Goal: Information Seeking & Learning: Compare options

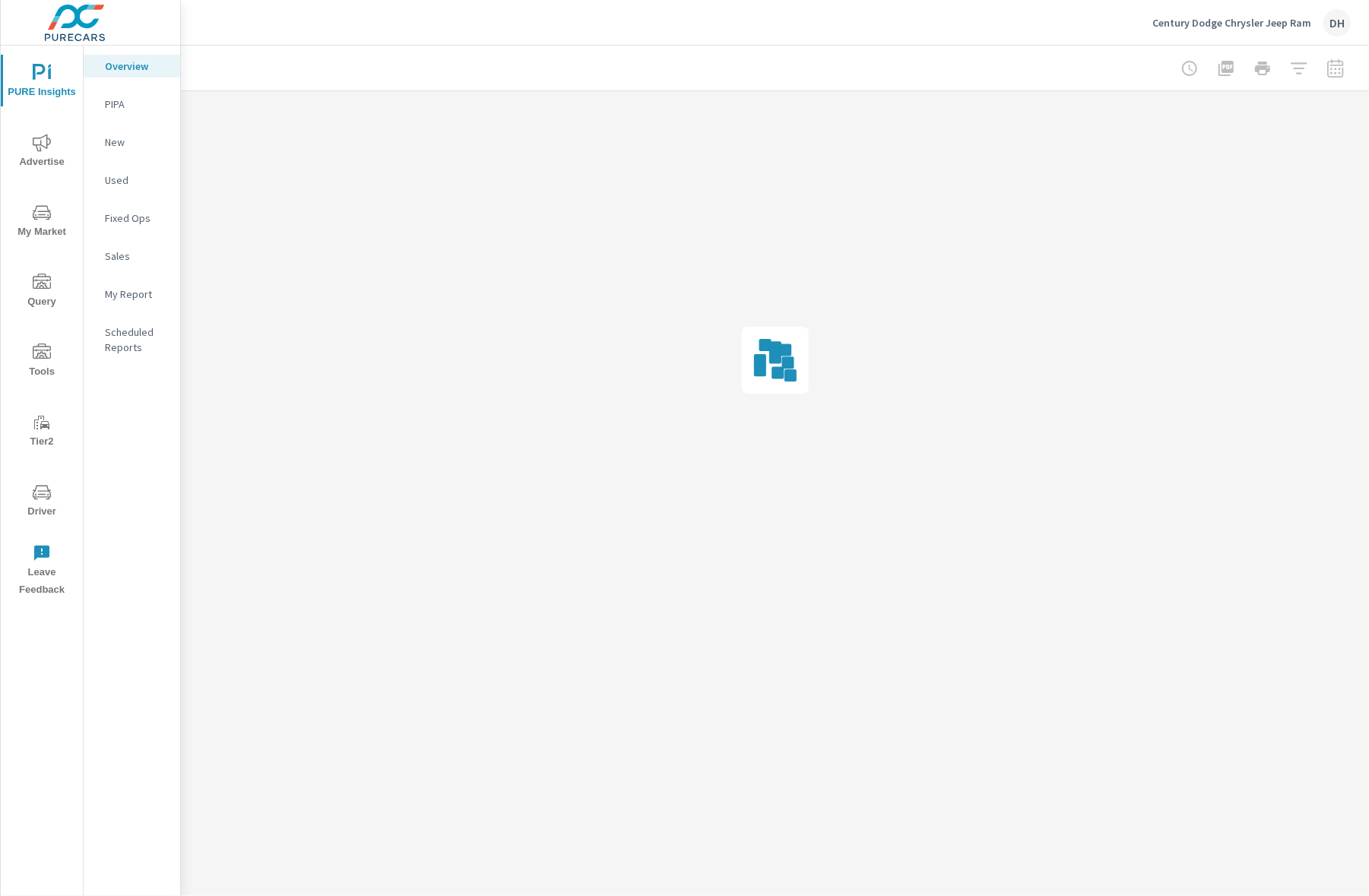
click at [138, 344] on p "Scheduled Reports" at bounding box center [137, 340] width 63 height 31
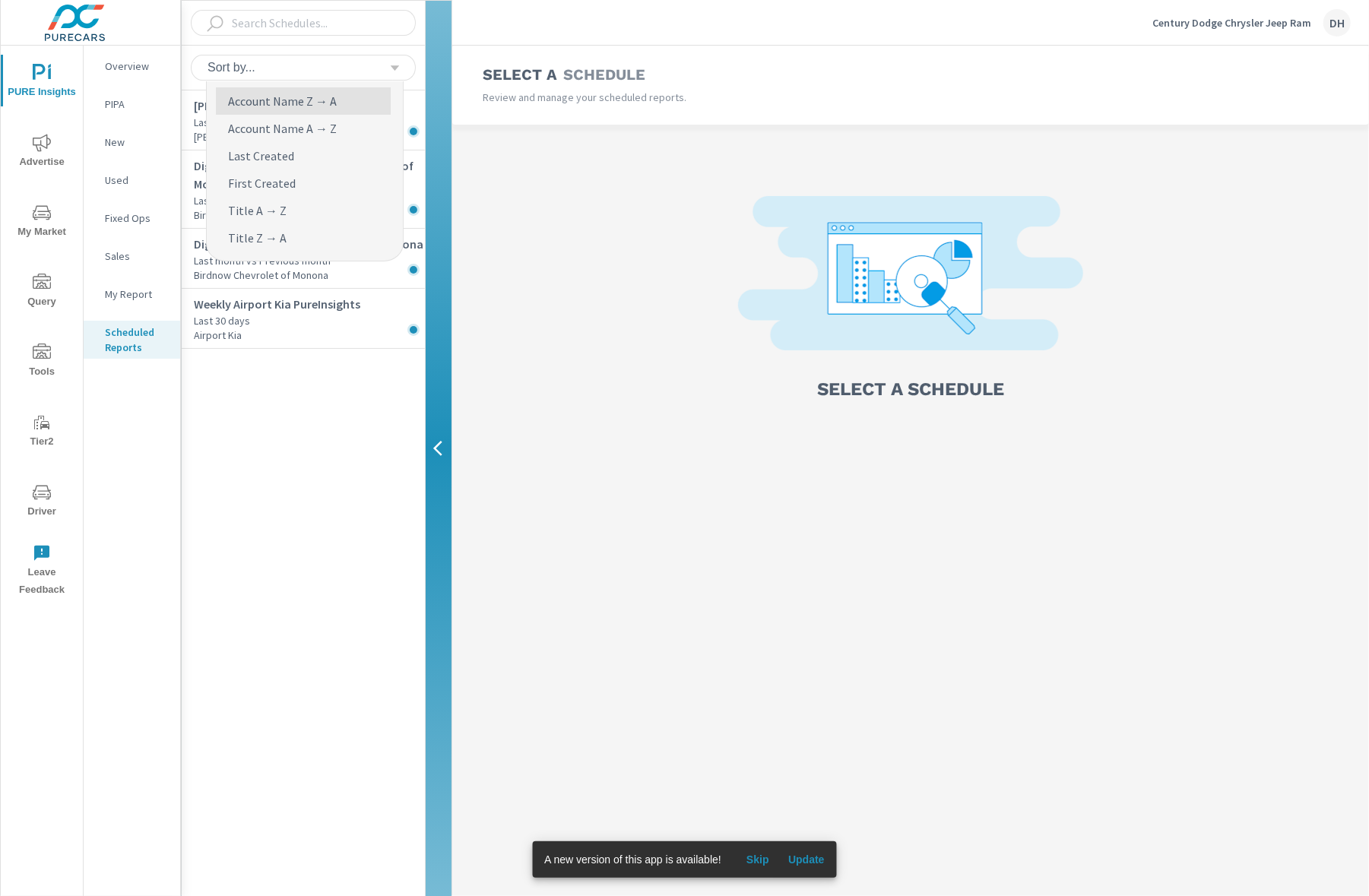
click at [344, 74] on div "Sort by..." at bounding box center [303, 68] width 207 height 26
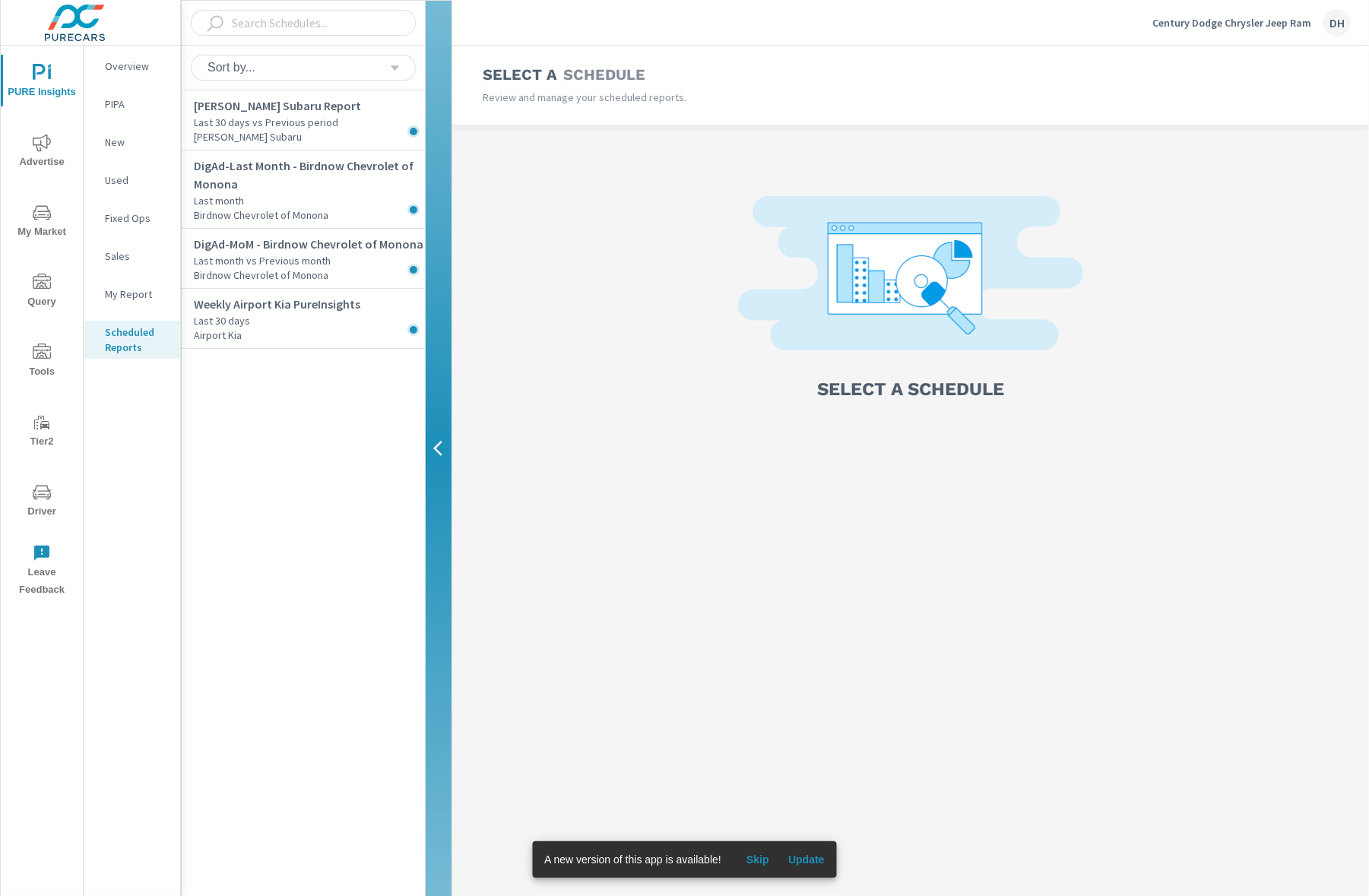
click at [340, 382] on div "Bob Moore Subaru Report Last 30 days vs Previous period Bob Moore Subaru DigAd-…" at bounding box center [303, 494] width 243 height 806
click at [360, 253] on p "Last month vs Previous month" at bounding box center [309, 260] width 231 height 15
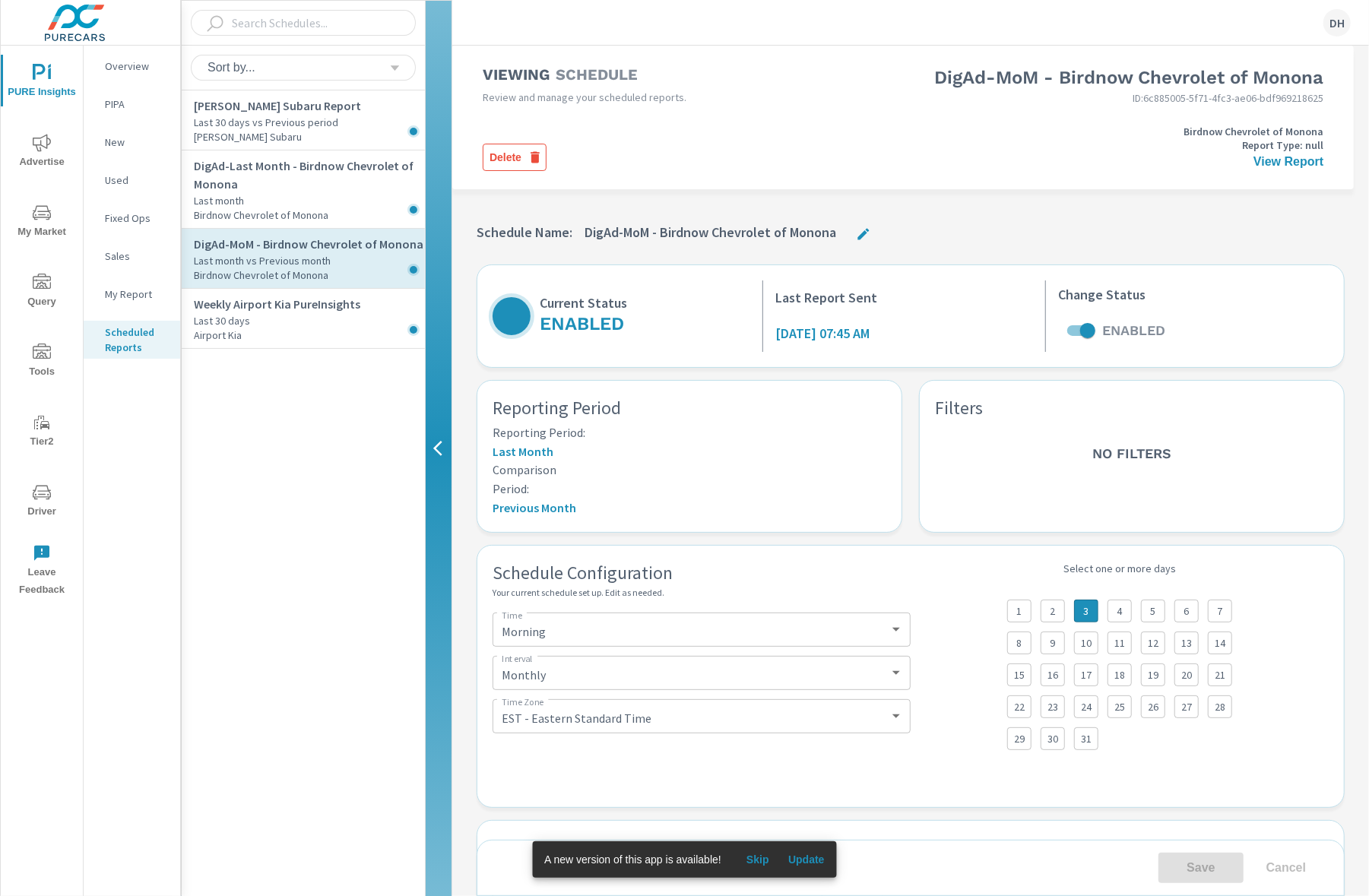
select select "Monthly"
select select "EST"
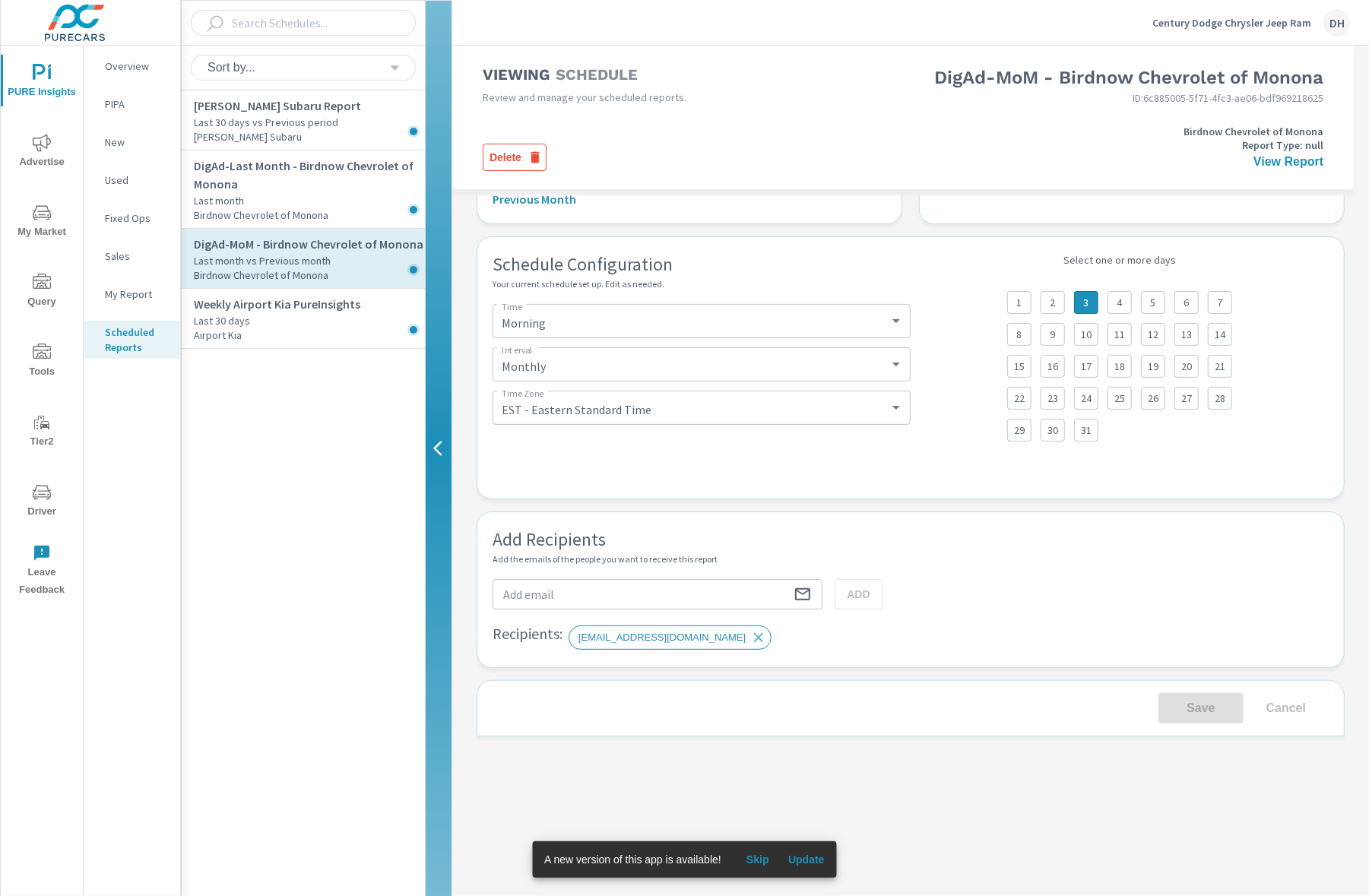
scroll to position [339, 0]
click at [1306, 168] on link "View Report" at bounding box center [1288, 162] width 70 height 13
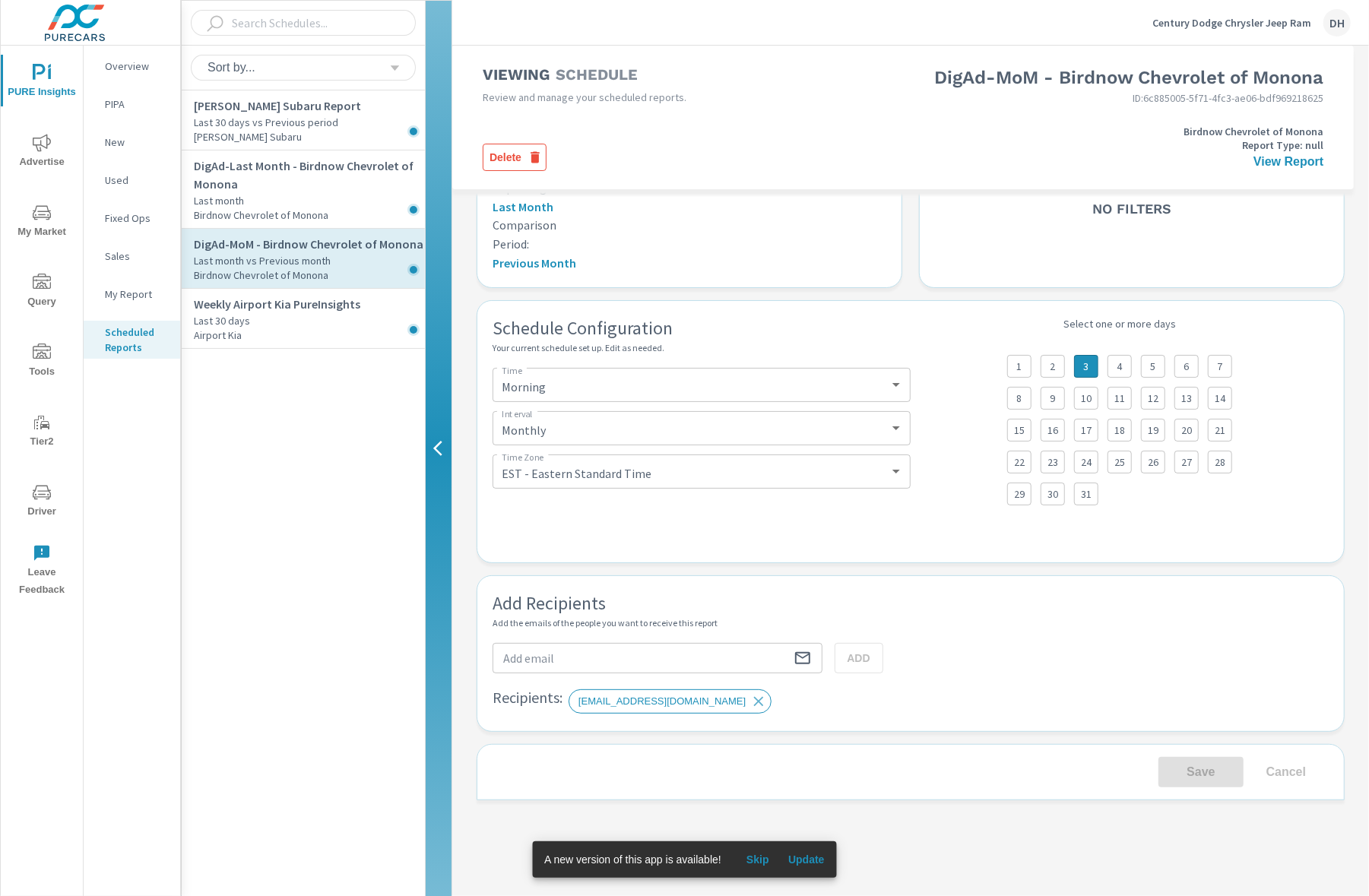
scroll to position [292, 0]
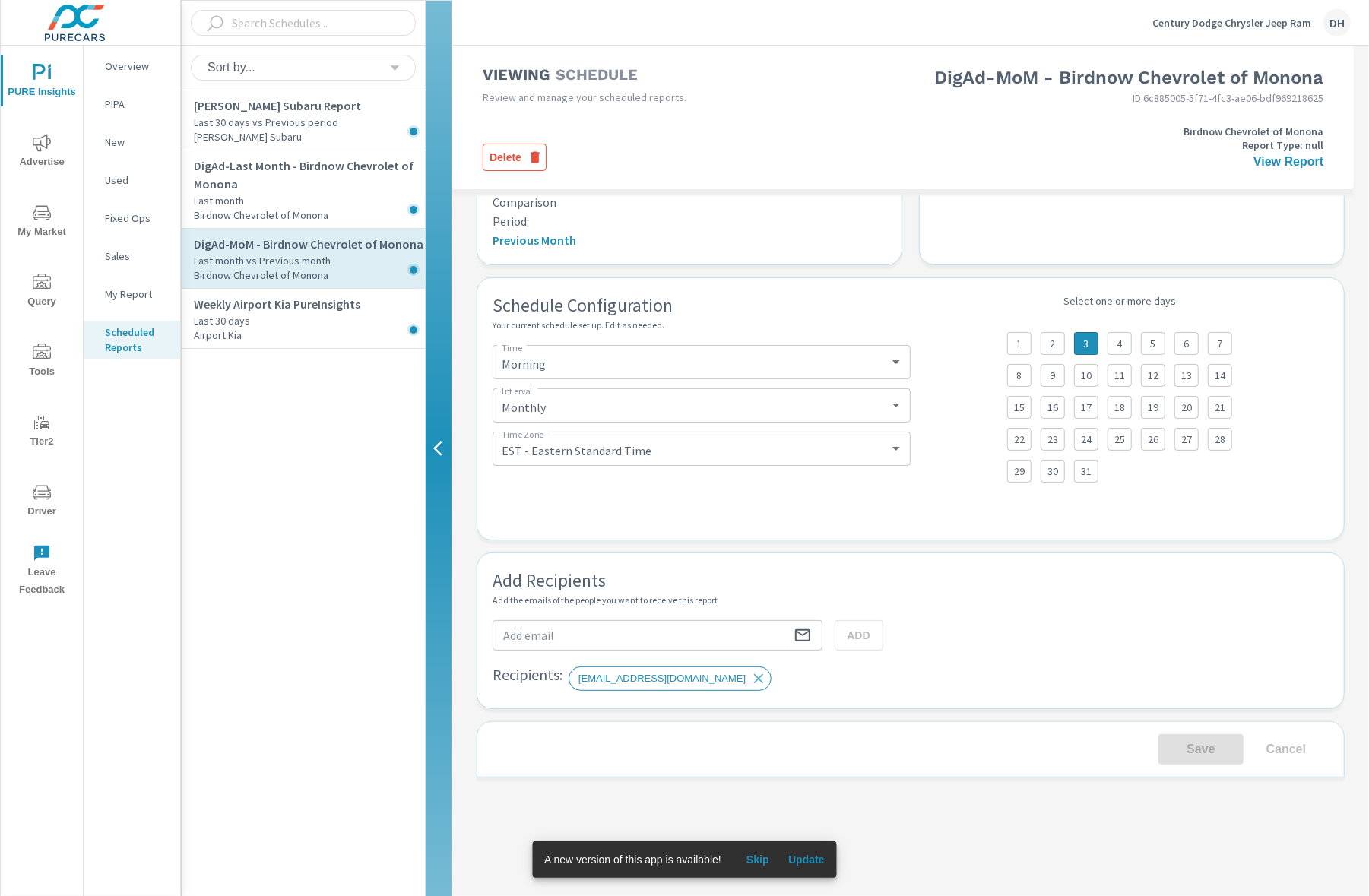
click at [824, 861] on span "Update" at bounding box center [807, 859] width 36 height 14
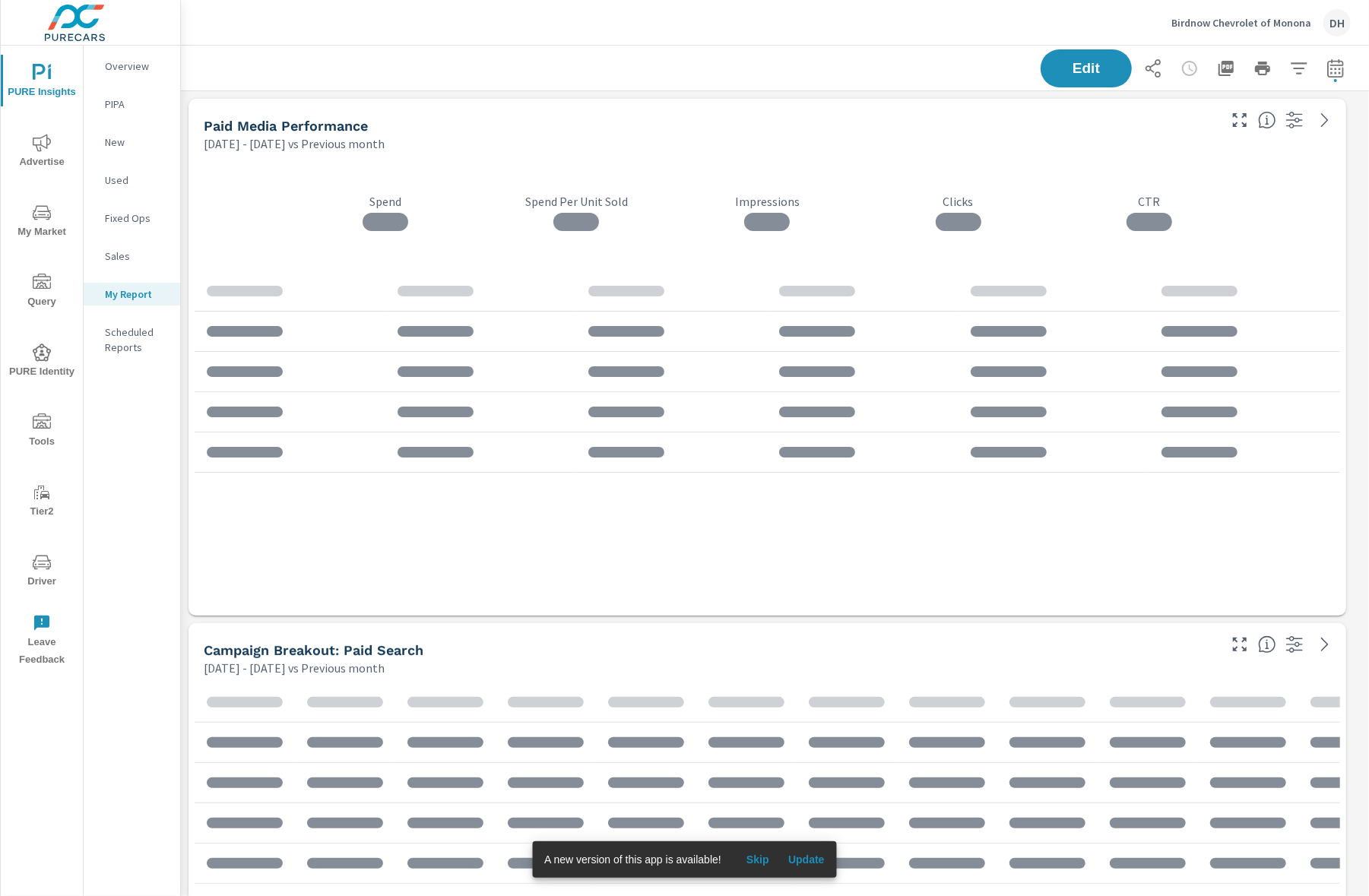
scroll to position [4758, 1204]
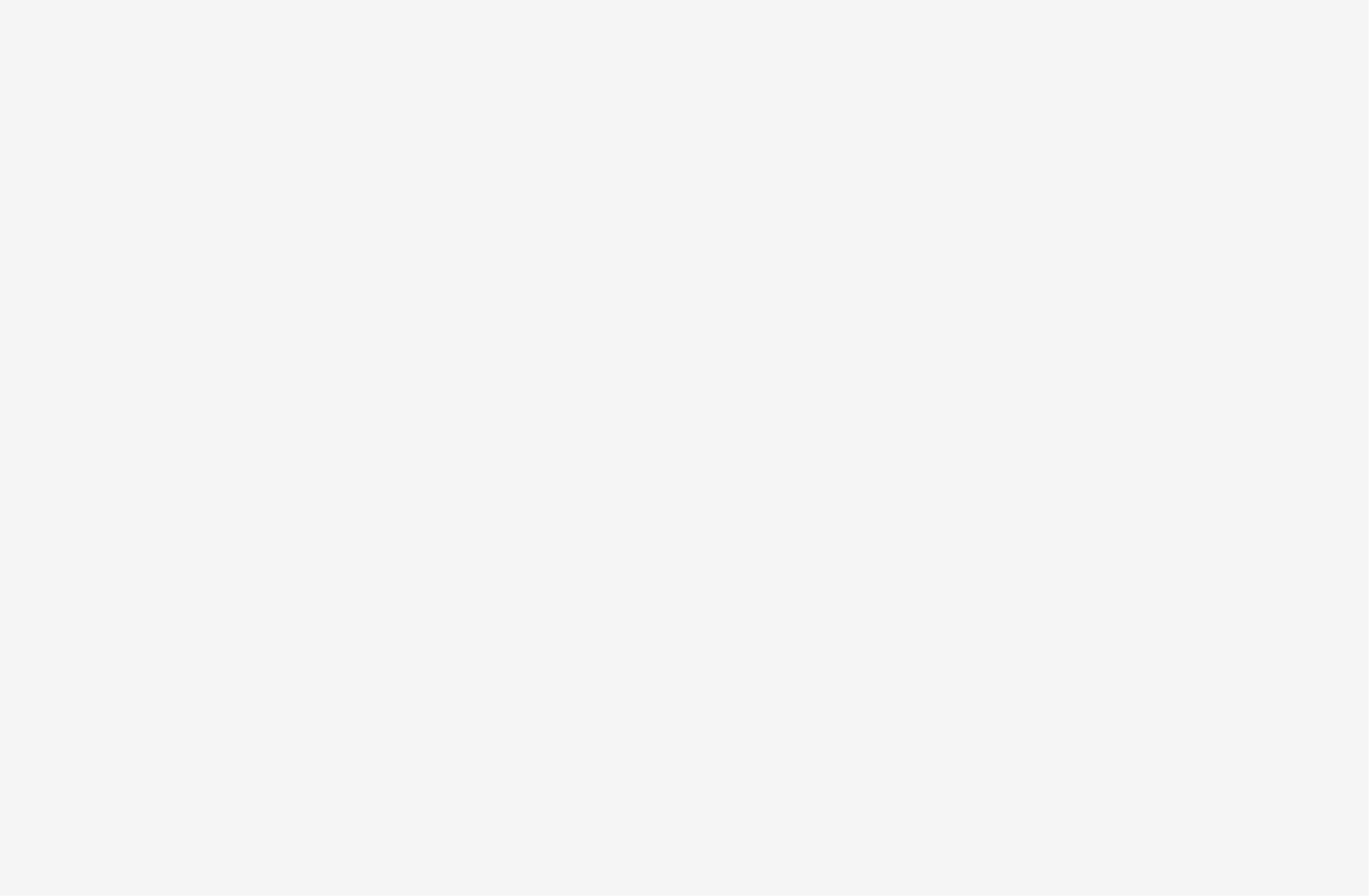
select select "Monthly"
select select "EST"
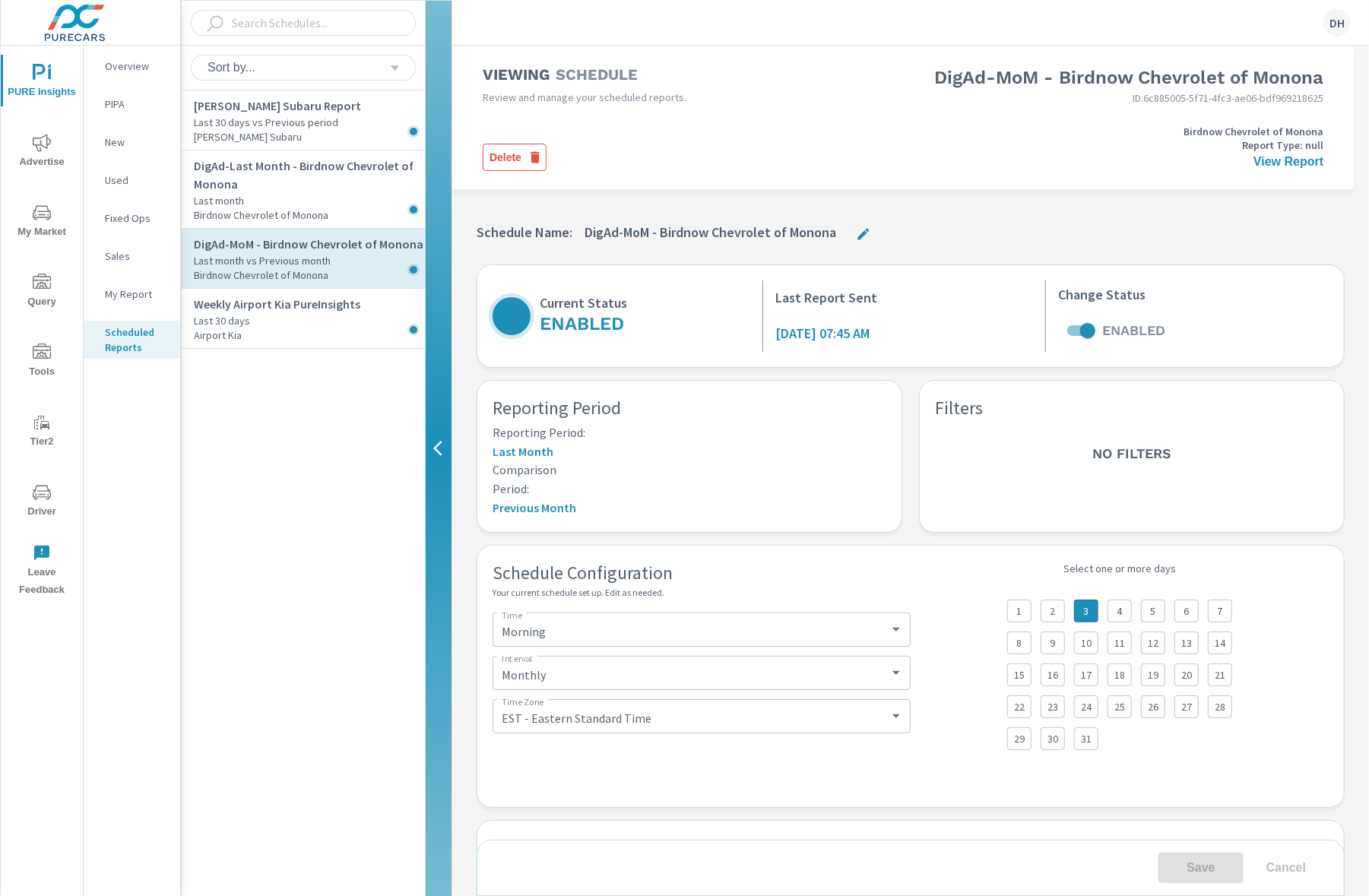
select select "Monthly"
select select "EST"
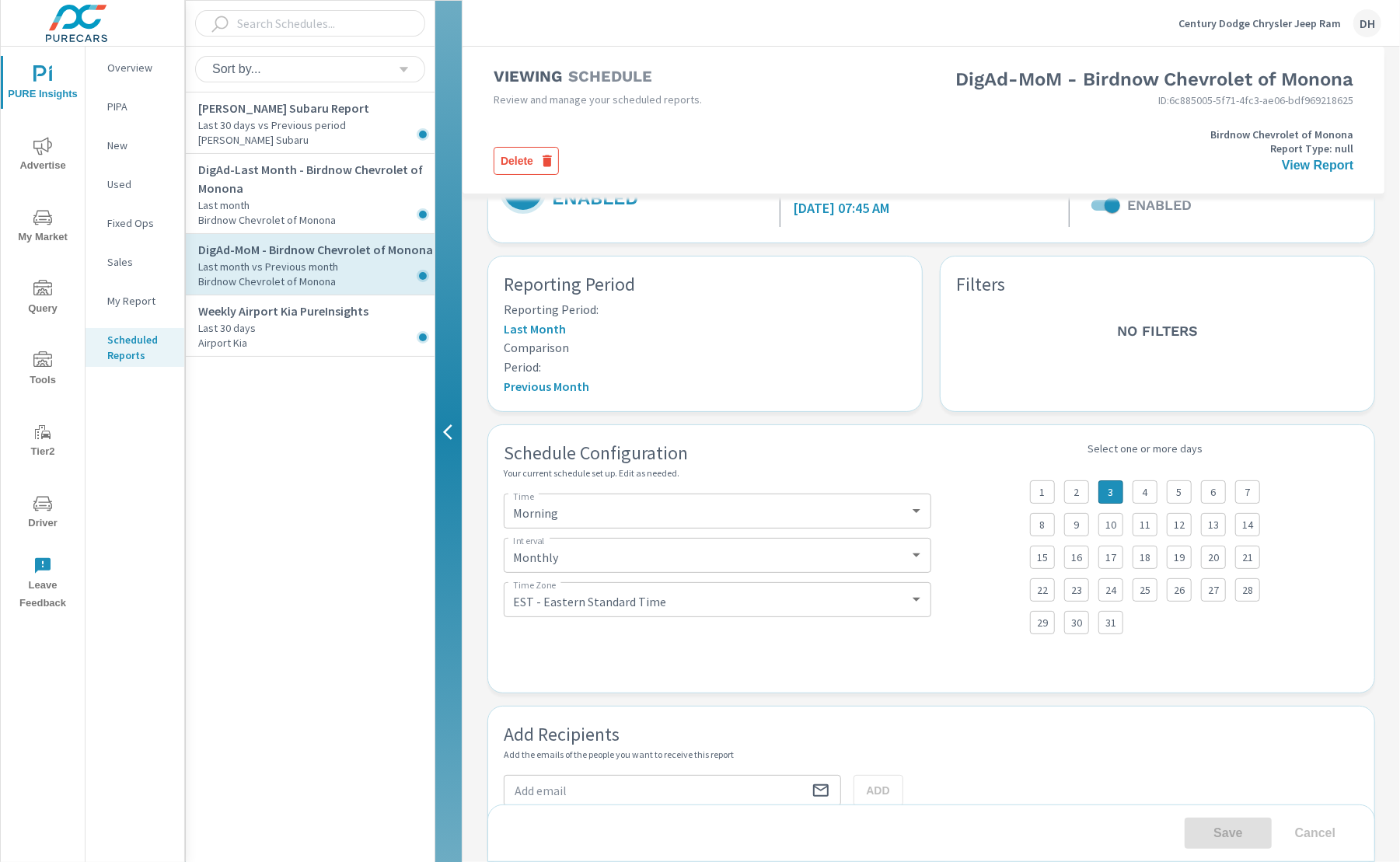
scroll to position [177, 0]
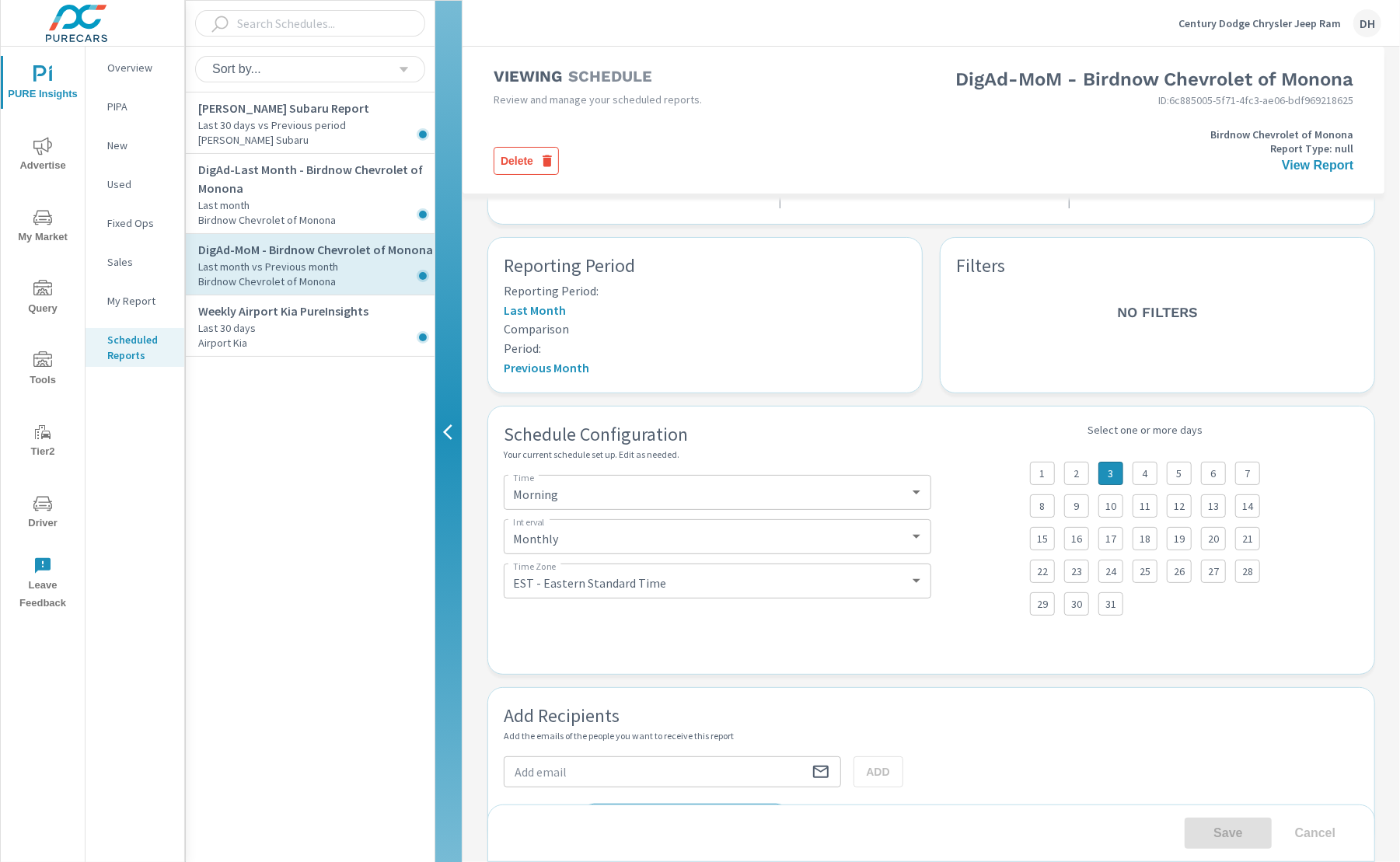
click at [855, 139] on div "Delete Birdnow Chevrolet of Monona Report Type: null View Report" at bounding box center [924, 142] width 860 height 66
click at [141, 282] on nav "Overview PIPA New Used Fixed Ops Sales My Report Scheduled Reports" at bounding box center [134, 217] width 99 height 342
click at [142, 300] on p "My Report" at bounding box center [140, 301] width 65 height 16
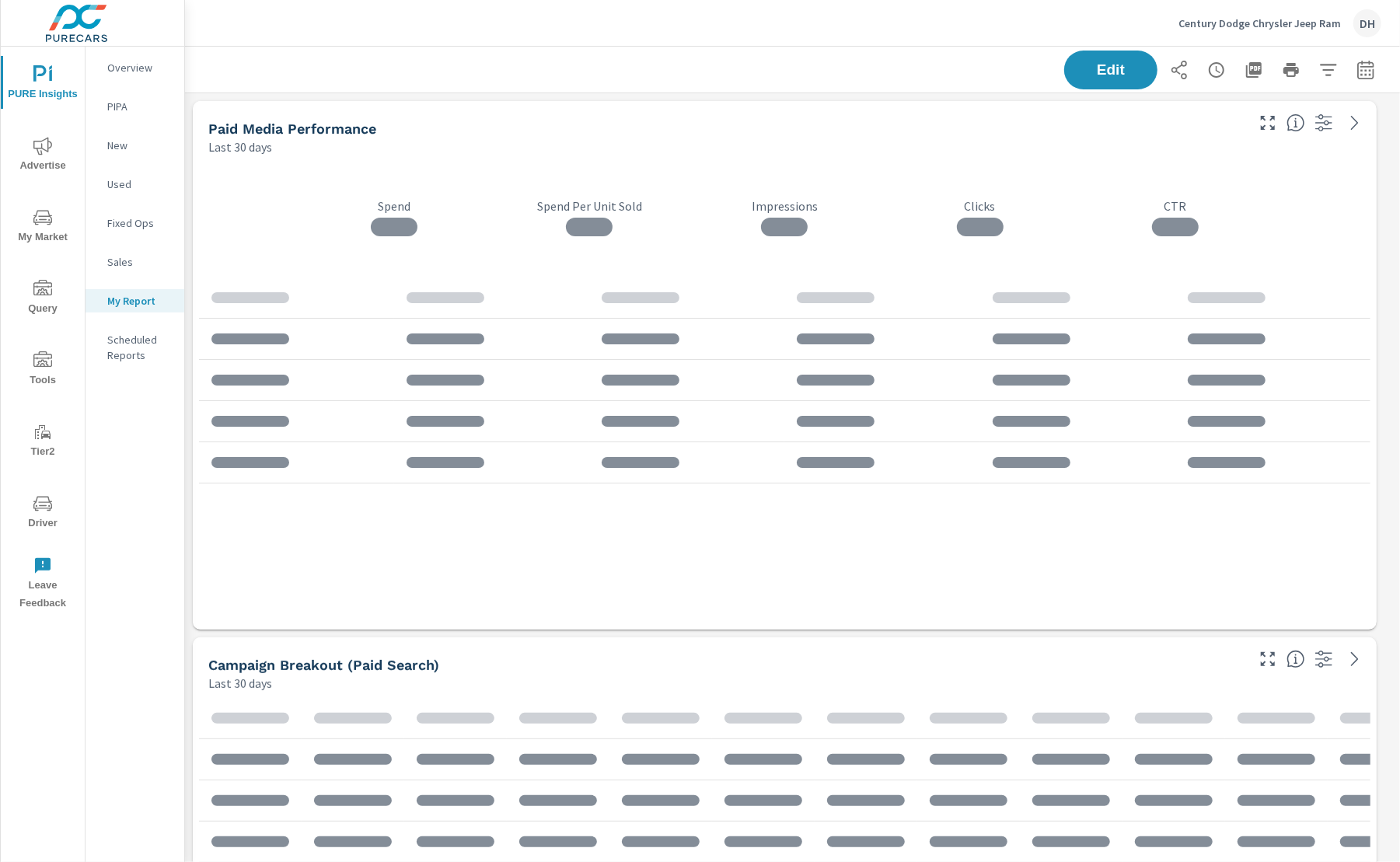
scroll to position [4331, 1232]
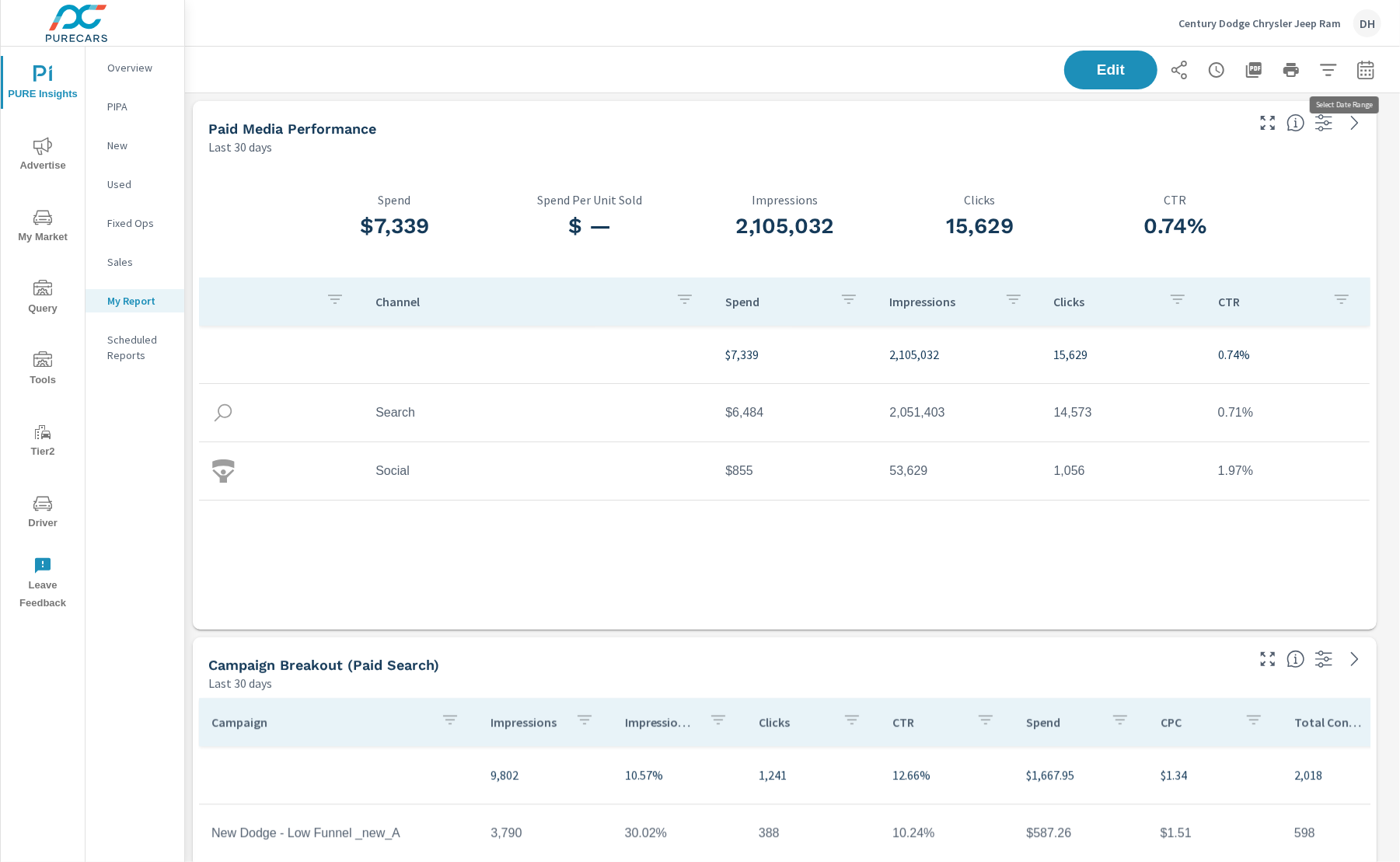
click at [1360, 73] on icon "button" at bounding box center [1365, 72] width 10 height 6
click at [1267, 156] on div "Custom Yesterday Last week Last 7 days Last 14 days Last 30 days Last 45 days L…" at bounding box center [1226, 135] width 168 height 43
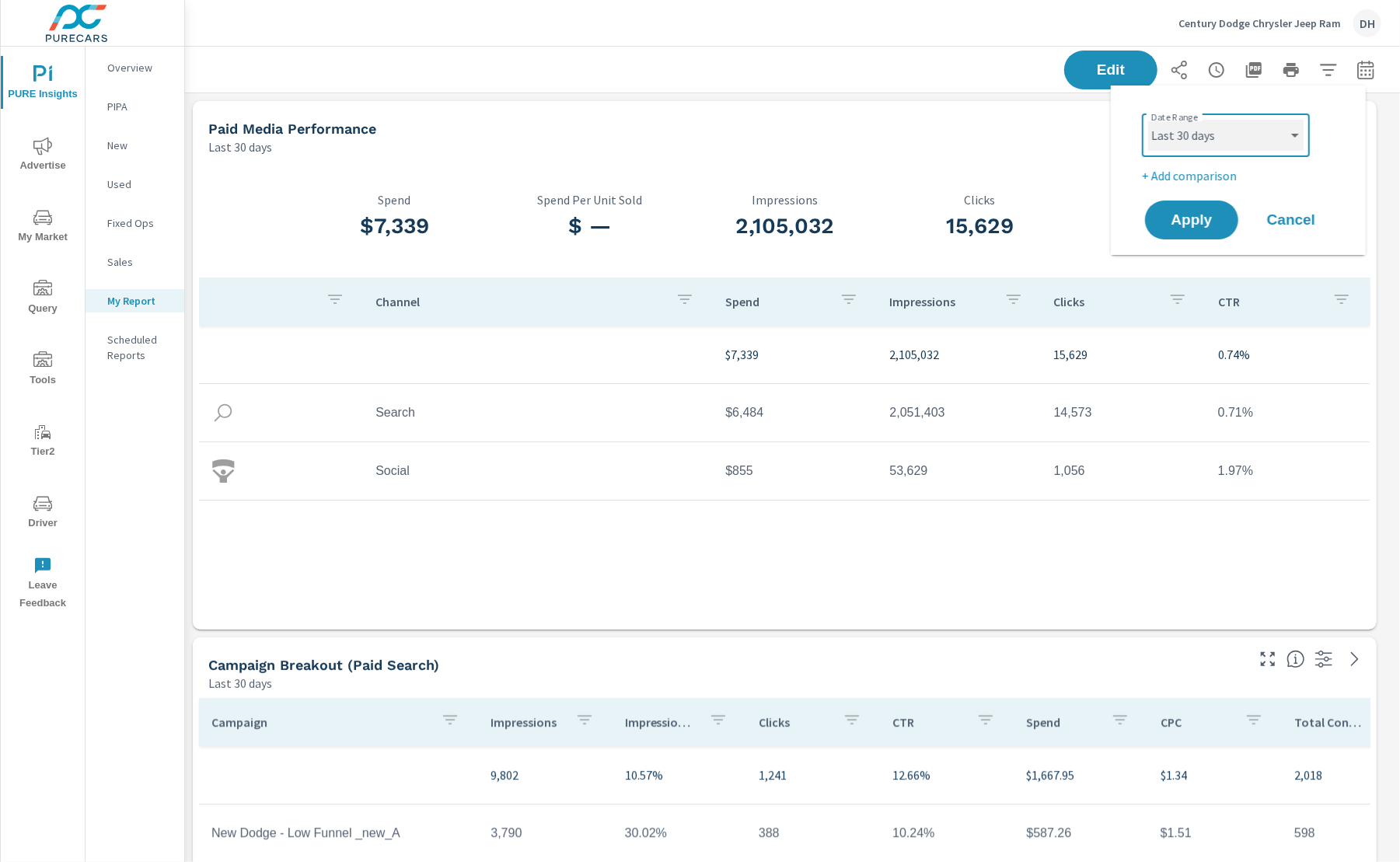
click at [1274, 147] on select "Custom Yesterday Last week Last 7 days Last 14 days Last 30 days Last 45 days L…" at bounding box center [1226, 135] width 155 height 31
click at [1148, 119] on select "Custom Yesterday Last week Last 7 days Last 14 days Last 30 days Last 45 days L…" at bounding box center [1226, 135] width 155 height 31
select select "Last month"
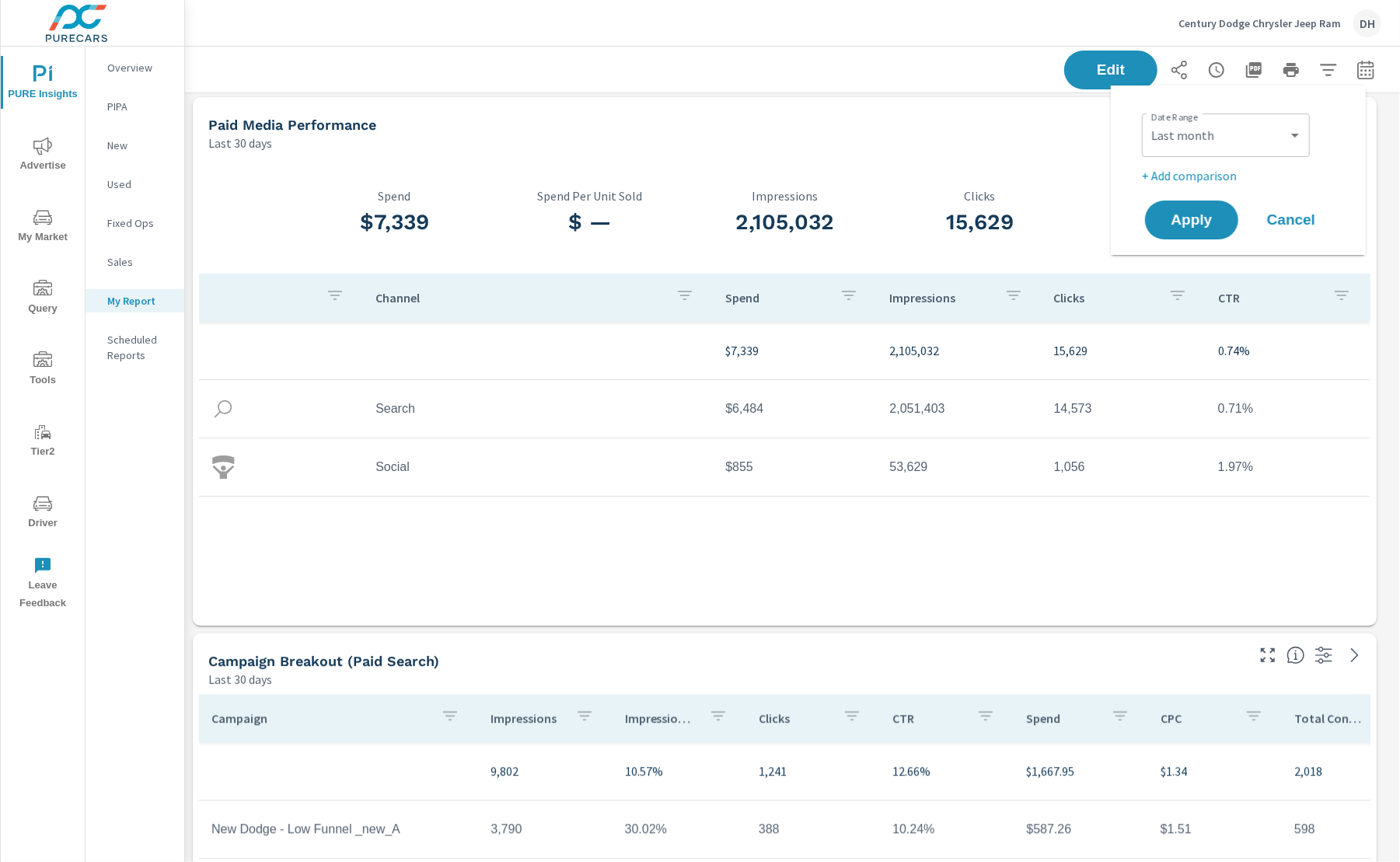
click at [1218, 179] on p "+ Add comparison" at bounding box center [1241, 176] width 199 height 18
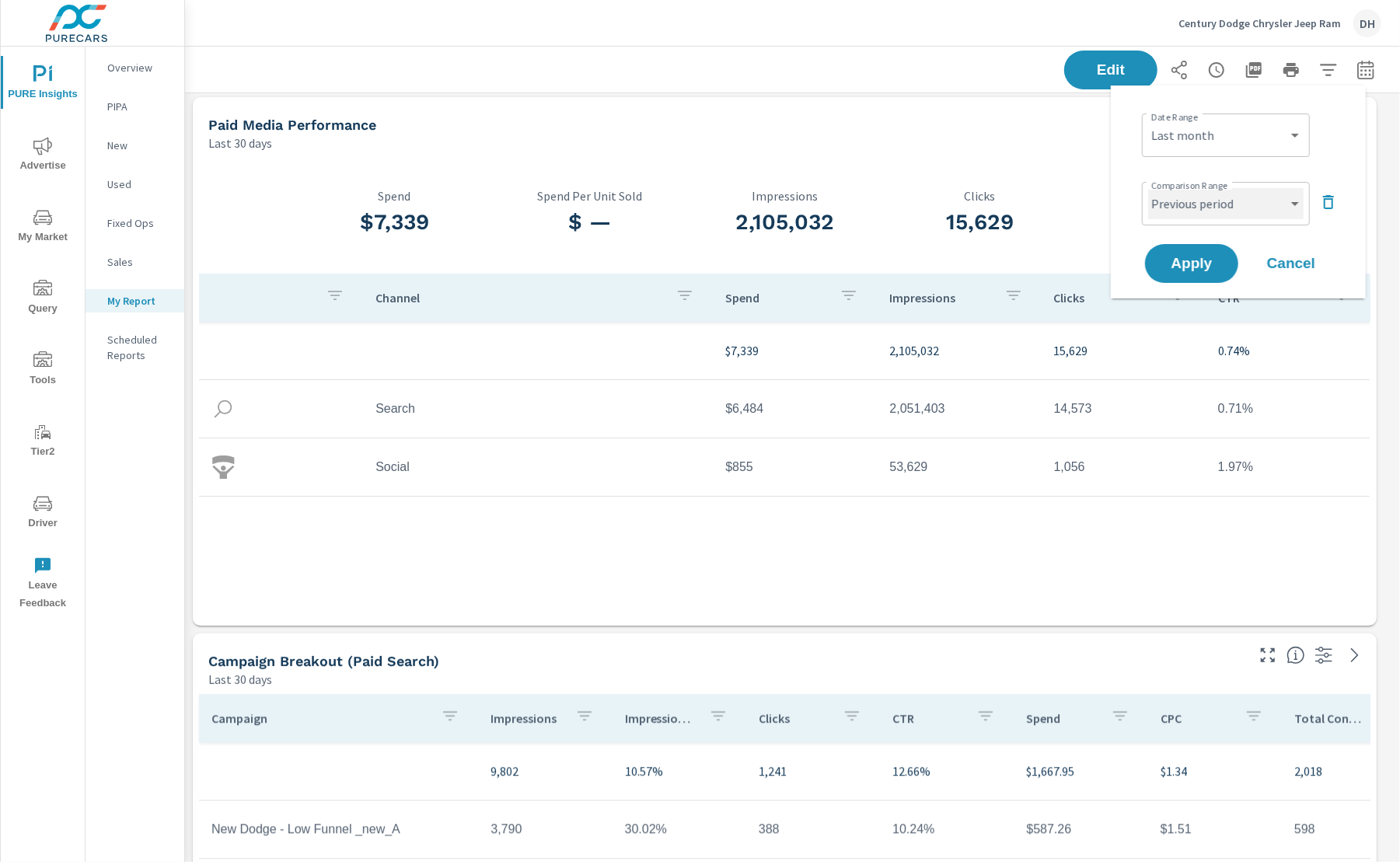
click at [1222, 209] on select "Custom Previous period Previous month Previous year" at bounding box center [1226, 203] width 155 height 31
click at [1148, 188] on select "Custom Previous period Previous month Previous year" at bounding box center [1226, 203] width 155 height 31
select select "Previous month"
click at [1227, 257] on button "Apply" at bounding box center [1192, 264] width 96 height 41
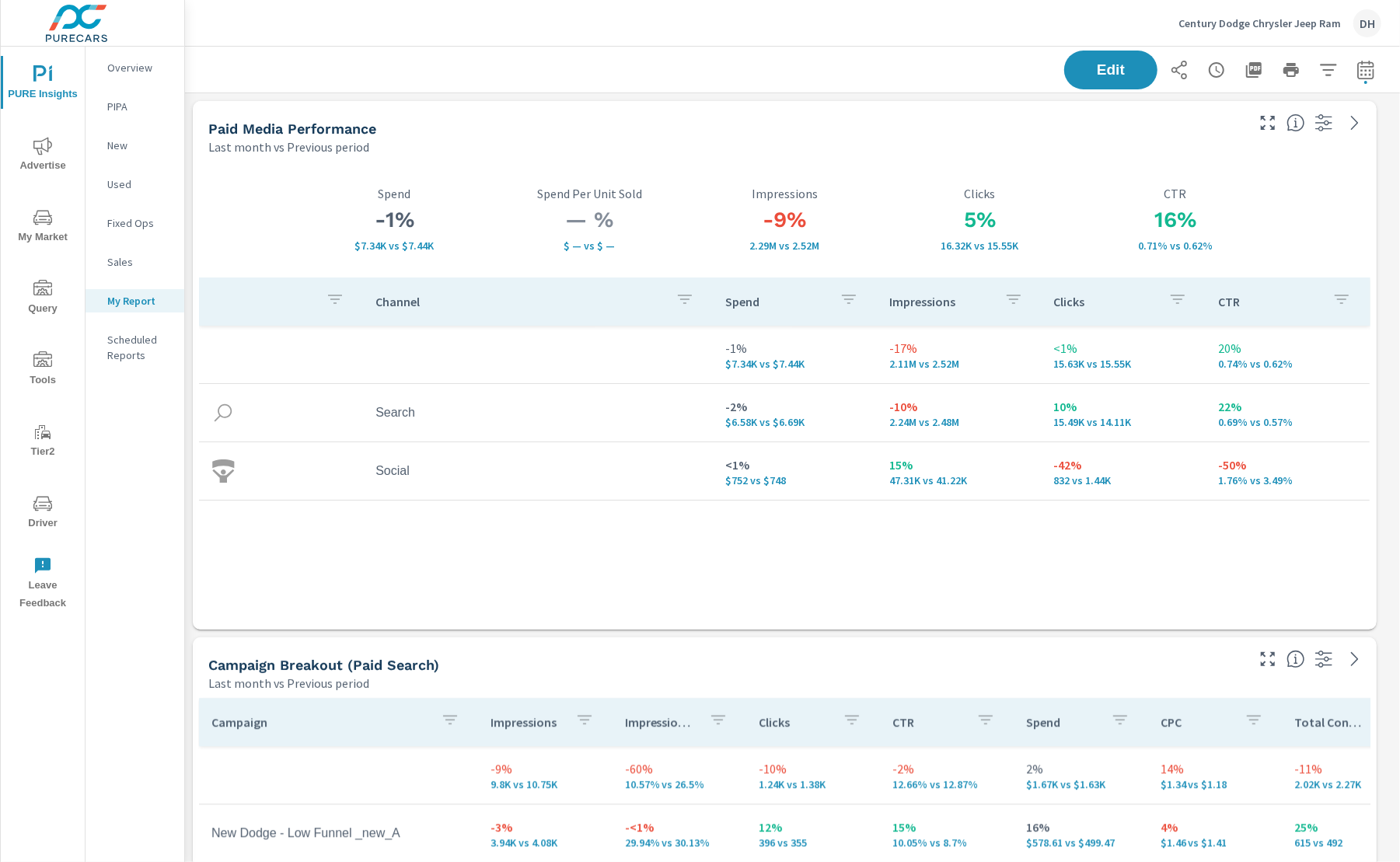
scroll to position [4331, 1232]
click at [1209, 64] on icon "button" at bounding box center [1216, 69] width 16 height 16
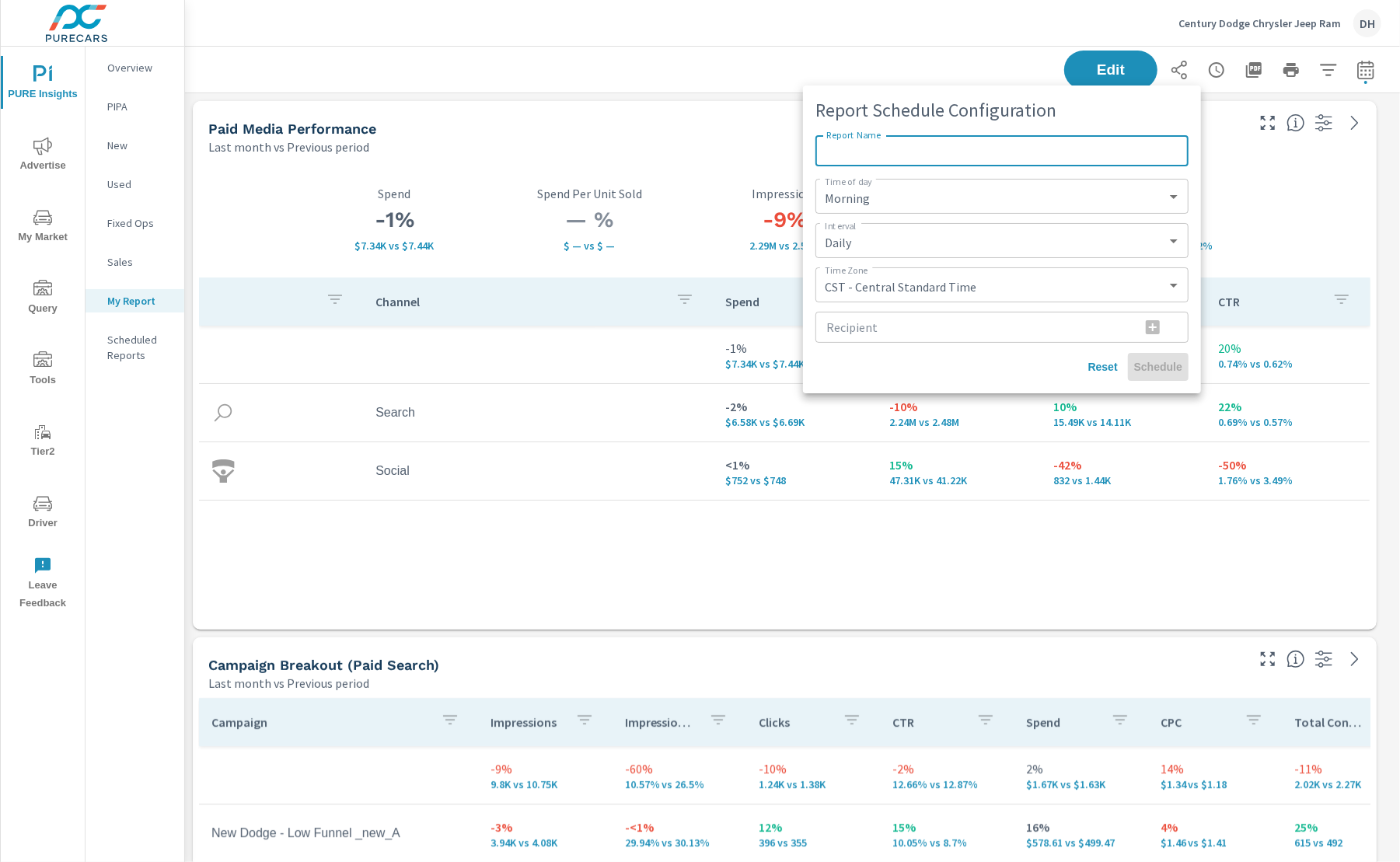
click at [952, 325] on input "Recipient" at bounding box center [972, 327] width 313 height 31
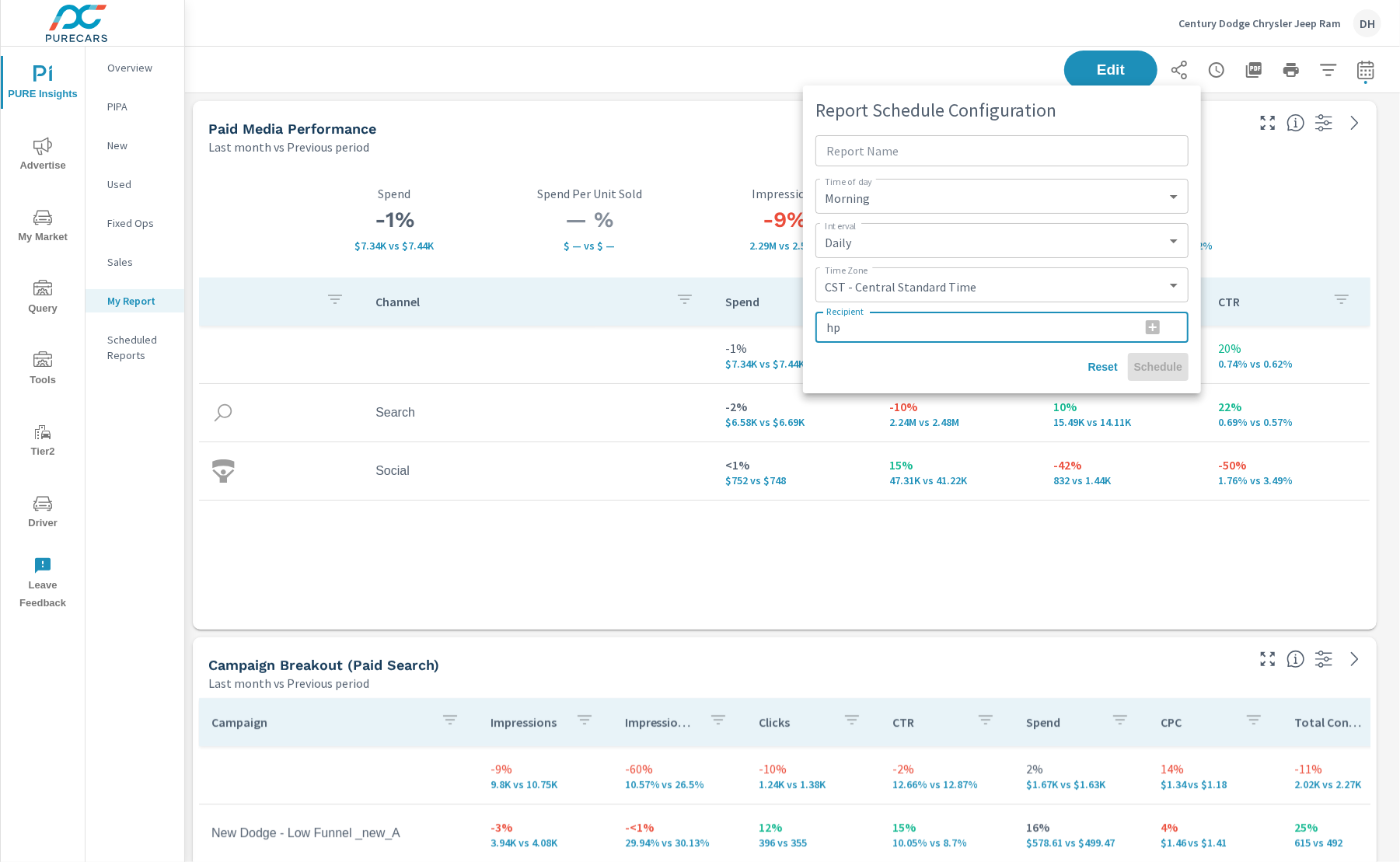
type input "h"
click at [939, 68] on div at bounding box center [700, 431] width 1400 height 862
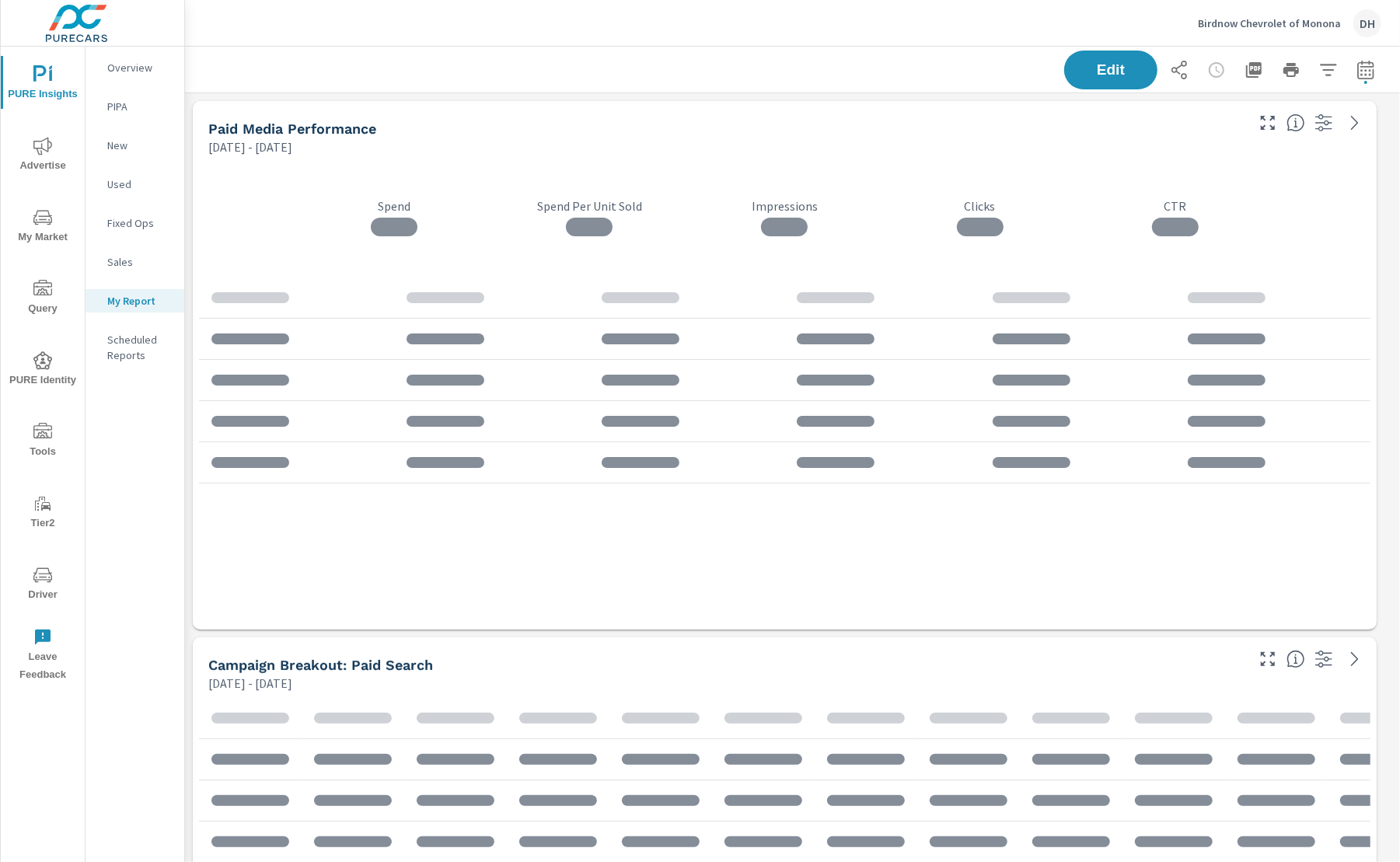
scroll to position [4868, 1232]
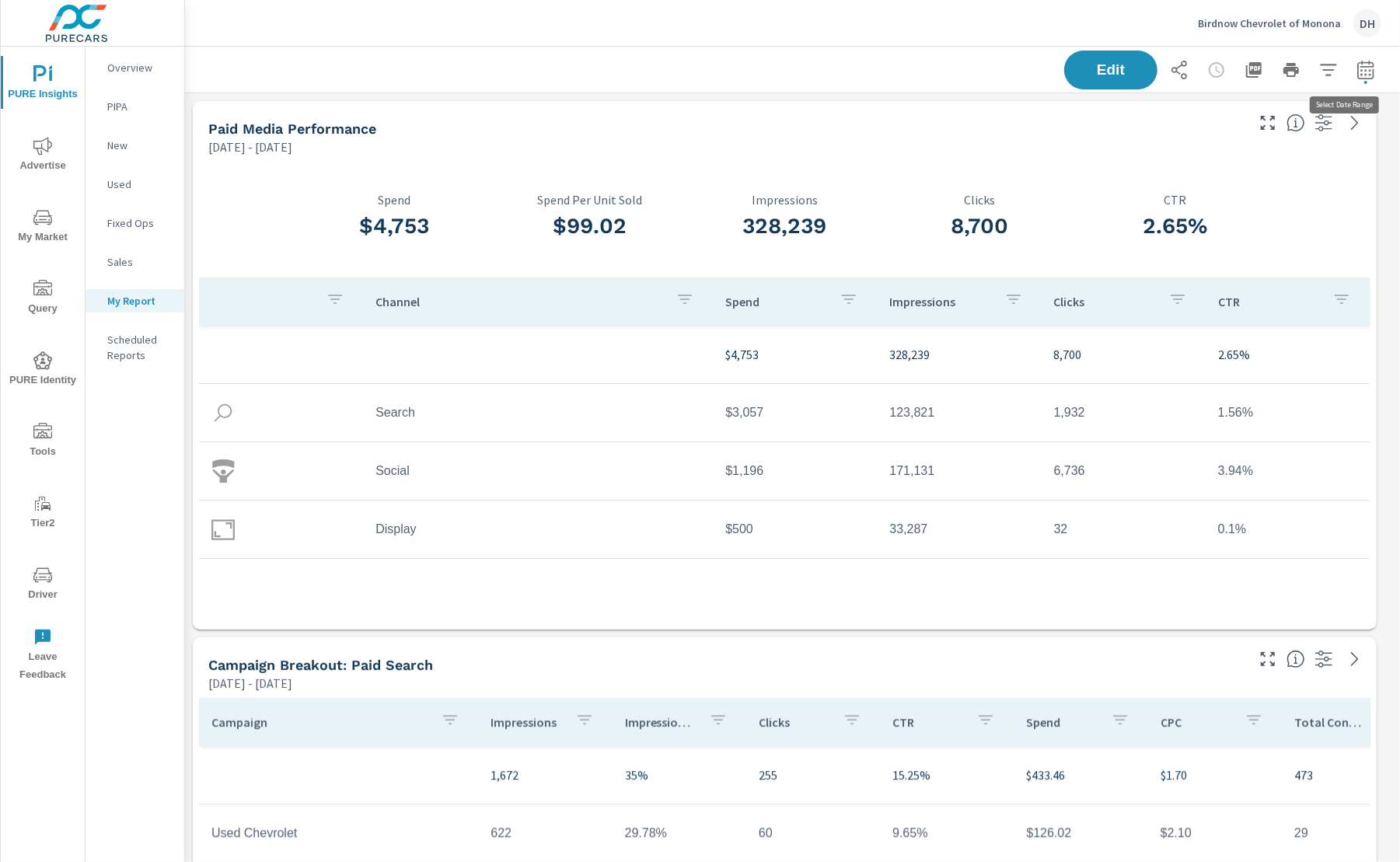
click at [1358, 74] on icon "button" at bounding box center [1366, 69] width 17 height 18
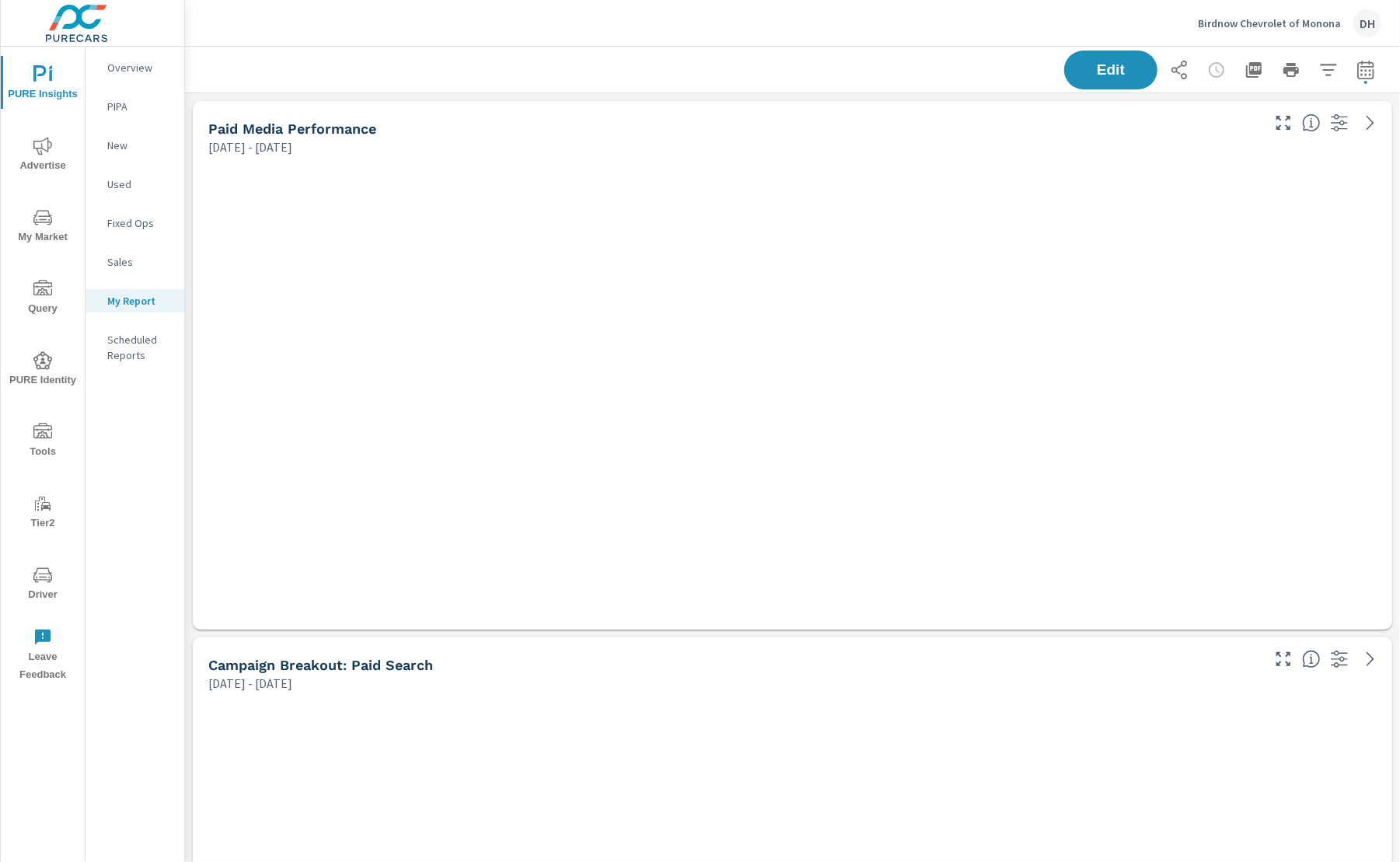
scroll to position [4868, 1232]
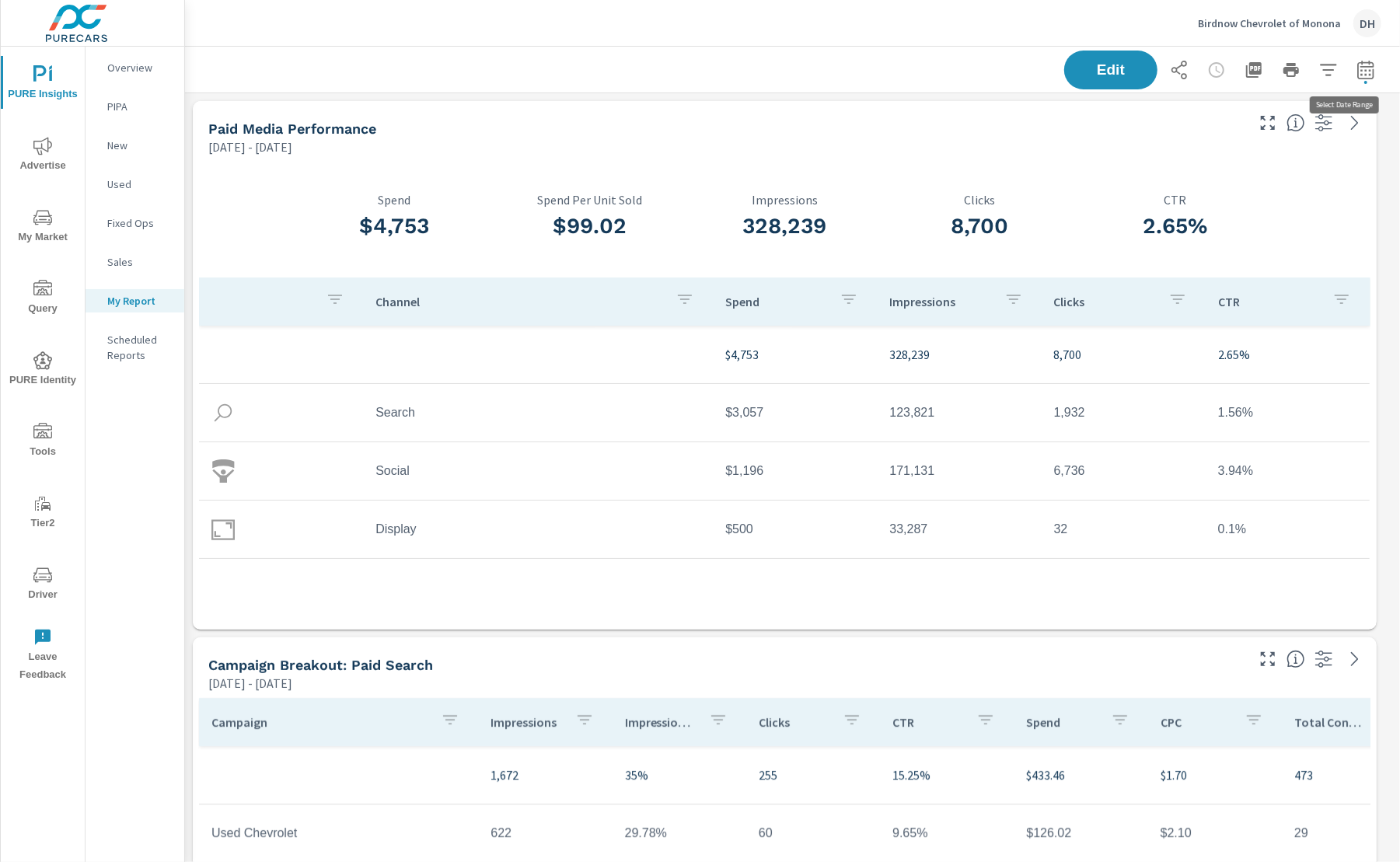
click at [1357, 62] on icon "button" at bounding box center [1366, 69] width 17 height 18
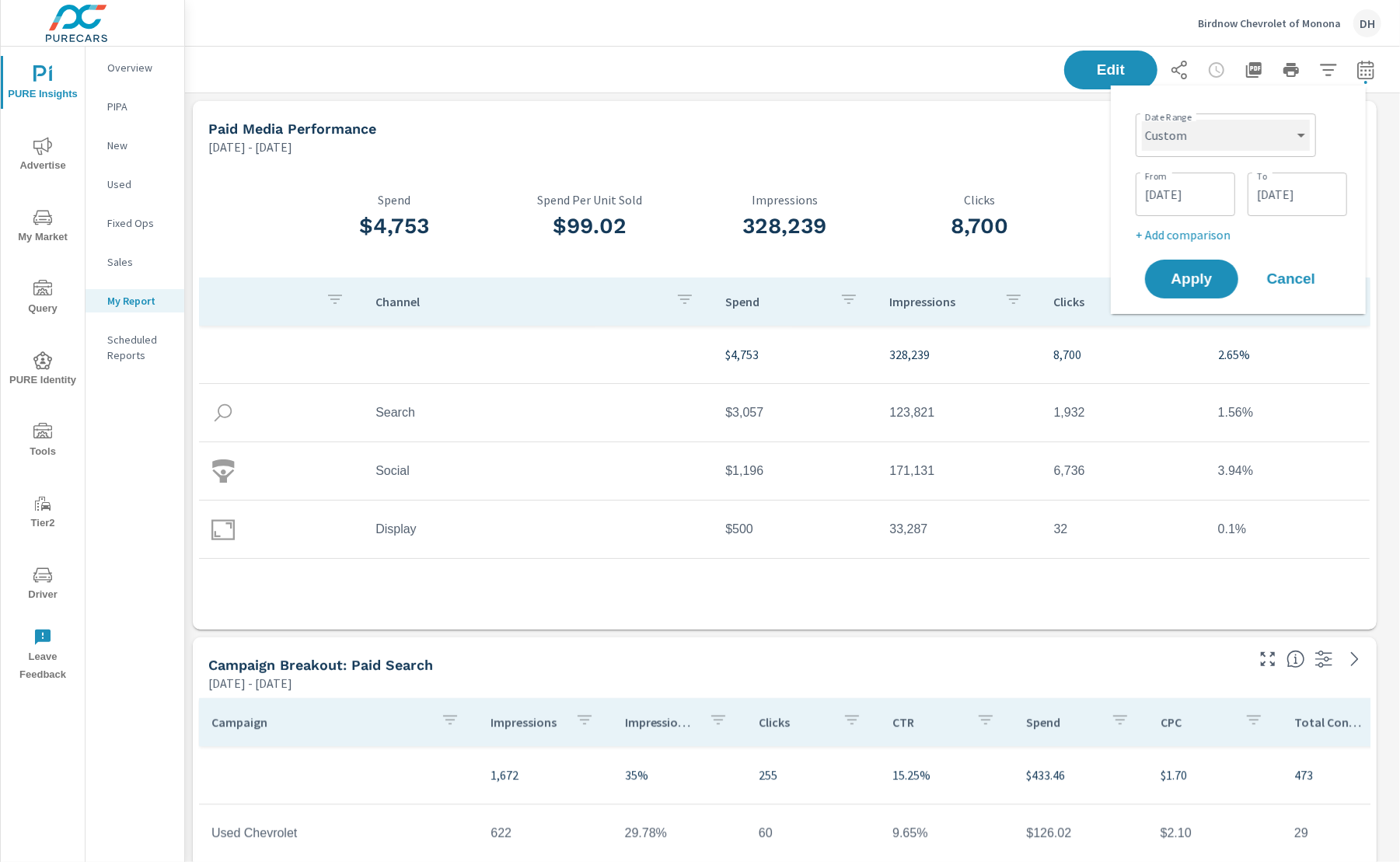
click at [1292, 129] on select "Custom [DATE] Last week Last 7 days Last 14 days Last 30 days Last 45 days Last…" at bounding box center [1226, 135] width 168 height 31
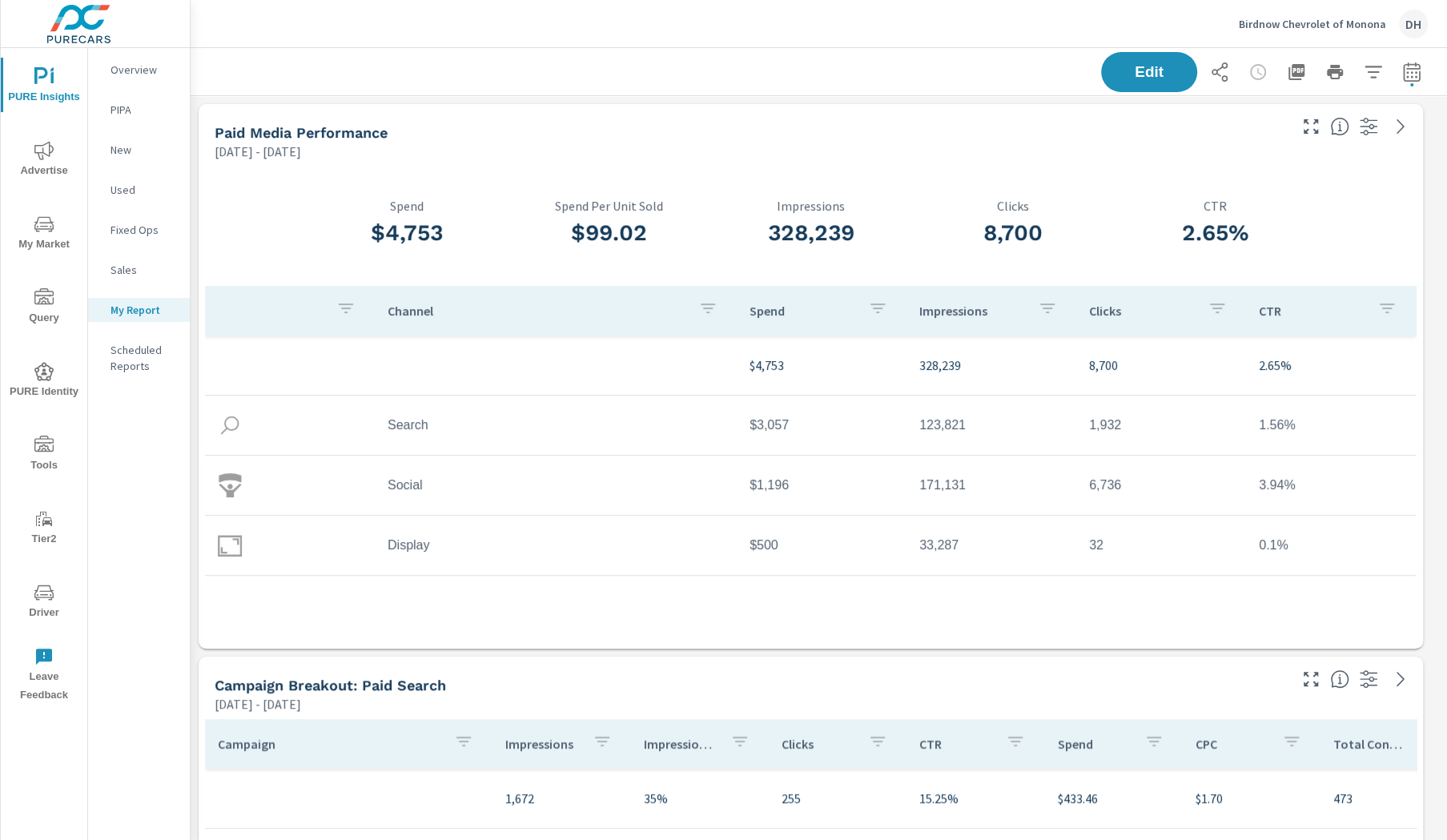
scroll to position [5012, 1273]
click at [1402, 68] on icon "button" at bounding box center [1412, 72] width 19 height 19
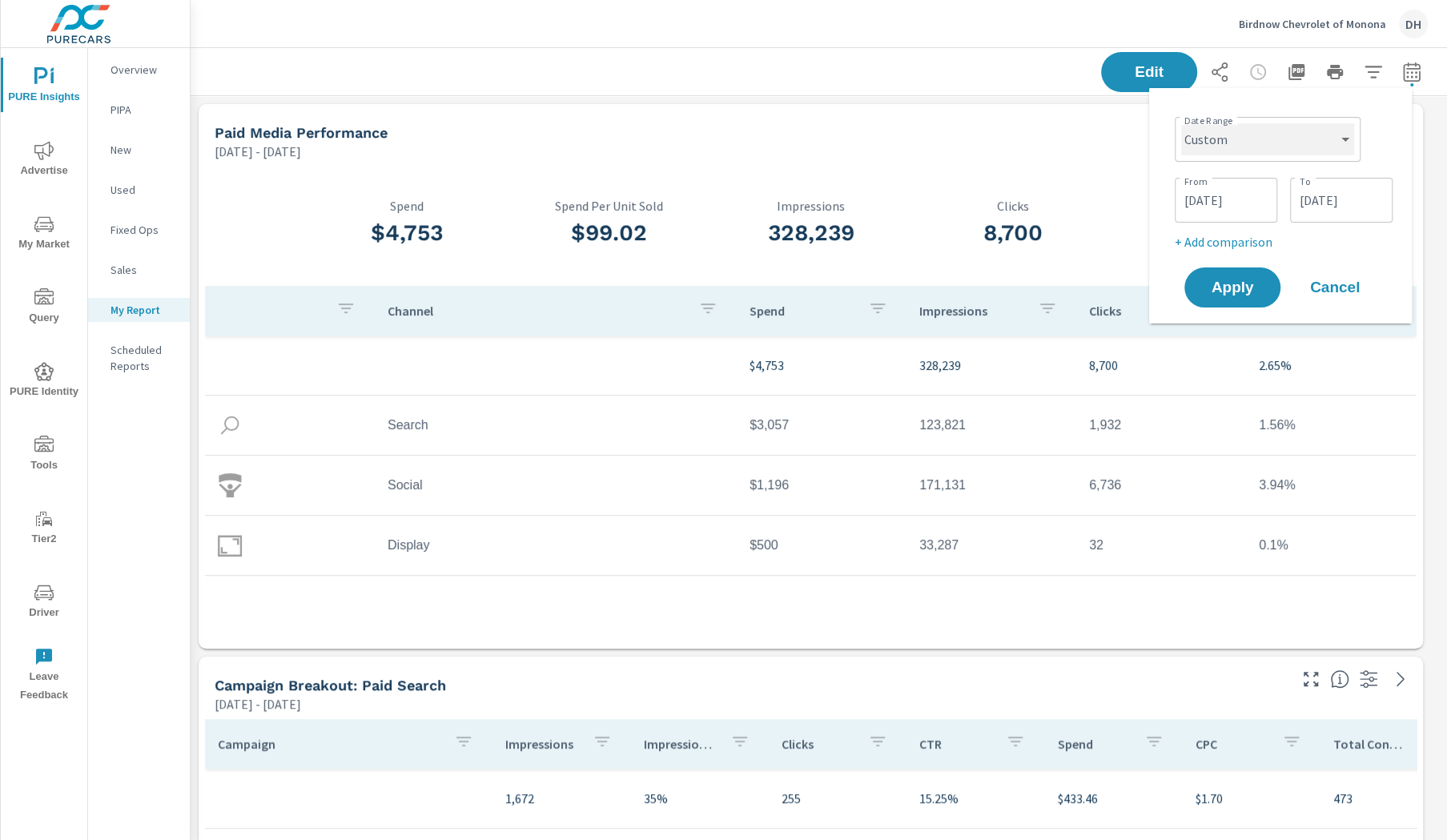
click at [1310, 149] on select "Custom [DATE] Last week Last 7 days Last 14 days Last 30 days Last 45 days Last…" at bounding box center [1268, 139] width 173 height 32
click at [1181, 123] on select "Custom [DATE] Last week Last 7 days Last 14 days Last 30 days Last 45 days Last…" at bounding box center [1268, 139] width 173 height 32
select select "Last month"
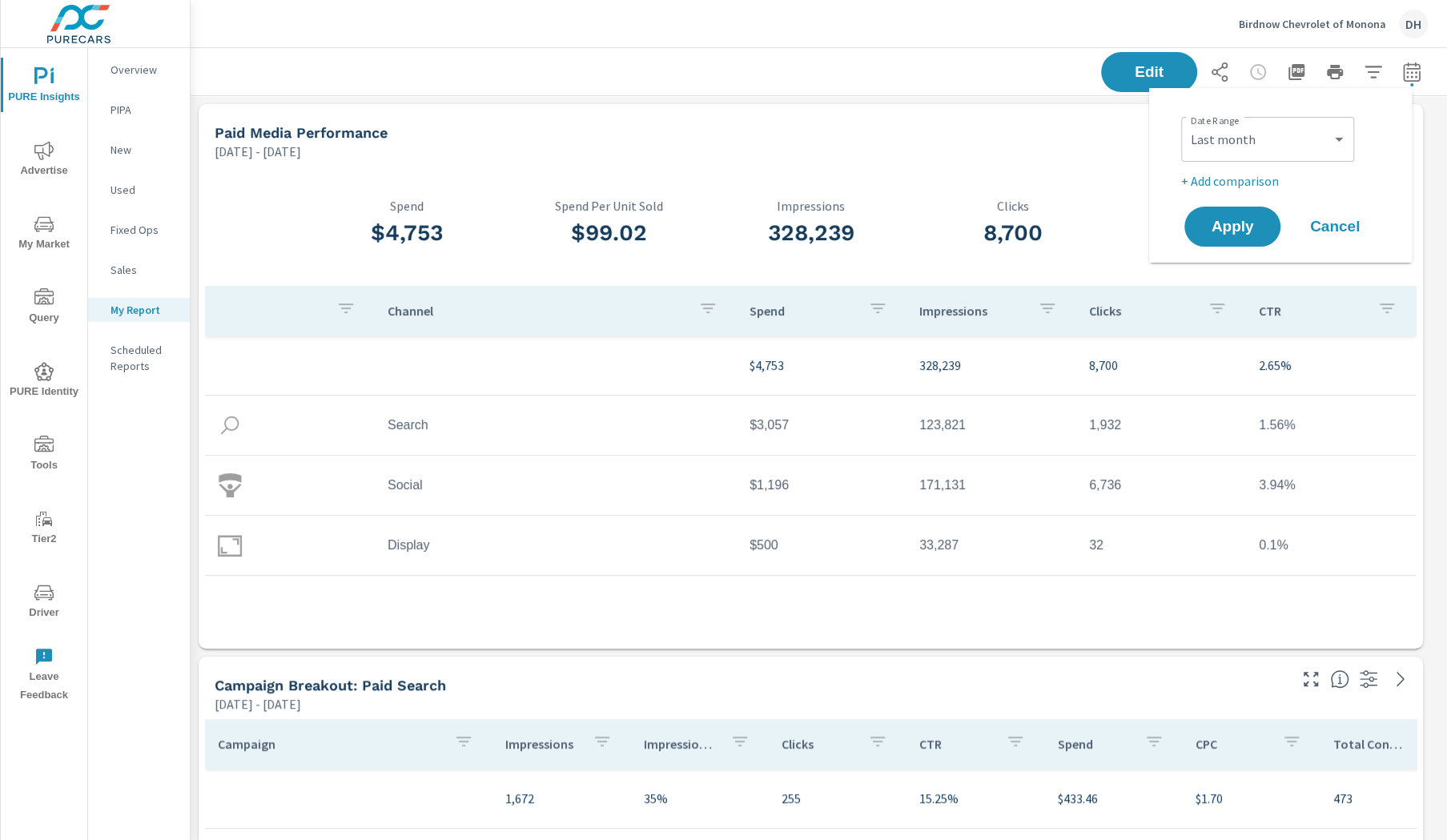
click at [1262, 173] on p "+ Add comparison" at bounding box center [1283, 181] width 205 height 19
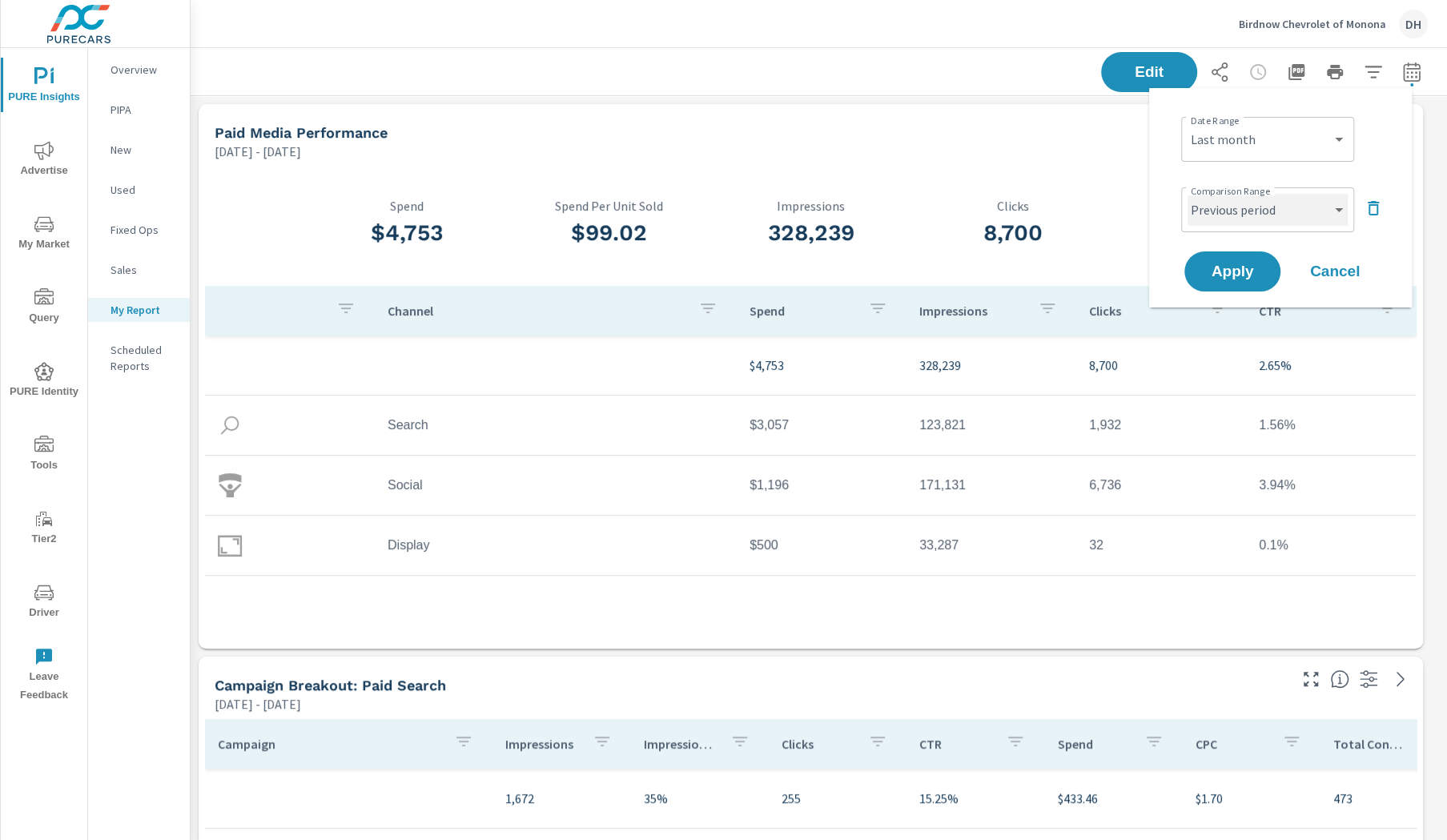
click at [1260, 221] on select "Custom Previous period Previous month Previous year" at bounding box center [1268, 210] width 160 height 32
click at [1188, 193] on select "Custom Previous period Previous month Previous year" at bounding box center [1268, 210] width 160 height 32
select select "Previous month"
click at [1255, 263] on button "Apply" at bounding box center [1233, 271] width 99 height 42
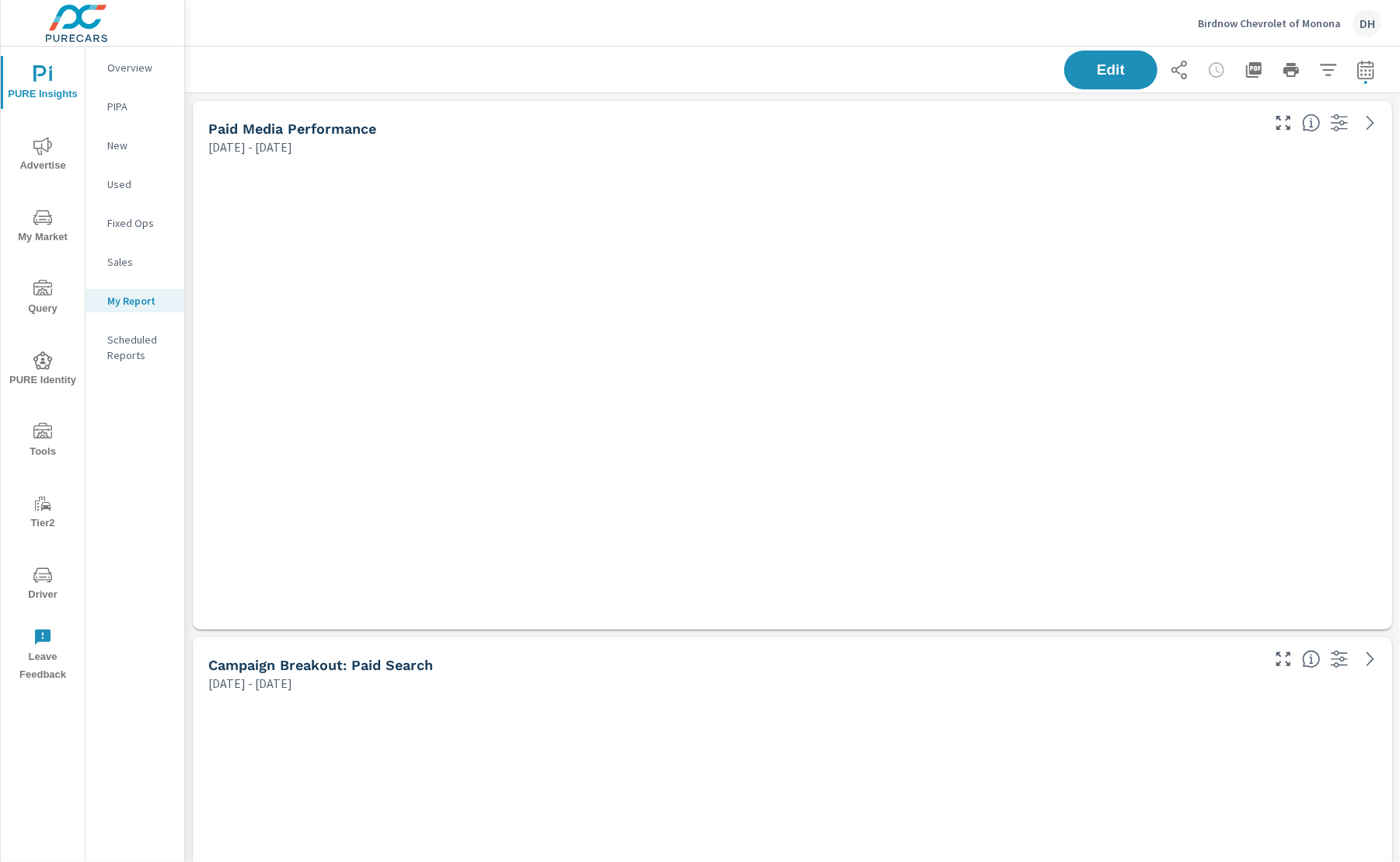
scroll to position [4868, 1232]
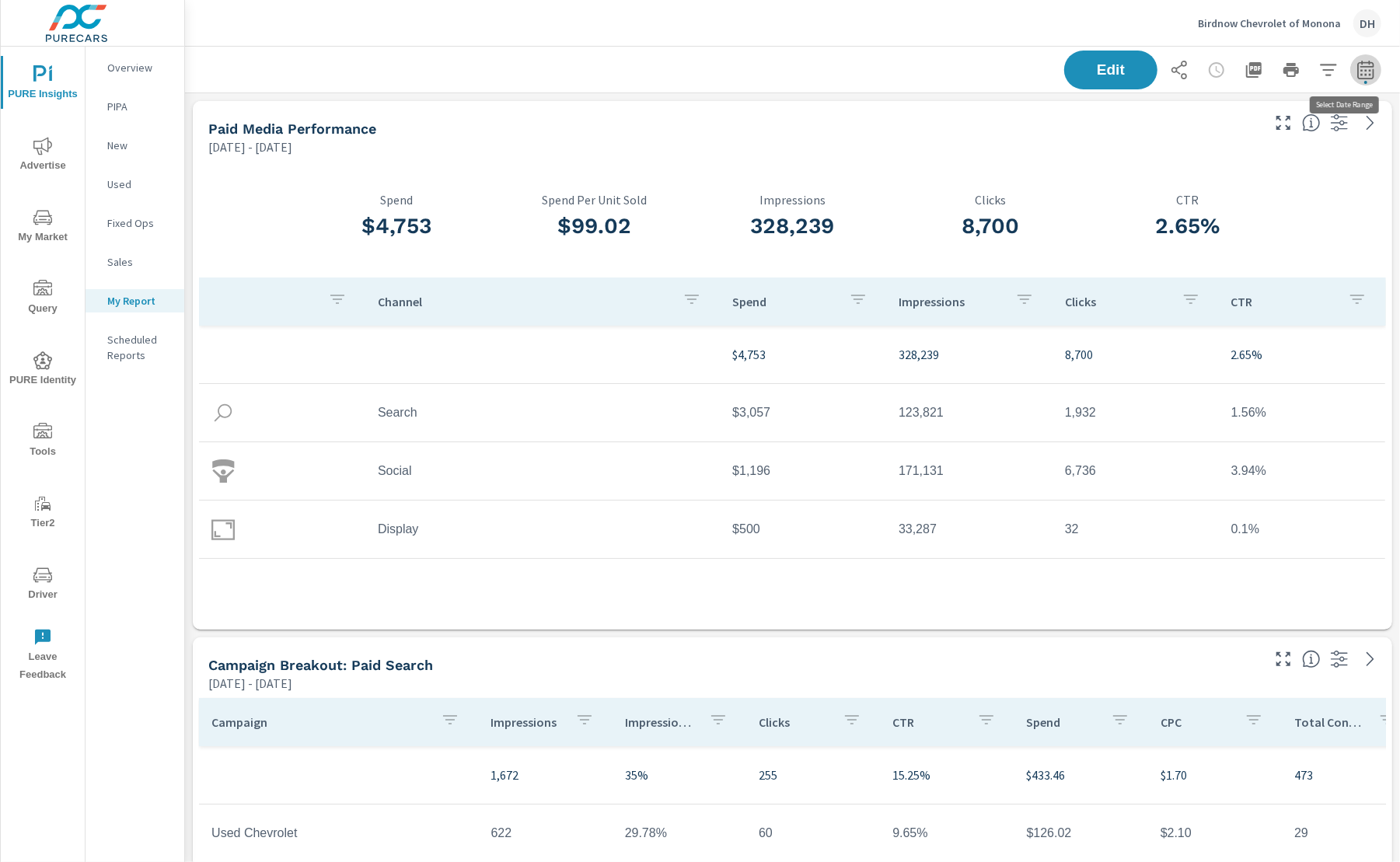
click at [1357, 71] on icon "button" at bounding box center [1366, 70] width 18 height 18
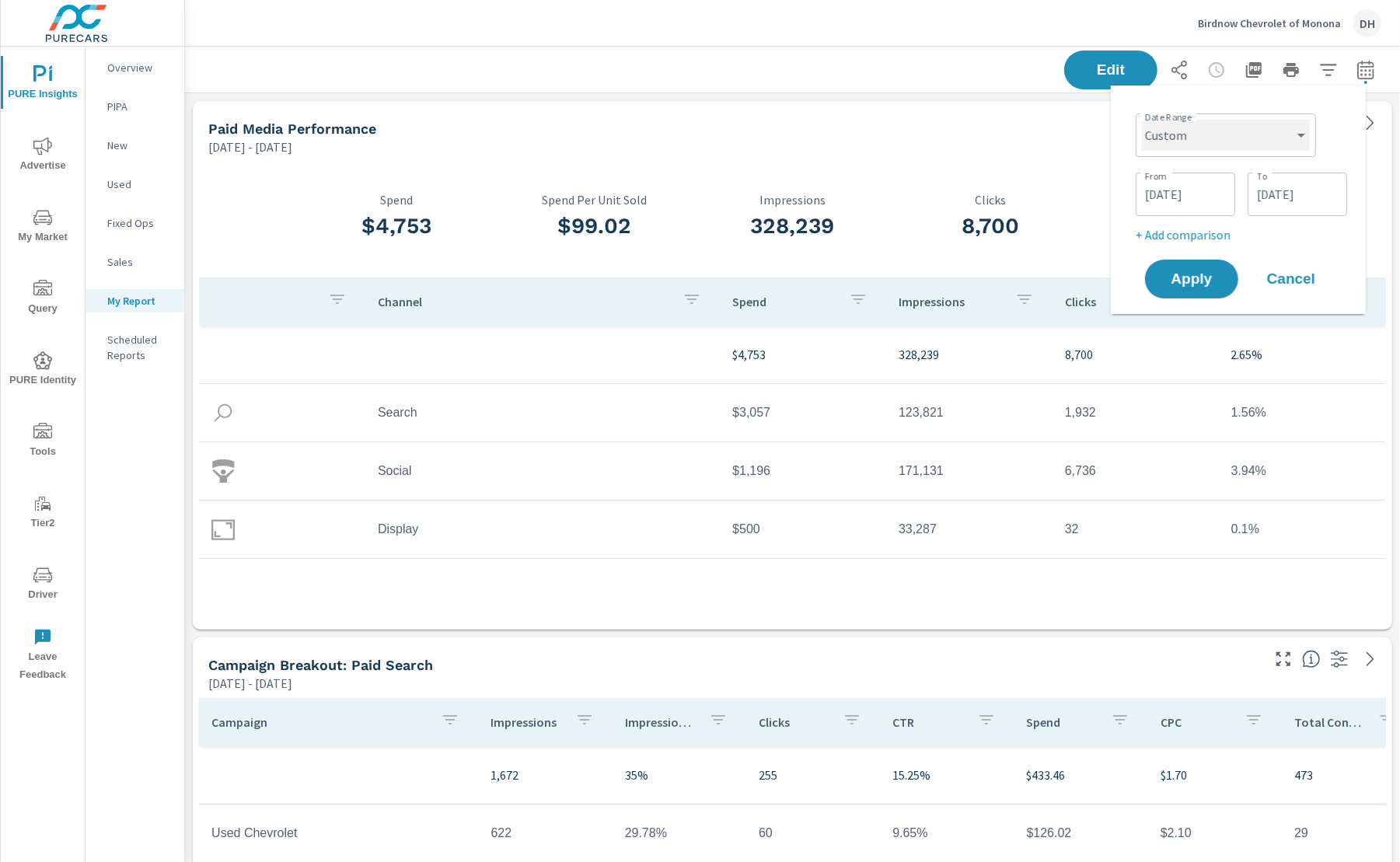
click at [1218, 130] on select "Custom Yesterday Last week Last 7 days Last 14 days Last 30 days Last 45 days L…" at bounding box center [1226, 135] width 168 height 31
click at [1142, 119] on select "Custom Yesterday Last week Last 7 days Last 14 days Last 30 days Last 45 days L…" at bounding box center [1226, 135] width 168 height 31
select select "Last month"
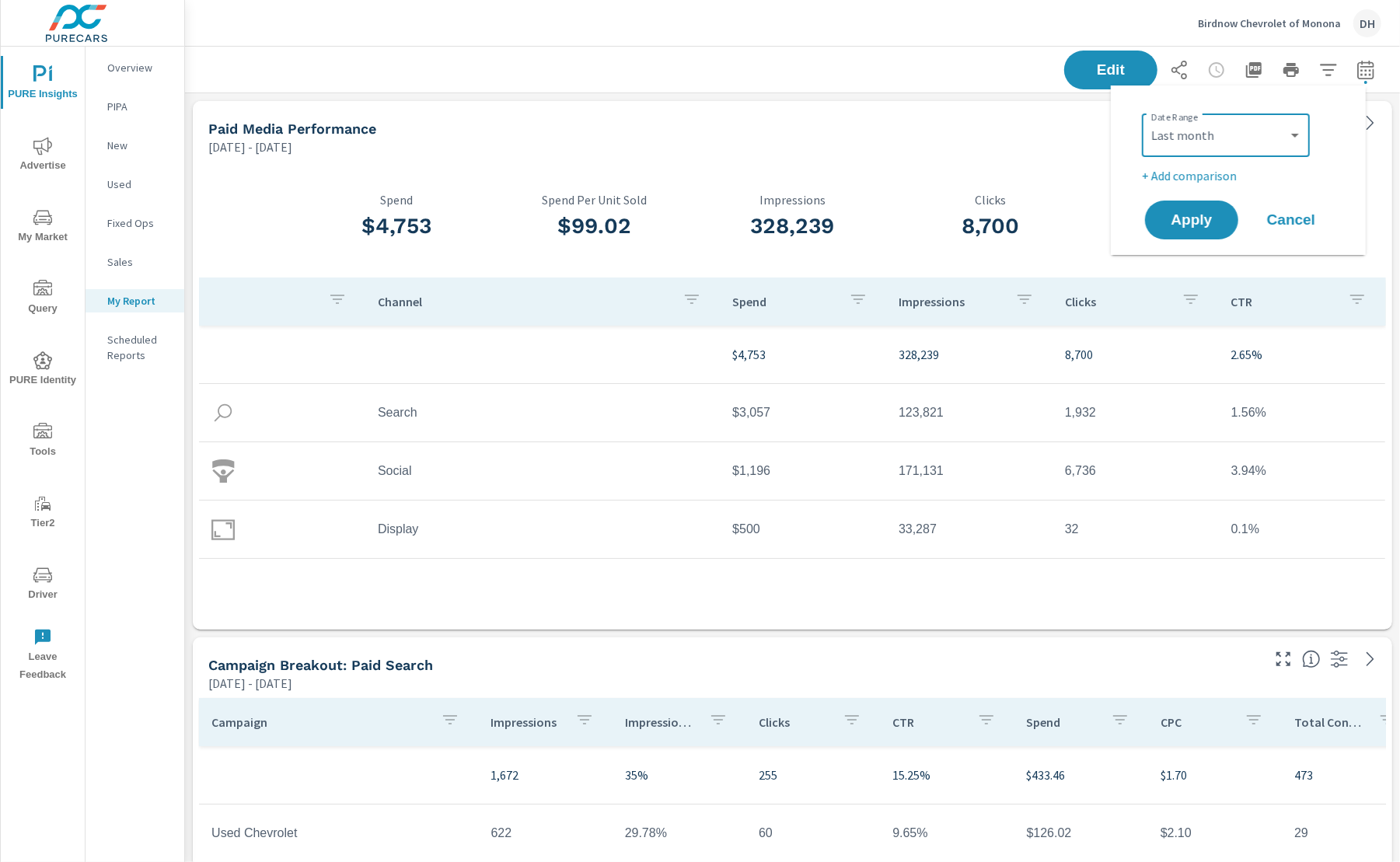
click at [1197, 177] on p "+ Add comparison" at bounding box center [1241, 176] width 199 height 18
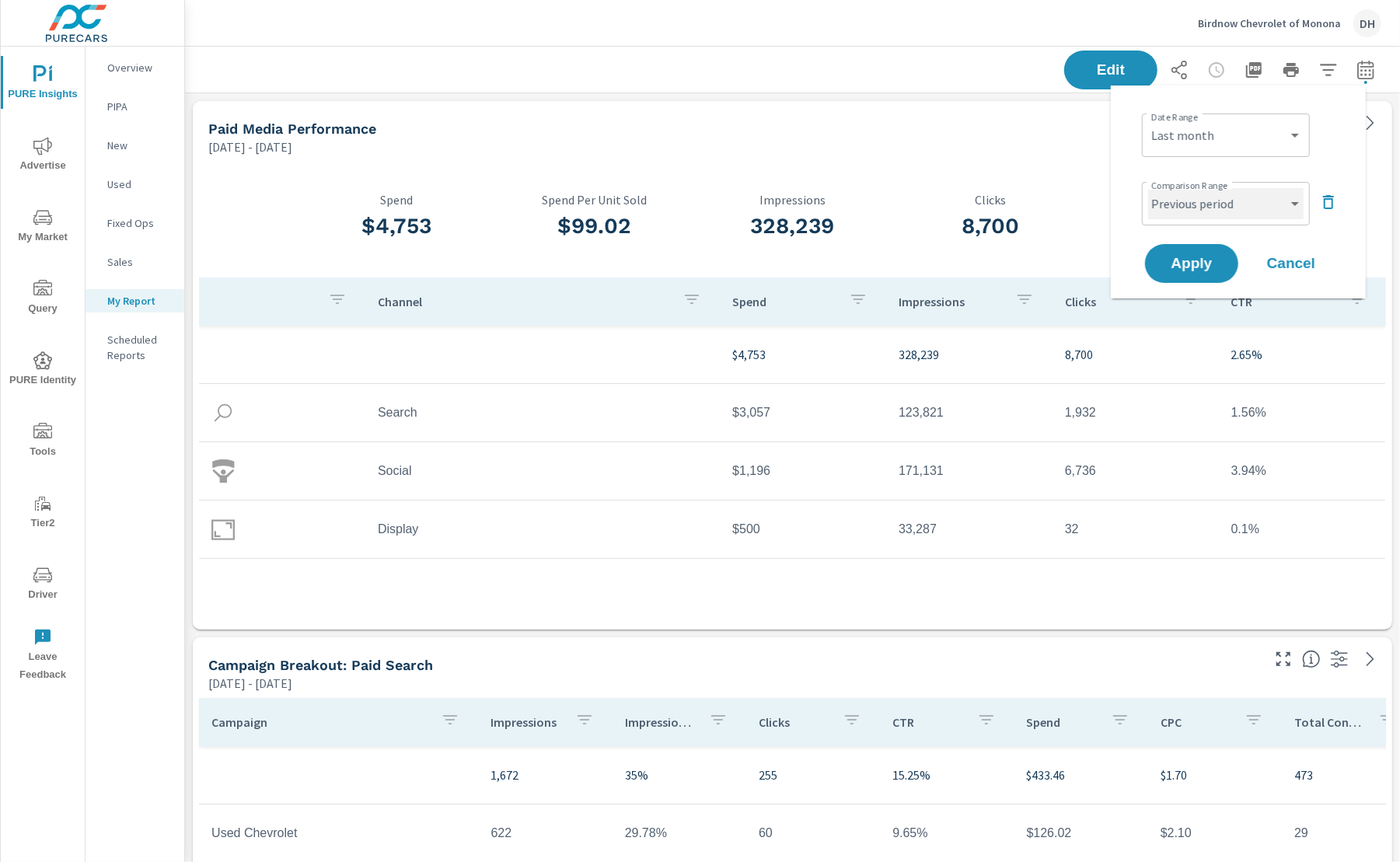
click at [1226, 210] on select "Custom Previous period Previous month Previous year" at bounding box center [1226, 203] width 155 height 31
click at [1148, 188] on select "Custom Previous period Previous month Previous year" at bounding box center [1226, 203] width 155 height 31
select select "Previous month"
click at [1211, 259] on span "Apply" at bounding box center [1191, 264] width 64 height 15
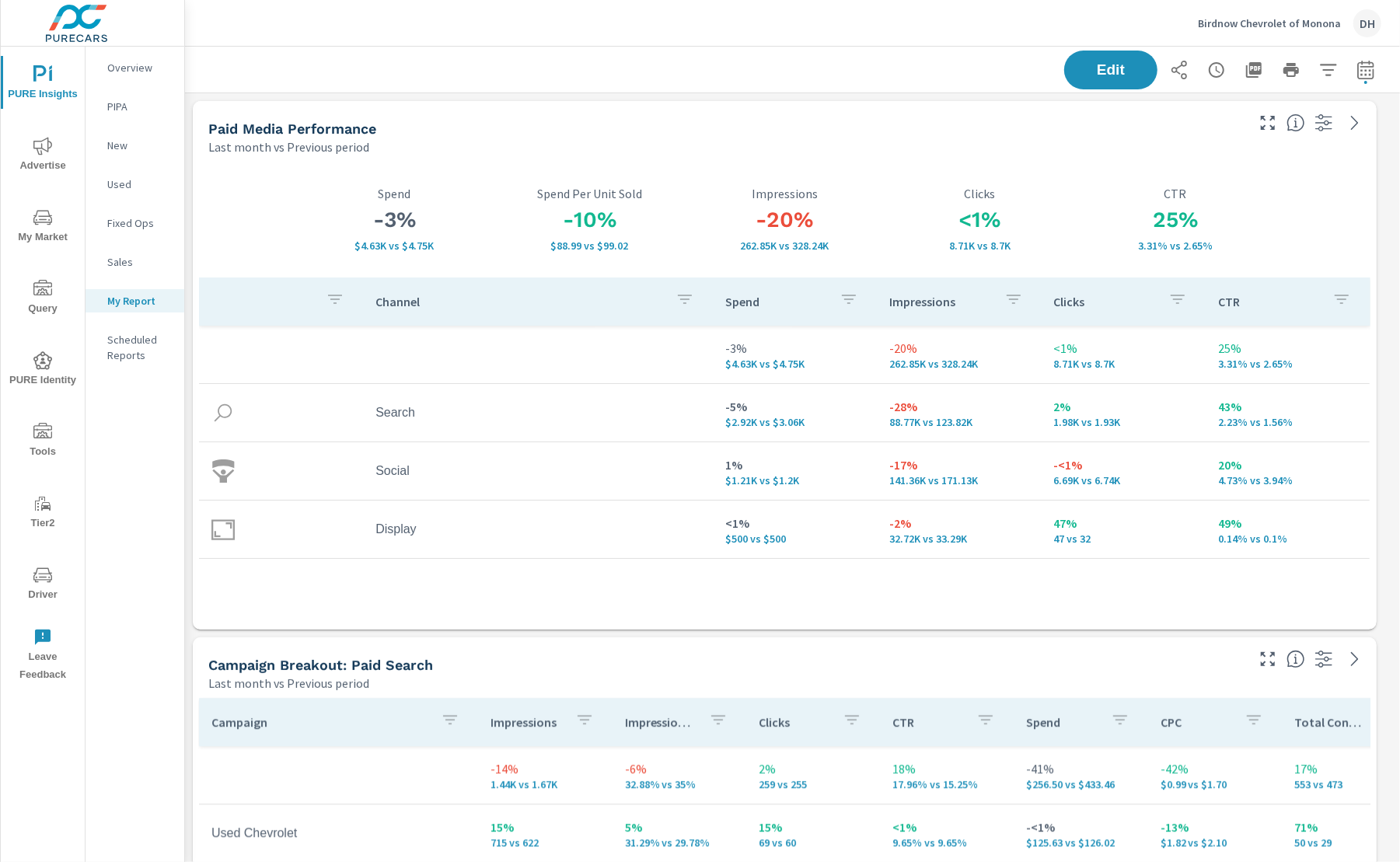
scroll to position [4868, 1232]
click at [1363, 71] on button "button" at bounding box center [1366, 70] width 31 height 31
select select "Last month"
select select "Previous period"
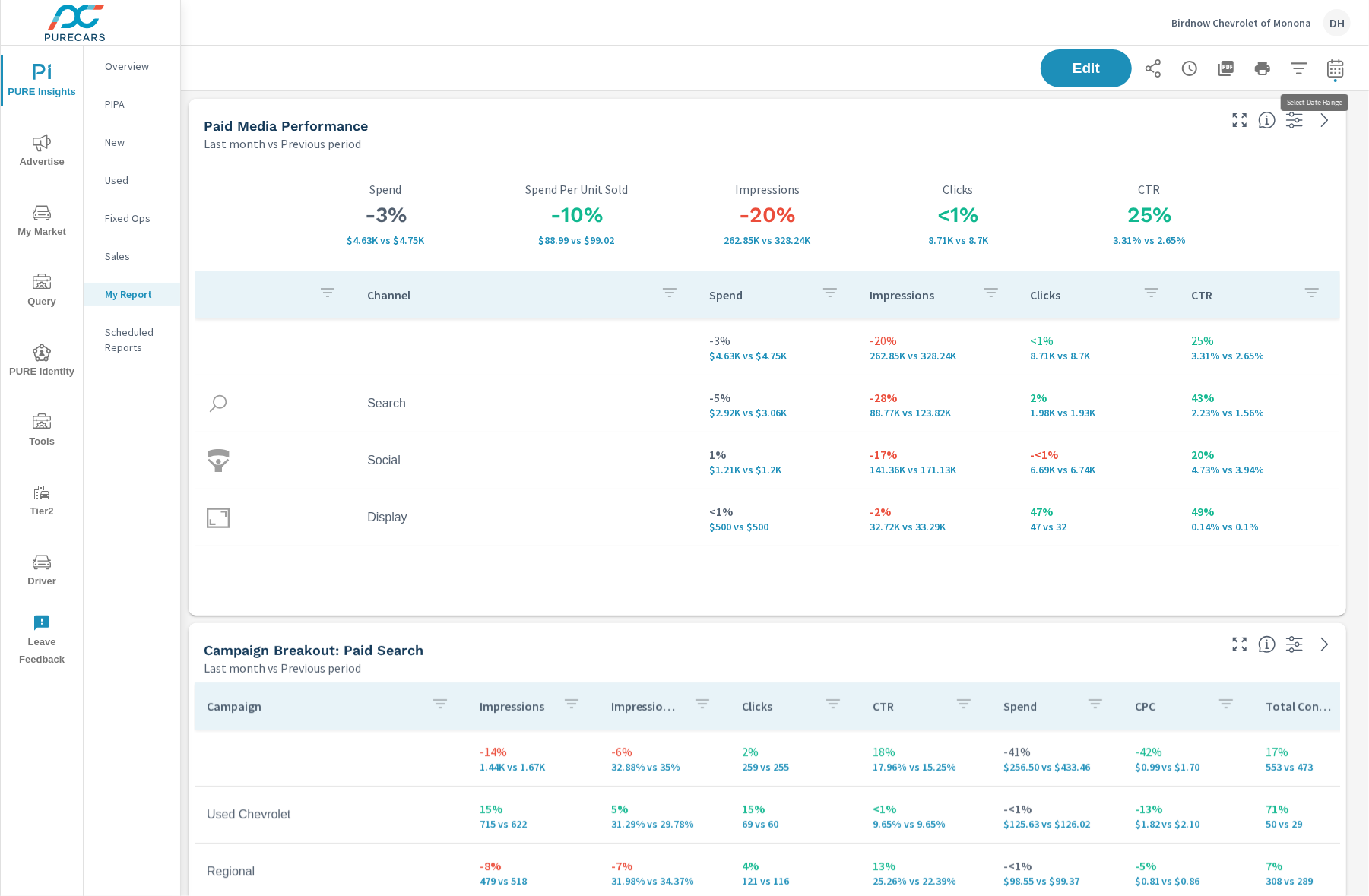
click at [1327, 69] on icon "button" at bounding box center [1336, 69] width 18 height 18
select select "Last month"
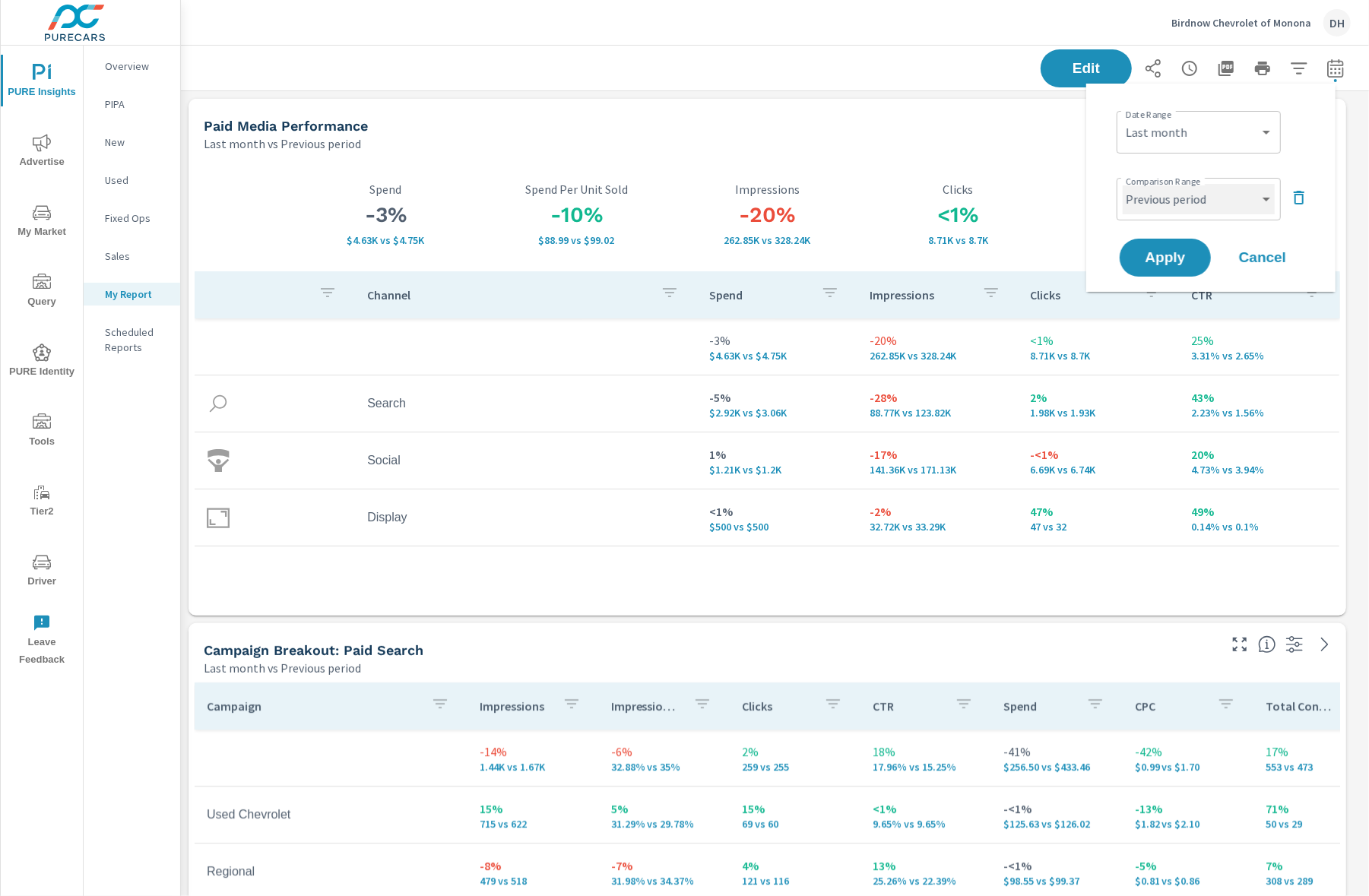
click at [1223, 203] on select "Custom Previous period Previous month Previous year" at bounding box center [1199, 199] width 152 height 31
click at [1123, 184] on select "Custom Previous period Previous month Previous year" at bounding box center [1199, 199] width 152 height 31
select select "Previous month"
click at [1168, 254] on span "Apply" at bounding box center [1165, 258] width 62 height 14
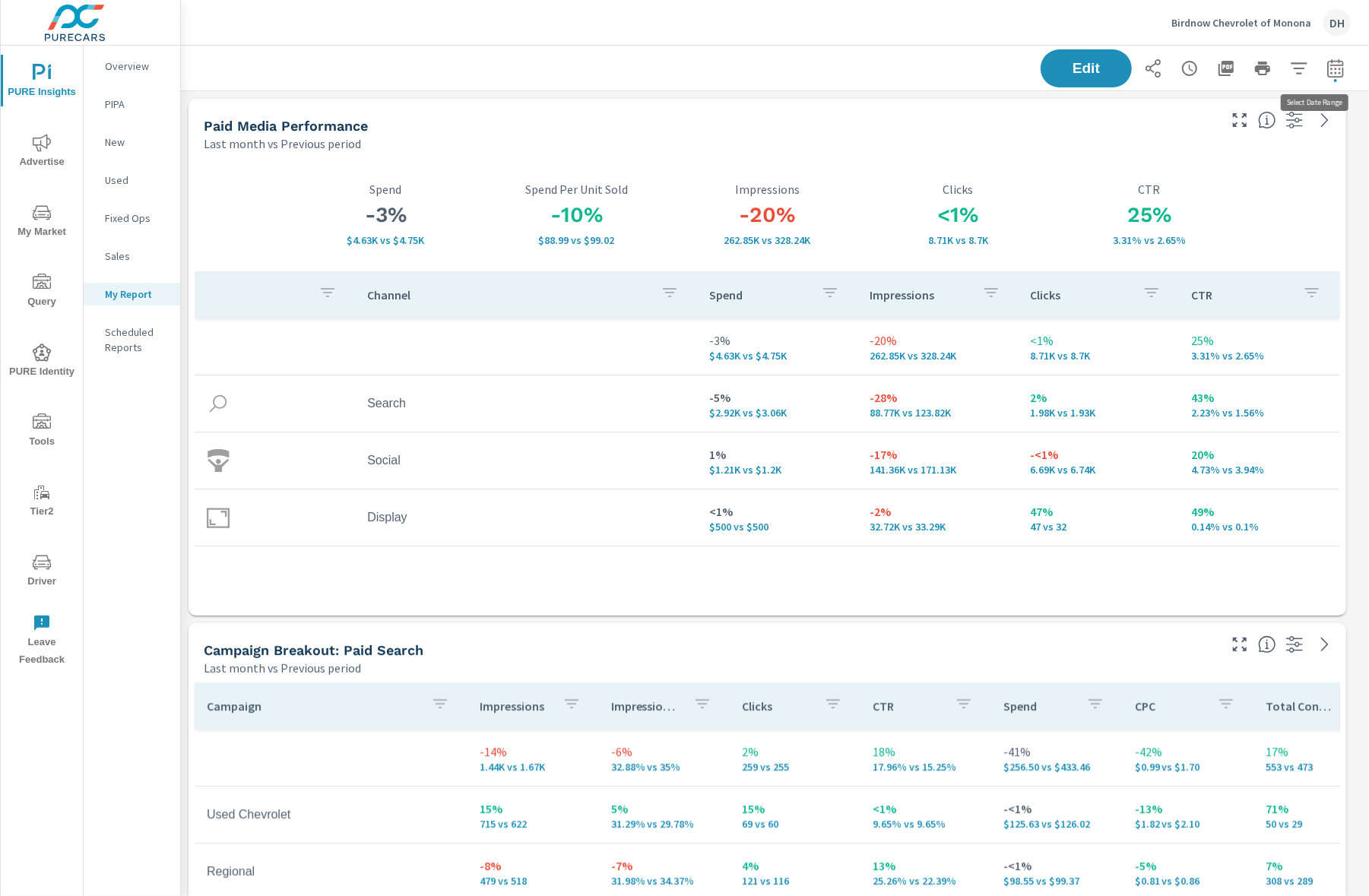
click at [1327, 70] on icon "button" at bounding box center [1336, 69] width 18 height 18
select select "Last month"
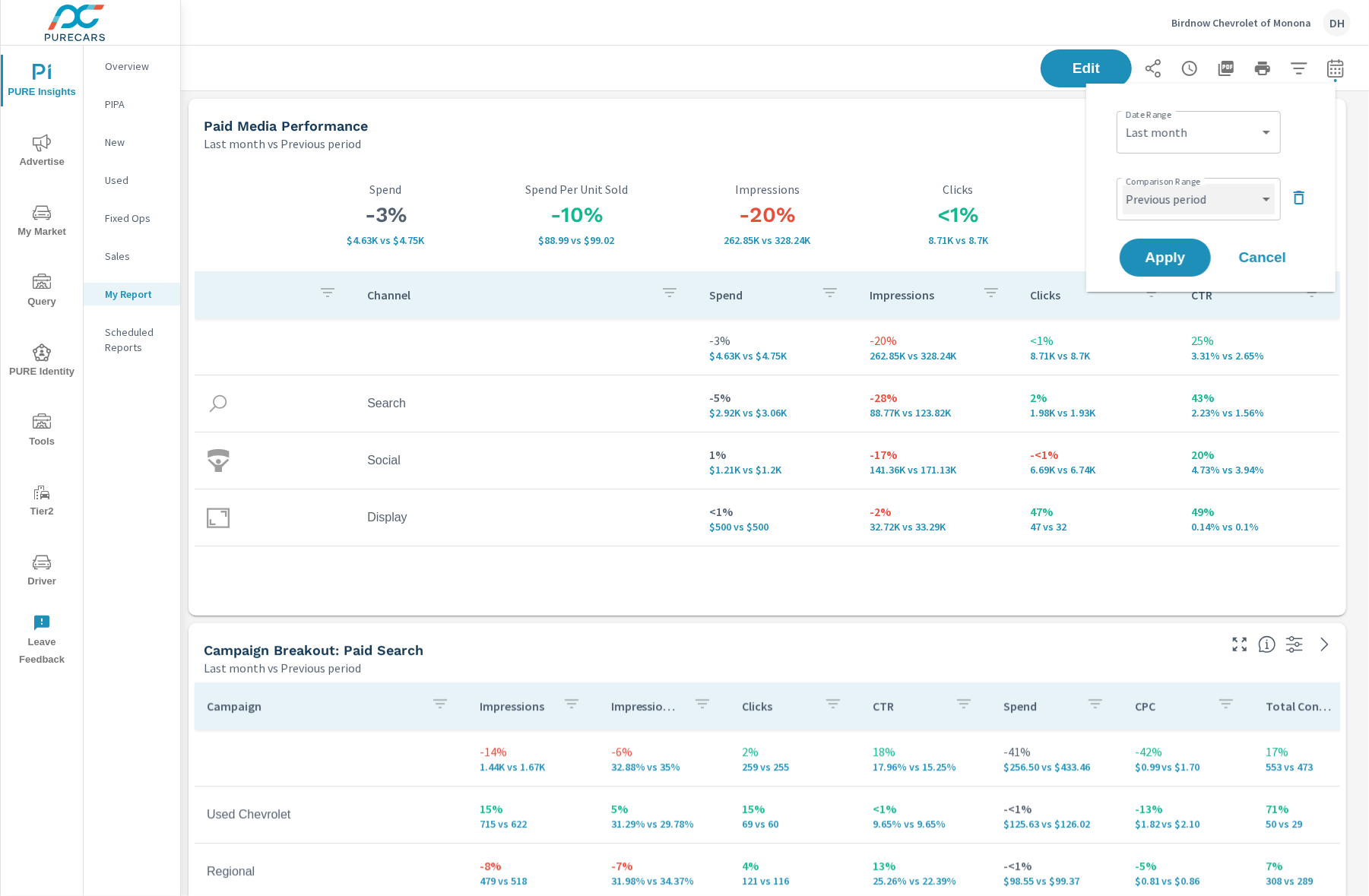
click at [1242, 208] on select "Custom Previous period Previous month Previous year" at bounding box center [1199, 199] width 152 height 31
click at [1123, 184] on select "Custom Previous period Previous month Previous year" at bounding box center [1199, 199] width 152 height 31
select select "Previous month"
click at [1141, 256] on span "Apply" at bounding box center [1165, 258] width 62 height 14
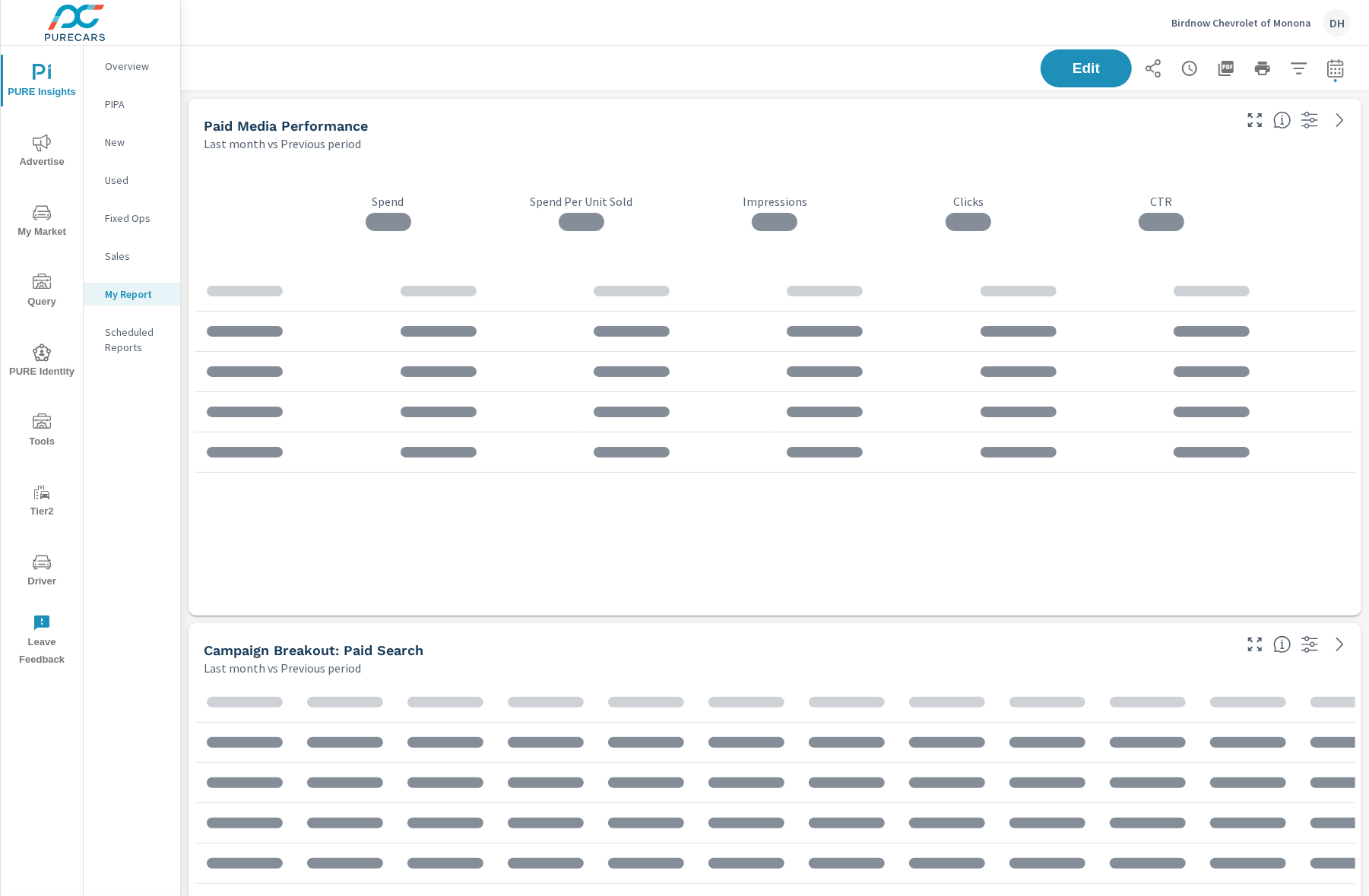
scroll to position [4758, 1204]
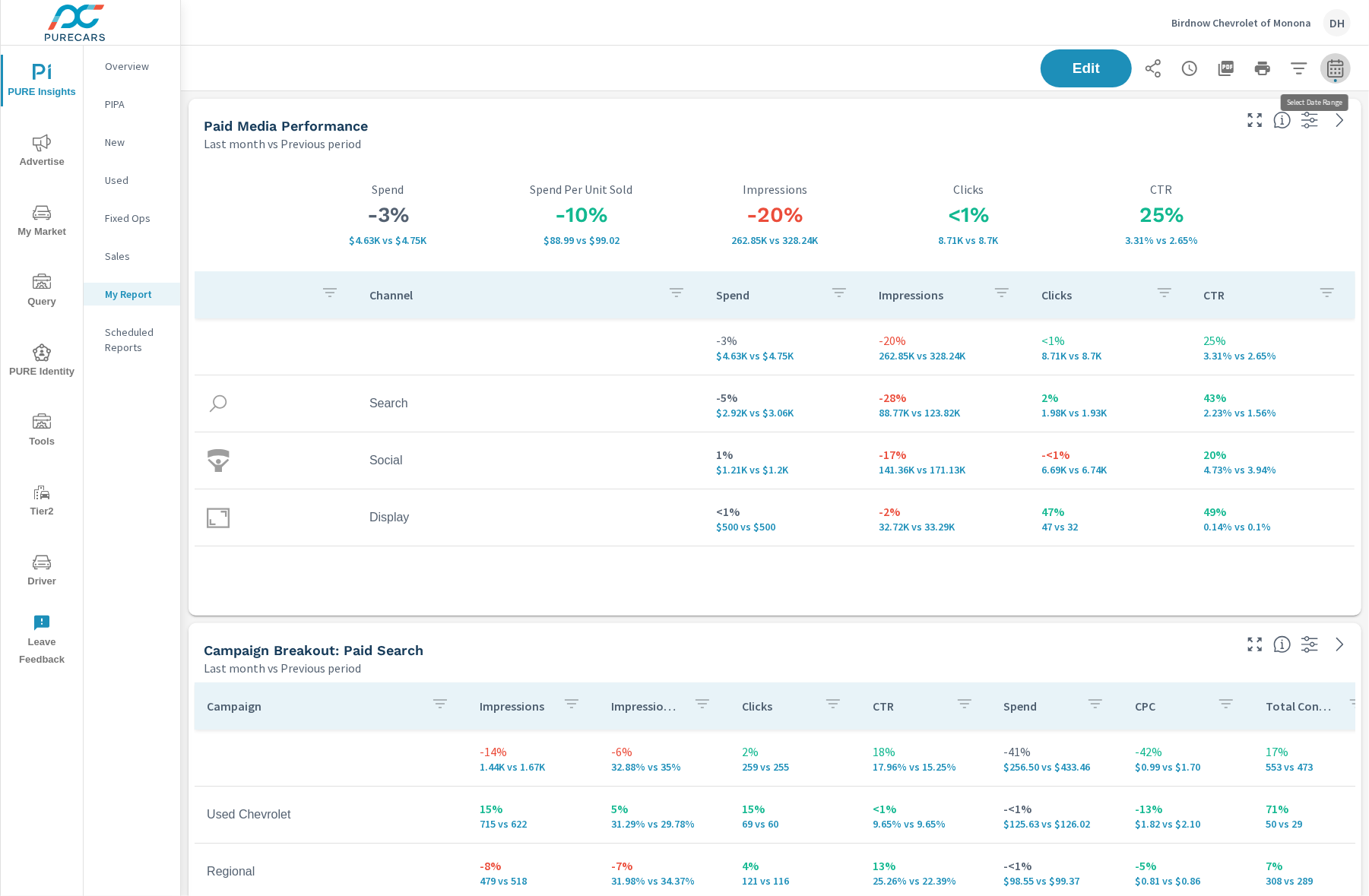
click at [1330, 70] on icon "button" at bounding box center [1335, 71] width 10 height 6
select select "Last month"
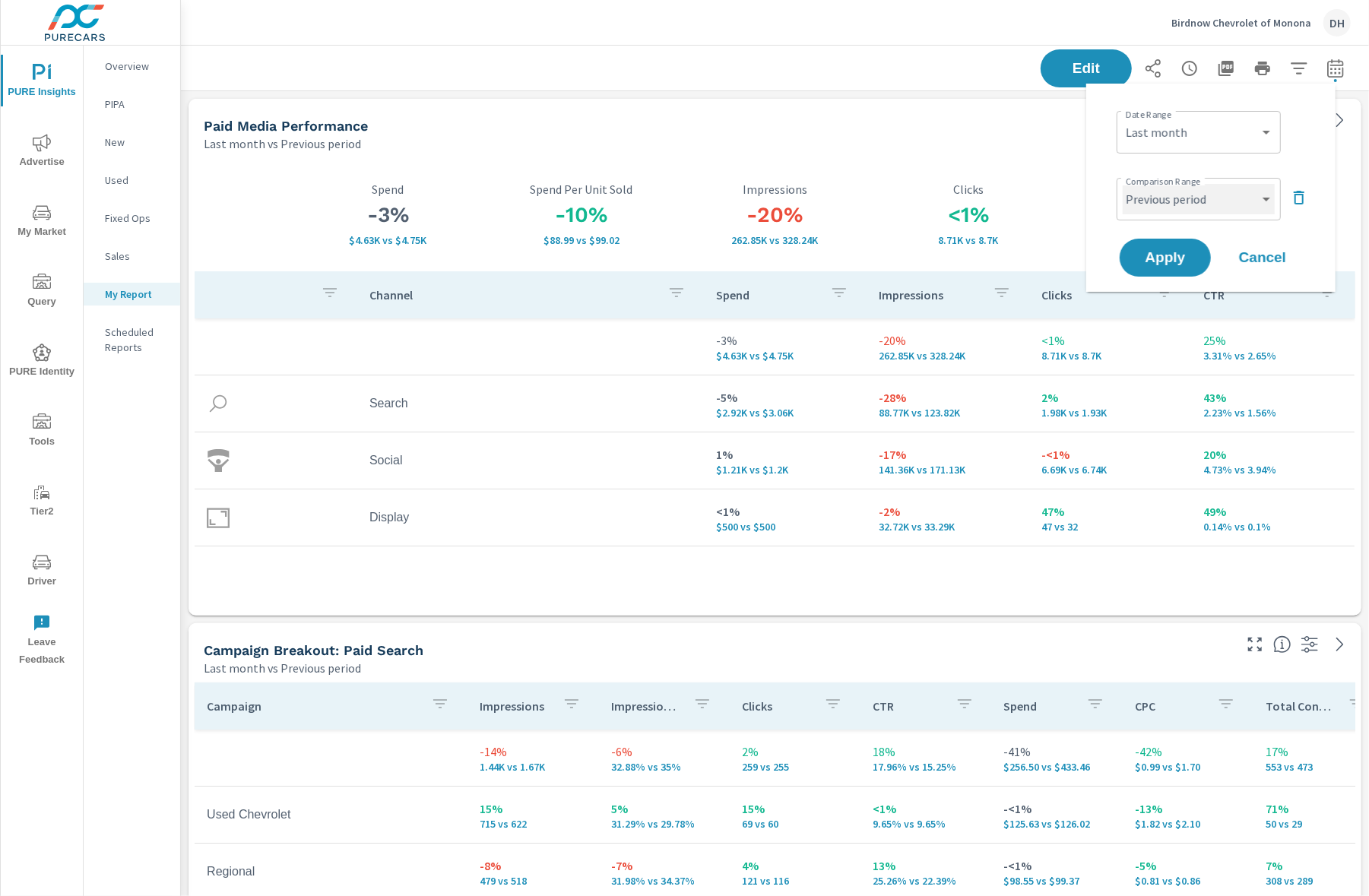
click at [1260, 199] on select "Custom Previous period Previous month Previous year" at bounding box center [1199, 199] width 152 height 31
click at [1123, 184] on select "Custom Previous period Previous month Previous year" at bounding box center [1199, 199] width 152 height 31
select select "Previous month"
click at [1176, 269] on button "Apply" at bounding box center [1166, 258] width 94 height 40
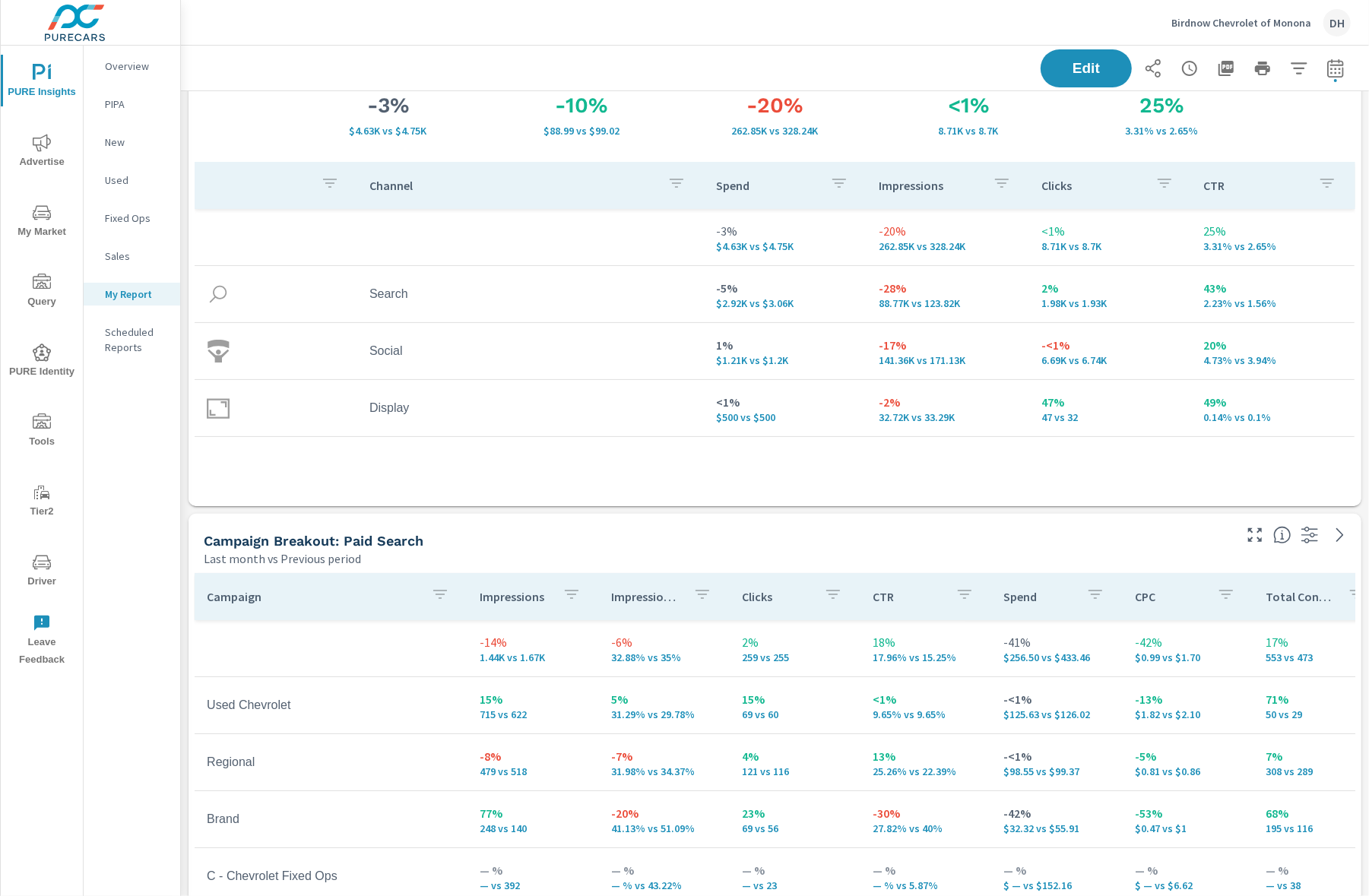
scroll to position [0, 0]
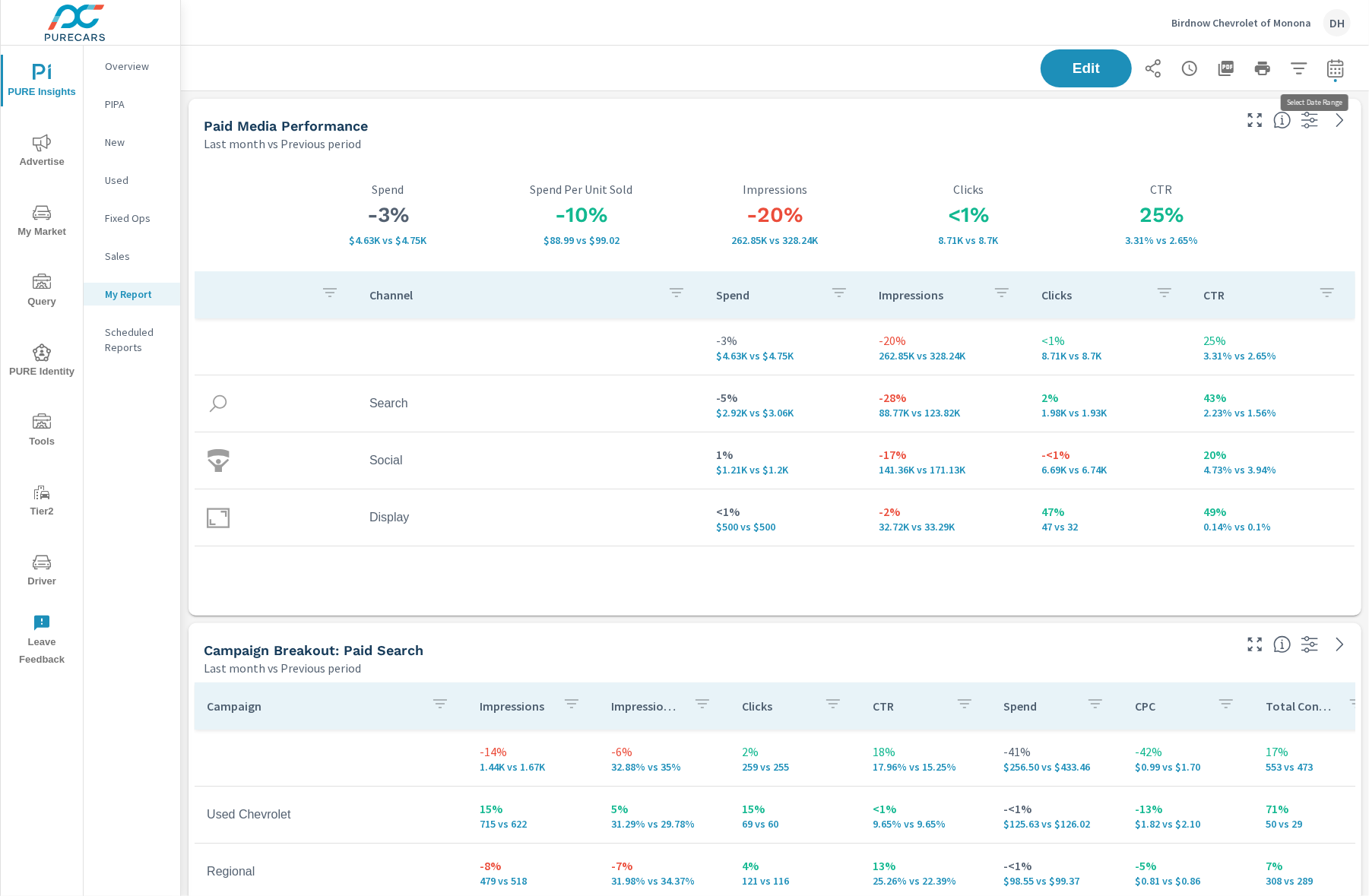
click at [1327, 70] on icon "button" at bounding box center [1336, 69] width 18 height 18
select select "Last month"
select select "Previous period"
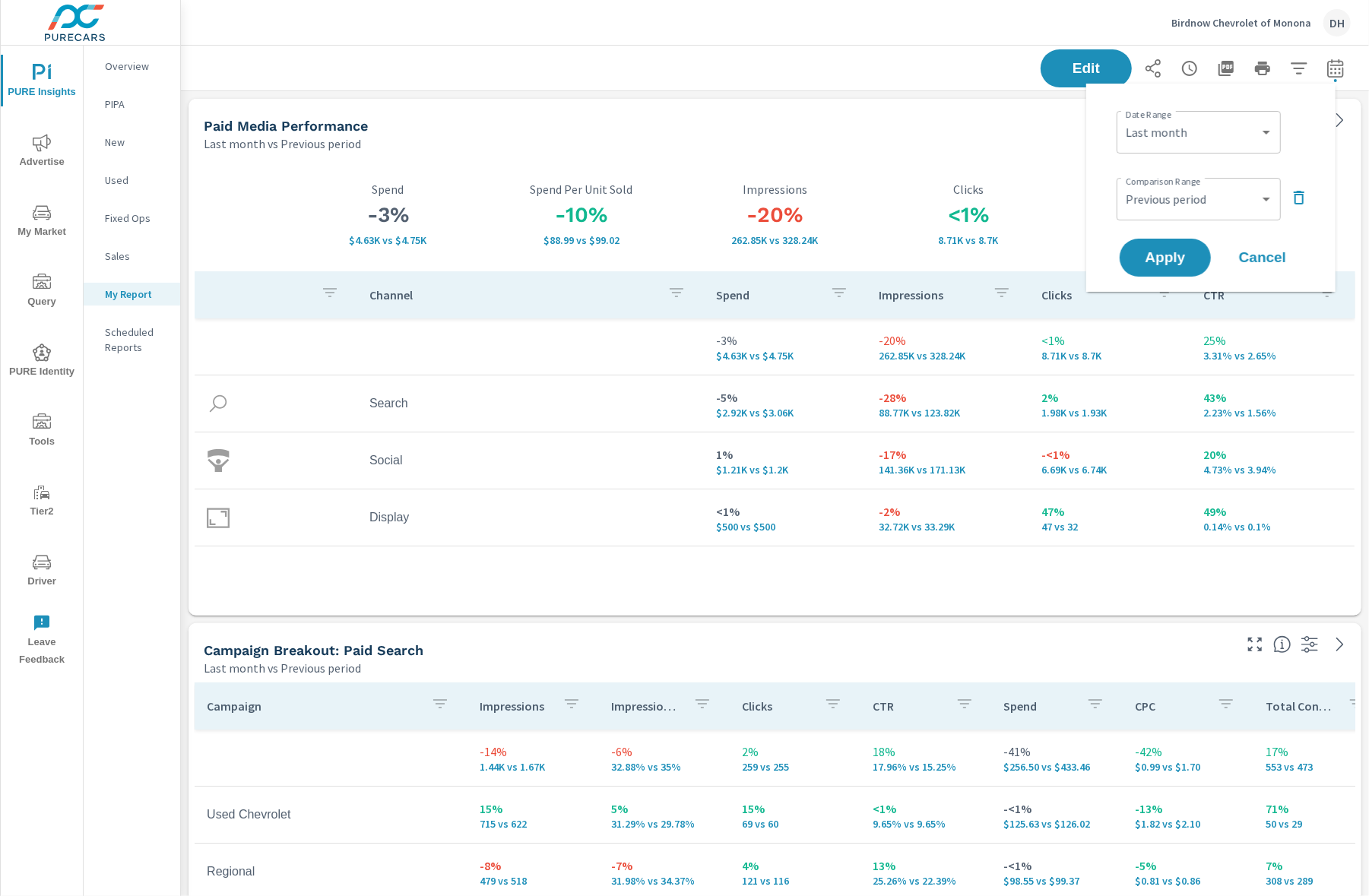
scroll to position [4758, 1204]
click at [1294, 203] on icon "button" at bounding box center [1299, 198] width 18 height 18
click at [1180, 222] on span "Apply" at bounding box center [1165, 215] width 62 height 14
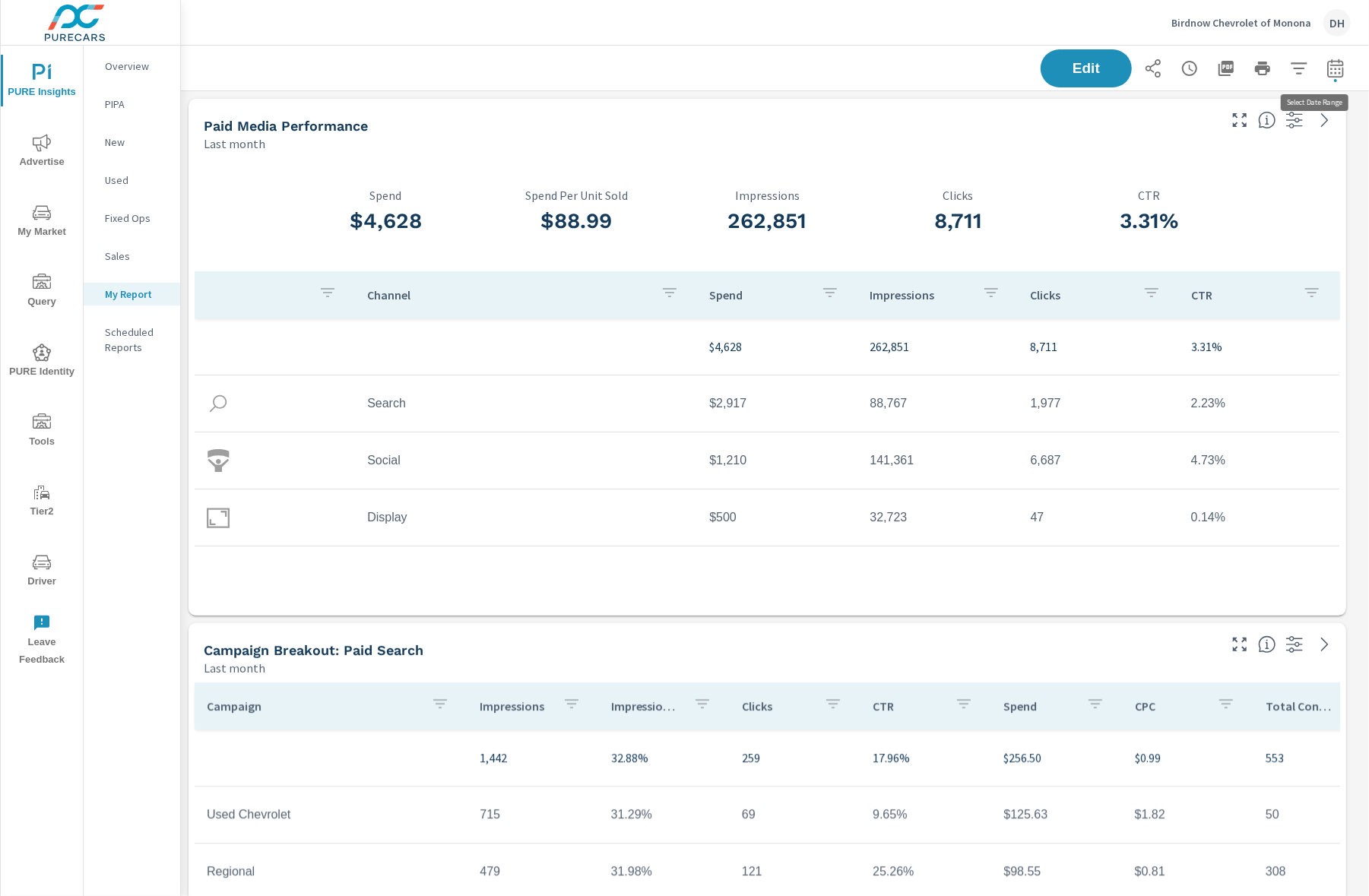
click at [1327, 74] on icon "button" at bounding box center [1336, 69] width 18 height 18
select select "Last month"
click at [1191, 171] on p "+ Add comparison" at bounding box center [1213, 172] width 194 height 18
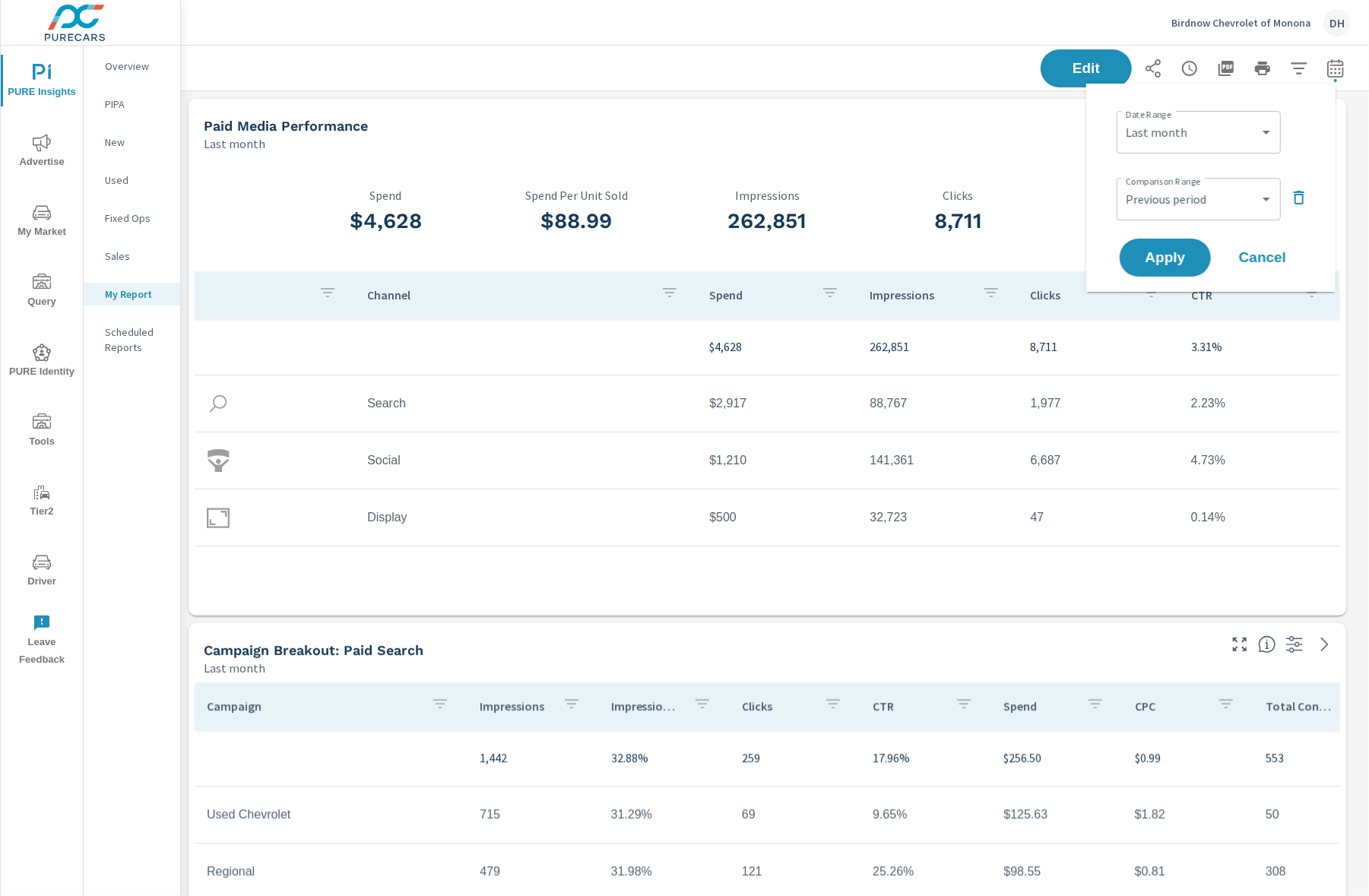
click at [1212, 214] on div "Custom Previous period Previous month Previous year ​" at bounding box center [1199, 199] width 165 height 42
click at [1232, 199] on select "Custom Previous period Previous month Previous year" at bounding box center [1199, 199] width 152 height 31
click at [1123, 184] on select "Custom Previous period Previous month Previous year" at bounding box center [1199, 199] width 152 height 31
select select "Previous month"
click at [1177, 255] on span "Apply" at bounding box center [1165, 258] width 62 height 14
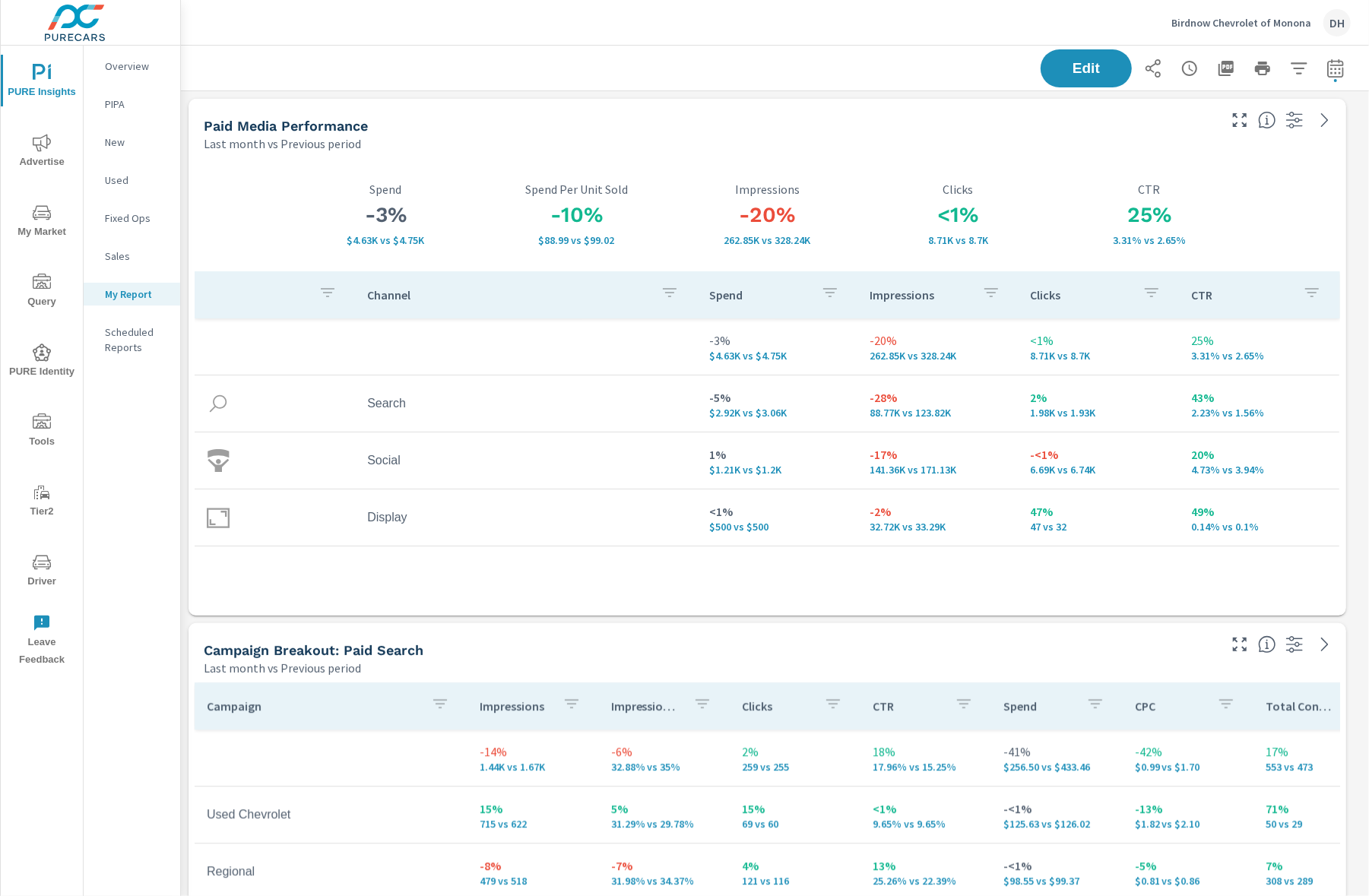
scroll to position [4758, 1204]
click at [1328, 67] on icon "button" at bounding box center [1336, 68] width 16 height 18
select select "Last month"
select select "Previous period"
click at [1191, 245] on button "Apply" at bounding box center [1166, 258] width 94 height 40
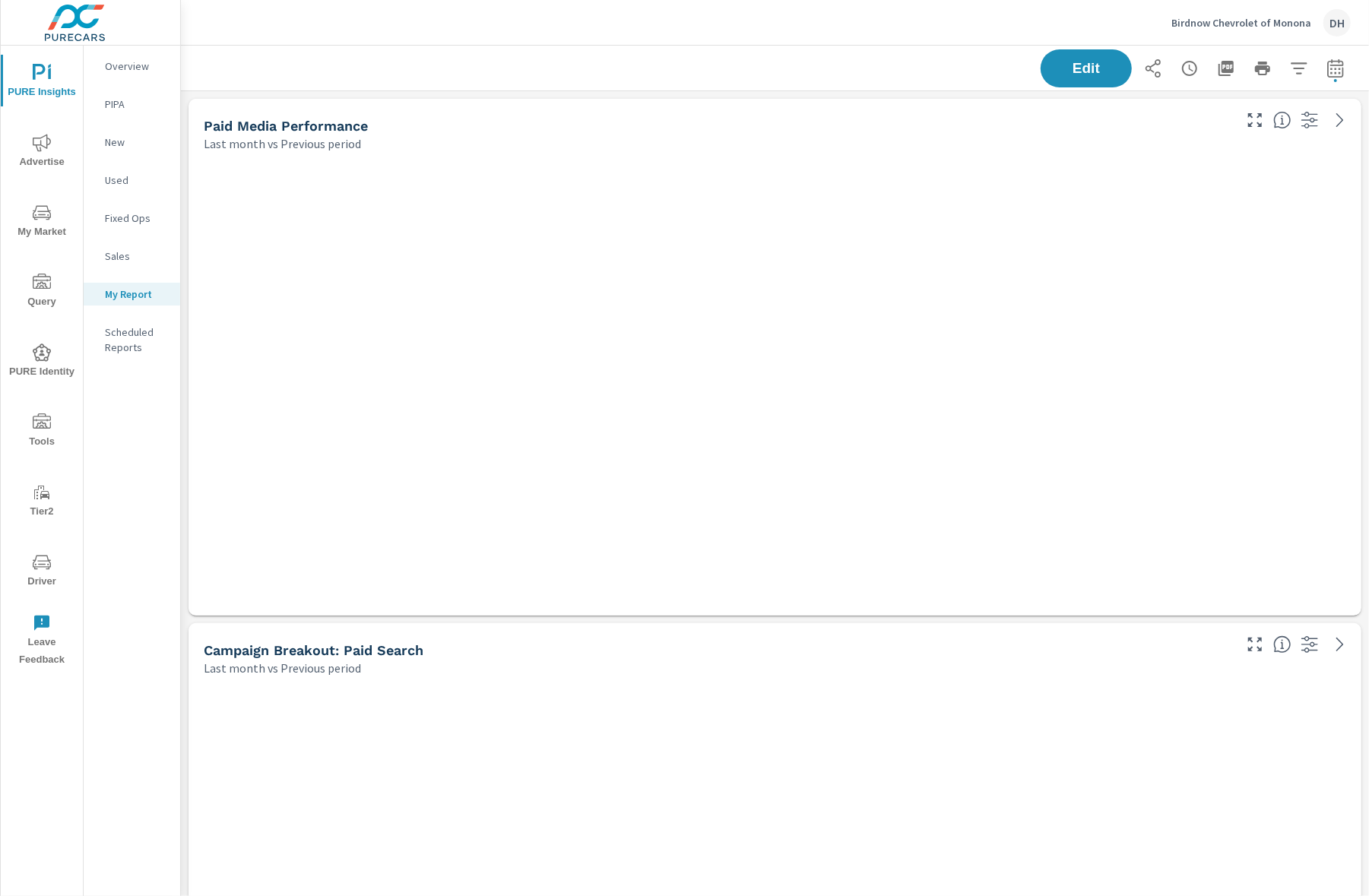
scroll to position [4758, 1204]
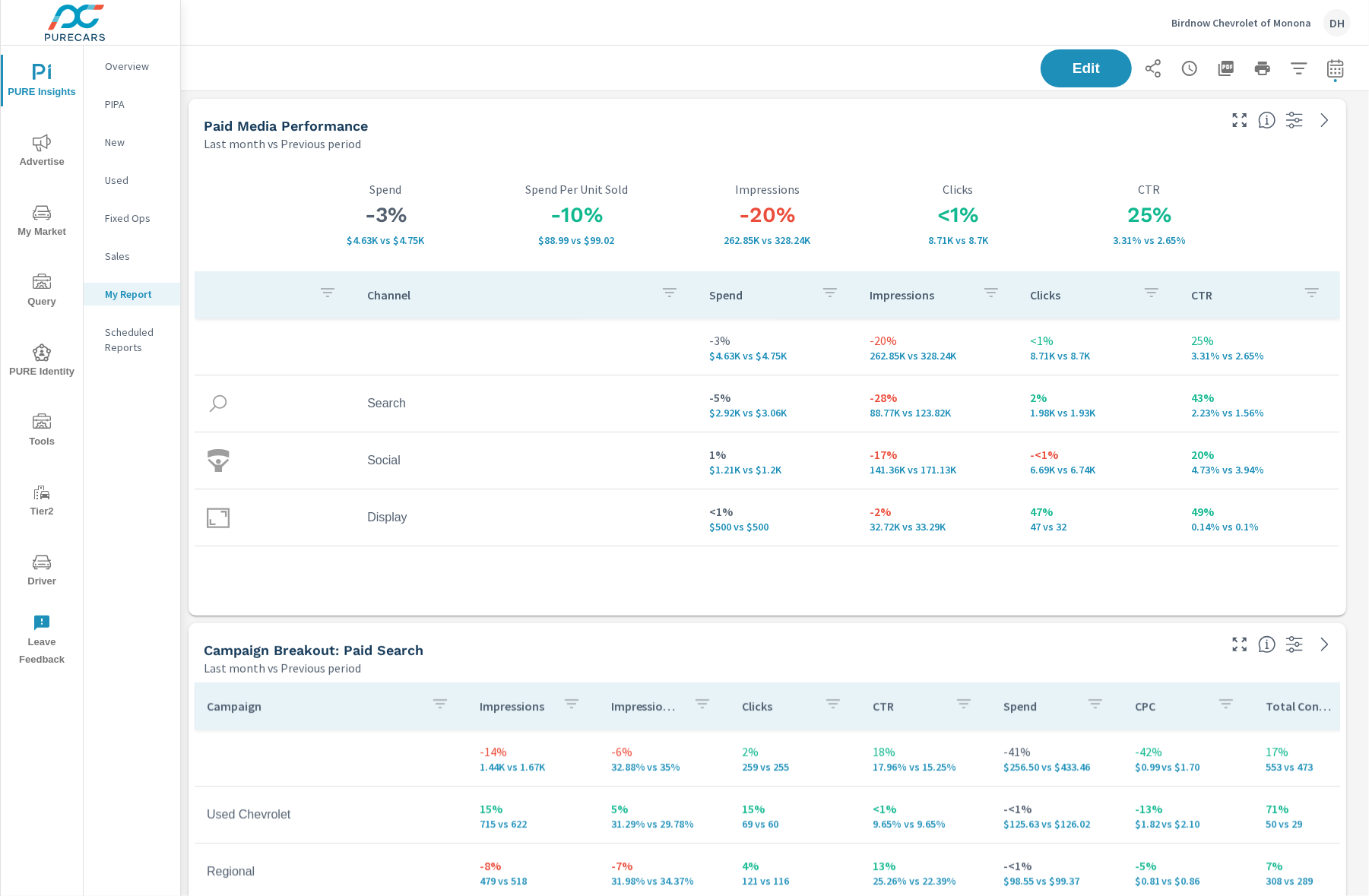
click at [1312, 86] on div "Edit" at bounding box center [1195, 69] width 310 height 38
click at [1320, 77] on button "button" at bounding box center [1336, 69] width 31 height 31
select select "Last month"
select select "Previous period"
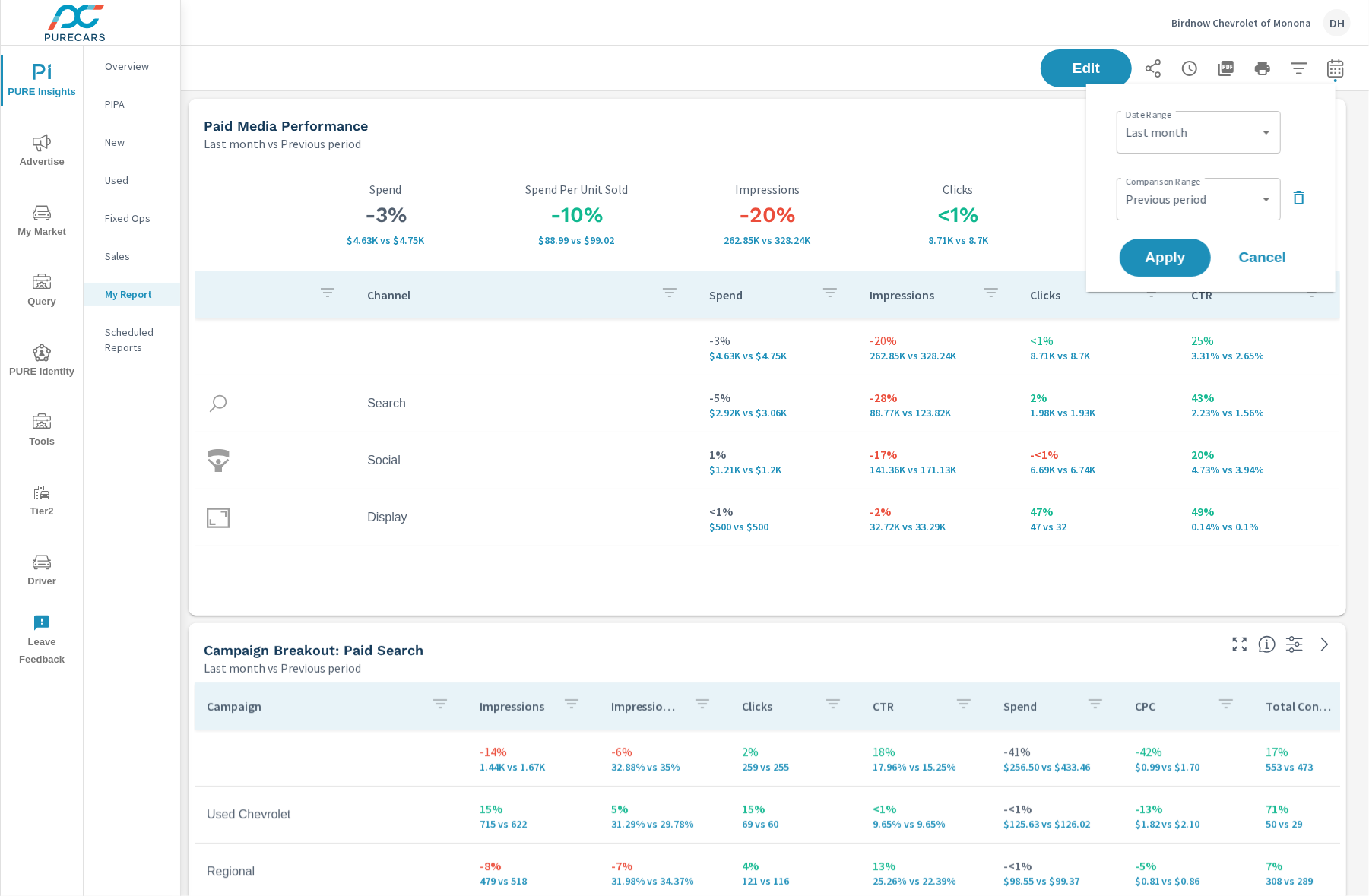
click at [1292, 198] on icon "button" at bounding box center [1299, 198] width 18 height 18
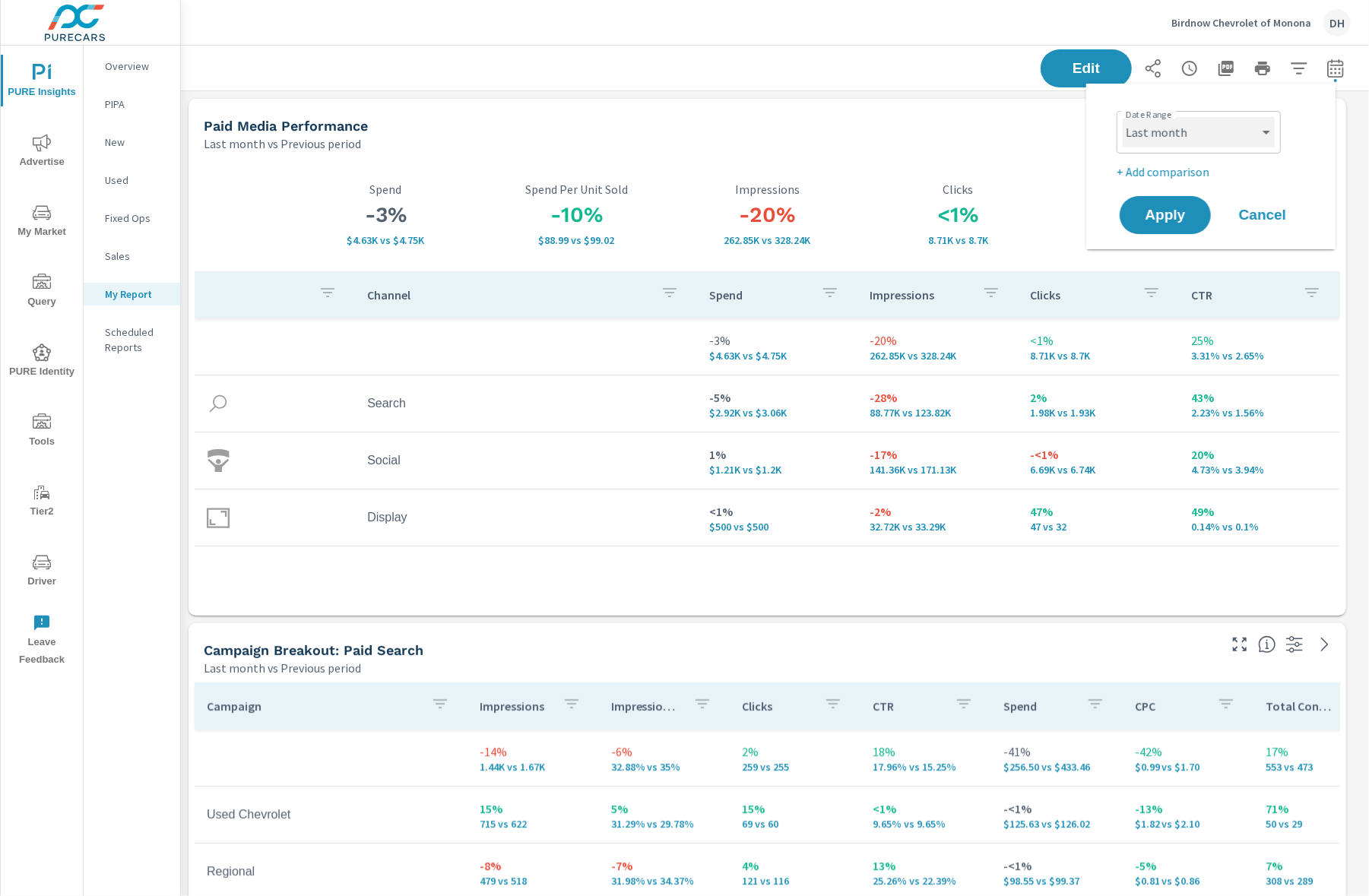
click at [1265, 129] on select "Custom Yesterday Last week Last 7 days Last 14 days Last 30 days Last 45 days L…" at bounding box center [1199, 132] width 152 height 31
click at [1123, 117] on select "Custom Yesterday Last week Last 7 days Last 14 days Last 30 days Last 45 days L…" at bounding box center [1199, 132] width 152 height 31
click at [1162, 214] on span "Apply" at bounding box center [1165, 215] width 62 height 14
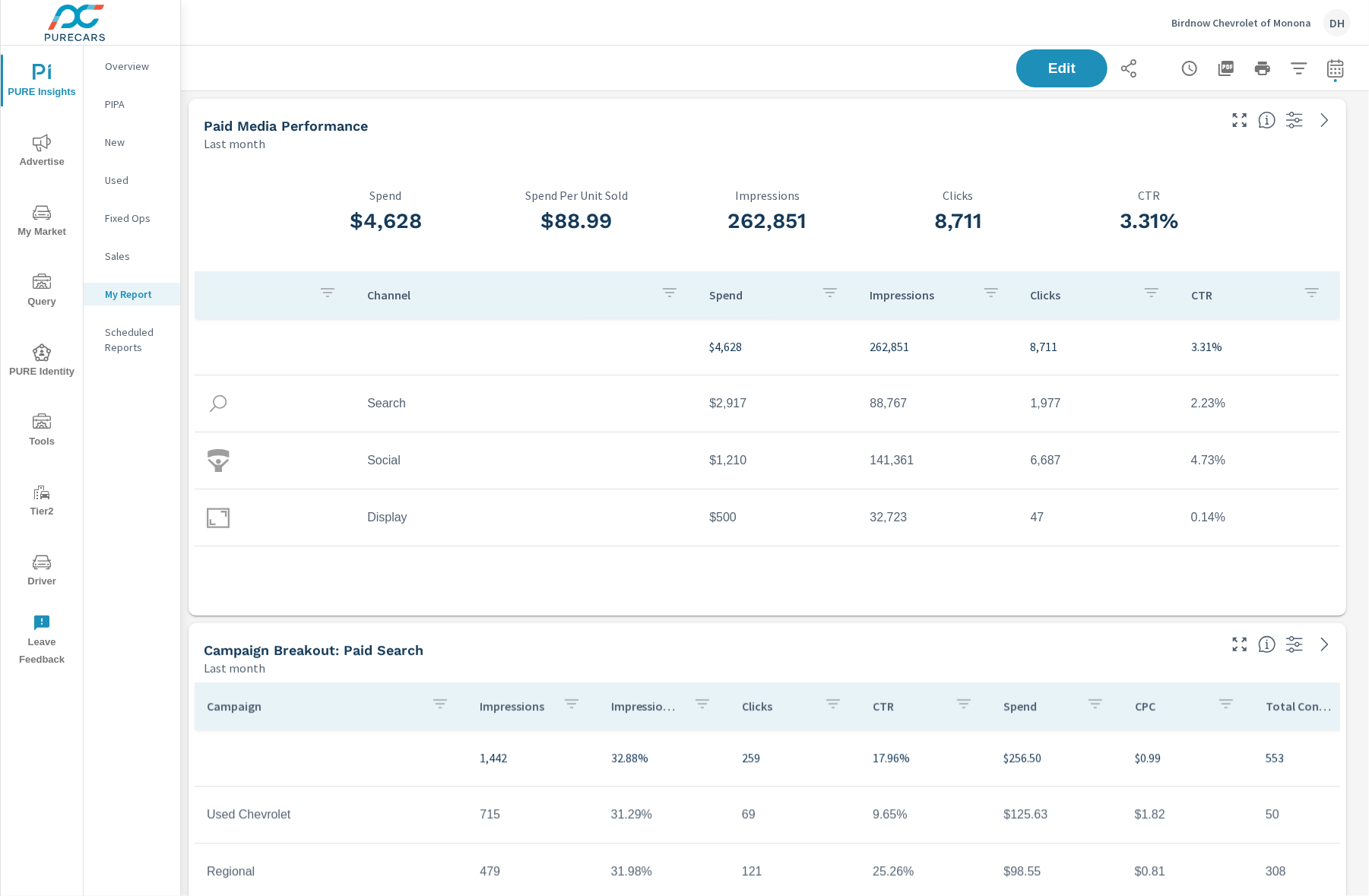
scroll to position [4758, 1204]
click at [1327, 71] on icon "button" at bounding box center [1336, 69] width 18 height 18
select select "Last month"
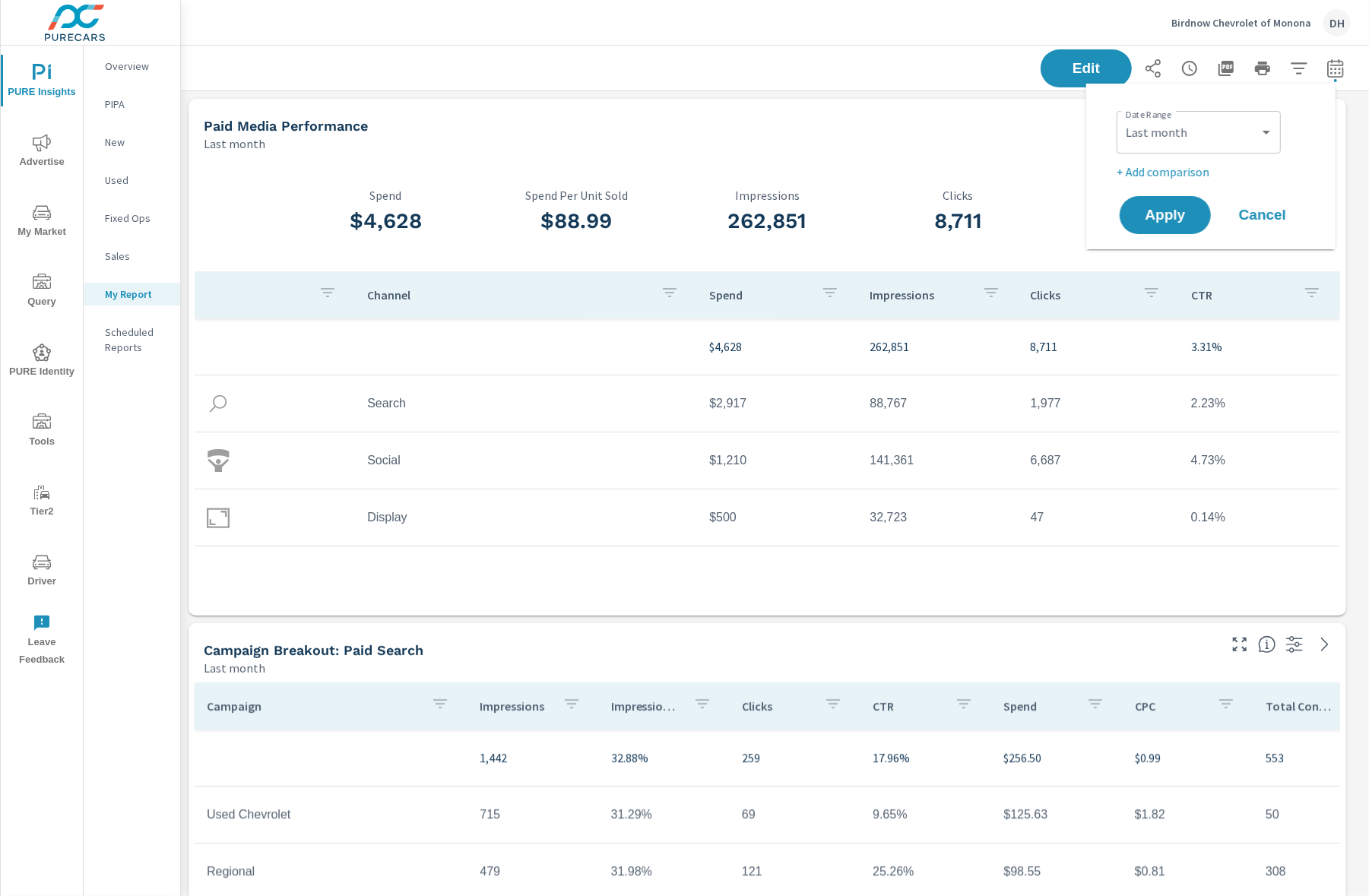
click at [1185, 170] on p "+ Add comparison" at bounding box center [1213, 172] width 194 height 18
click at [1219, 205] on select "Custom Previous period Previous month Previous year" at bounding box center [1199, 199] width 152 height 31
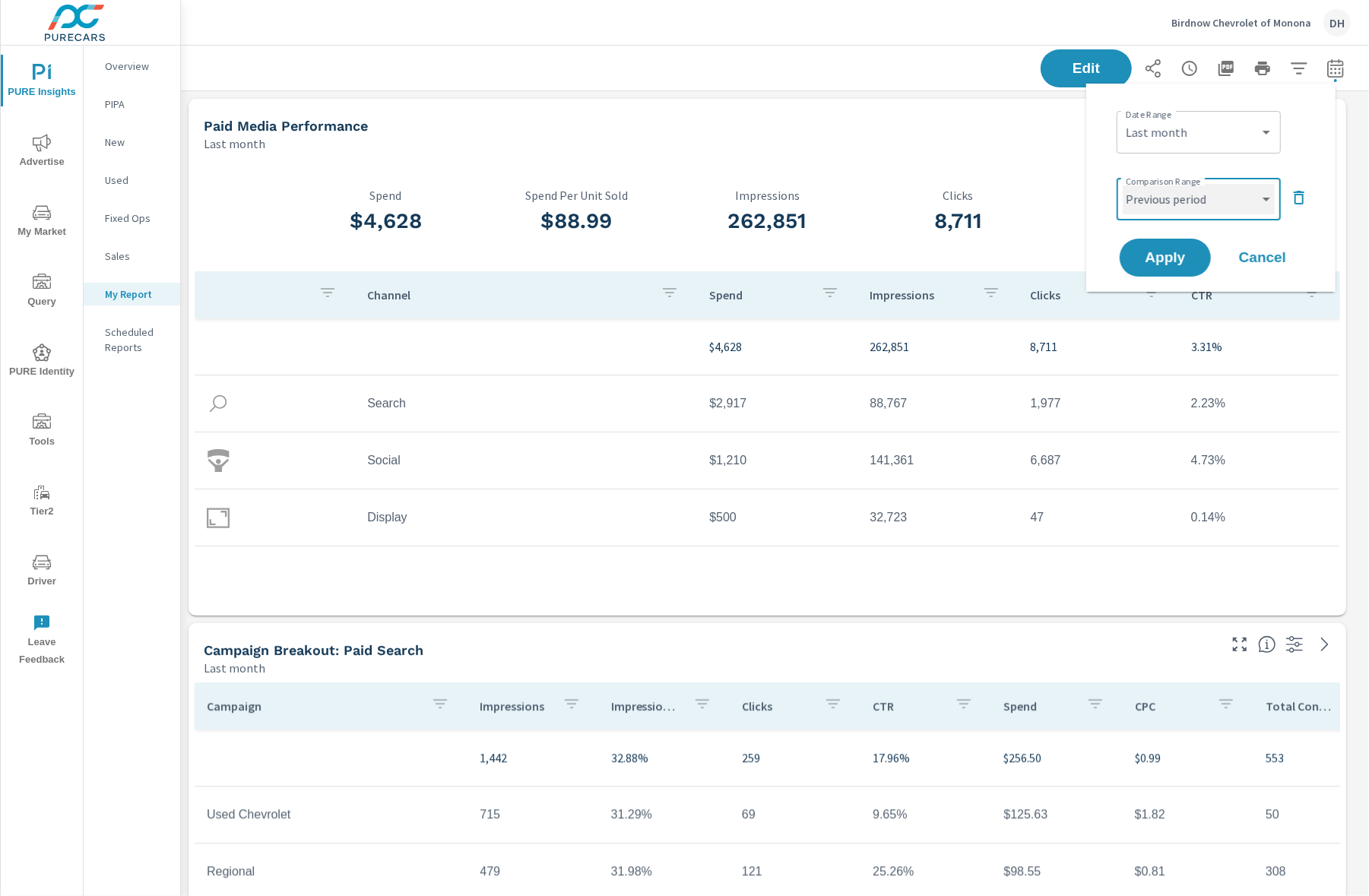
click at [1123, 184] on select "Custom Previous period Previous month Previous year" at bounding box center [1199, 199] width 152 height 31
select select "Previous month"
click at [1193, 256] on span "Apply" at bounding box center [1165, 258] width 62 height 14
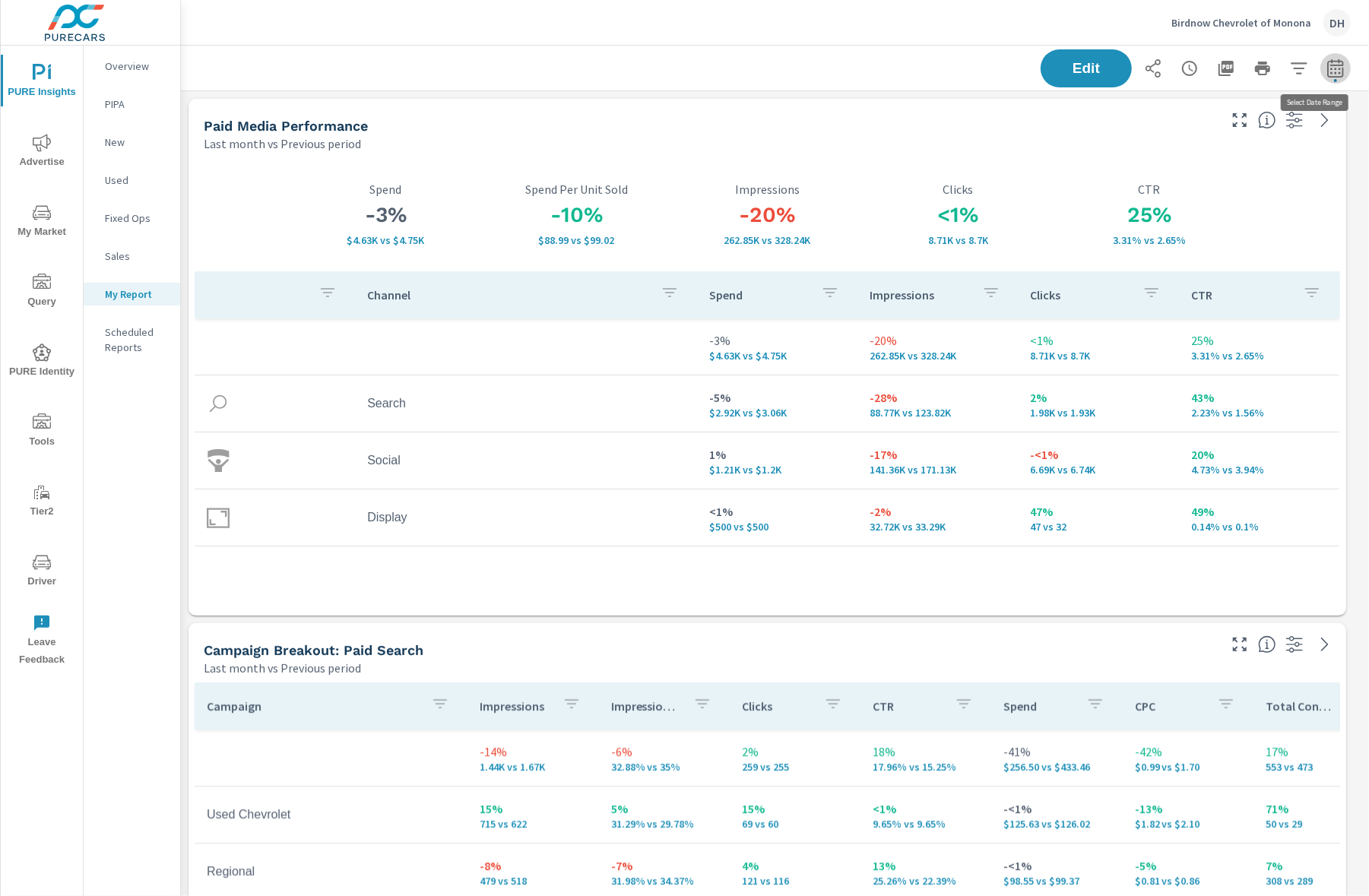
click at [1329, 73] on button "button" at bounding box center [1336, 69] width 31 height 31
select select "Last month"
select select "Previous period"
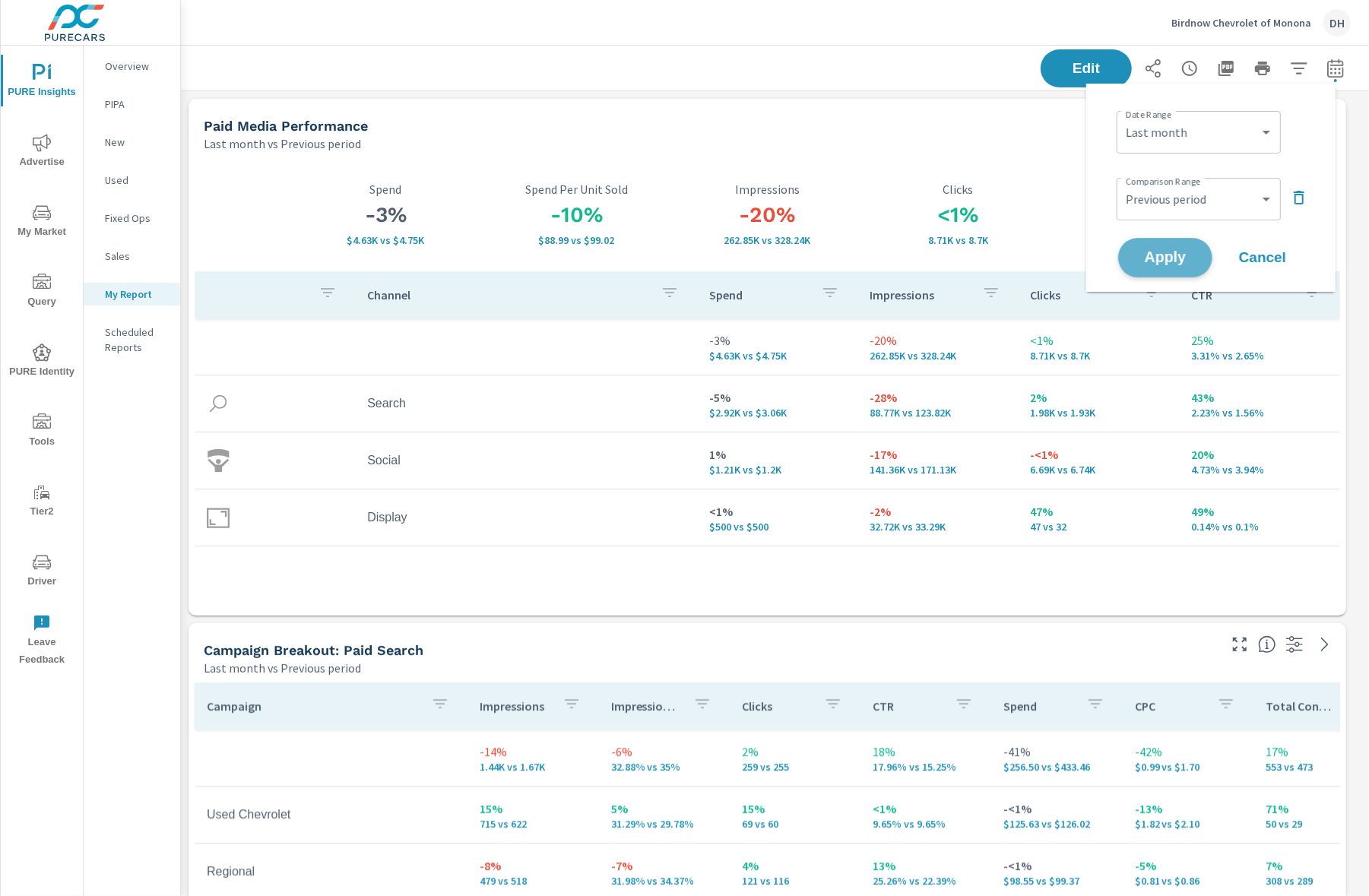
click at [1201, 259] on button "Apply" at bounding box center [1166, 258] width 94 height 40
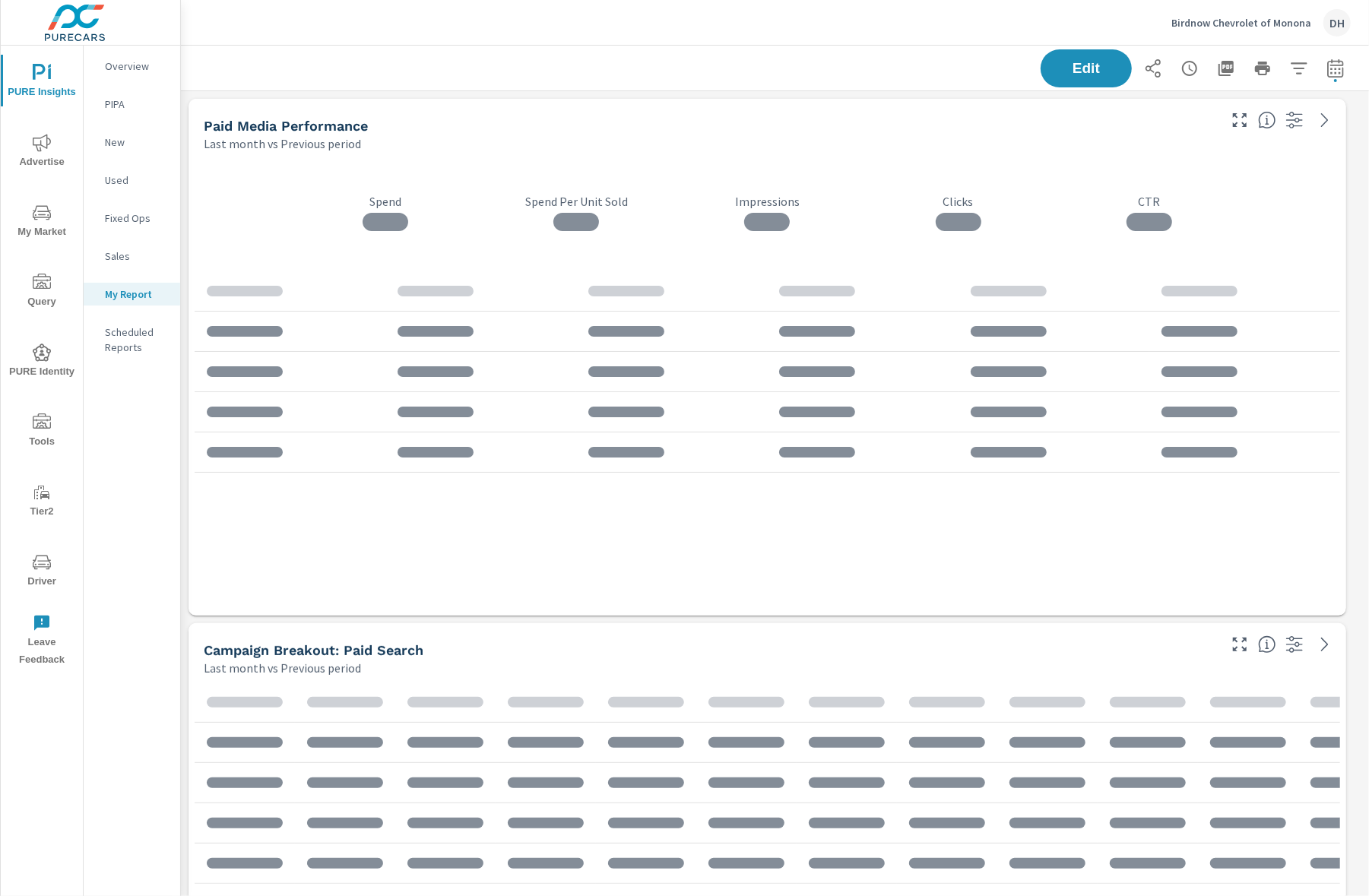
scroll to position [4758, 1204]
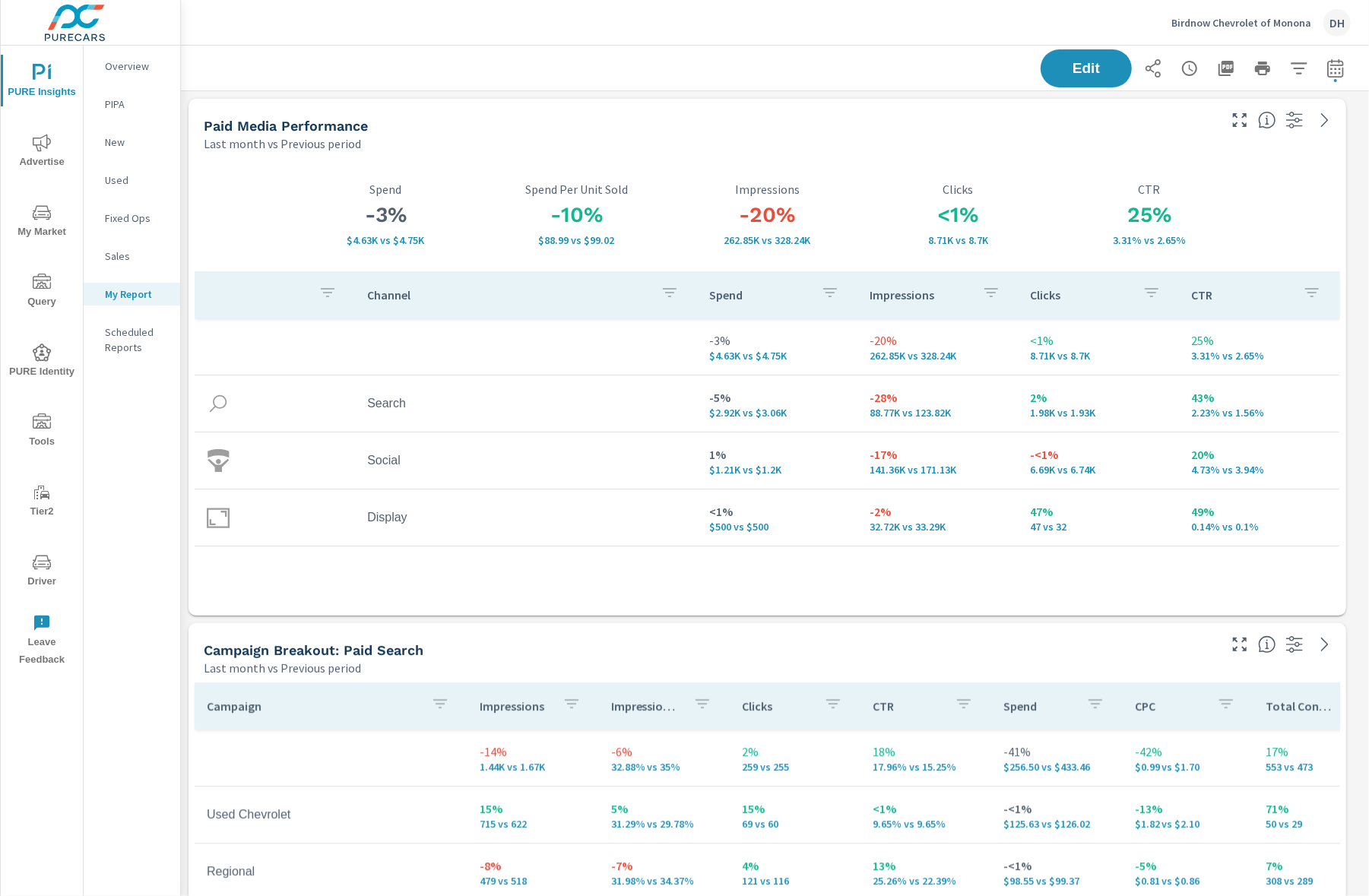
click at [1329, 63] on icon "button" at bounding box center [1336, 69] width 18 height 18
select select "Last month"
select select "Previous period"
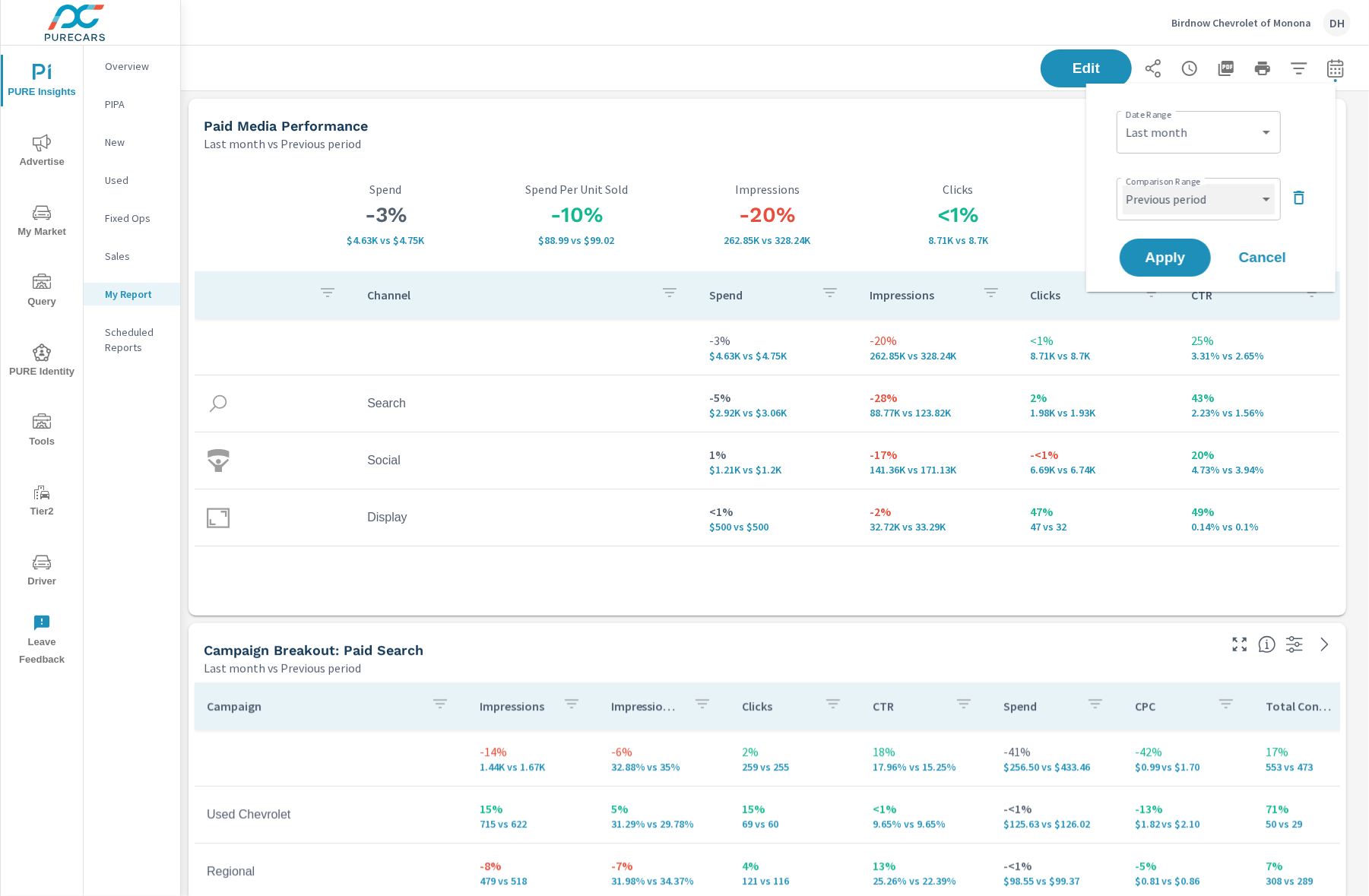
click at [1225, 199] on select "Custom Previous period Previous month Previous year" at bounding box center [1199, 199] width 152 height 31
click at [1279, 266] on button "Cancel" at bounding box center [1262, 258] width 91 height 38
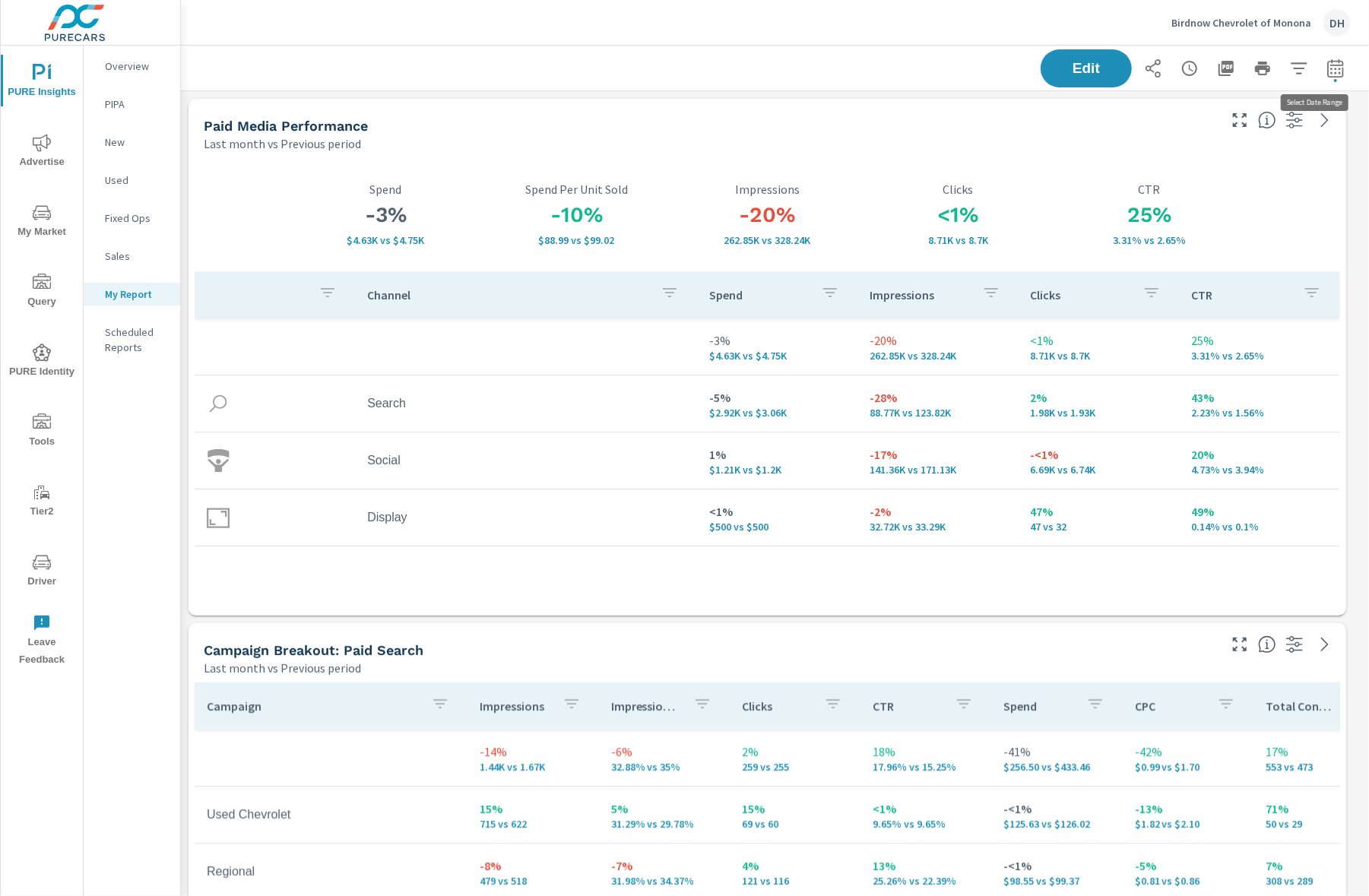
click at [1327, 74] on icon "button" at bounding box center [1336, 69] width 18 height 18
select select "Last month"
select select "Previous period"
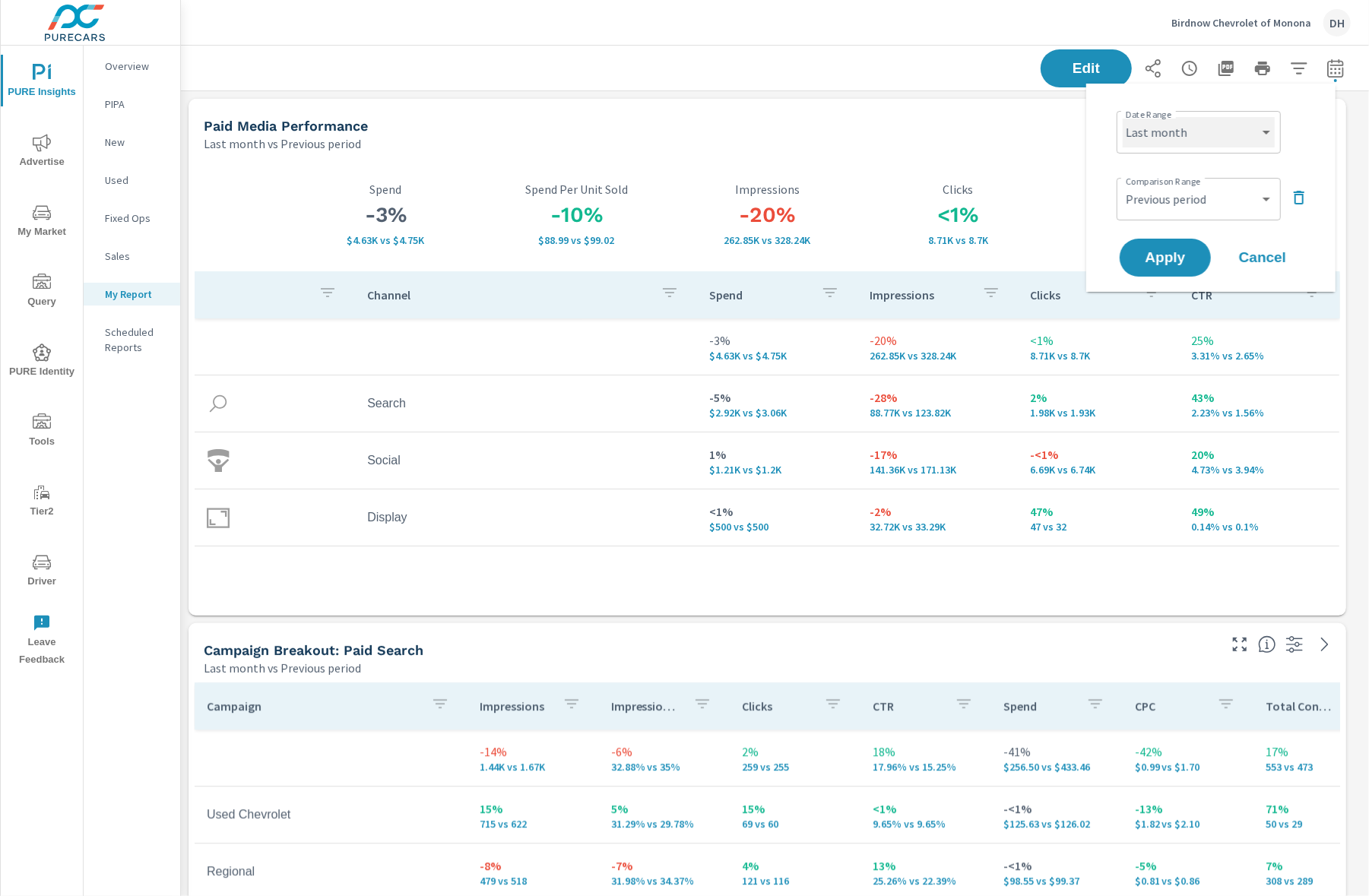
click at [1174, 136] on select "Custom [DATE] Last week Last 7 days Last 14 days Last 30 days Last 45 days Last…" at bounding box center [1199, 132] width 152 height 31
click at [1123, 117] on select "Custom [DATE] Last week Last 7 days Last 14 days Last 30 days Last 45 days Last…" at bounding box center [1199, 132] width 152 height 31
click at [1176, 101] on div "Date Range Custom [DATE] Last week Last 7 days Last 14 days Last 30 days Last 4…" at bounding box center [1211, 187] width 212 height 184
click at [1181, 146] on select "Custom Yesterday Last week Last 7 days Last 14 days Last 30 days Last 45 days L…" at bounding box center [1199, 132] width 152 height 31
click at [1123, 117] on select "Custom Yesterday Last week Last 7 days Last 14 days Last 30 days Last 45 days L…" at bounding box center [1199, 132] width 152 height 31
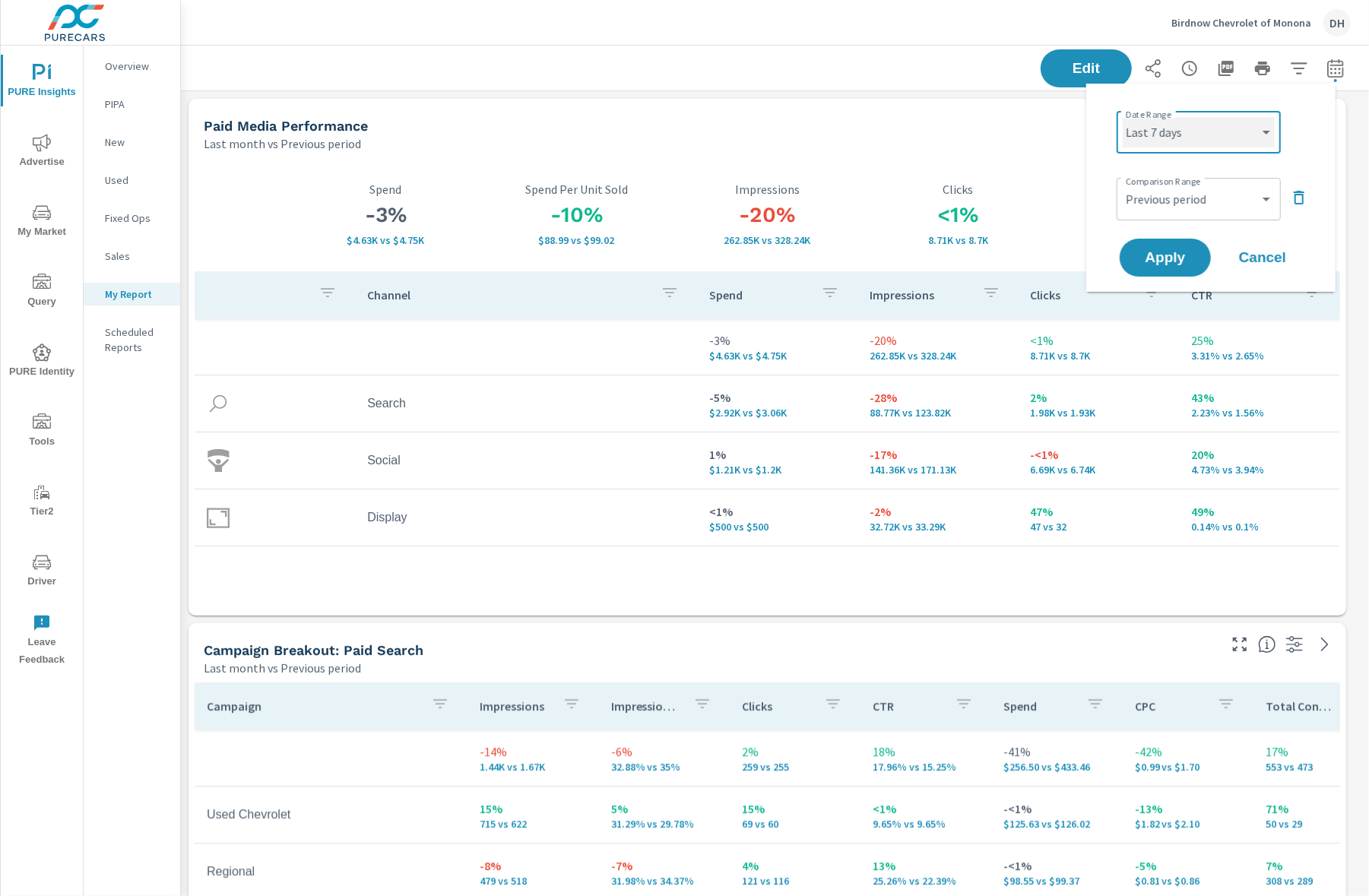
select select "custom"
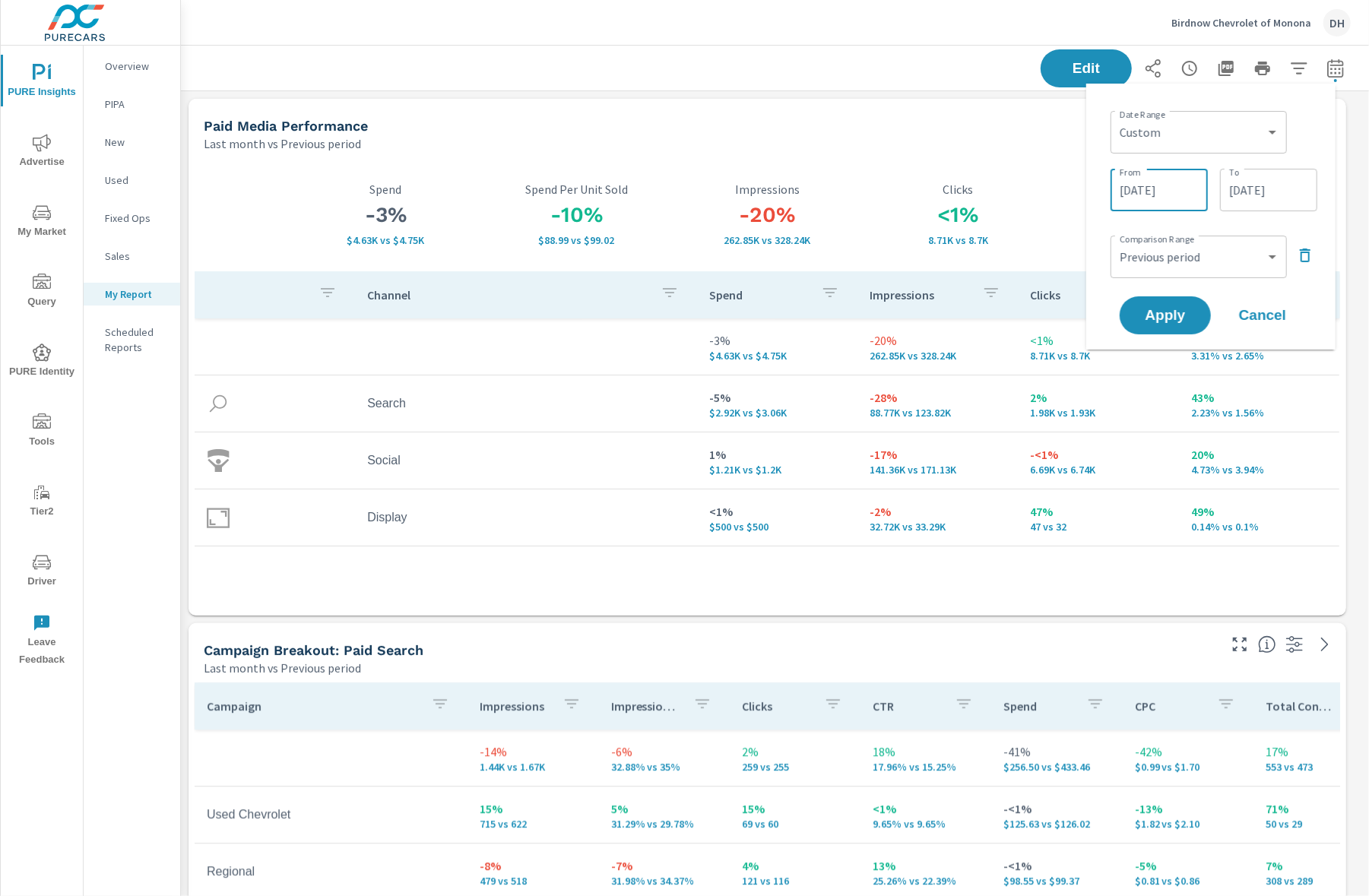
click at [1135, 193] on input "08/28/2025" at bounding box center [1159, 190] width 85 height 31
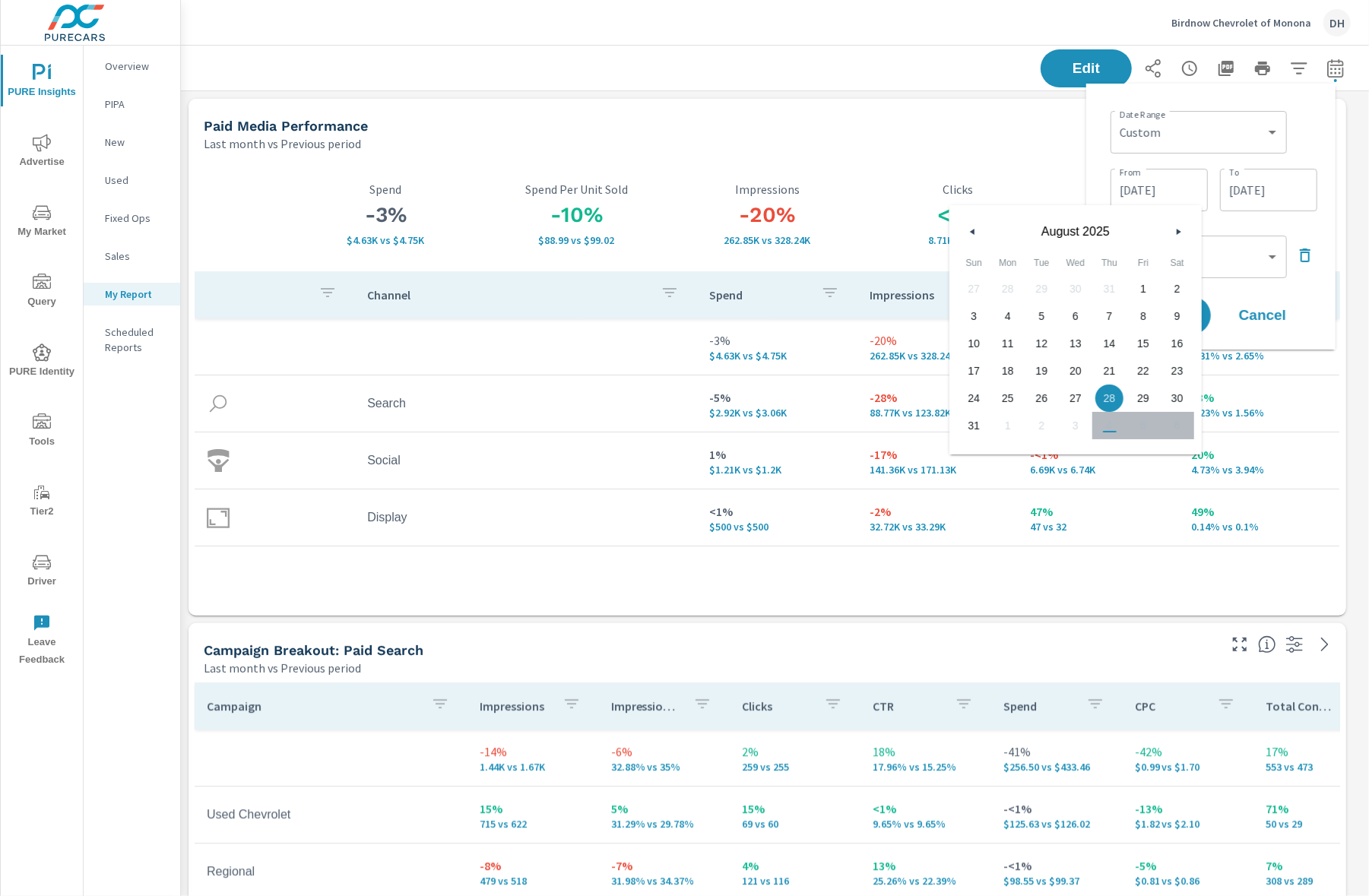
click at [977, 227] on button "button" at bounding box center [973, 231] width 18 height 18
click at [1041, 287] on span "1" at bounding box center [1042, 289] width 34 height 20
click at [1105, 408] on span "31" at bounding box center [1109, 399] width 34 height 20
click at [1043, 282] on span "1" at bounding box center [1042, 289] width 34 height 20
type input "[DATE]"
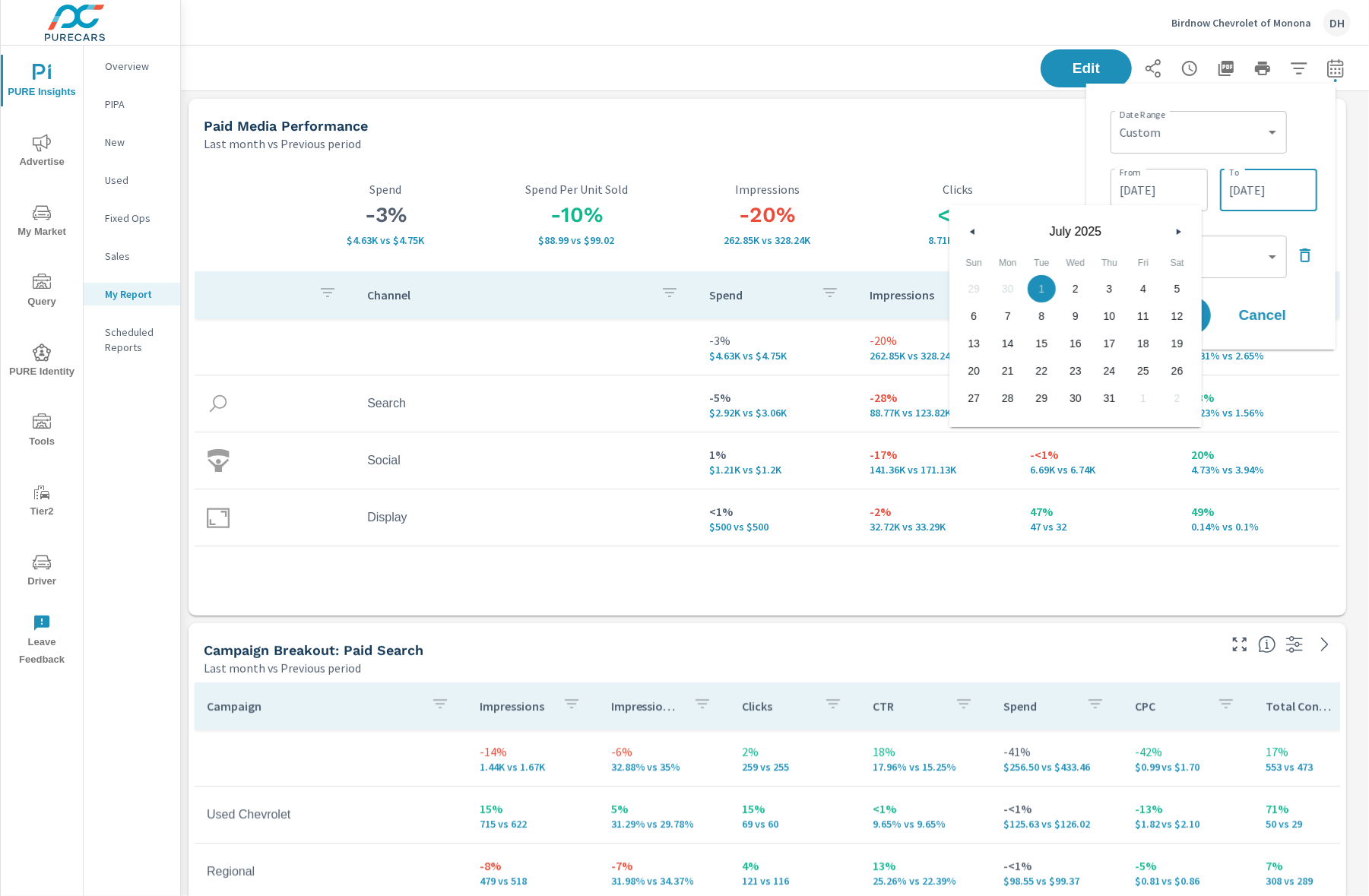
click at [1265, 193] on input "09/03/2025" at bounding box center [1269, 190] width 85 height 31
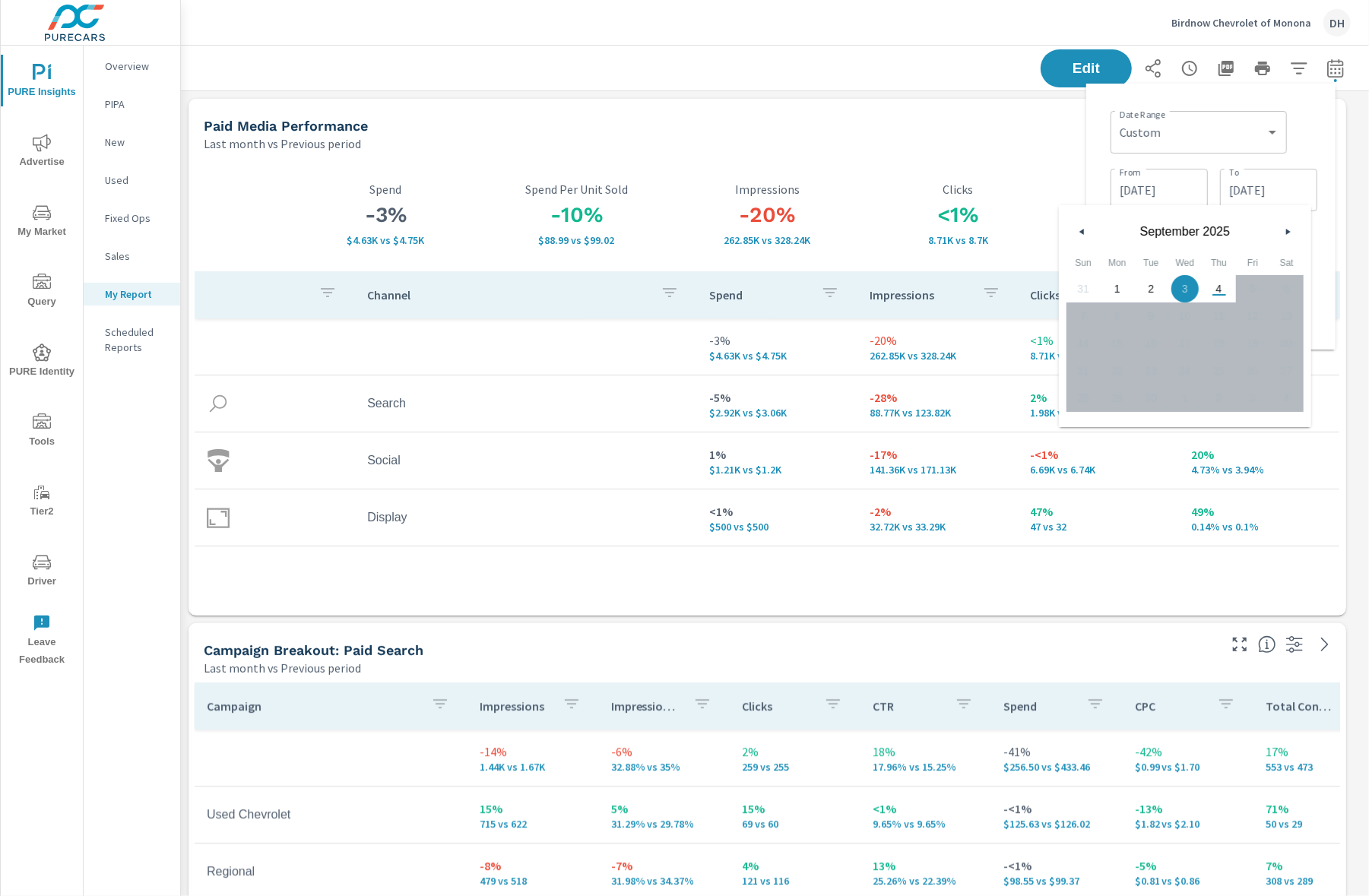
click at [1076, 234] on button "button" at bounding box center [1082, 231] width 18 height 18
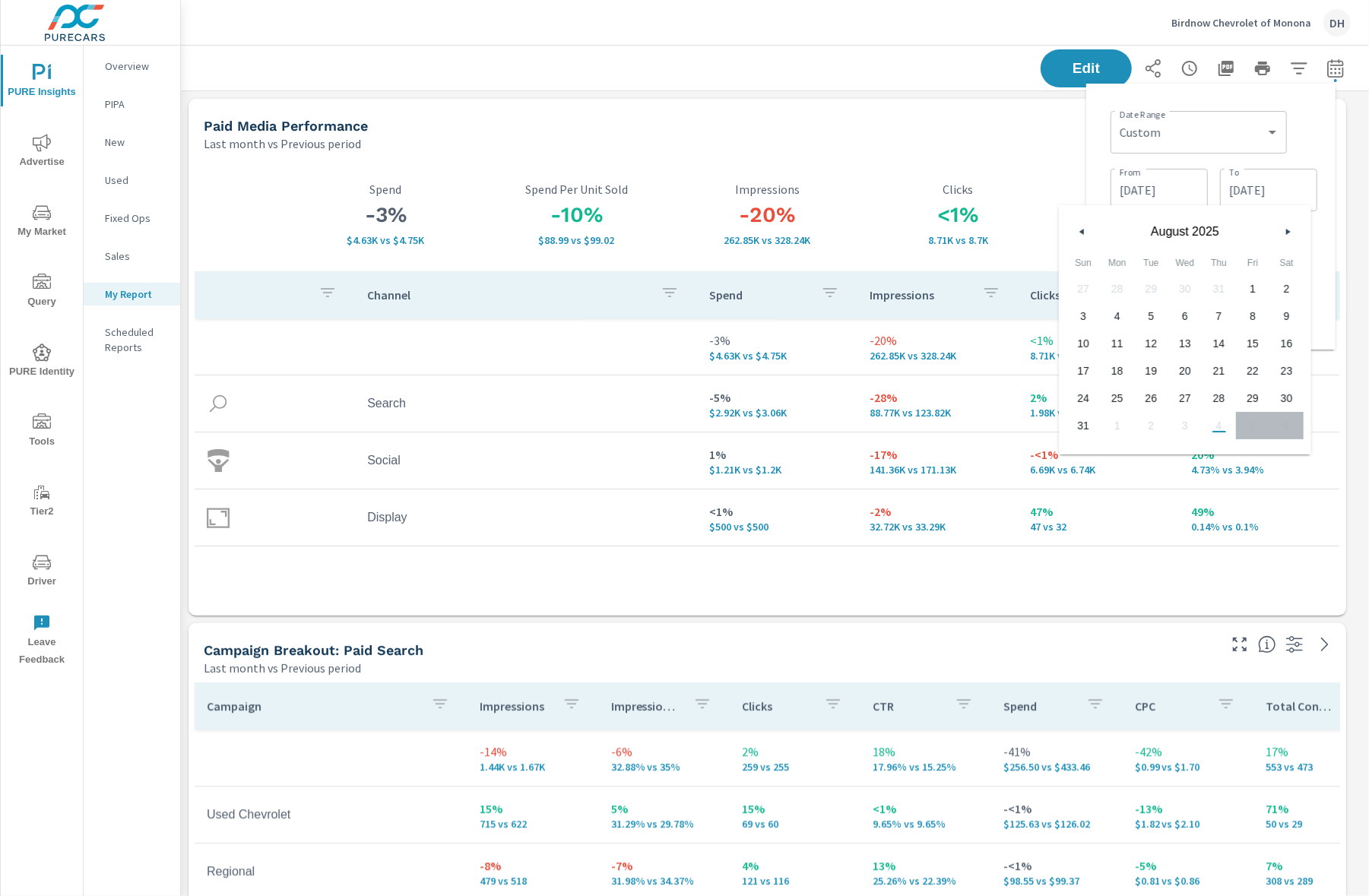
click at [1076, 234] on button "button" at bounding box center [1082, 231] width 18 height 18
click at [1221, 401] on span "31" at bounding box center [1219, 399] width 34 height 20
type input "07/31/2025"
click at [1331, 136] on div "Date Range Custom Yesterday Last week Last 7 days Last 14 days Last 30 days Las…" at bounding box center [1211, 216] width 250 height 266
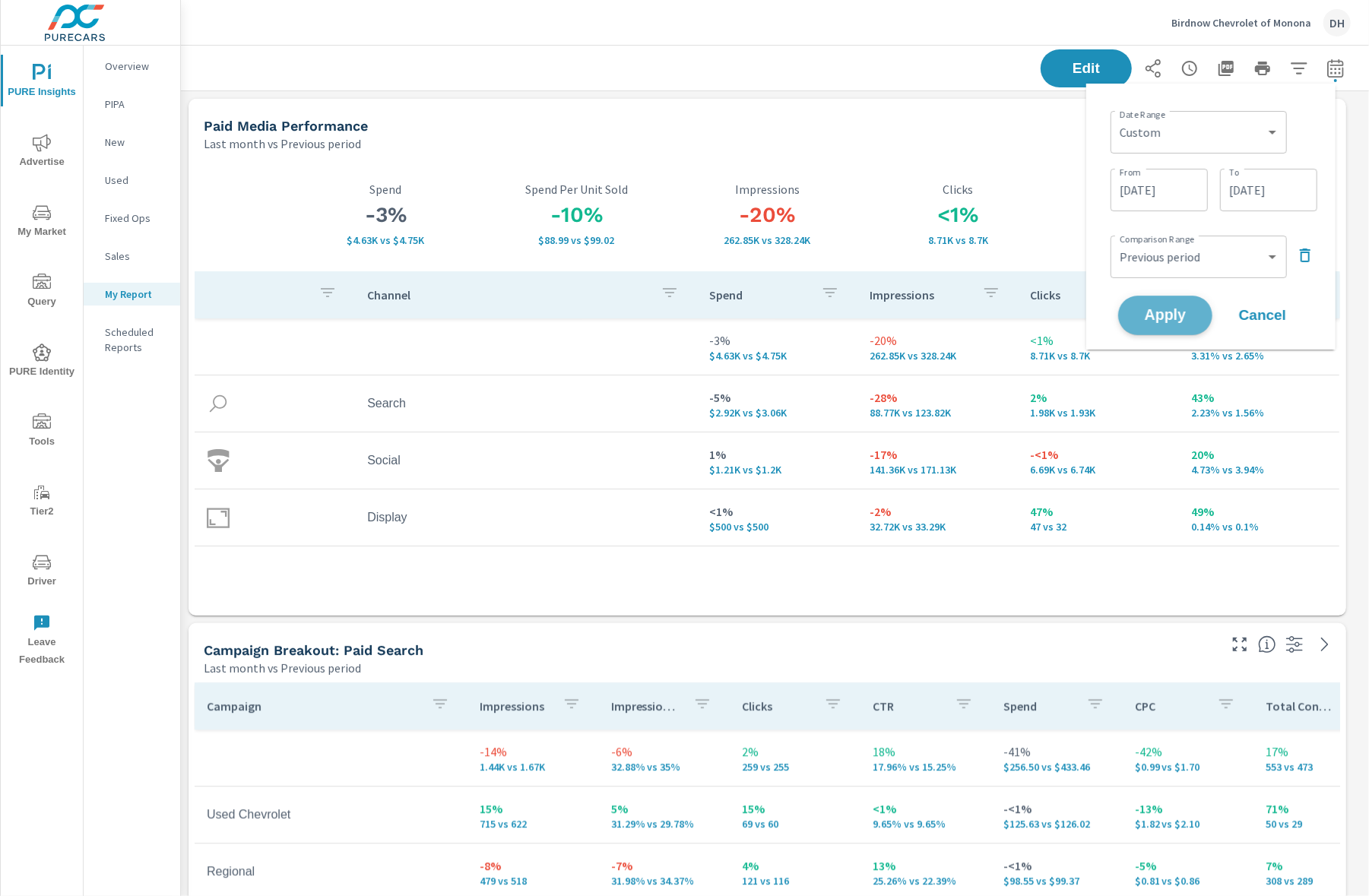
click at [1183, 312] on span "Apply" at bounding box center [1165, 316] width 62 height 14
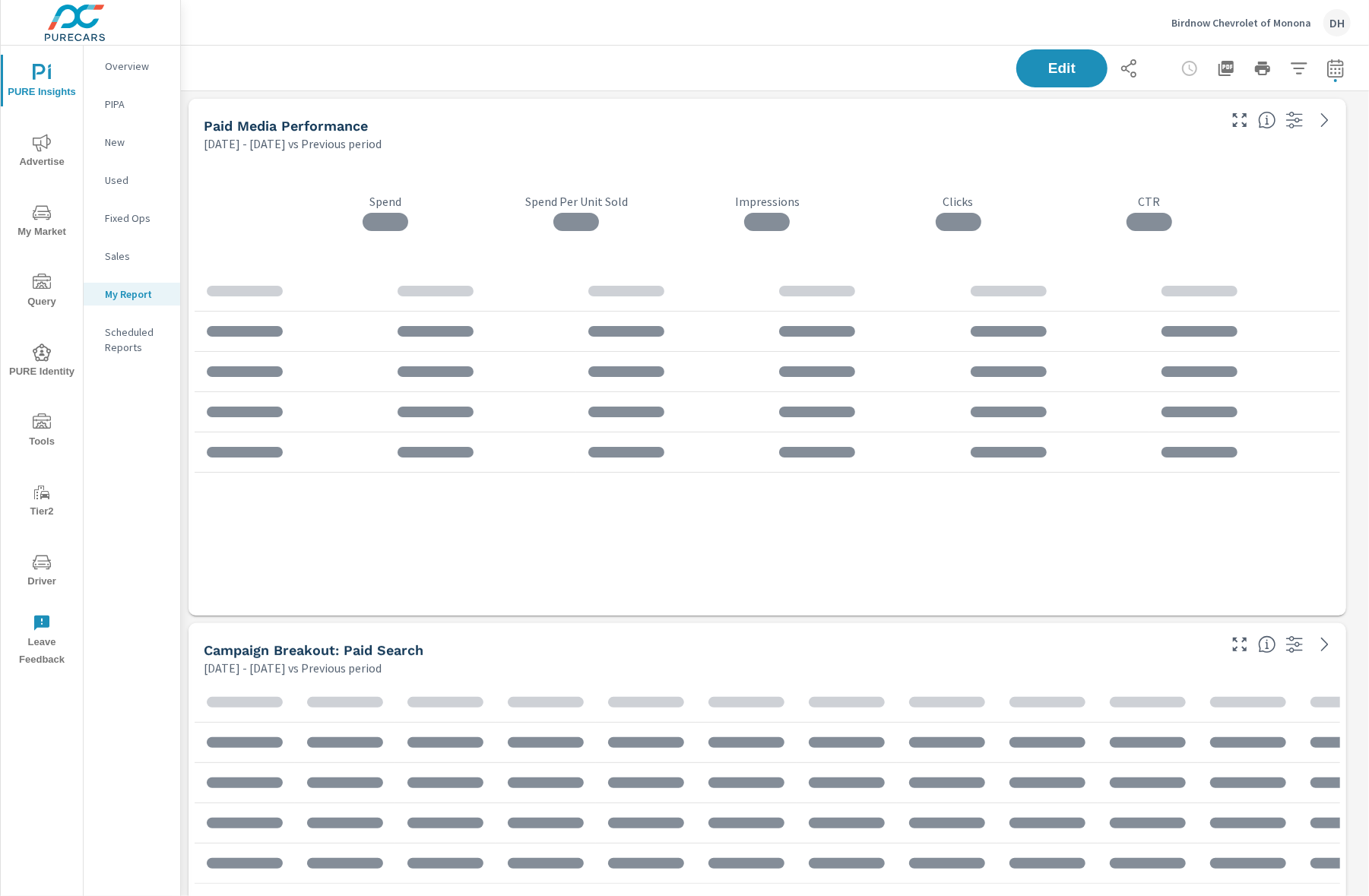
scroll to position [4758, 1204]
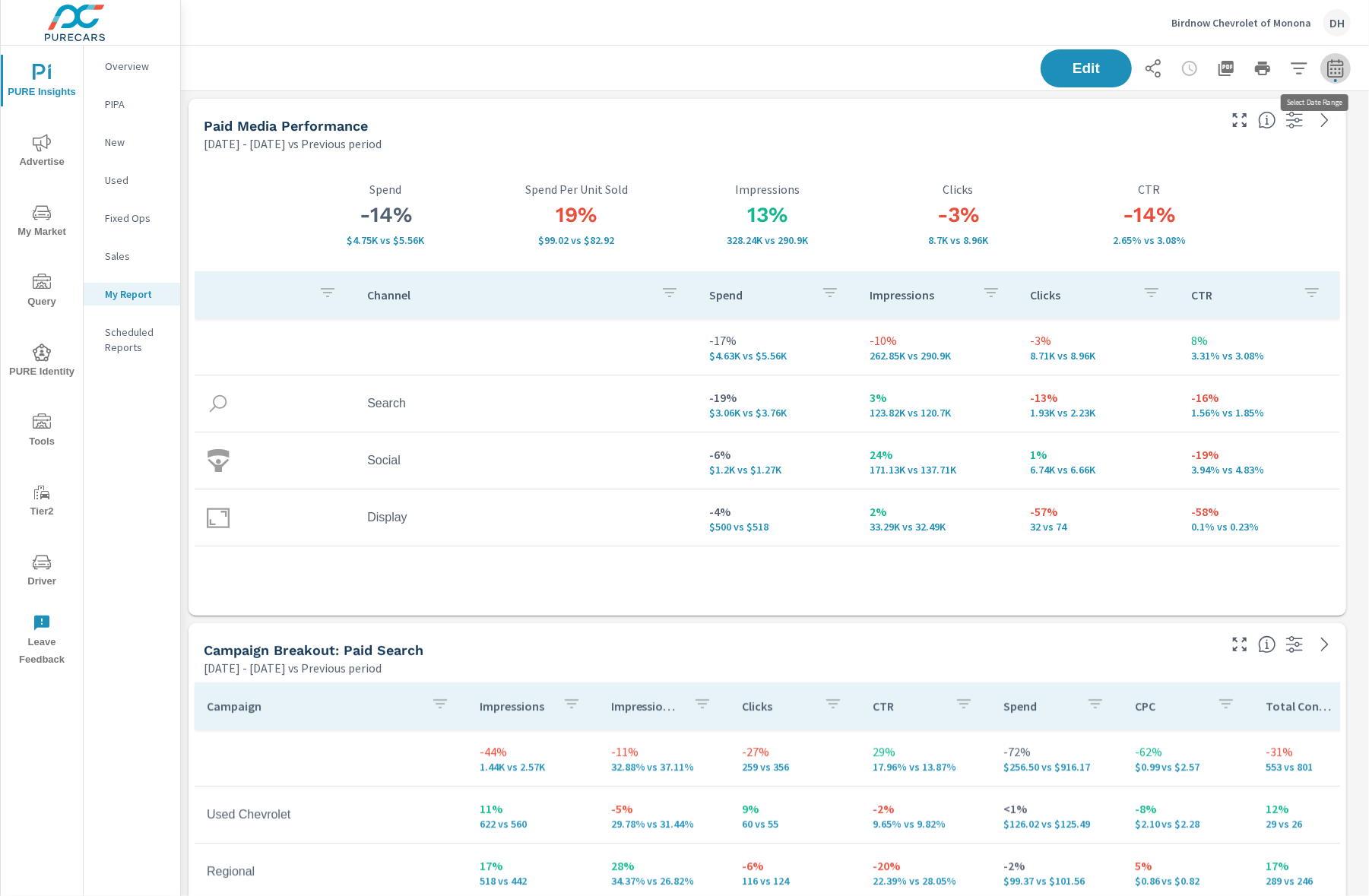
click at [1327, 73] on icon "button" at bounding box center [1336, 69] width 18 height 18
select select "Previous period"
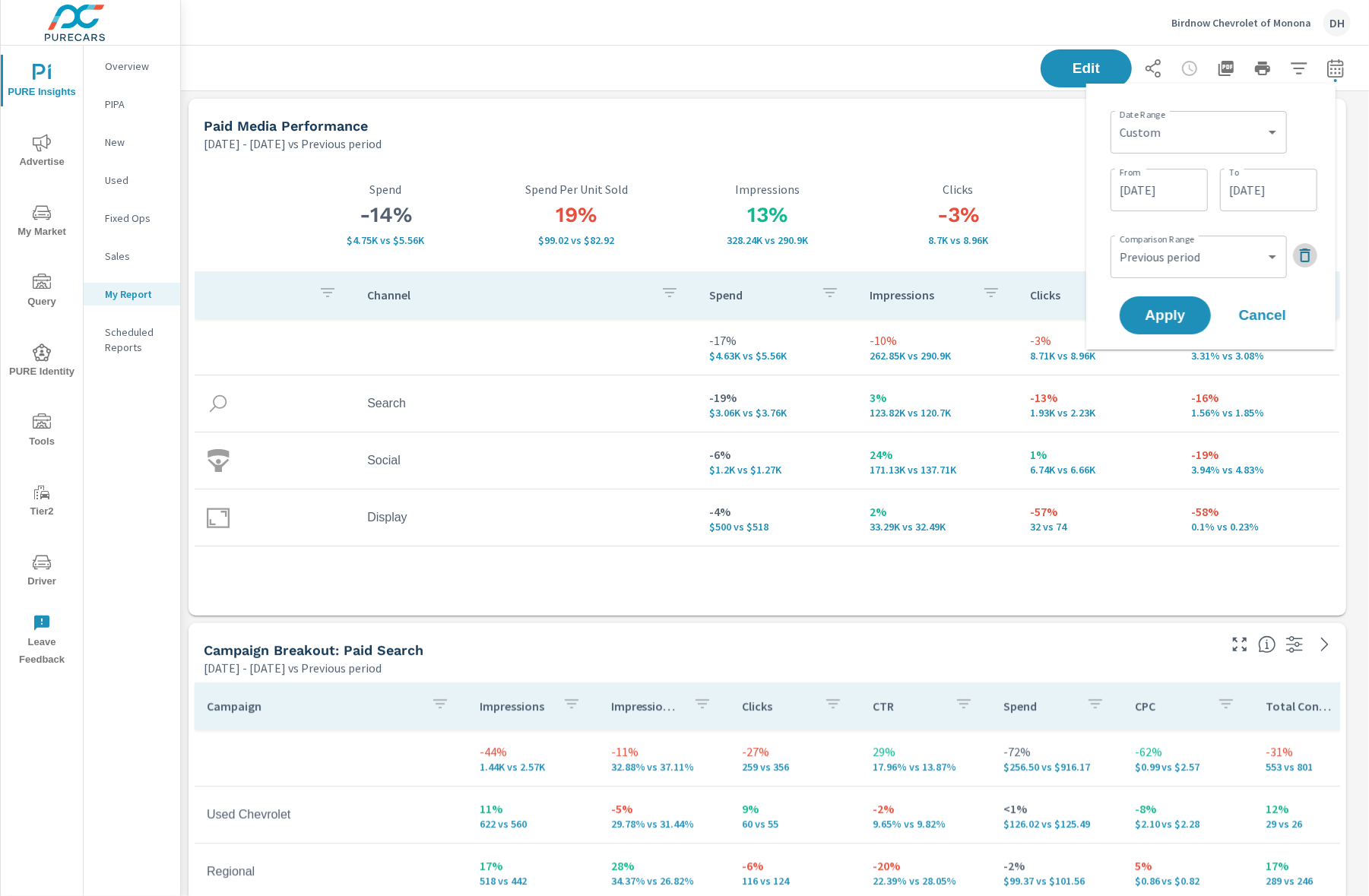
click at [1311, 249] on icon "button" at bounding box center [1305, 255] width 18 height 18
click at [1185, 267] on span "Apply" at bounding box center [1165, 273] width 62 height 14
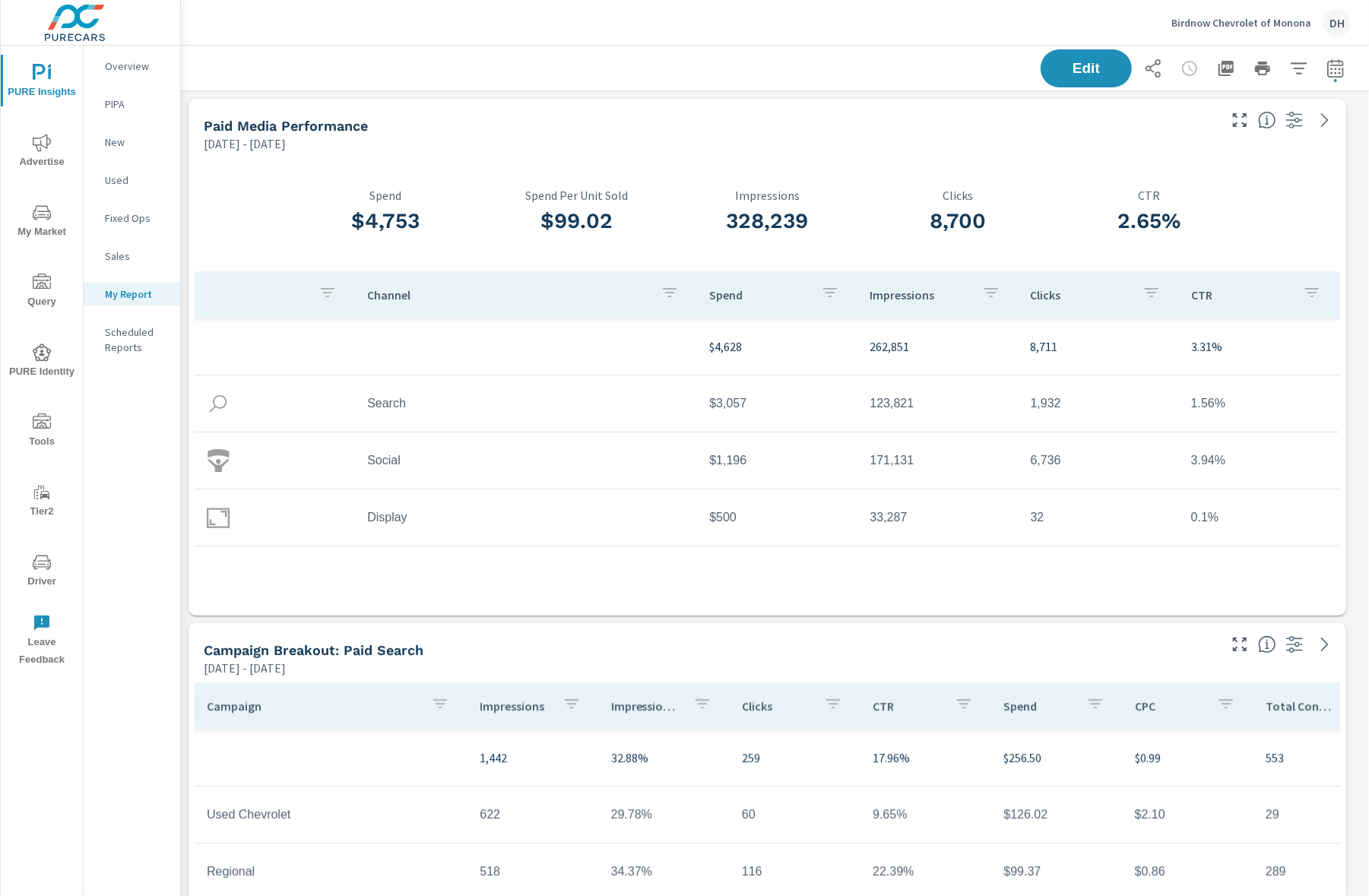
scroll to position [4758, 1204]
click at [1327, 72] on icon "button" at bounding box center [1336, 69] width 18 height 18
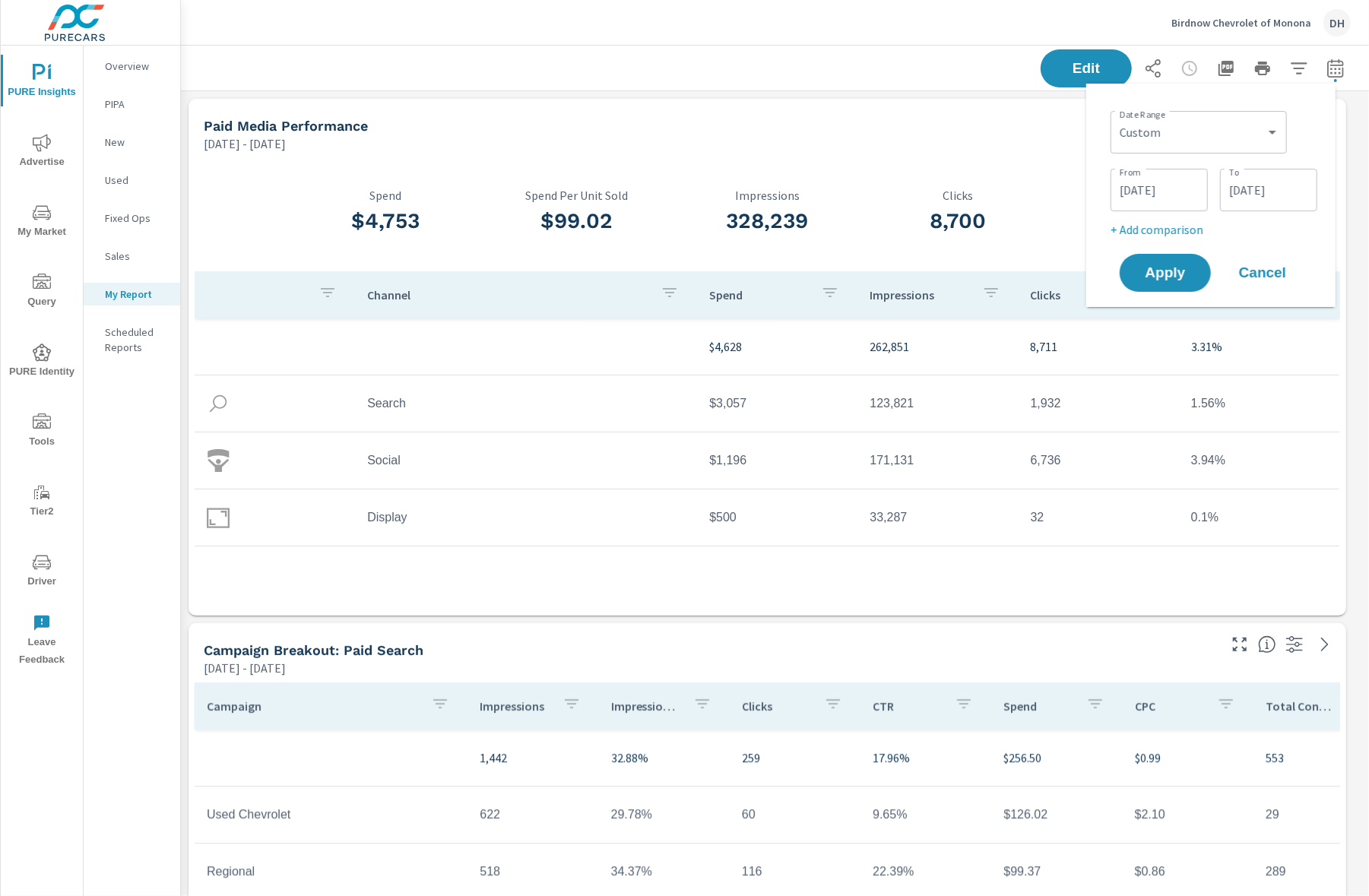
click at [991, 171] on div "8,700 Clicks" at bounding box center [958, 214] width 191 height 113
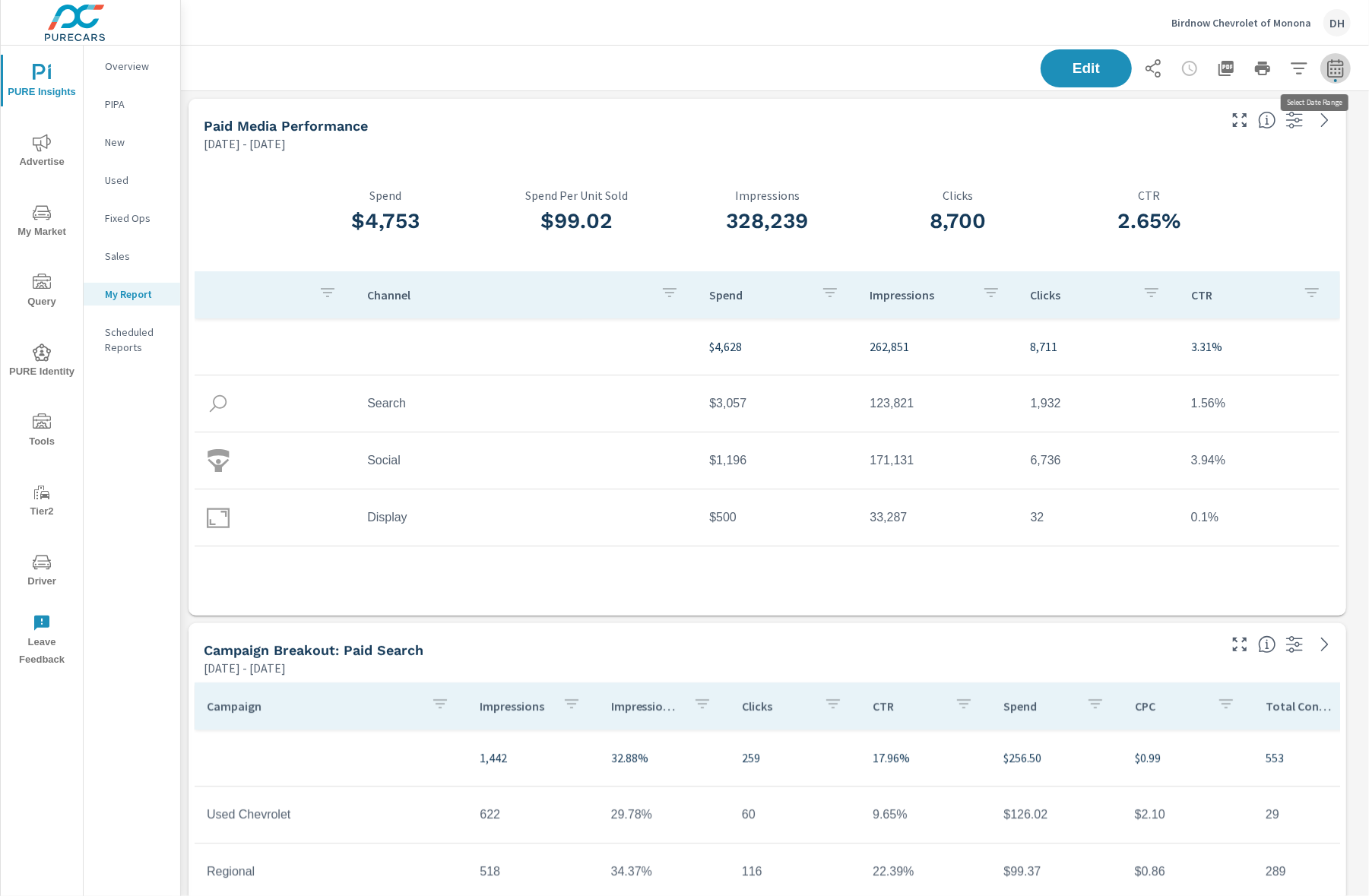
click at [1327, 61] on icon "button" at bounding box center [1336, 68] width 16 height 18
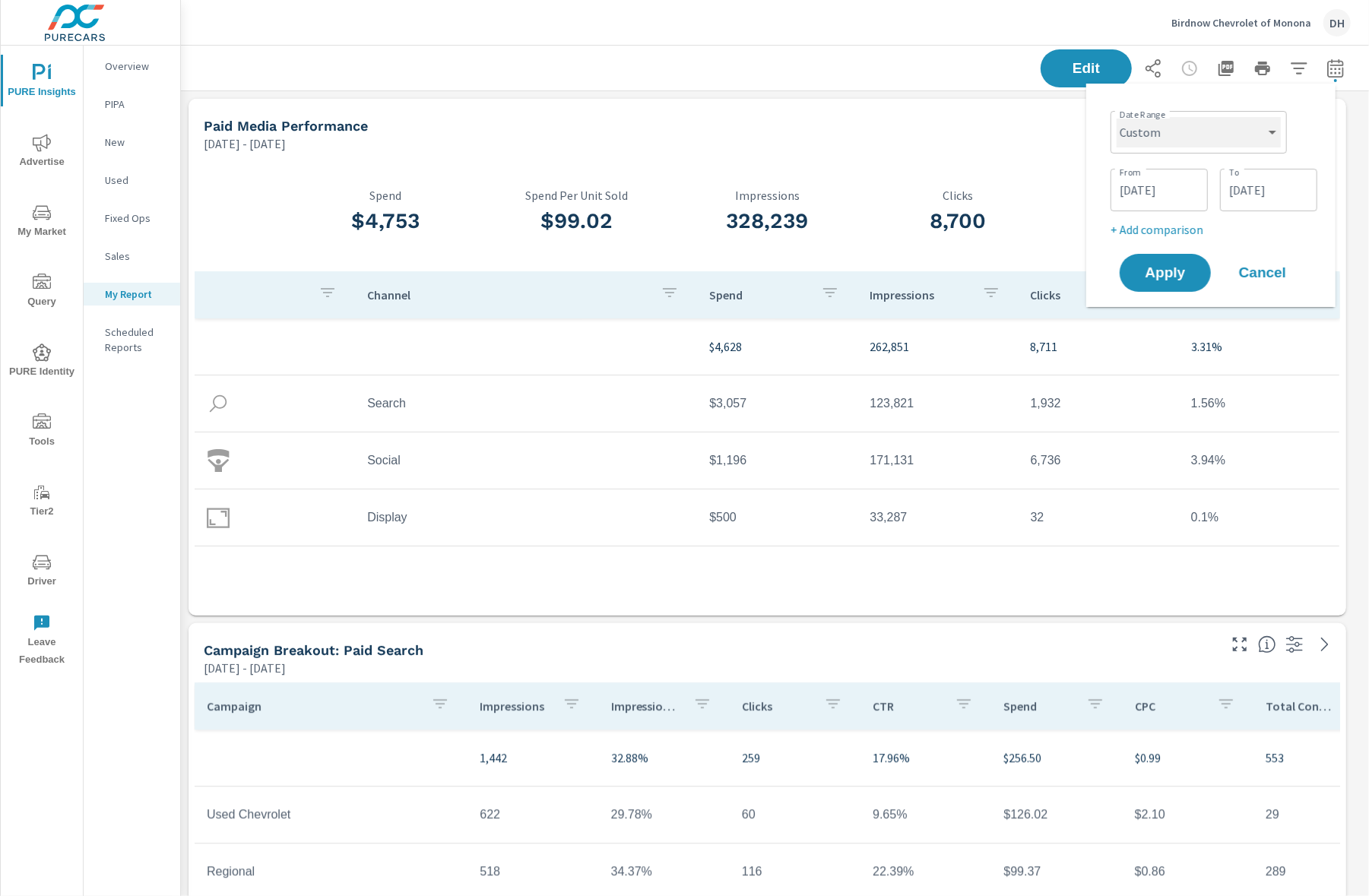
click at [1254, 136] on select "Custom [DATE] Last week Last 7 days Last 14 days Last 30 days Last 45 days Last…" at bounding box center [1199, 132] width 165 height 31
click at [1117, 117] on select "Custom [DATE] Last week Last 7 days Last 14 days Last 30 days Last 45 days Last…" at bounding box center [1199, 132] width 165 height 31
select select "Last month"
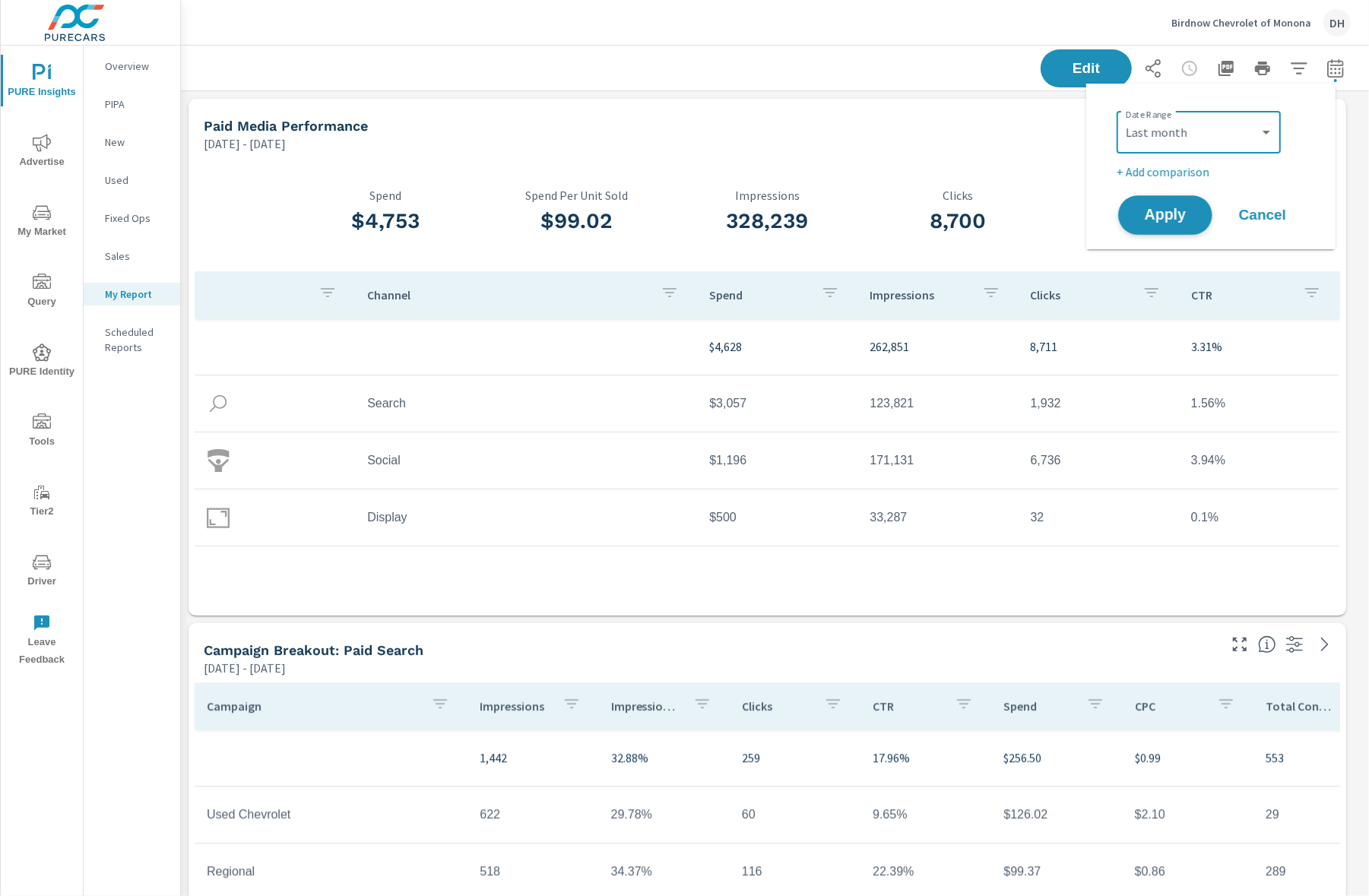
click at [1191, 222] on span "Apply" at bounding box center [1165, 215] width 62 height 14
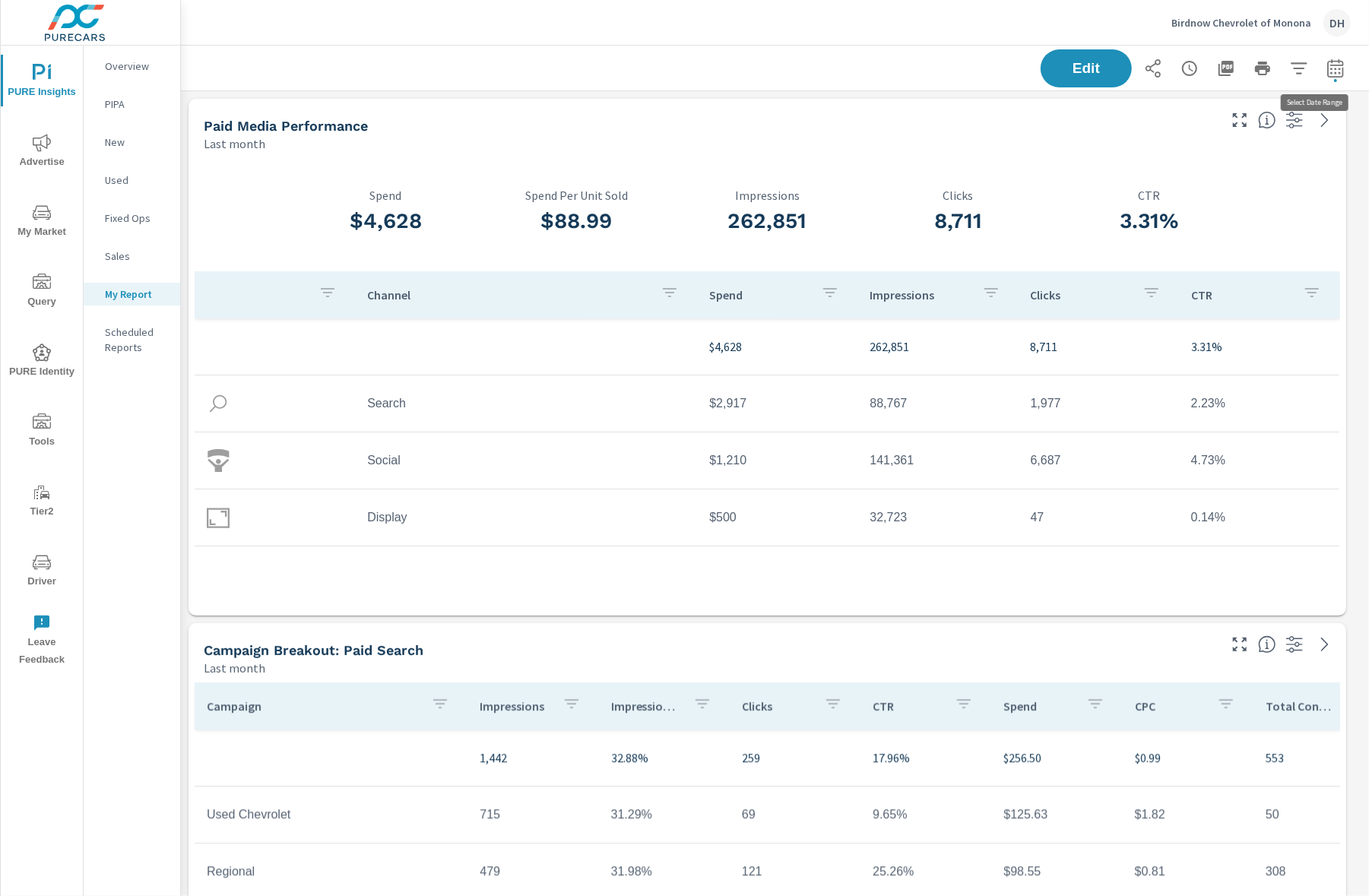
click at [1331, 69] on button "button" at bounding box center [1336, 69] width 31 height 31
select select "Last month"
click at [1185, 169] on p "+ Add comparison" at bounding box center [1213, 172] width 194 height 18
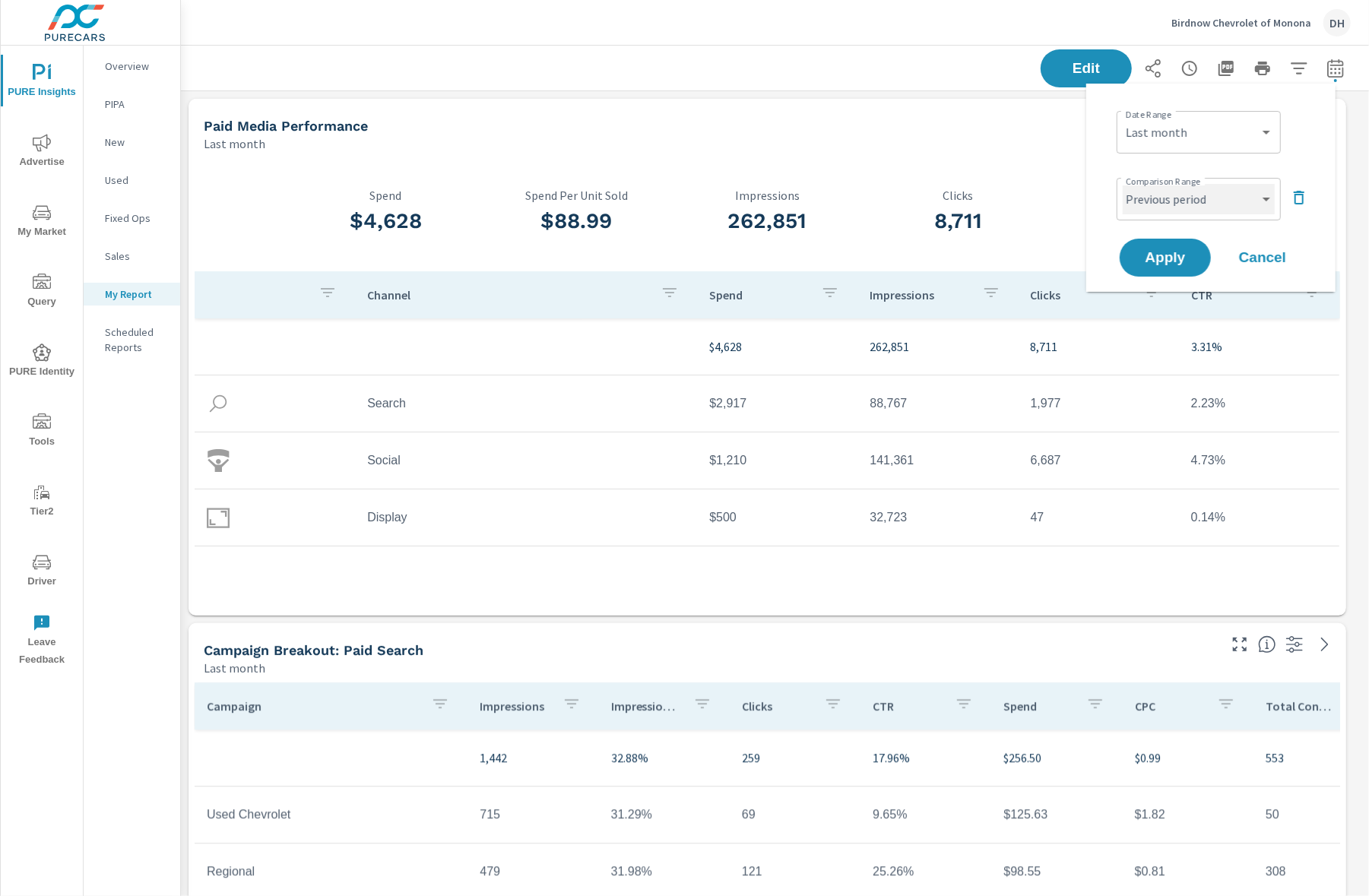
click at [1204, 203] on select "Custom Previous period Previous month Previous year" at bounding box center [1199, 199] width 152 height 31
click at [1123, 184] on select "Custom Previous period Previous month Previous year" at bounding box center [1199, 199] width 152 height 31
select select "Previous month"
click at [1174, 269] on button "Apply" at bounding box center [1166, 258] width 94 height 40
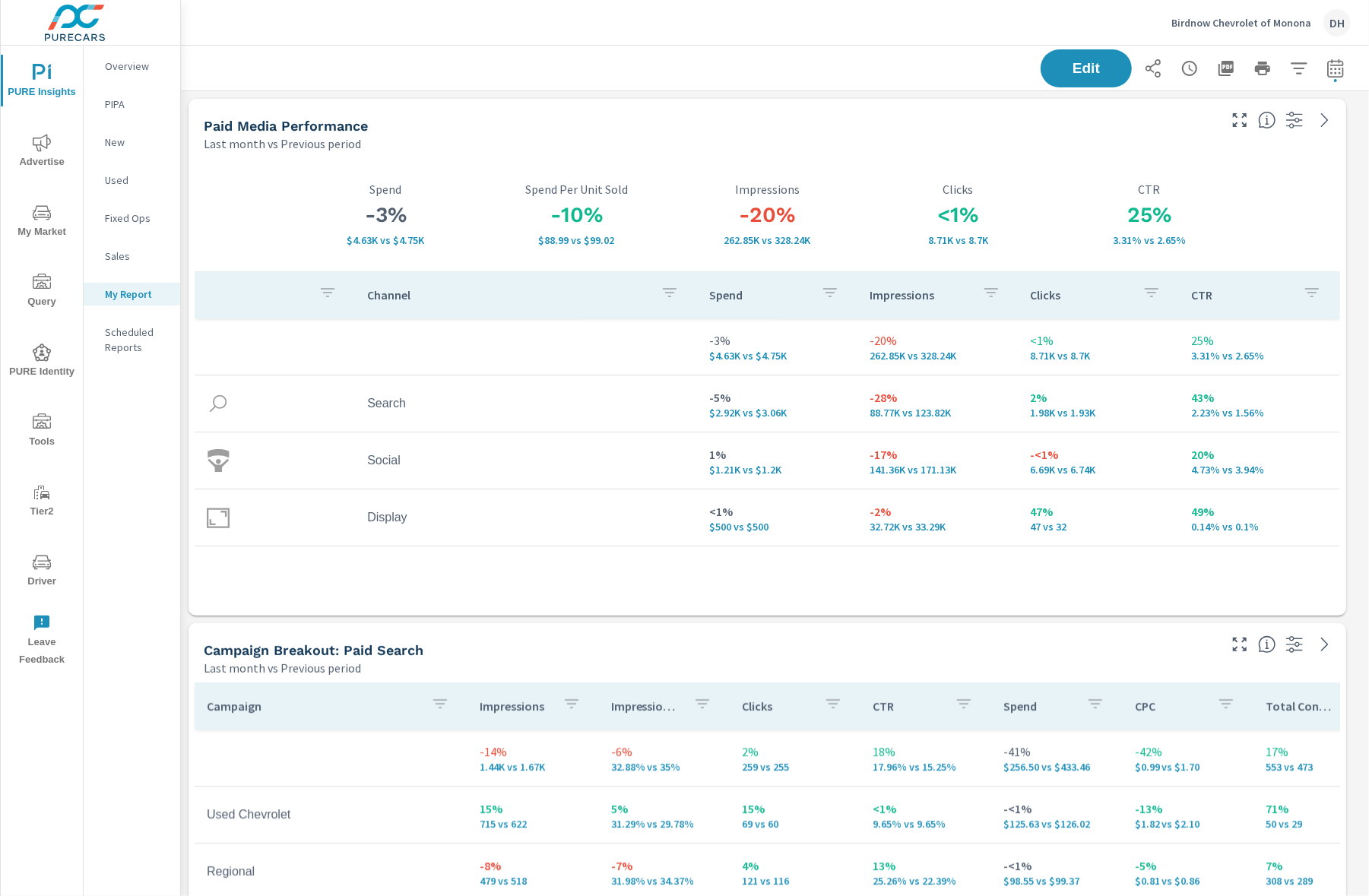
click at [1327, 70] on icon "button" at bounding box center [1336, 69] width 18 height 18
select select "Last month"
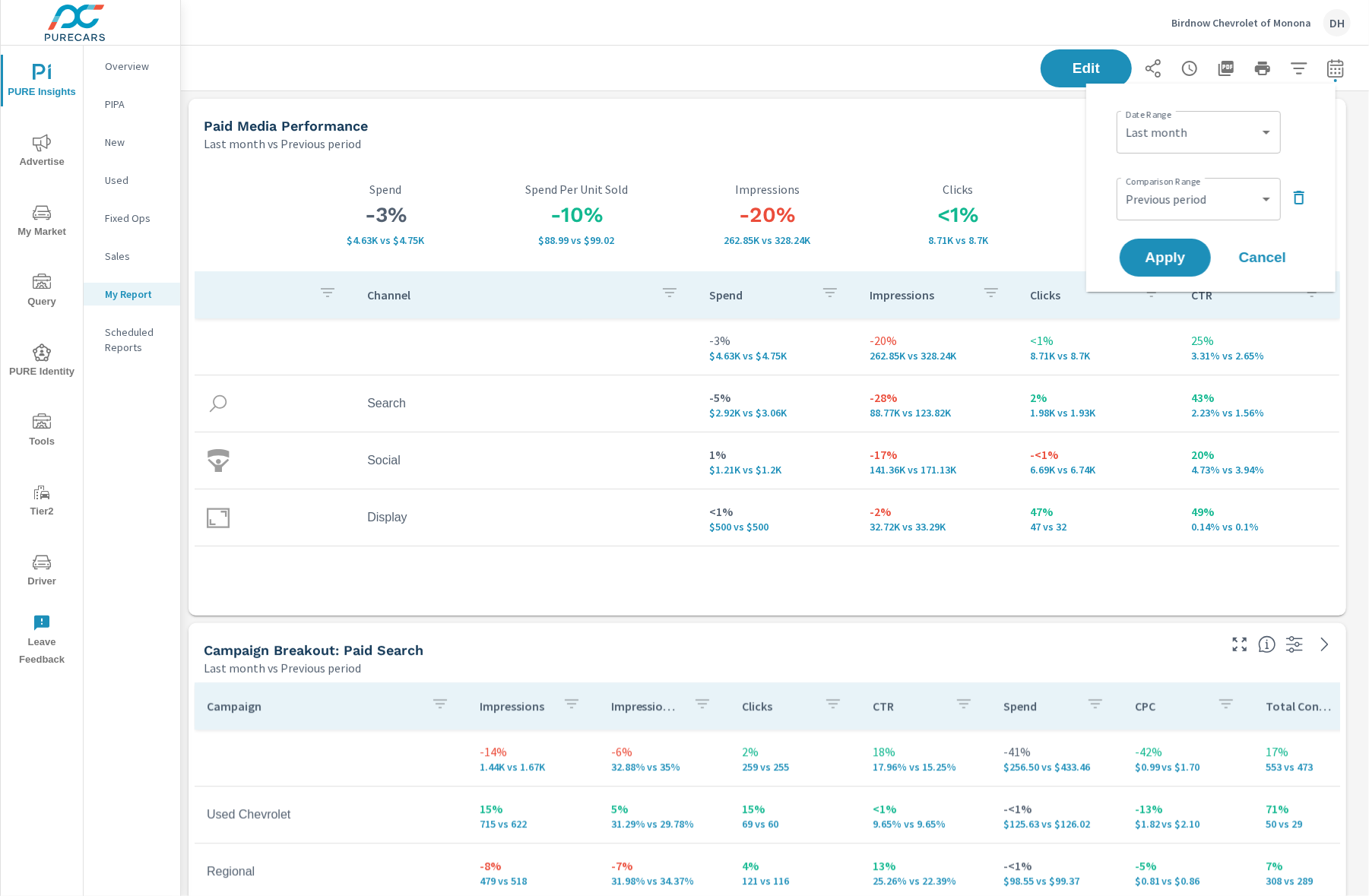
scroll to position [4758, 1204]
click at [1247, 122] on select "Custom [DATE] Last week Last 7 days Last 14 days Last 30 days Last 45 days Last…" at bounding box center [1199, 132] width 152 height 31
click at [1269, 201] on select "Custom Previous period Previous month Previous year" at bounding box center [1199, 199] width 152 height 31
click at [1123, 184] on select "Custom Previous period Previous month Previous year" at bounding box center [1199, 199] width 152 height 31
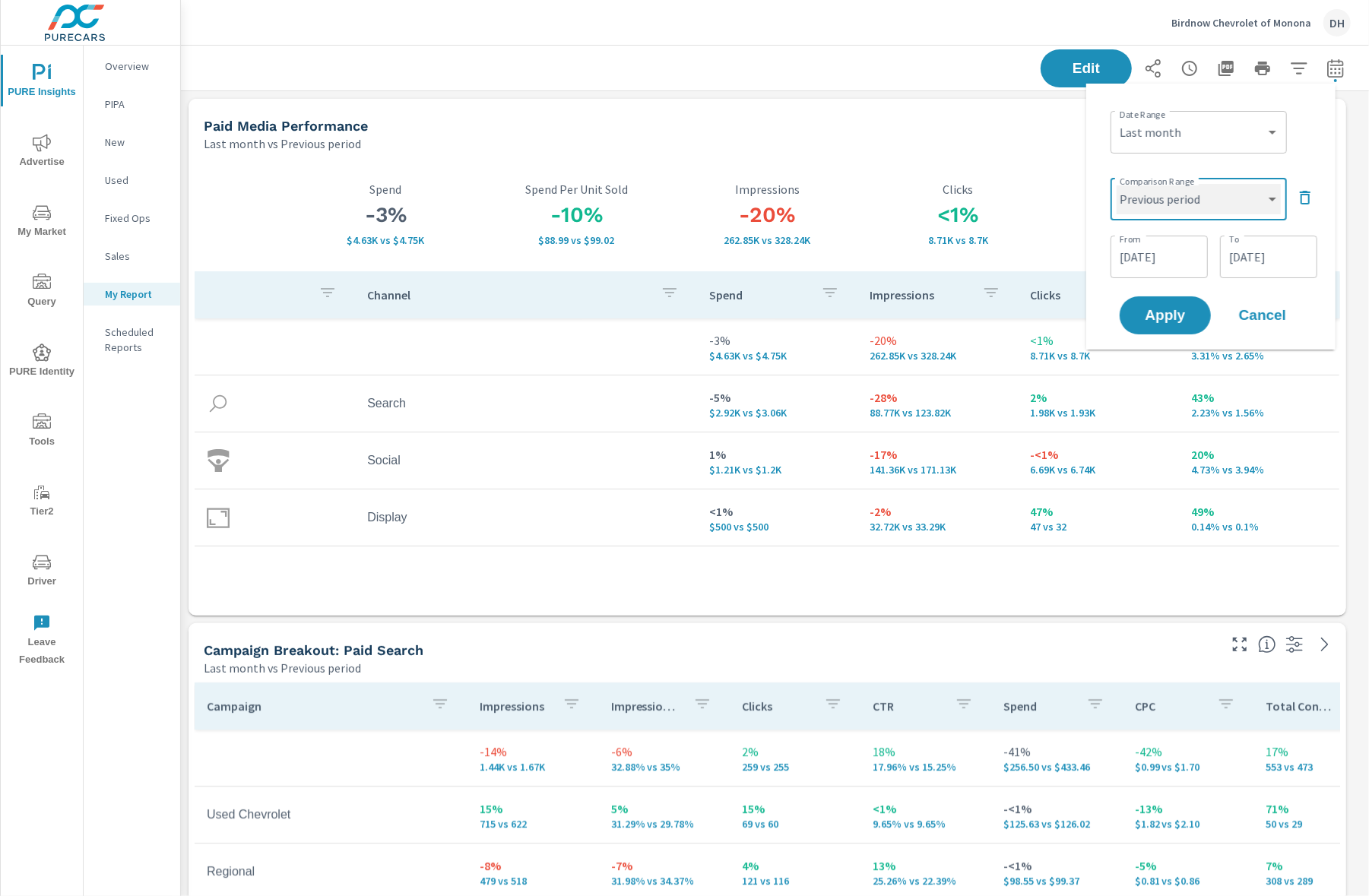
select select "custom"
click at [1169, 297] on button "Apply" at bounding box center [1166, 316] width 94 height 40
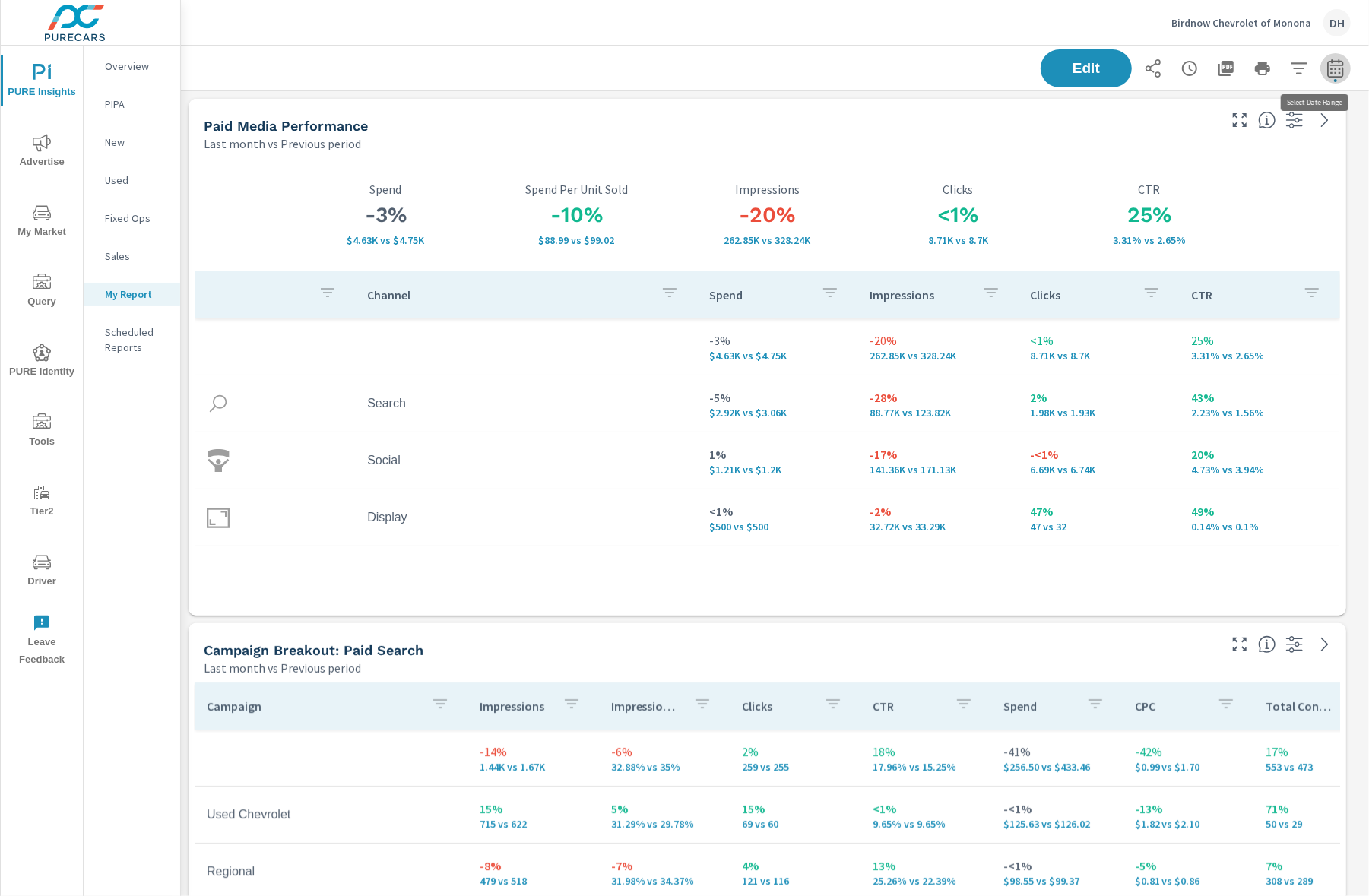
click at [1320, 79] on button "button" at bounding box center [1336, 69] width 31 height 31
select select "Last month"
select select "Previous period"
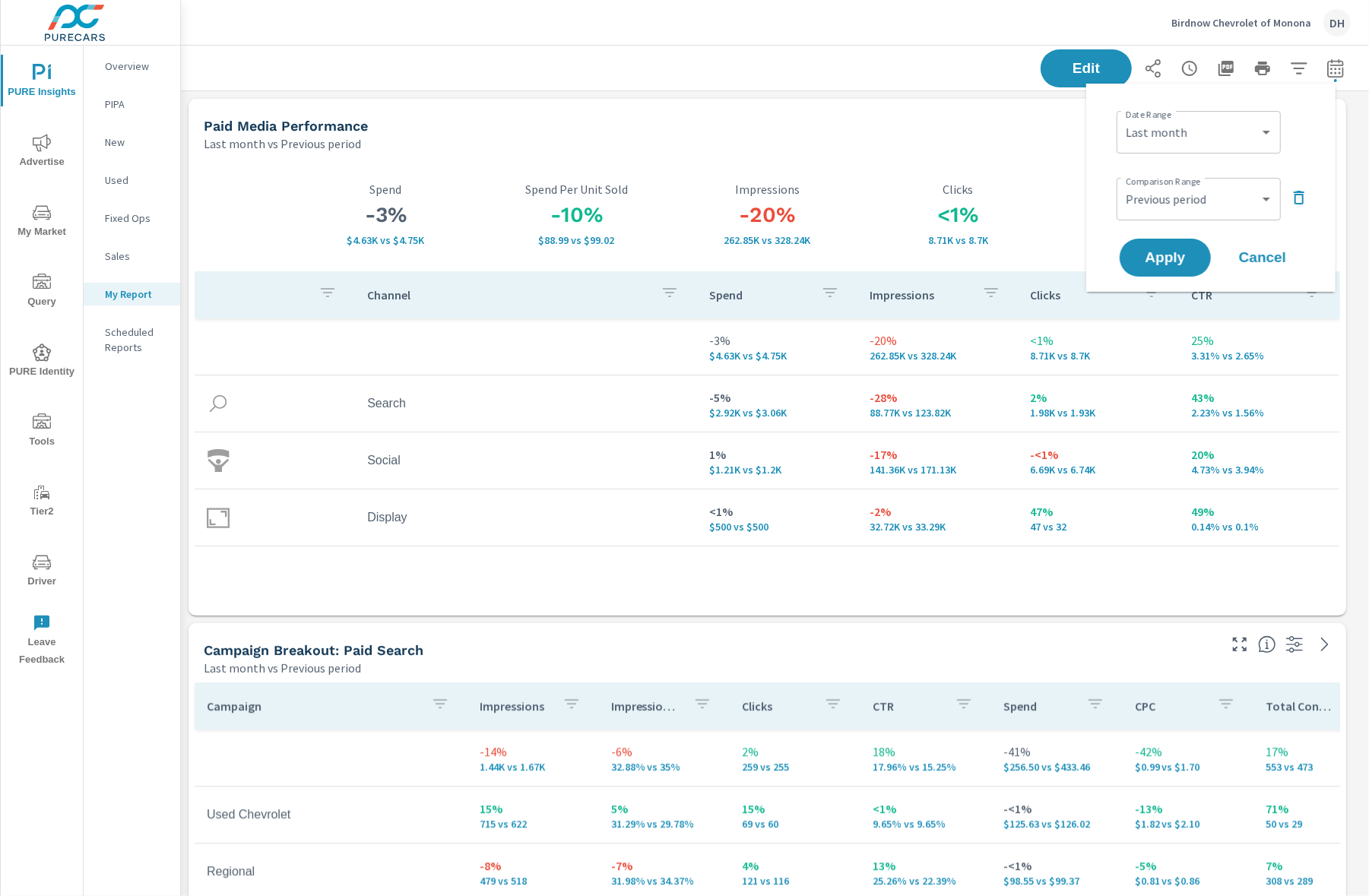
click at [1011, 144] on div "Last month vs Previous period" at bounding box center [709, 144] width 1012 height 18
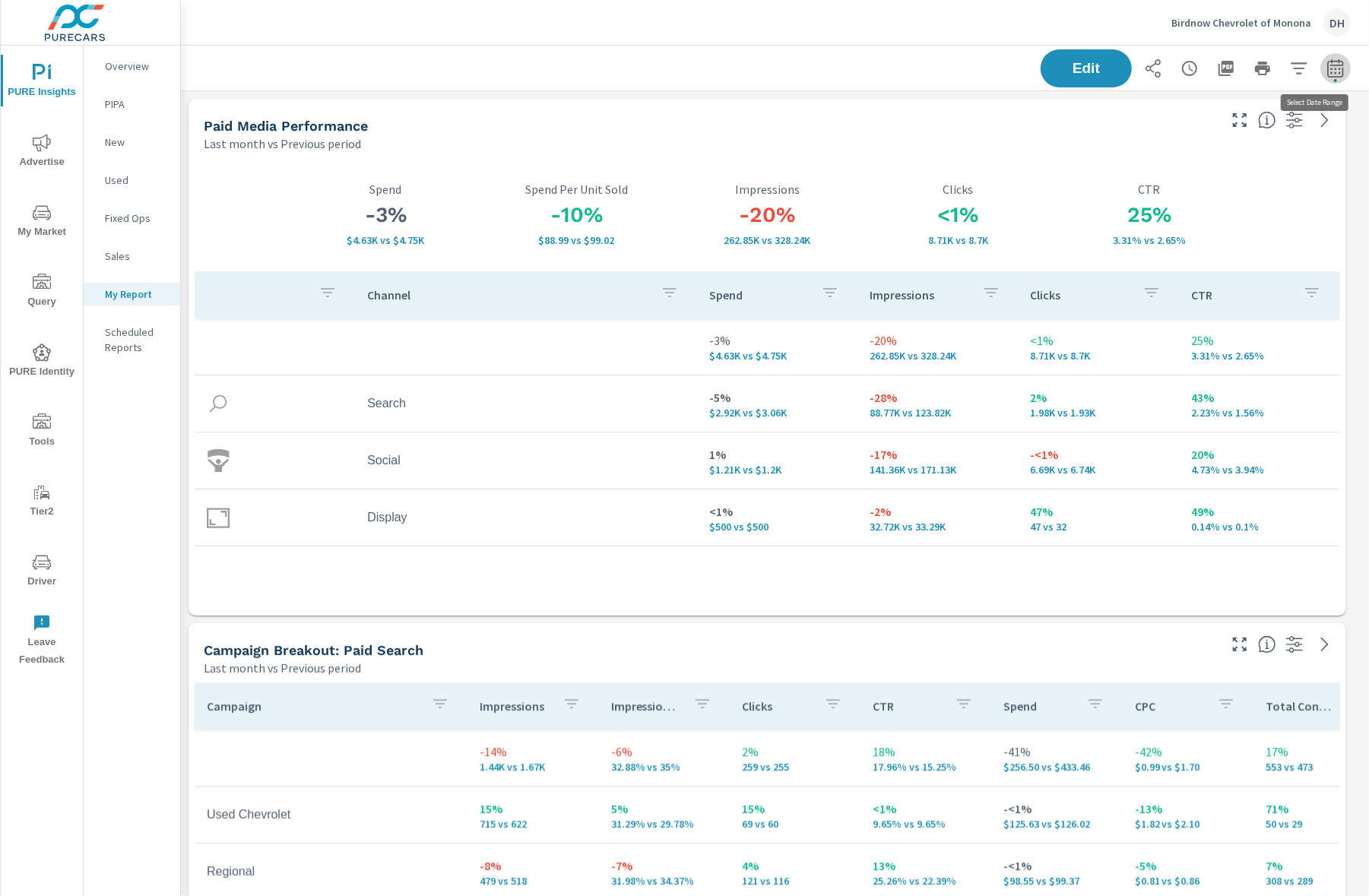
click at [1334, 80] on span "button" at bounding box center [1335, 80] width 3 height 3
select select "Last month"
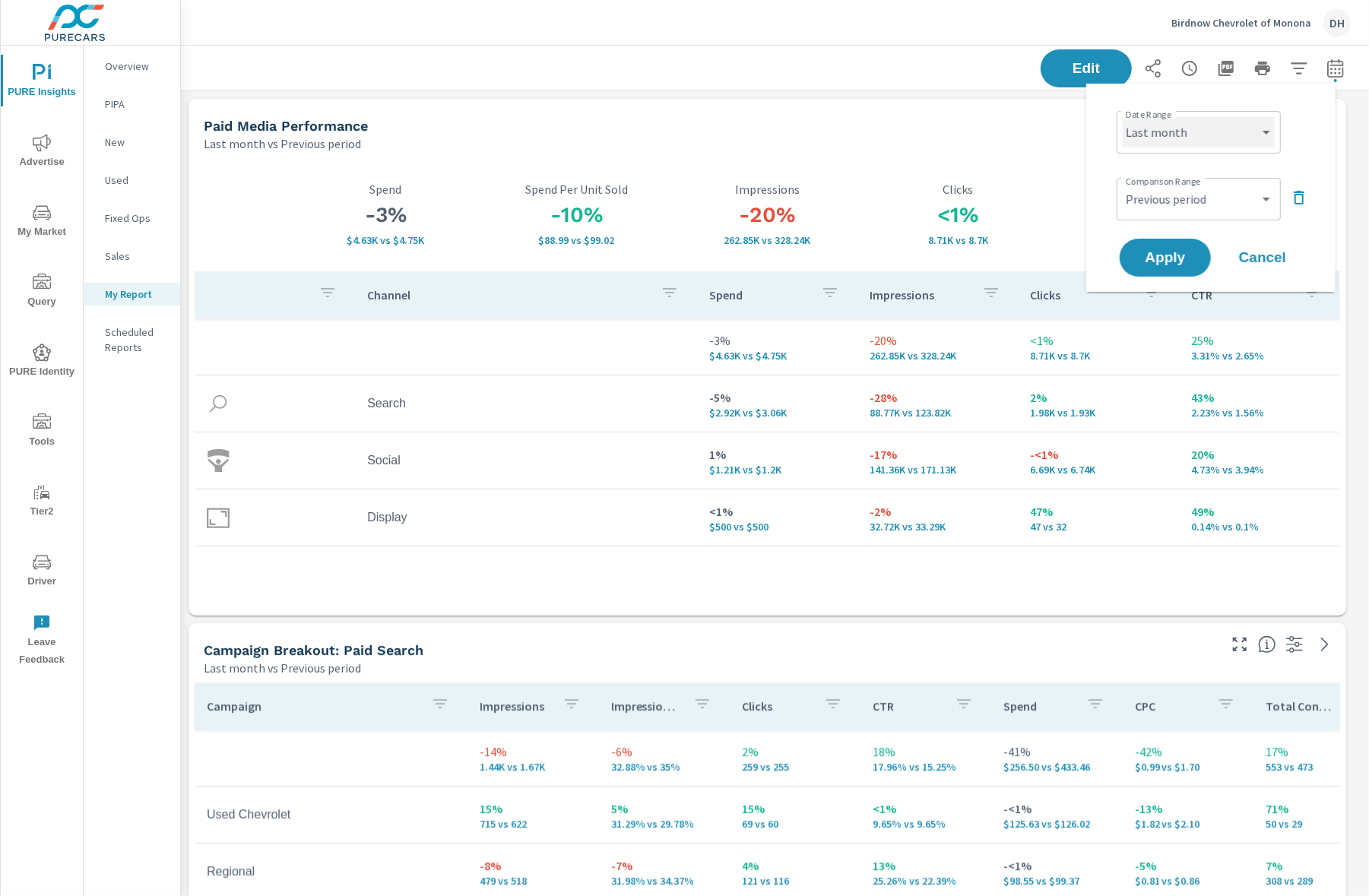
click at [1271, 131] on select "Custom [DATE] Last week Last 7 days Last 14 days Last 30 days Last 45 days Last…" at bounding box center [1199, 132] width 152 height 31
click at [1123, 117] on select "Custom [DATE] Last week Last 7 days Last 14 days Last 30 days Last 45 days Last…" at bounding box center [1199, 132] width 152 height 31
click at [1167, 205] on select "Custom Previous period Previous month Previous year" at bounding box center [1199, 199] width 152 height 31
click at [1123, 184] on select "Custom Previous period Previous month Previous year" at bounding box center [1199, 199] width 152 height 31
select select "custom"
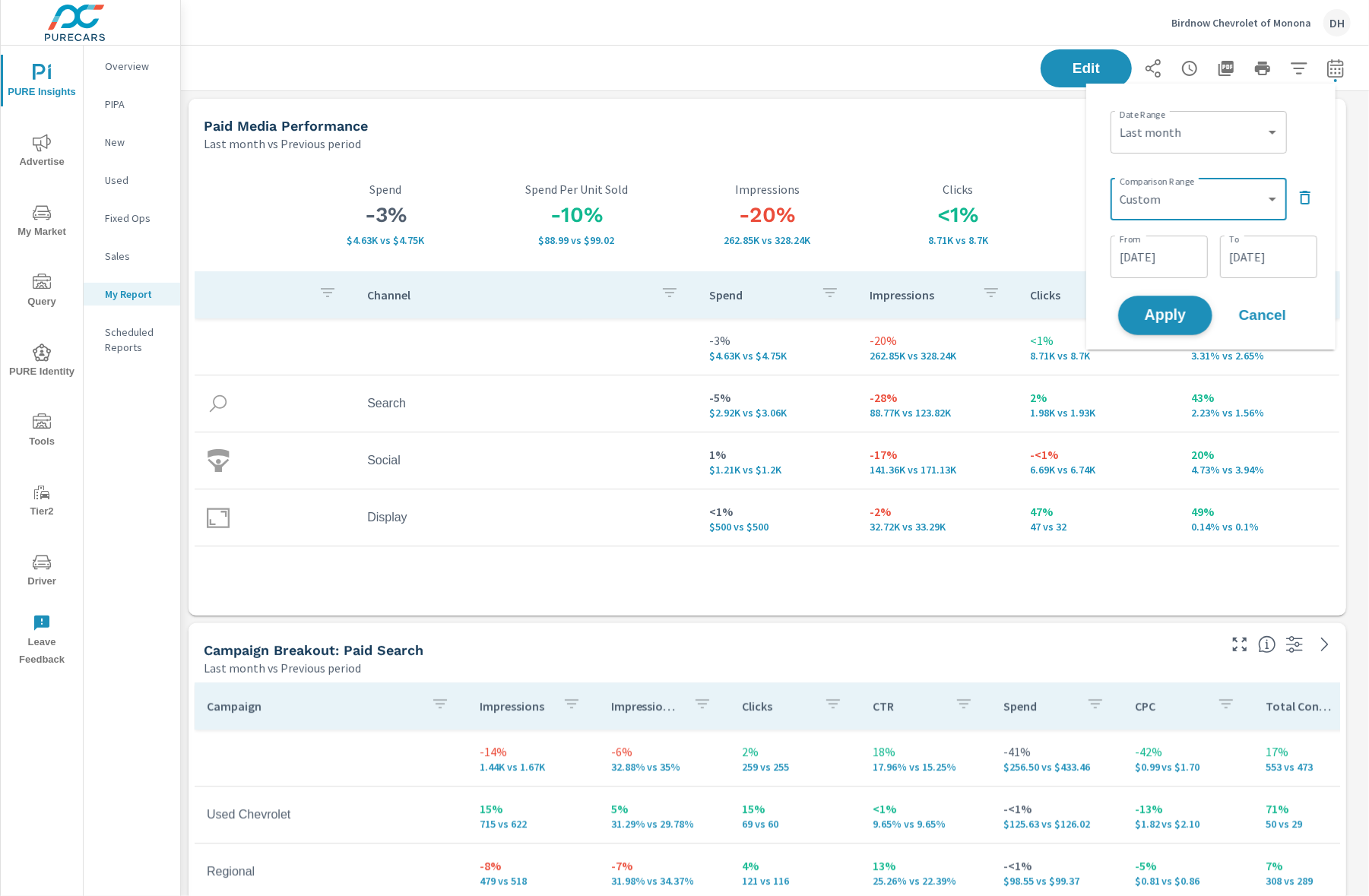
click at [1157, 317] on span "Apply" at bounding box center [1165, 316] width 62 height 14
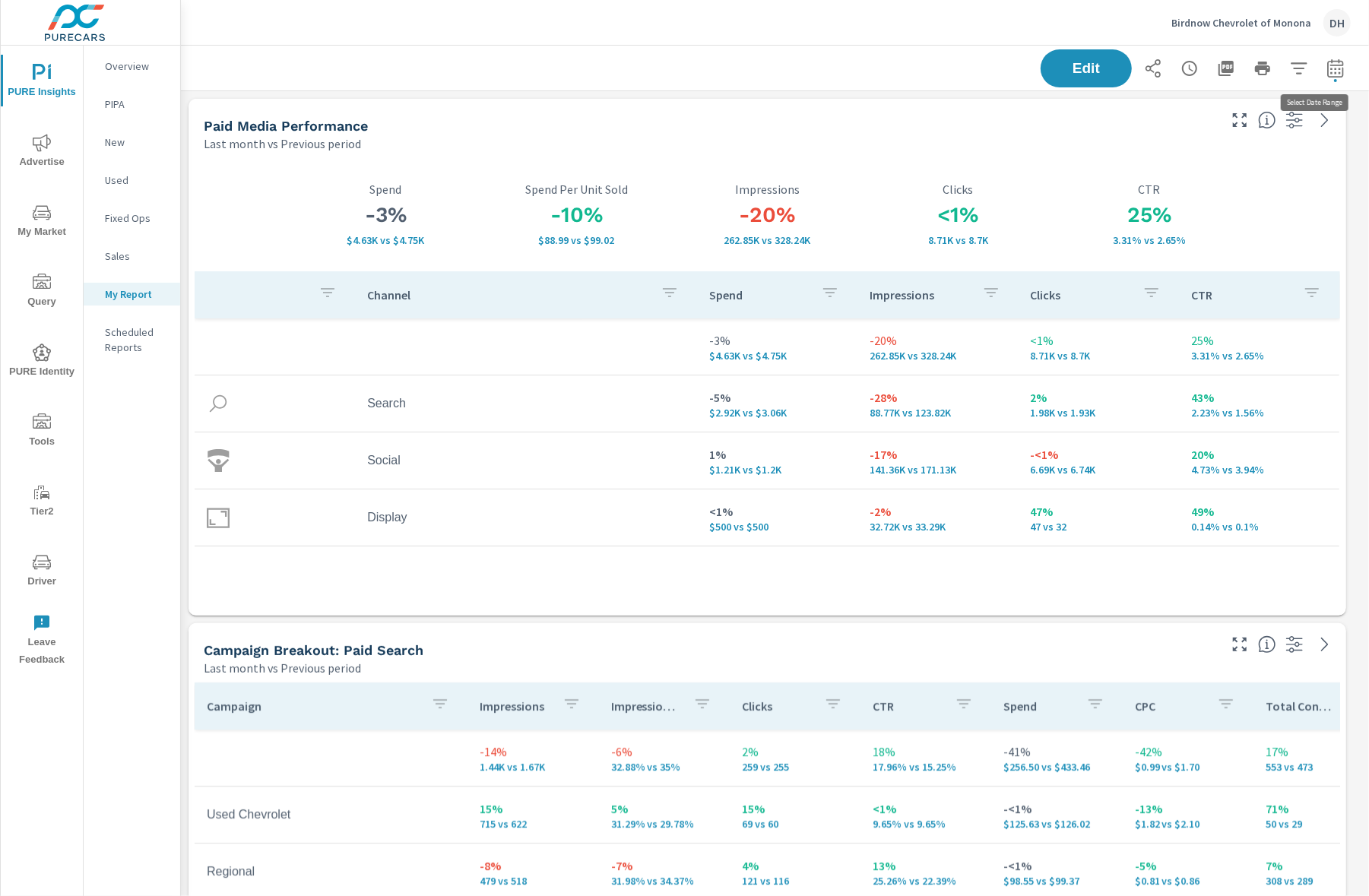
click at [1327, 64] on icon "button" at bounding box center [1336, 68] width 16 height 18
select select "Last month"
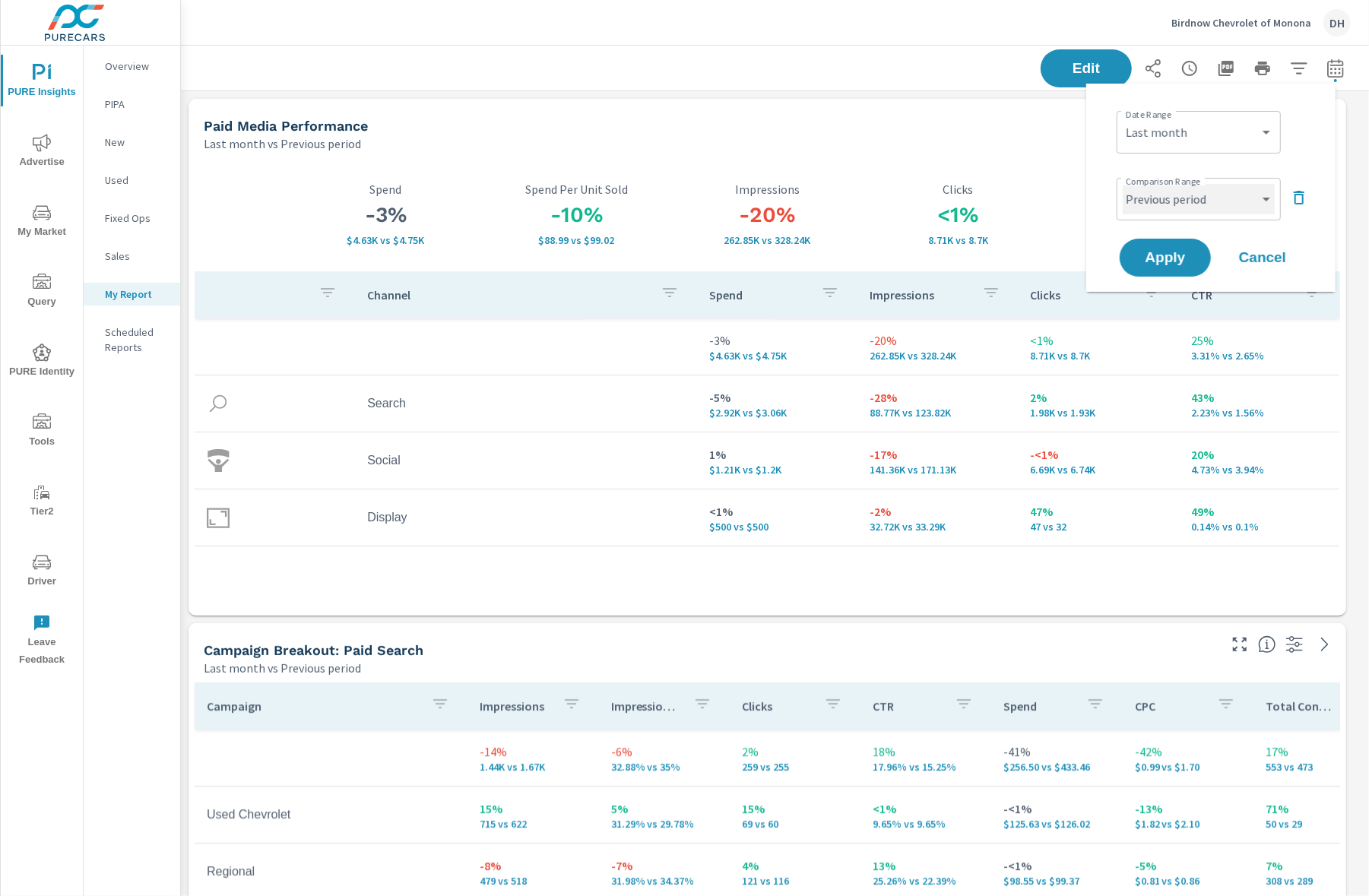
click at [1253, 200] on select "Custom Previous period Previous month Previous year" at bounding box center [1199, 199] width 152 height 31
click at [1242, 181] on div "Comparison Range Custom Previous period Previous month Previous year ​" at bounding box center [1213, 197] width 194 height 52
click at [1242, 193] on select "Custom Previous period Previous month Previous year" at bounding box center [1199, 199] width 152 height 31
click at [1123, 184] on select "Custom Previous period Previous month Previous year" at bounding box center [1199, 199] width 152 height 31
select select "custom"
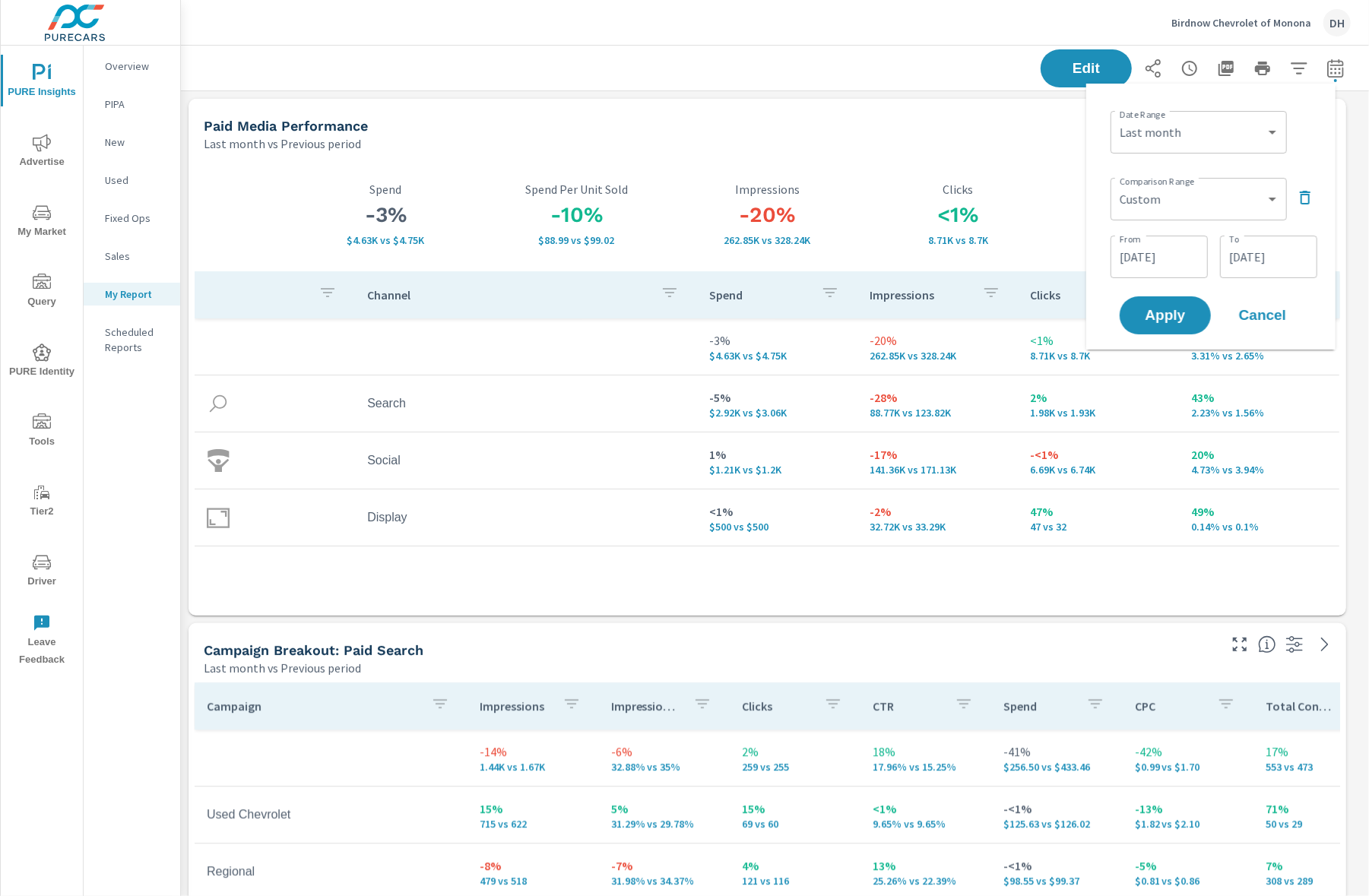
click at [1215, 309] on div "Apply Cancel" at bounding box center [1213, 316] width 194 height 44
click at [1168, 318] on span "Apply" at bounding box center [1165, 316] width 62 height 14
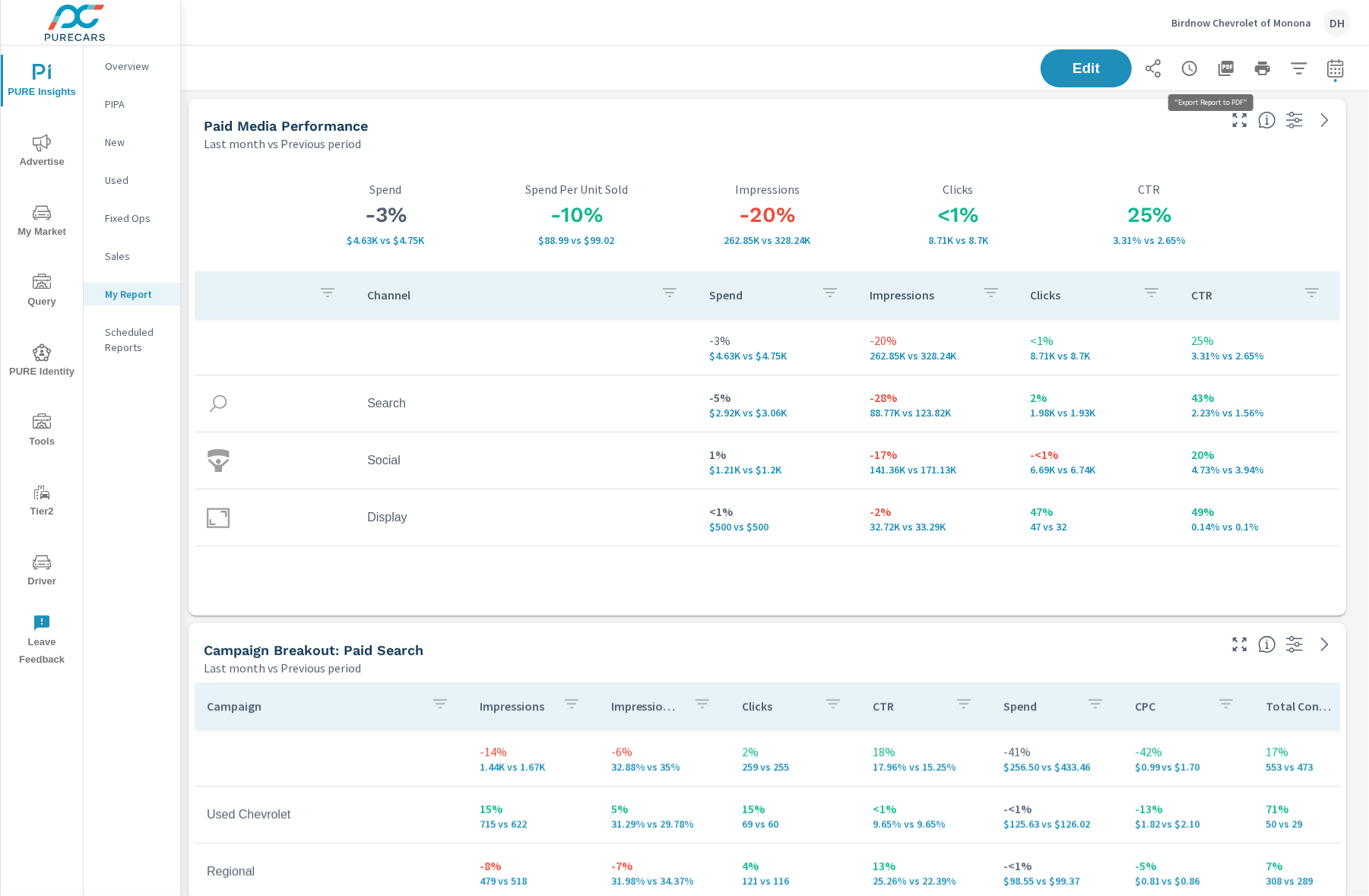
click at [1219, 71] on icon "button" at bounding box center [1226, 68] width 15 height 15
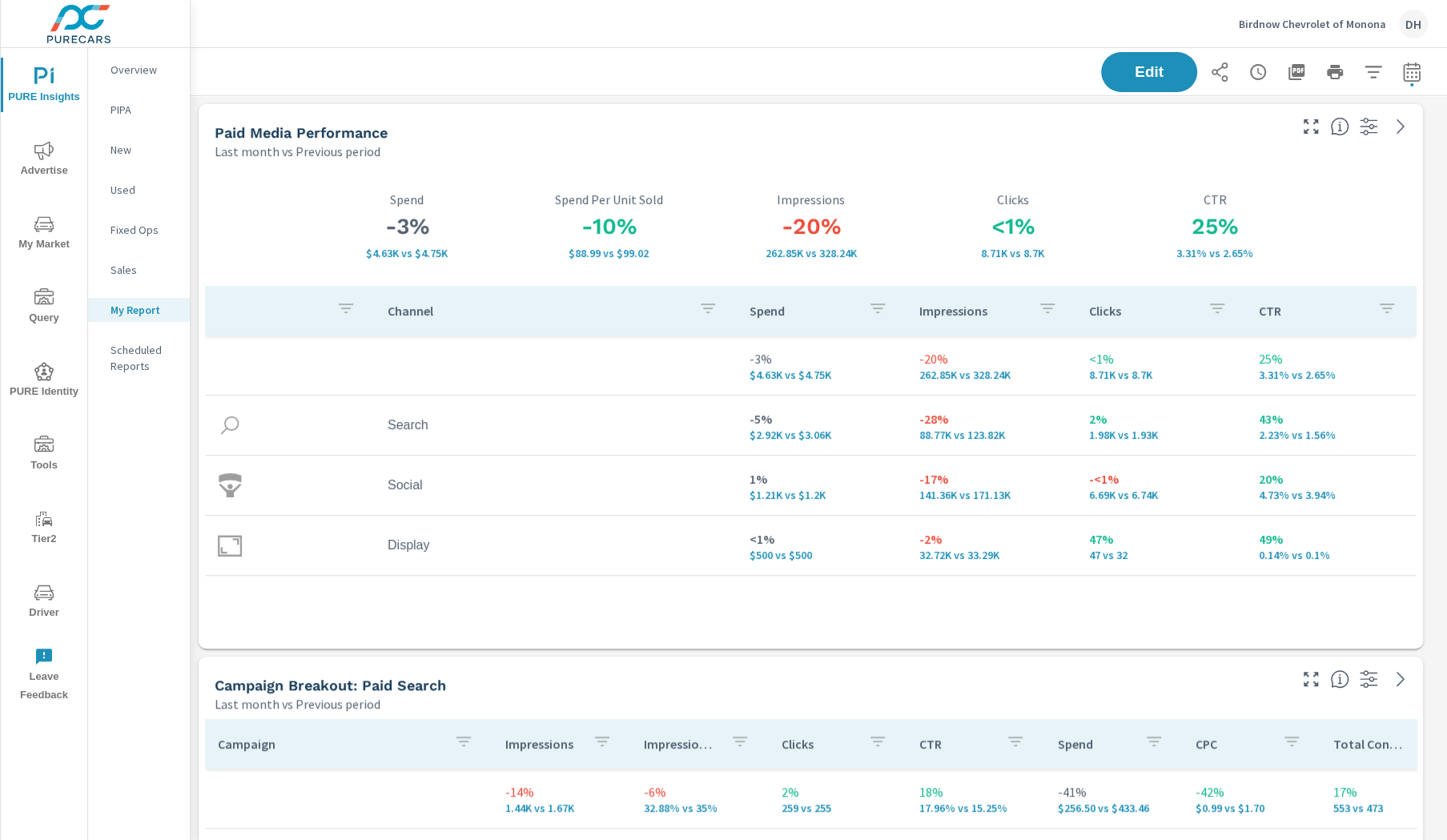
scroll to position [5012, 1273]
click at [1249, 71] on icon "button" at bounding box center [1258, 72] width 19 height 19
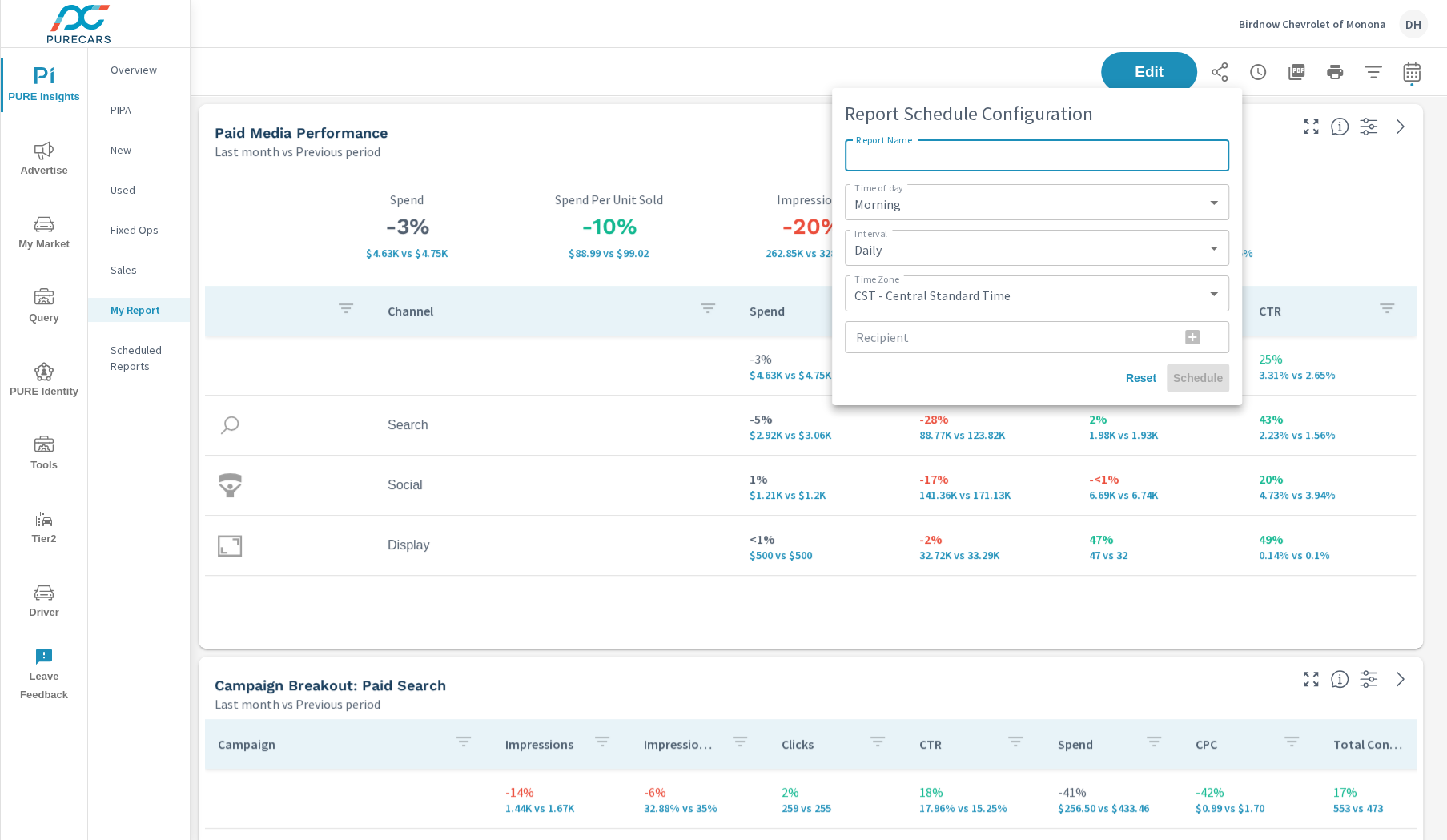
paste input "Birdnow Chevrolet of Monona - August"
click at [1049, 149] on input "Birdnow Chevrolet of Monona - August" at bounding box center [1037, 155] width 385 height 32
type input "Birdnow Chevrolet of Monona - MoM"
click at [1003, 195] on select "Morning Afternoon Evening" at bounding box center [1037, 202] width 372 height 23
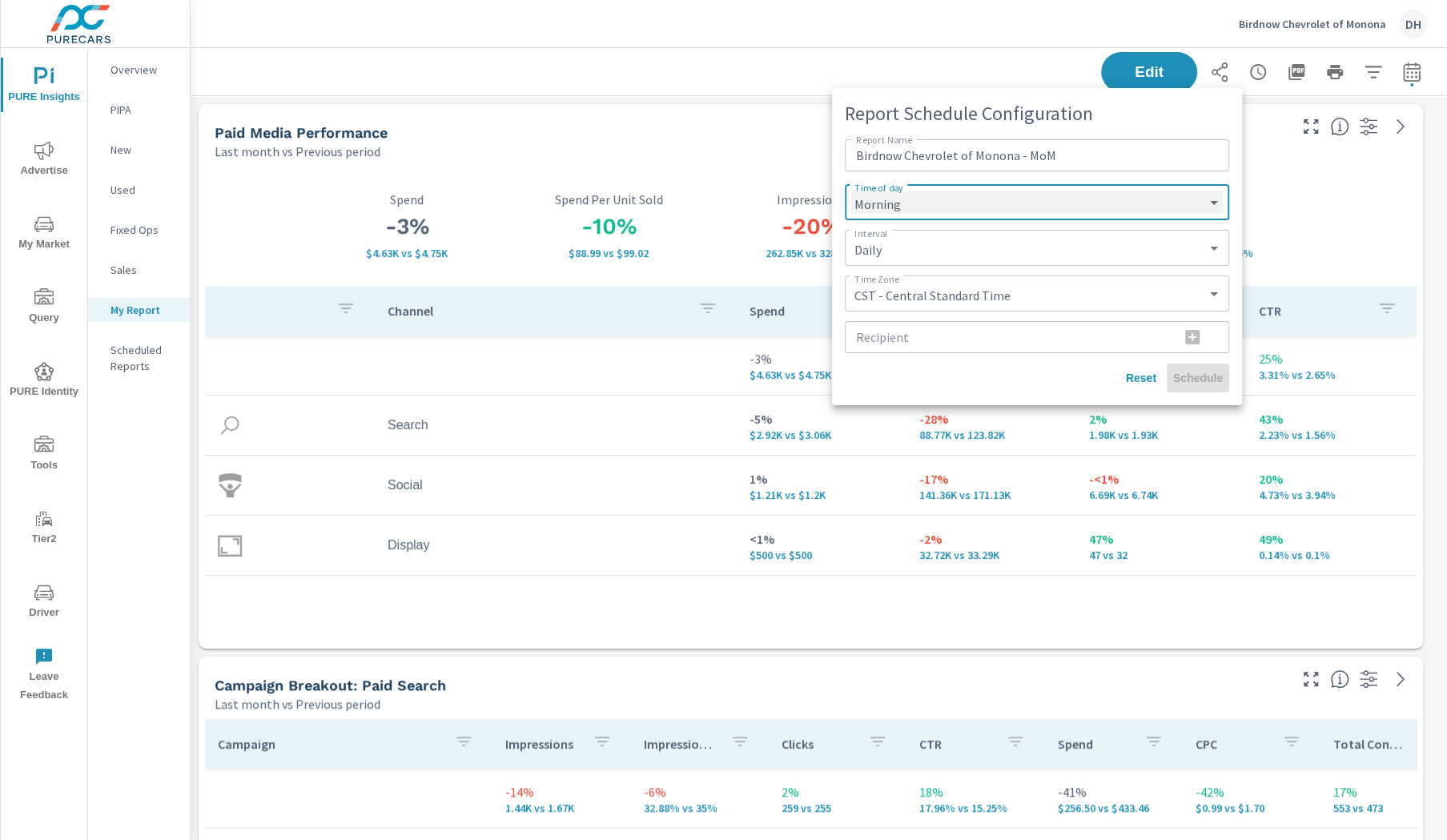
click at [852, 190] on select "Morning Afternoon Evening" at bounding box center [1037, 202] width 372 height 23
select select "Afternoon"
click at [975, 244] on select "Daily Weekly Monthly" at bounding box center [1037, 248] width 372 height 23
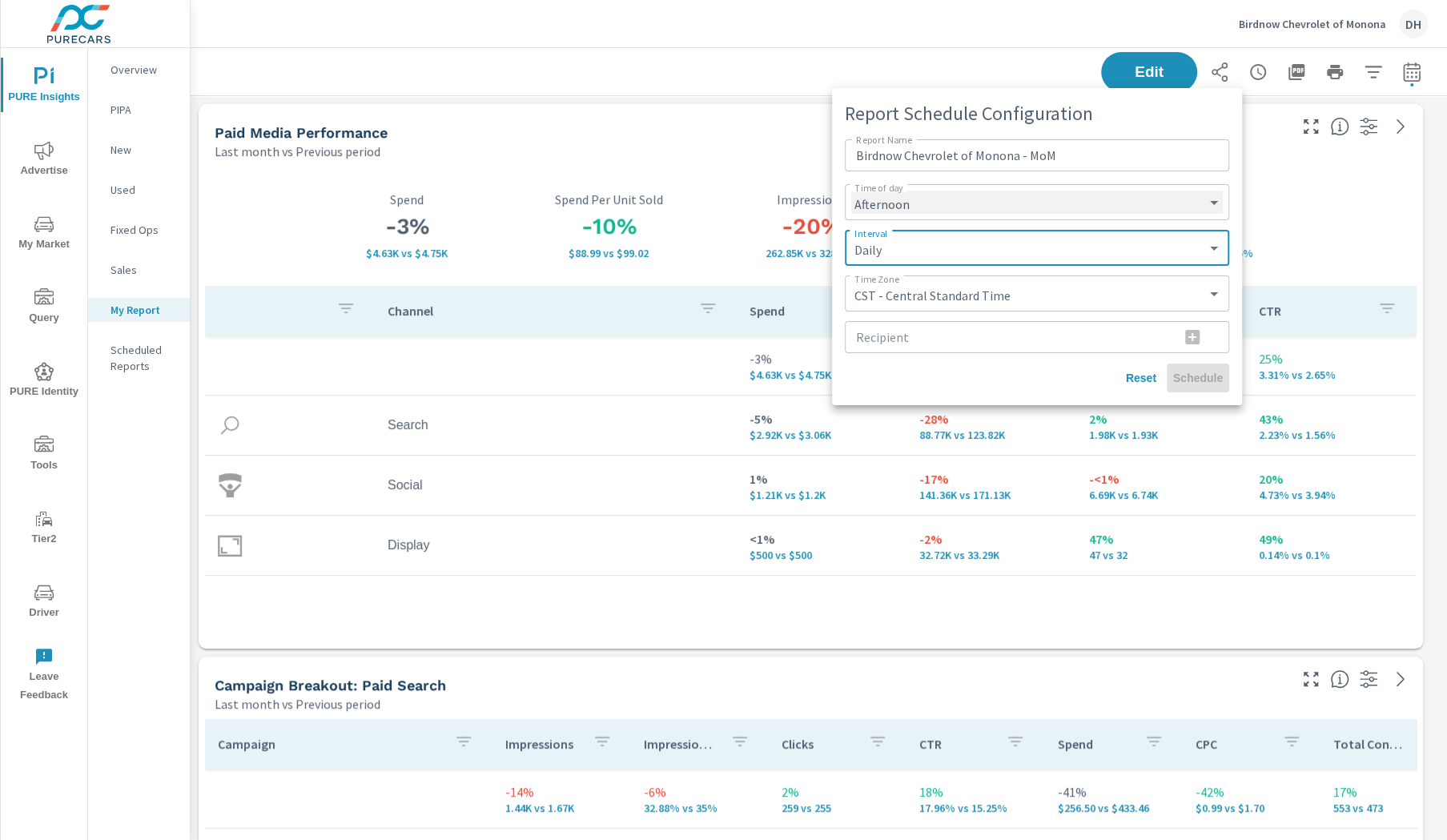
click at [1016, 200] on select "Morning Afternoon Evening" at bounding box center [1037, 202] width 372 height 23
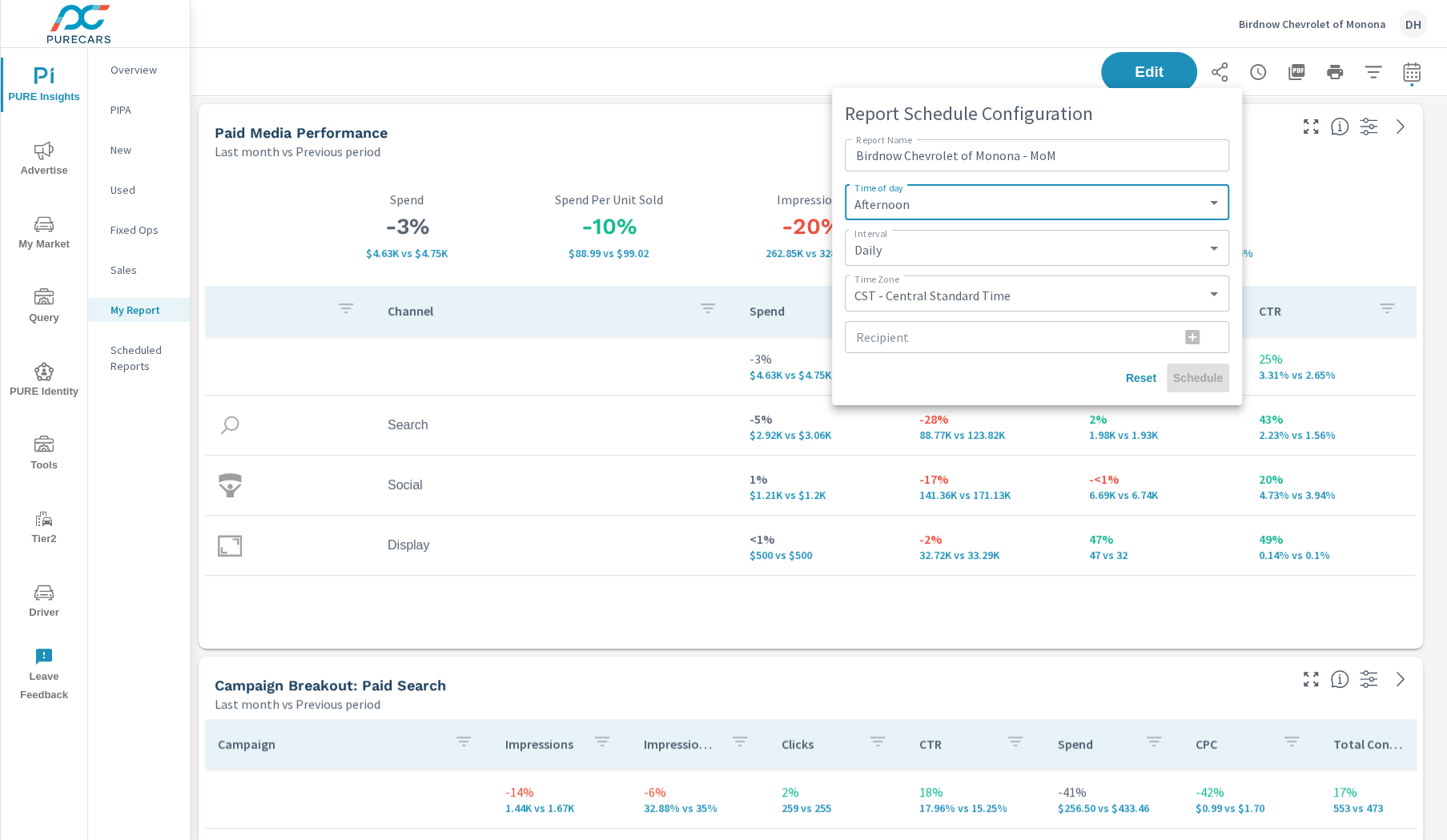
click at [1027, 345] on input "Recipient" at bounding box center [1006, 337] width 322 height 32
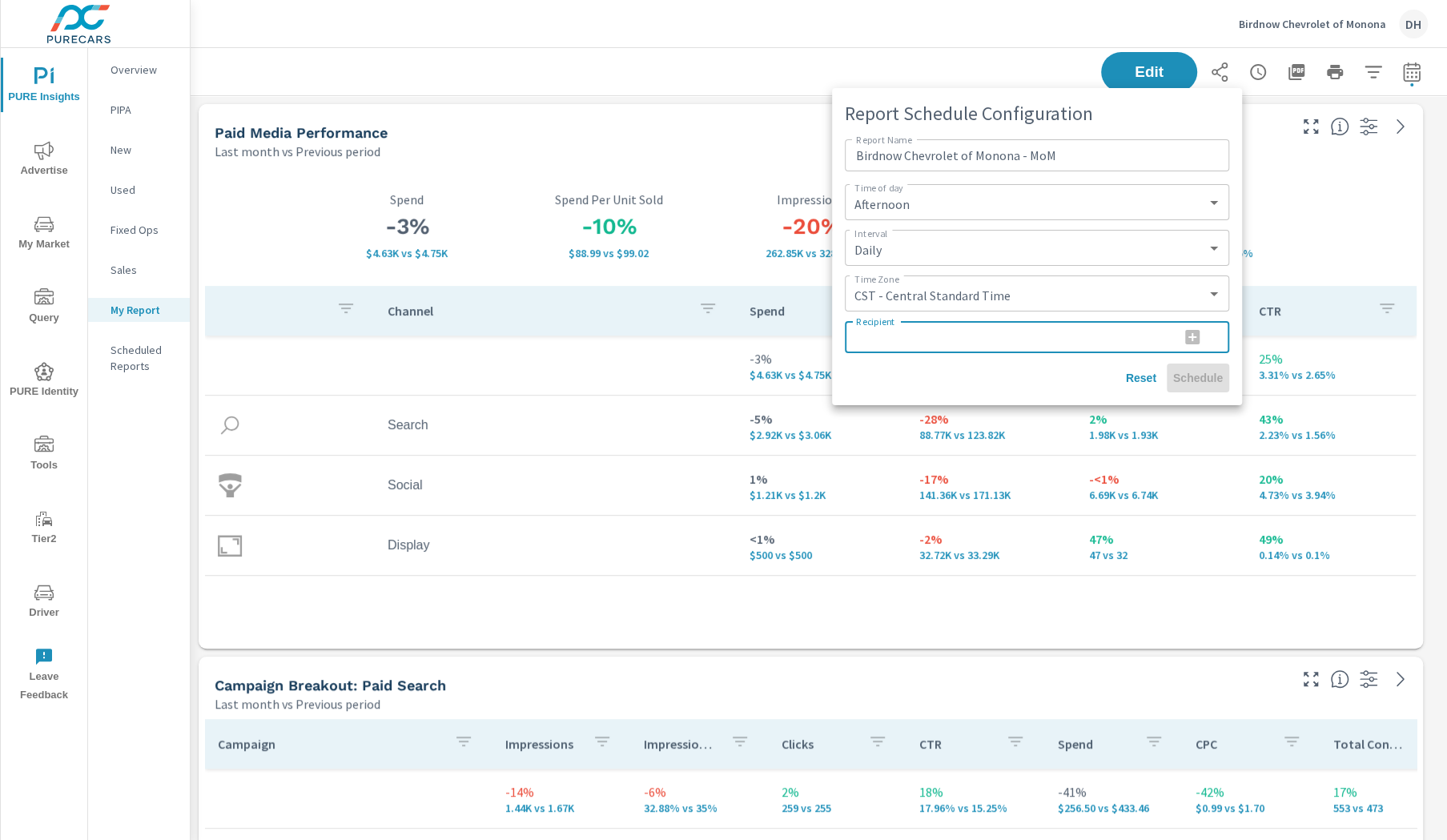
paste input "hpr-reporting@purecars.com"
click at [1084, 378] on div "Reset Schedule" at bounding box center [1037, 378] width 385 height 29
click at [1196, 339] on div "hpr-reporting@purecars.com Recipient" at bounding box center [1037, 337] width 385 height 32
click at [1195, 336] on div "hpr-reporting@purecars.com Recipient" at bounding box center [1037, 337] width 385 height 32
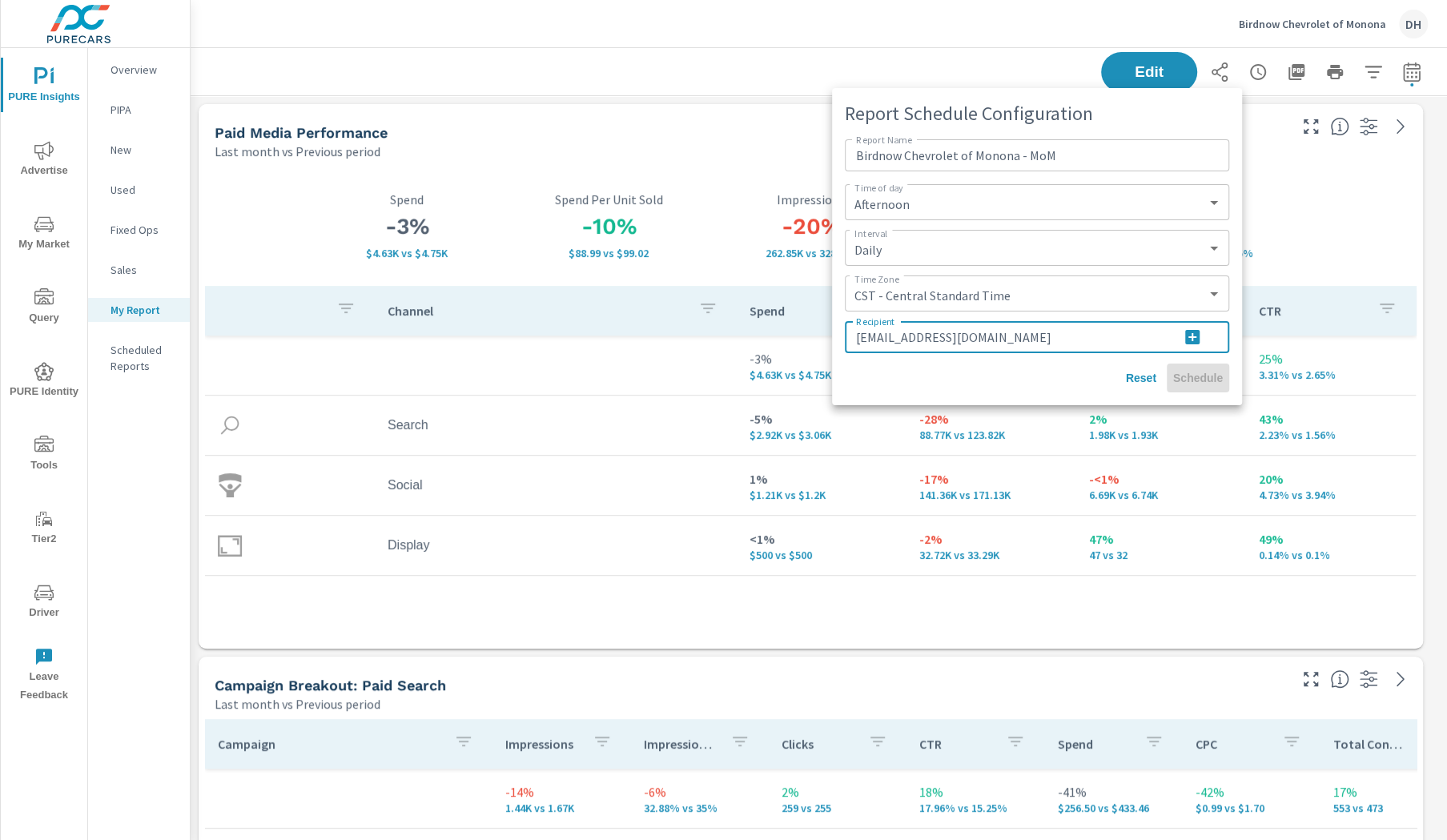
type input "hpr-reporting@purecars.com"
click at [1190, 331] on icon "button" at bounding box center [1192, 336] width 14 height 14
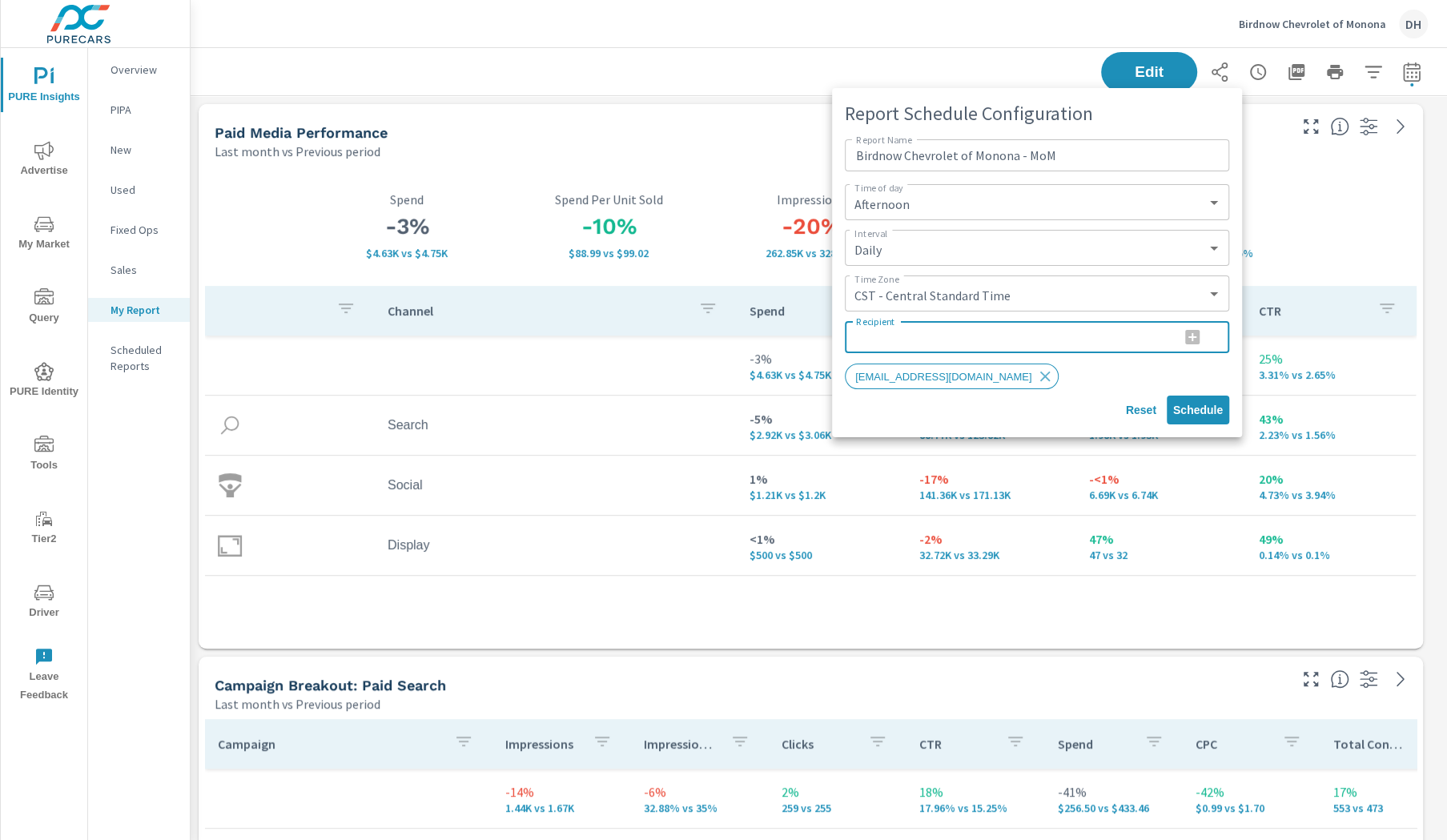
click at [942, 341] on input "Recipient" at bounding box center [1006, 337] width 322 height 32
type input "h"
paste input "hpr-reporting@purecars.com"
click at [1149, 340] on input "hprreporting@purecars.com" at bounding box center [1006, 337] width 322 height 32
type input "hprreporting@purecars.com"
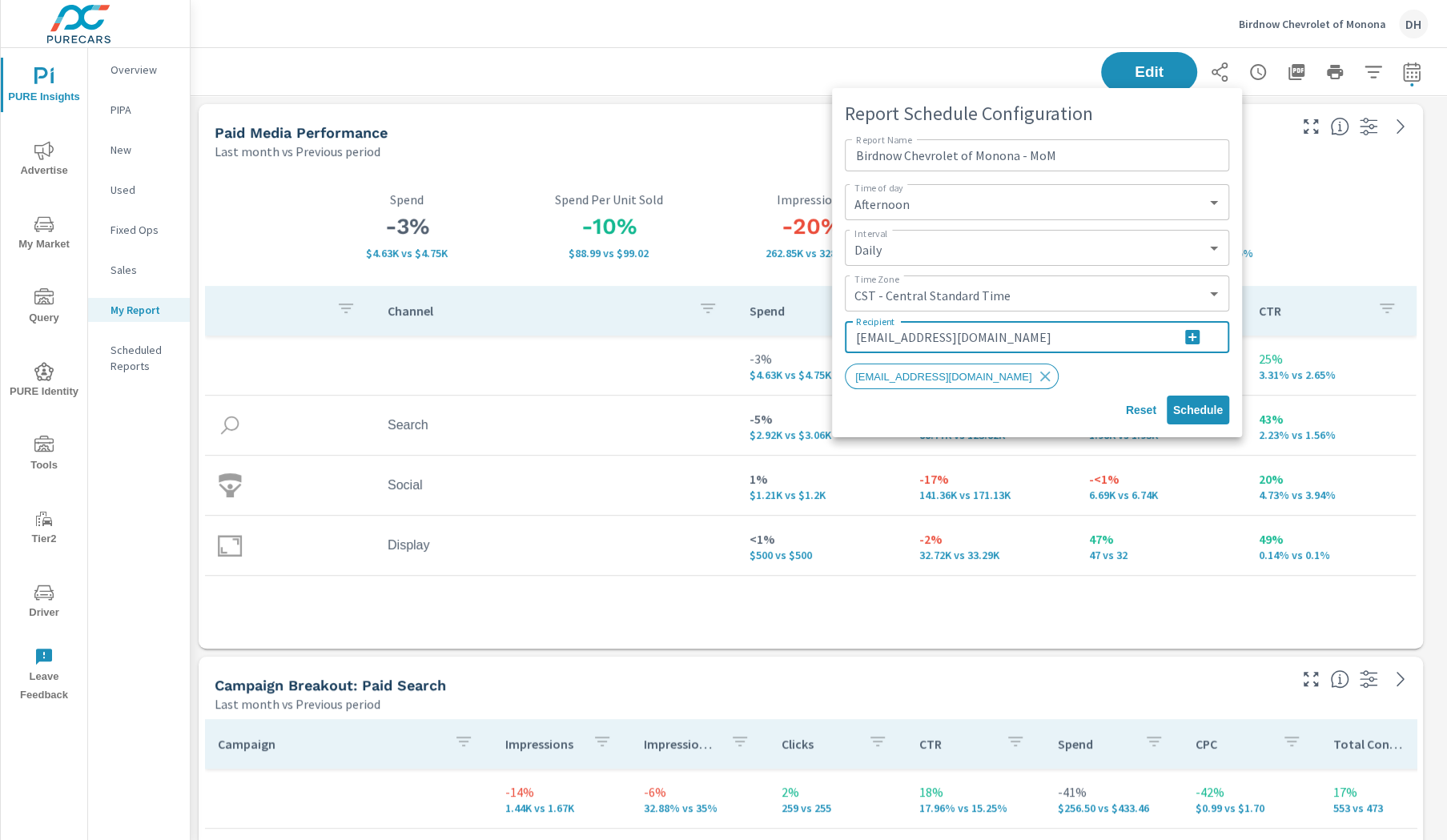
click at [1189, 339] on icon "button" at bounding box center [1192, 336] width 14 height 14
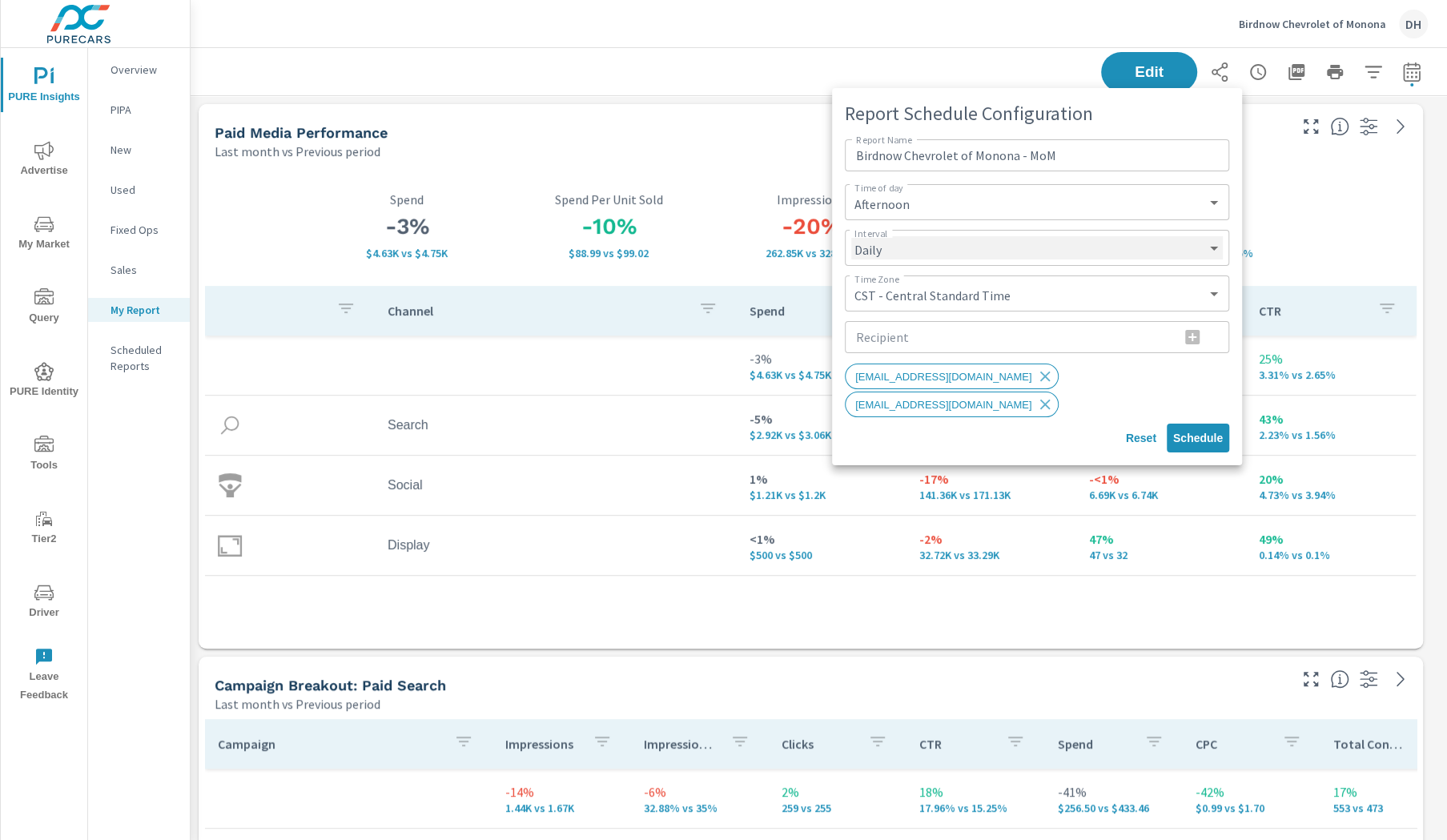
click at [997, 249] on select "Daily Weekly Monthly" at bounding box center [1037, 248] width 372 height 23
click at [852, 236] on select "Daily Weekly Monthly" at bounding box center [1037, 248] width 372 height 23
select select "Monthly"
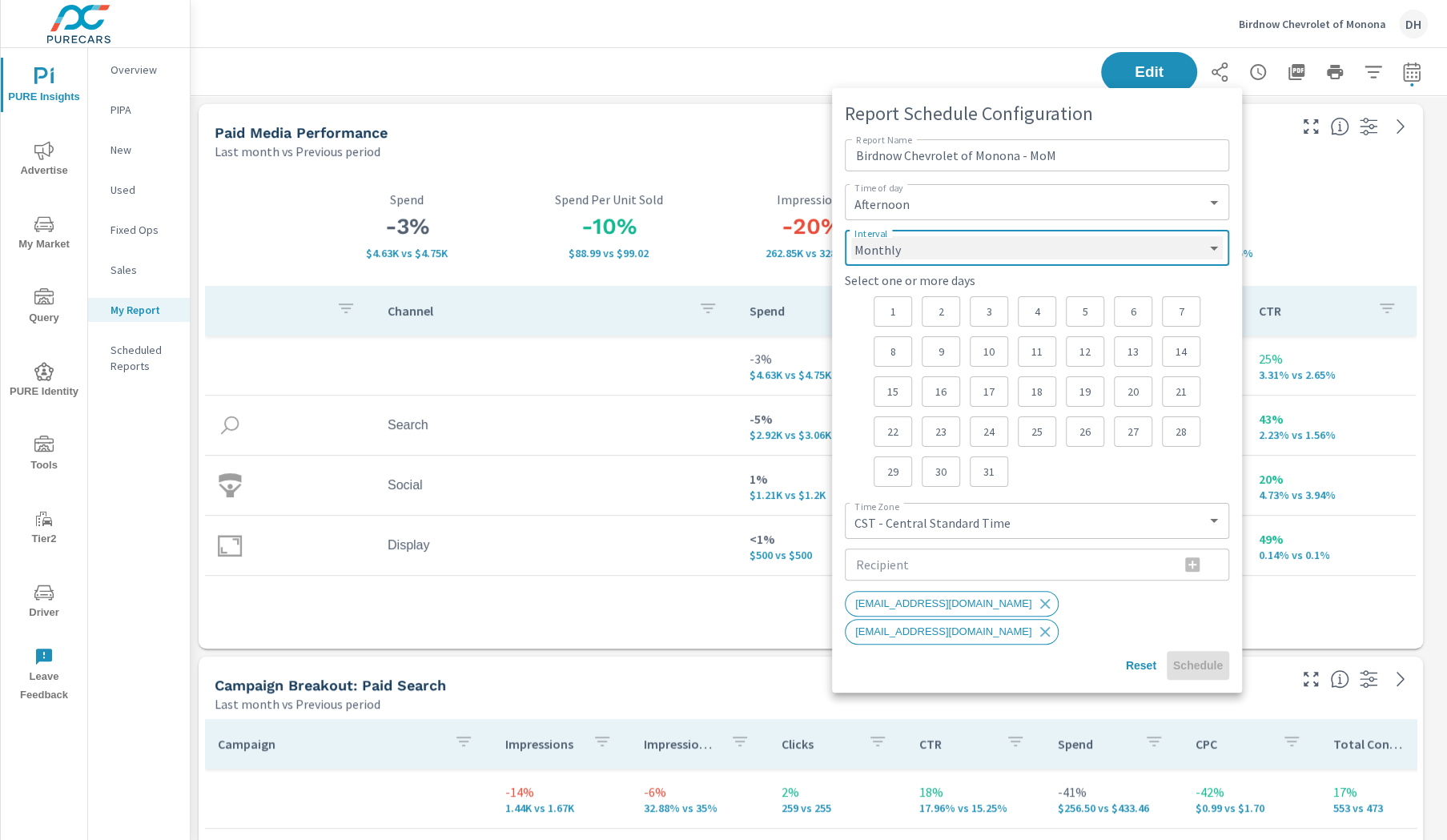
click at [953, 240] on select "Daily Weekly Monthly" at bounding box center [1037, 248] width 372 height 23
click at [1034, 314] on p "4" at bounding box center [1037, 311] width 11 height 16
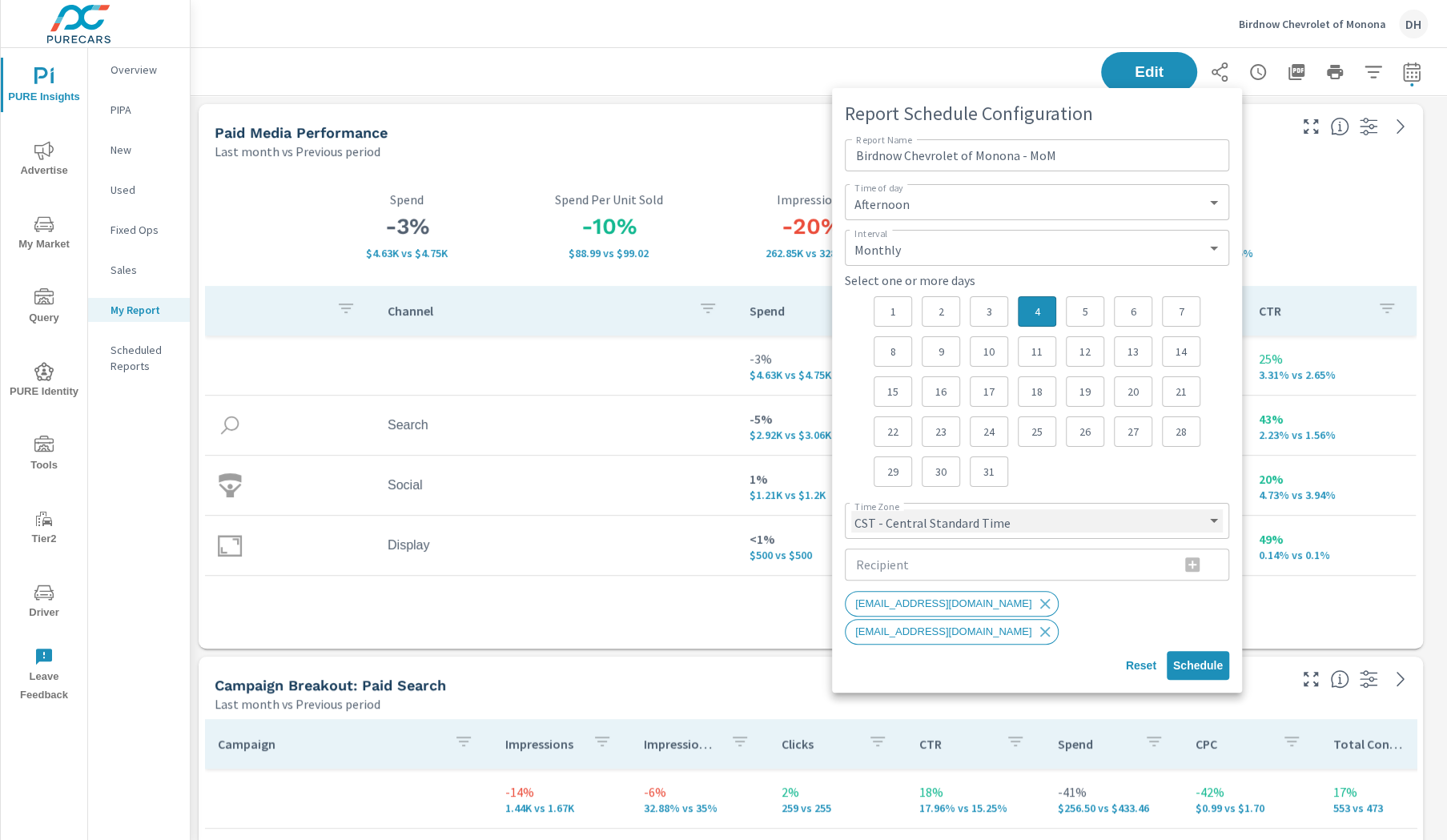
click at [1120, 523] on select "CST - Central Standard Time CDT - Central Daylight Time EST - Eastern Standard …" at bounding box center [1037, 521] width 372 height 23
click at [852, 510] on select "CST - Central Standard Time CDT - Central Daylight Time EST - Eastern Standard …" at bounding box center [1037, 521] width 372 height 23
select select "EST"
click at [1208, 663] on span "Schedule" at bounding box center [1198, 665] width 50 height 14
select select "Morning"
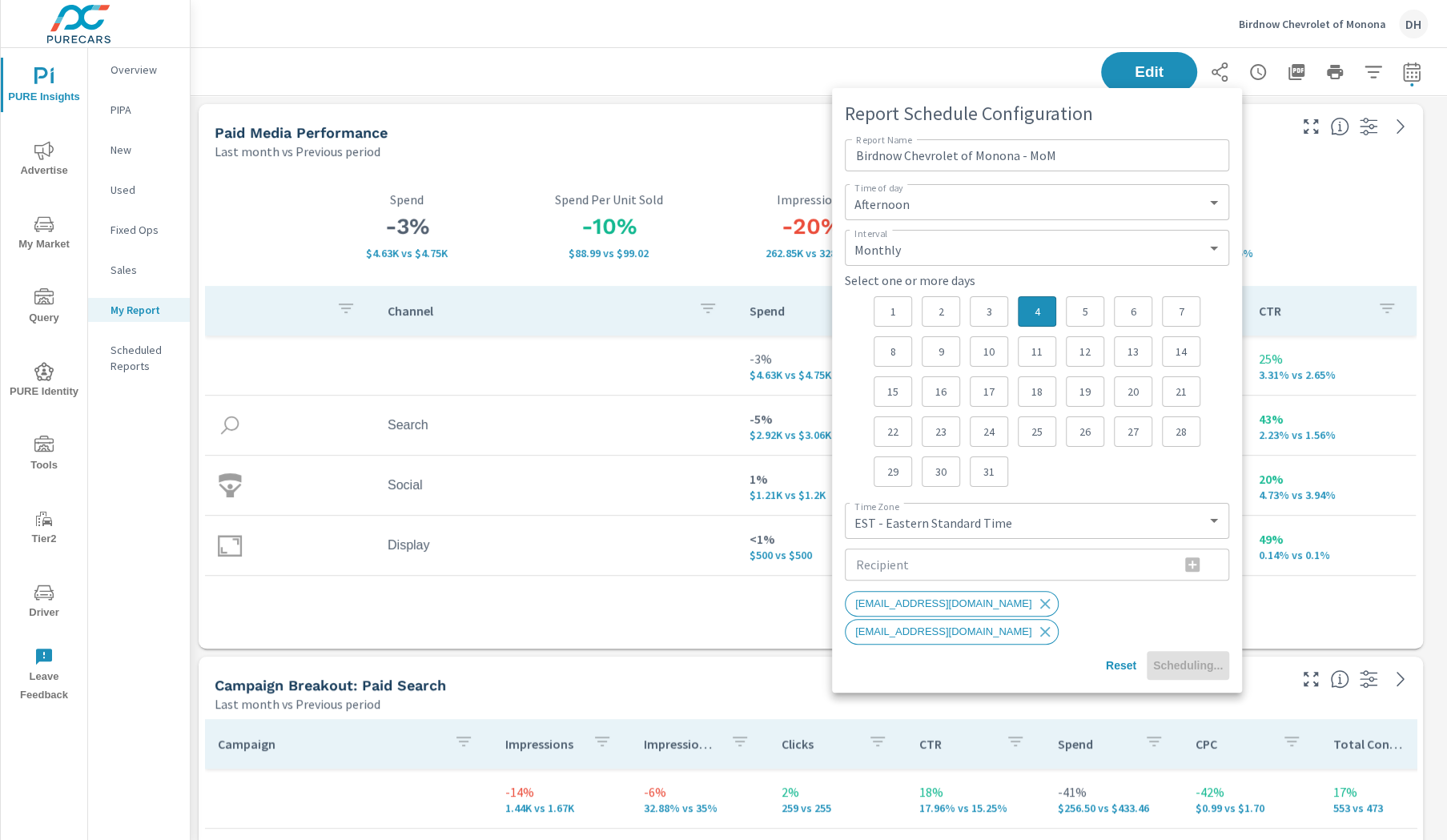
select select "Daily"
select select "CST"
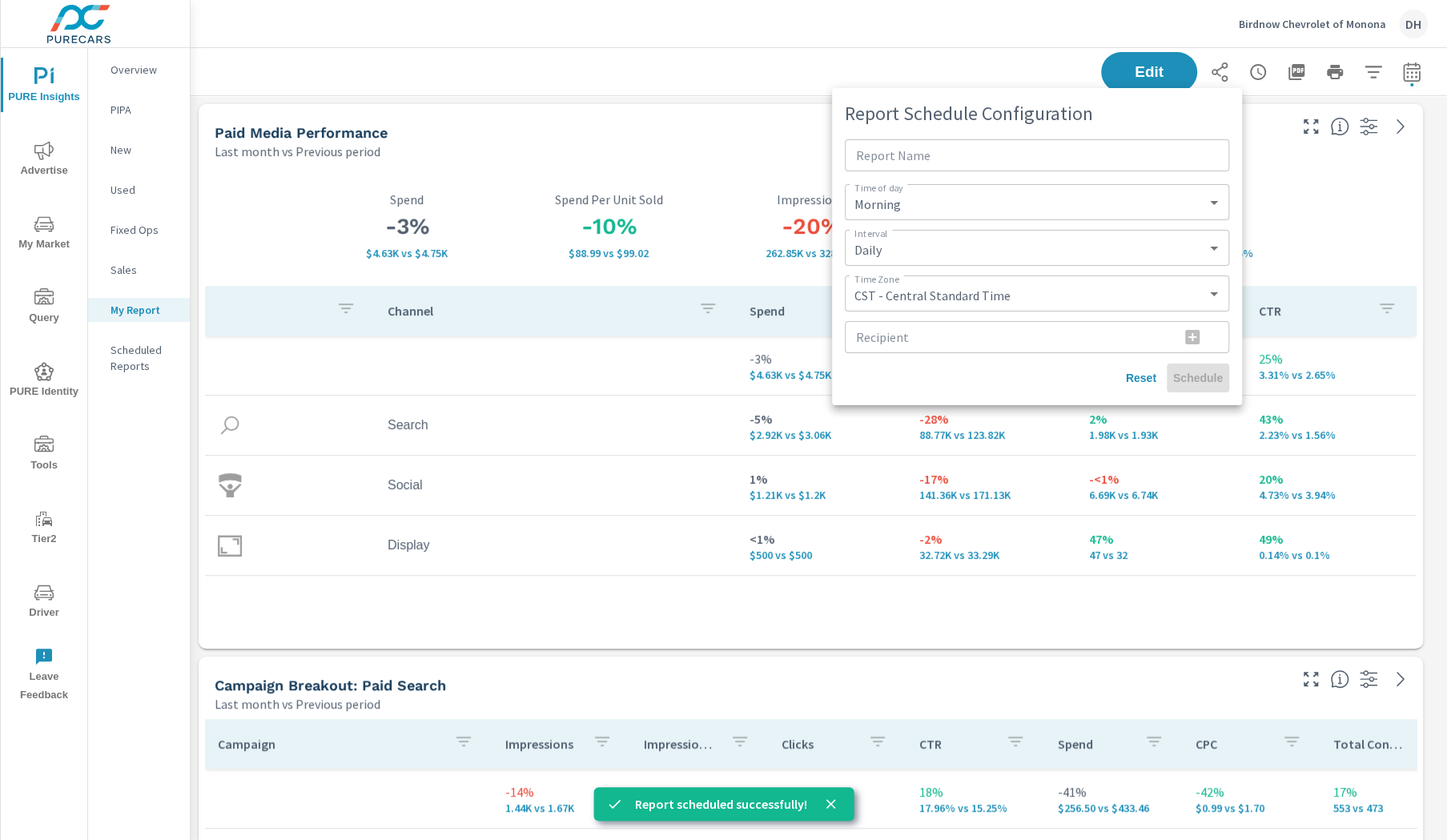
click at [115, 366] on div at bounding box center [723, 420] width 1447 height 840
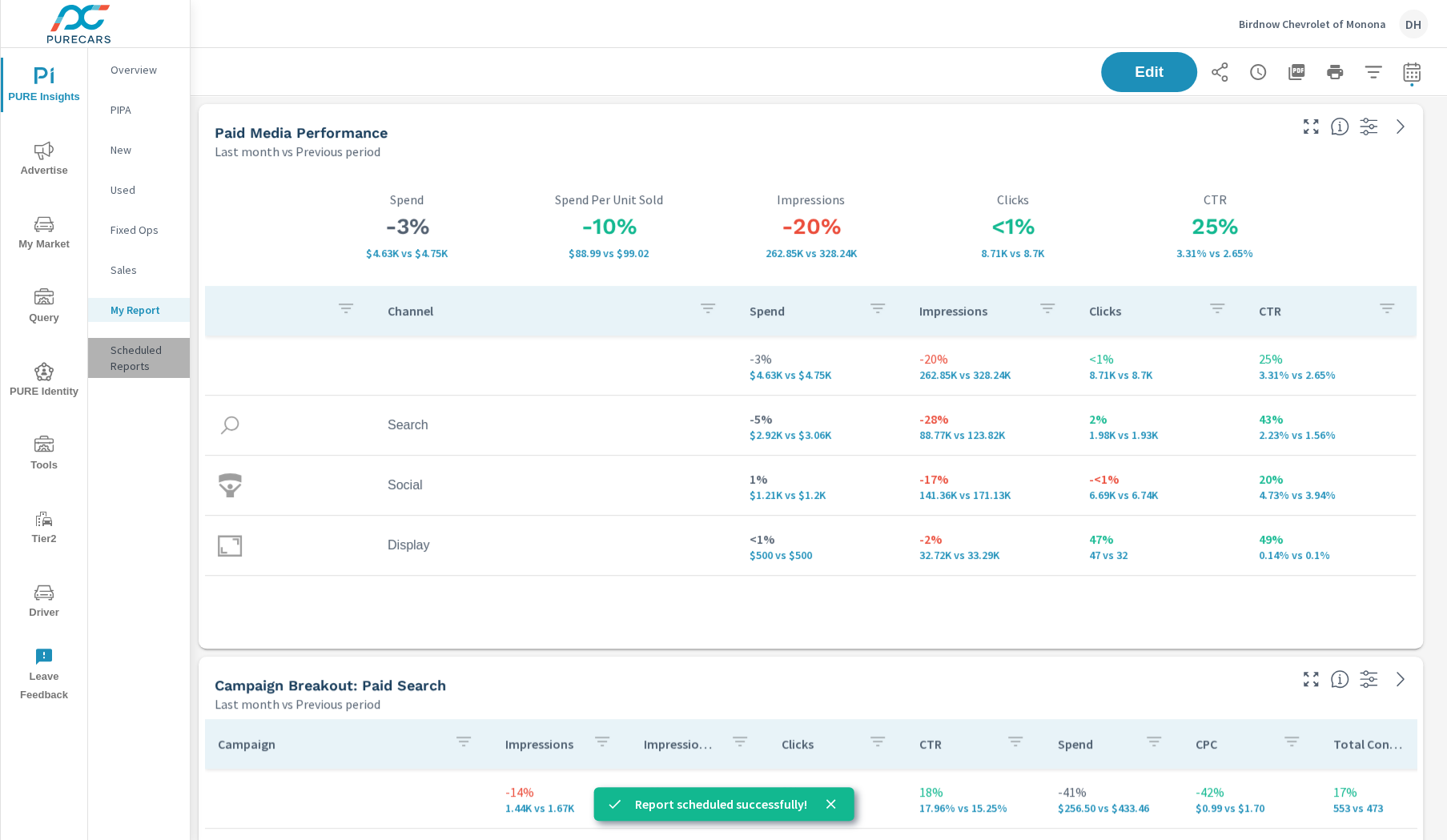
click at [138, 361] on p "Scheduled Reports" at bounding box center [144, 358] width 67 height 32
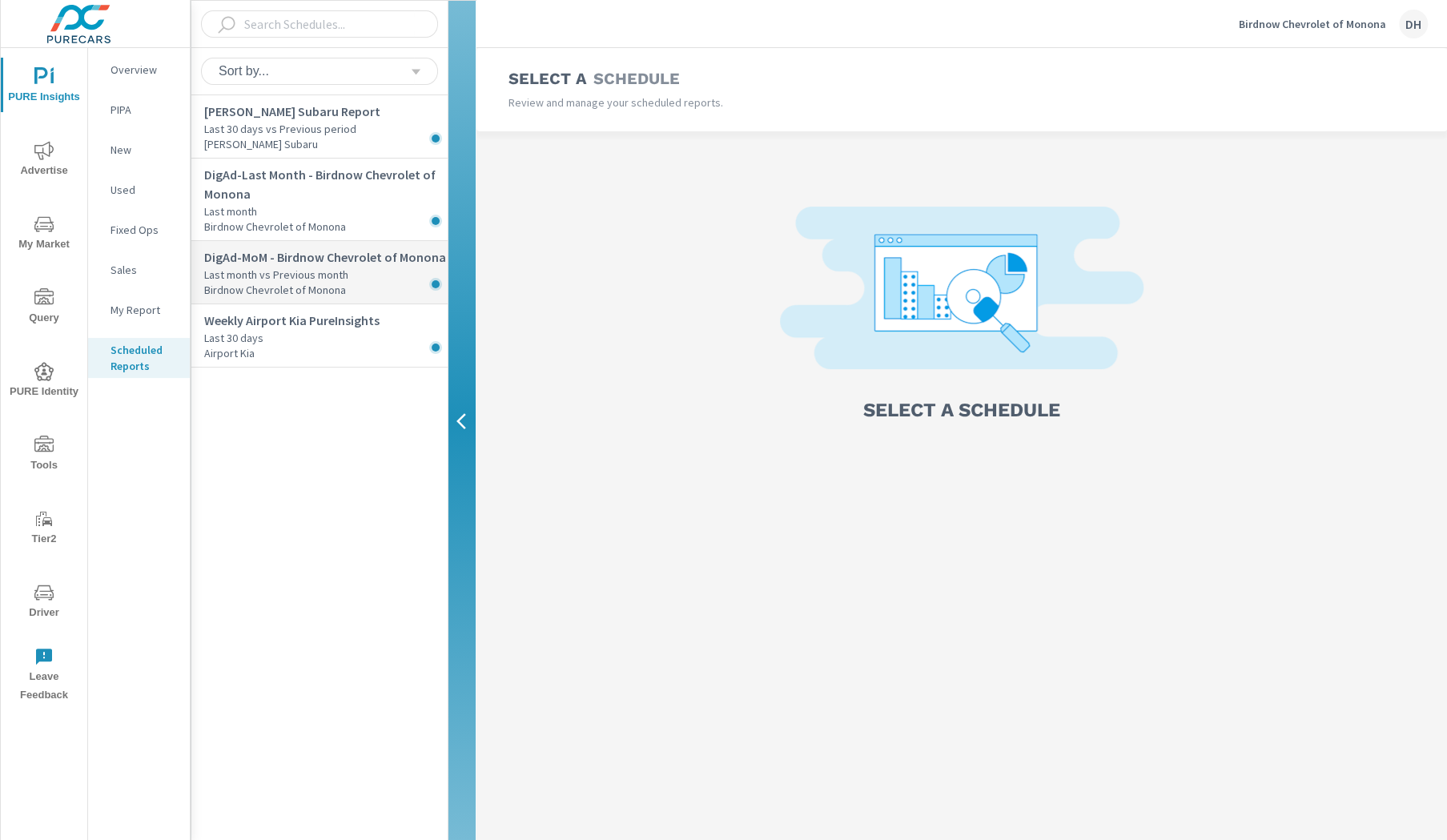
click at [346, 273] on p "Last month vs Previous month" at bounding box center [326, 274] width 244 height 16
select select "Monthly"
select select "EST"
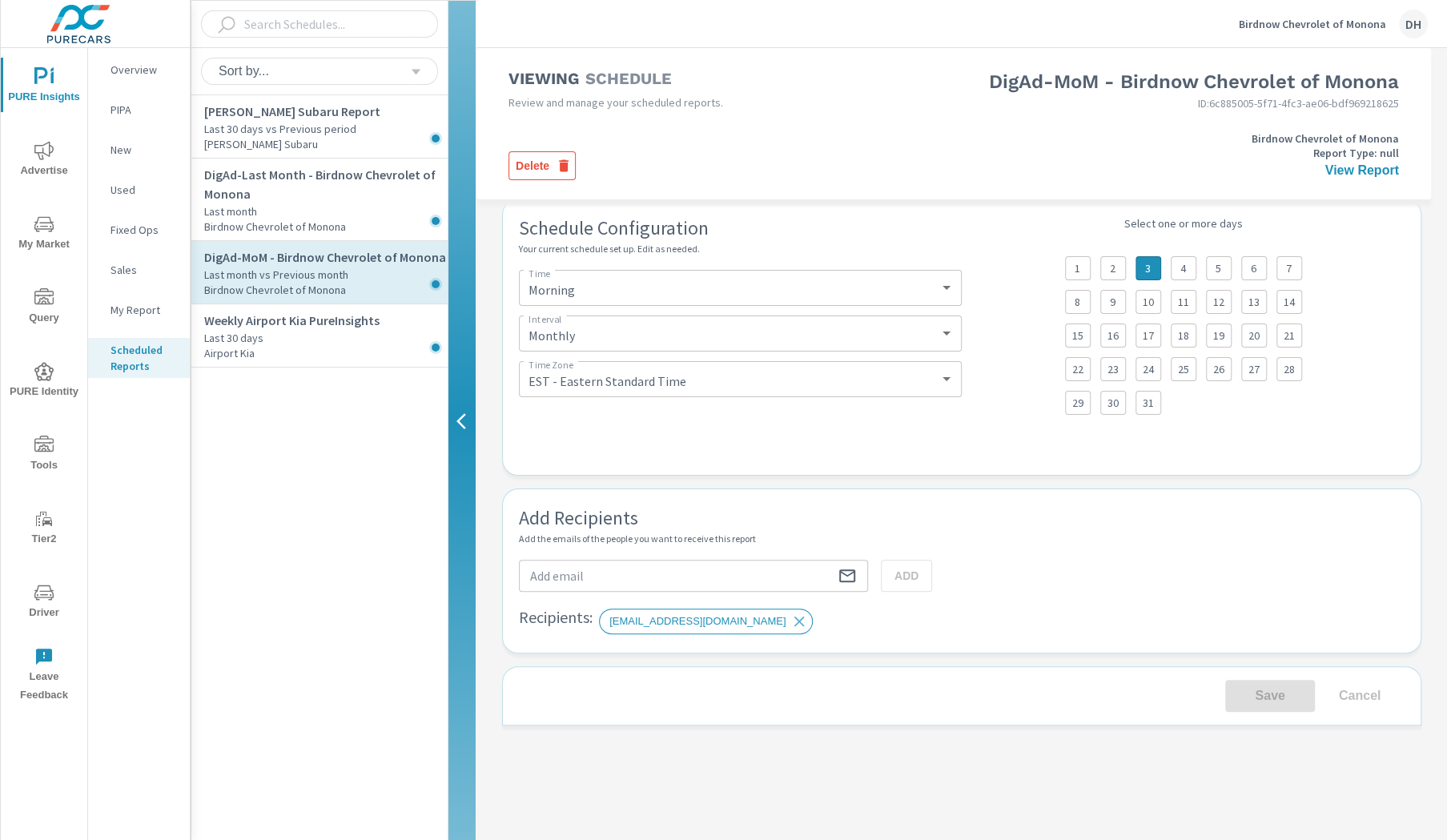
scroll to position [410, 0]
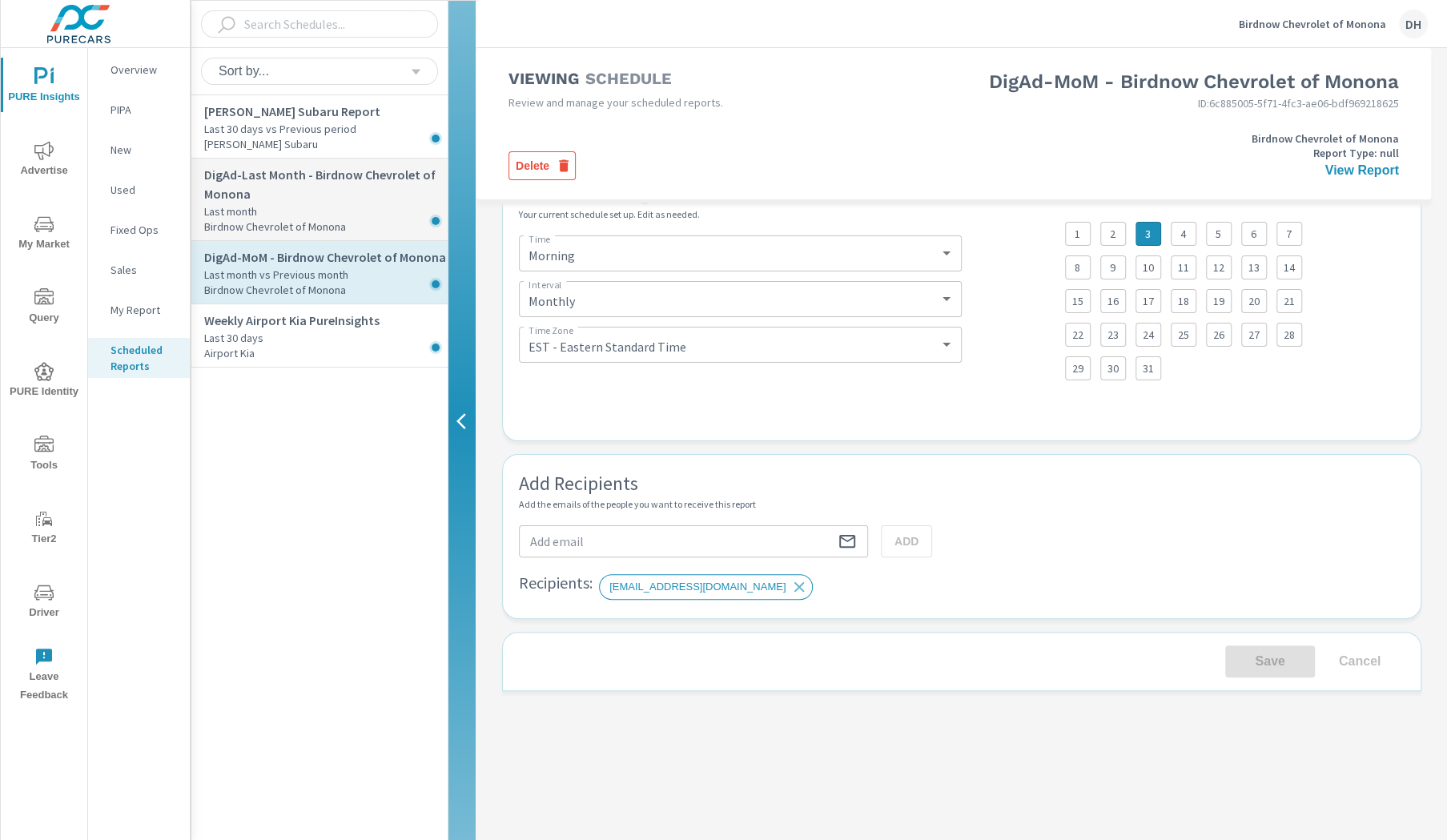
click at [285, 204] on p "Last month" at bounding box center [326, 211] width 244 height 16
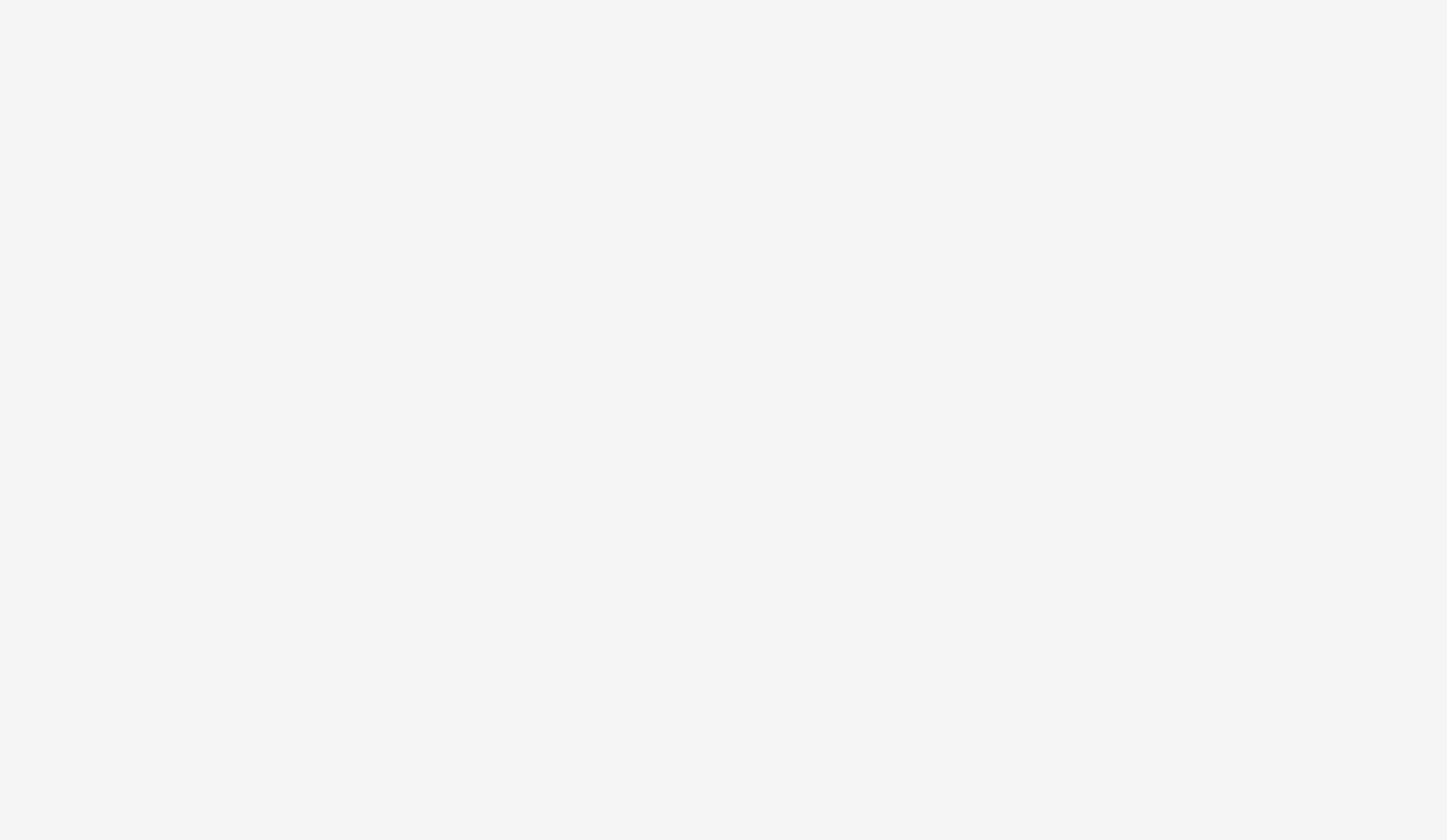
select select "Monthly"
select select "EST"
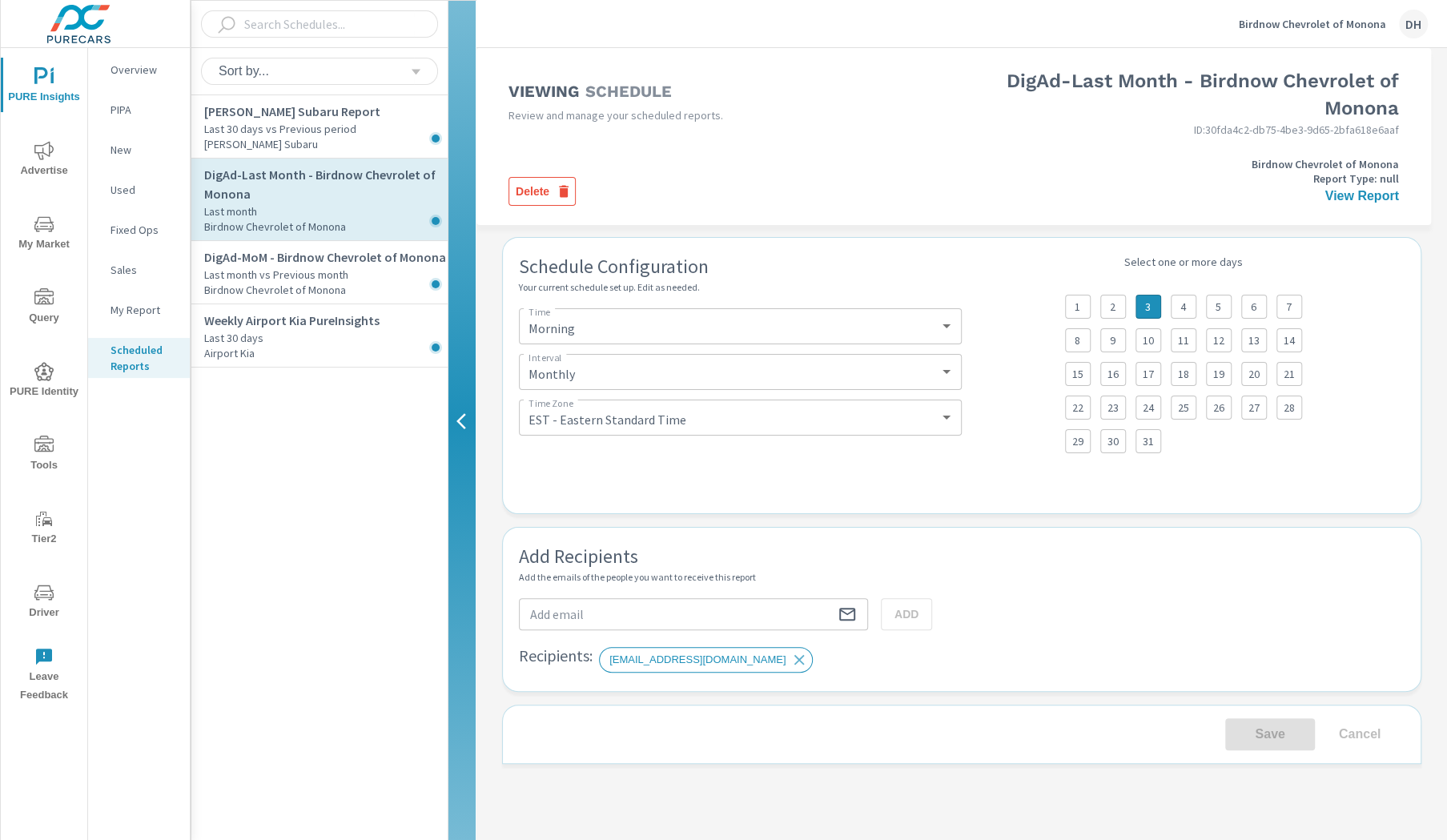
scroll to position [461, 0]
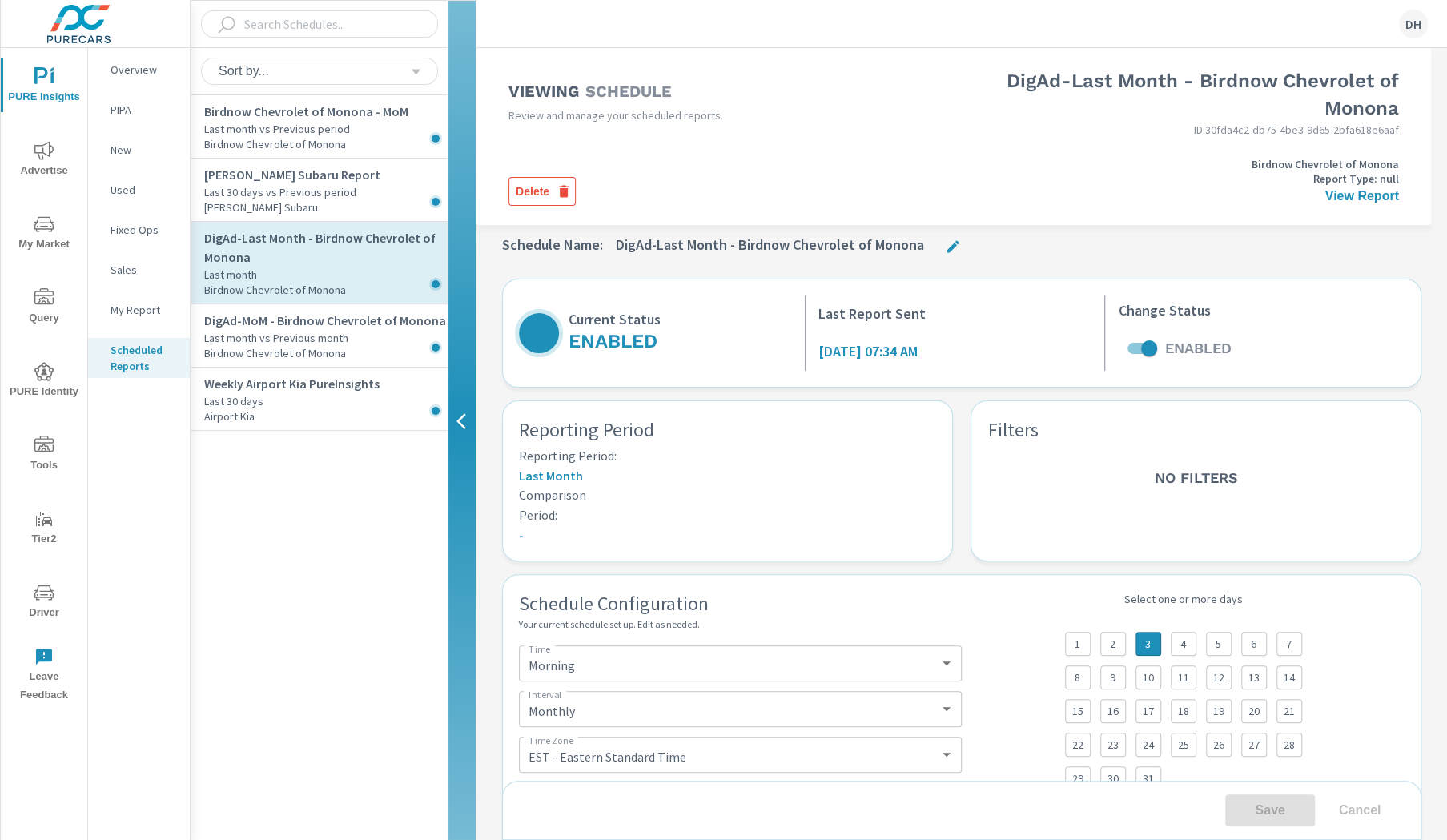
select select "Monthly"
select select "EST"
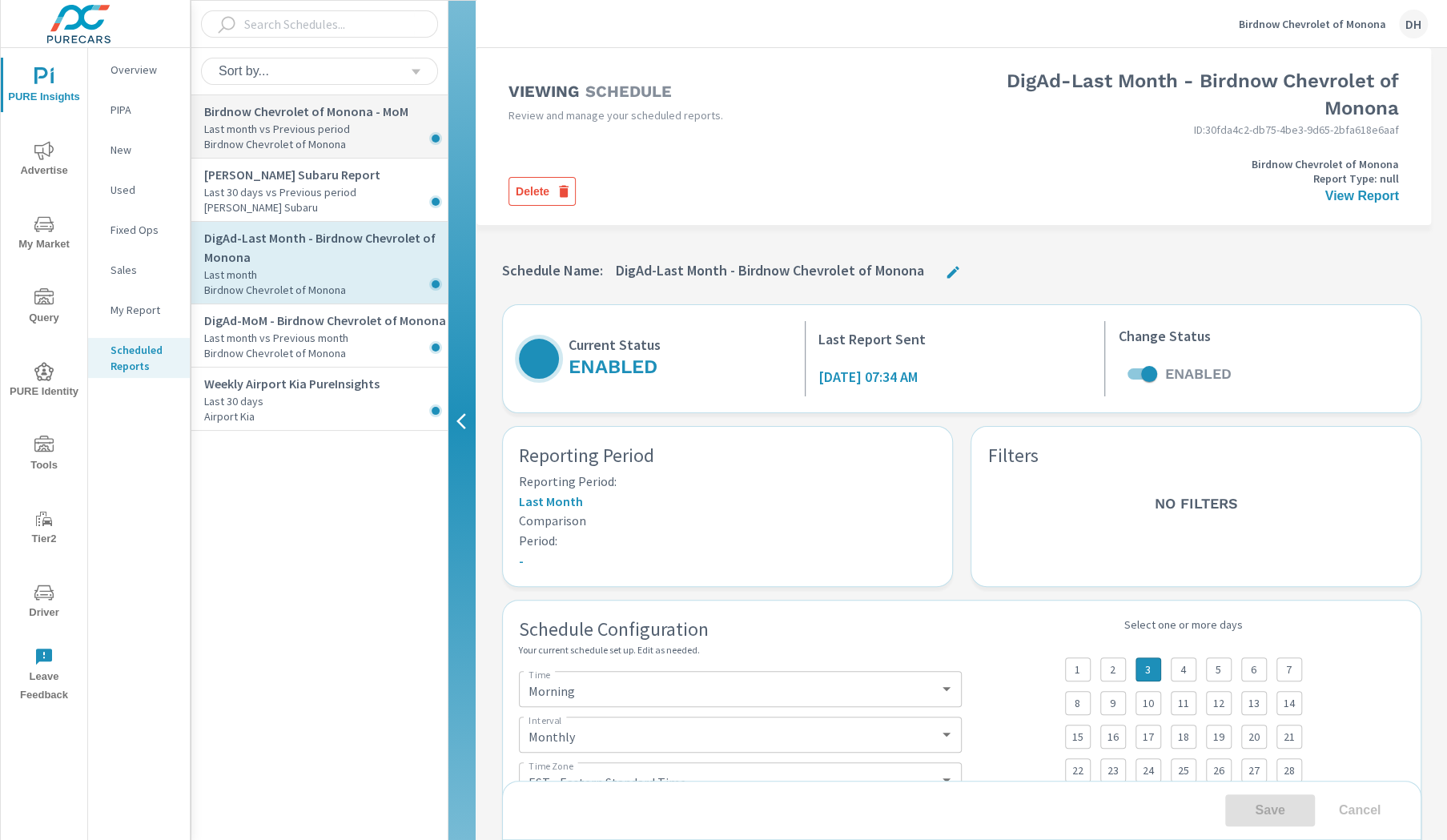
click at [313, 123] on p "Last month vs Previous period" at bounding box center [326, 129] width 244 height 16
select select "Afternoon"
select select "Monthly"
select select "EST"
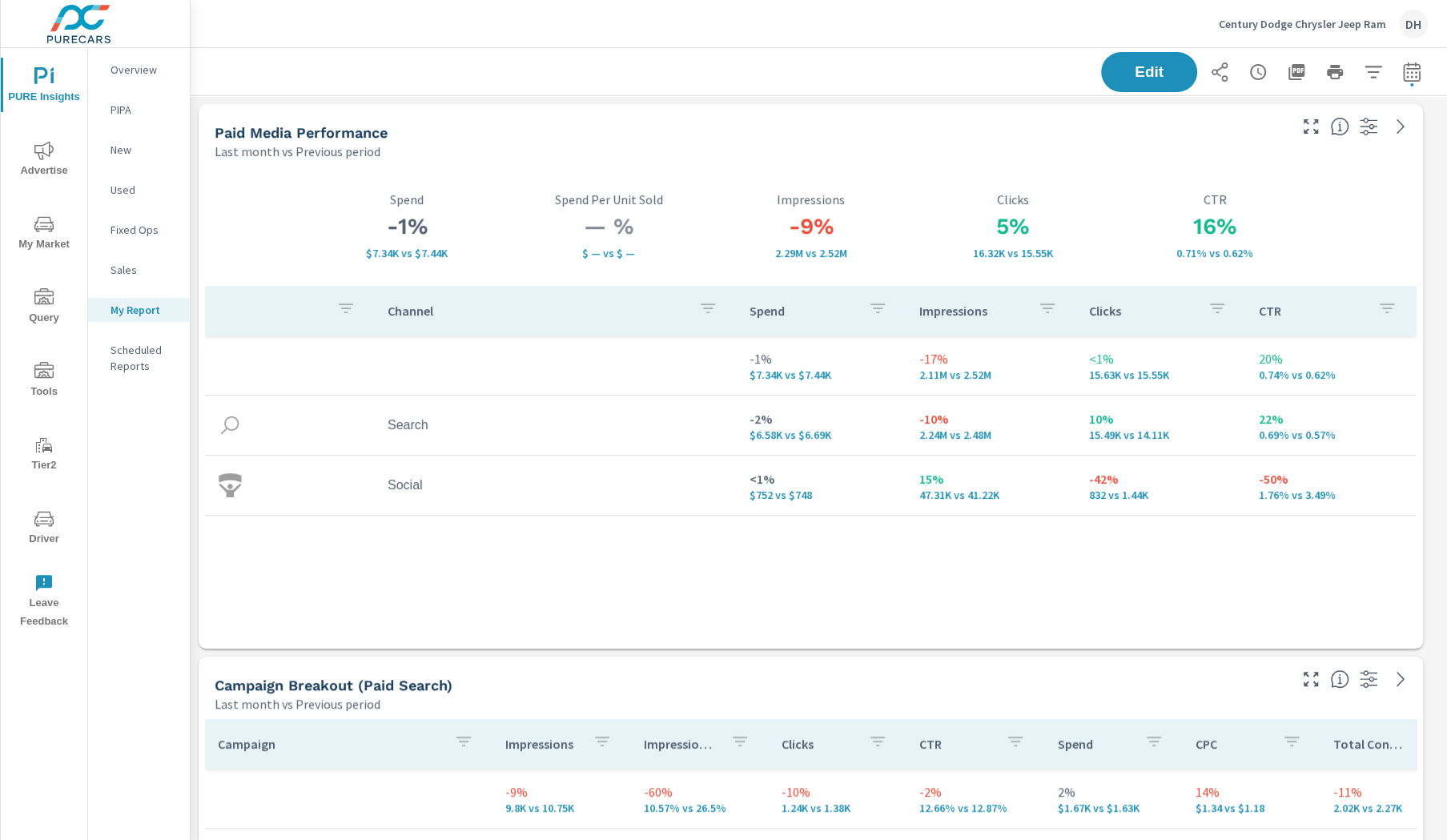
scroll to position [4460, 1273]
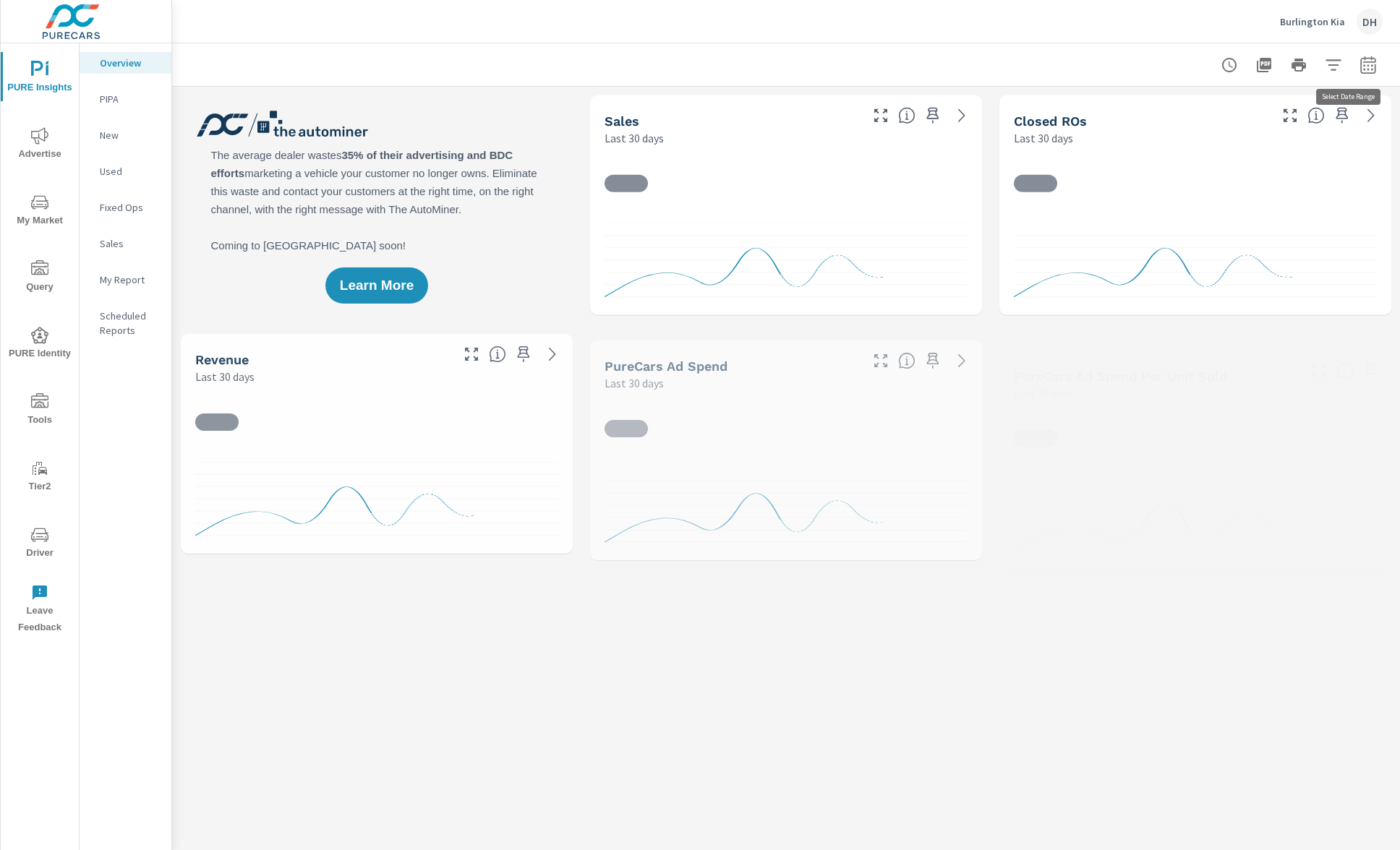
click at [1360, 58] on icon "button" at bounding box center [1368, 65] width 17 height 17
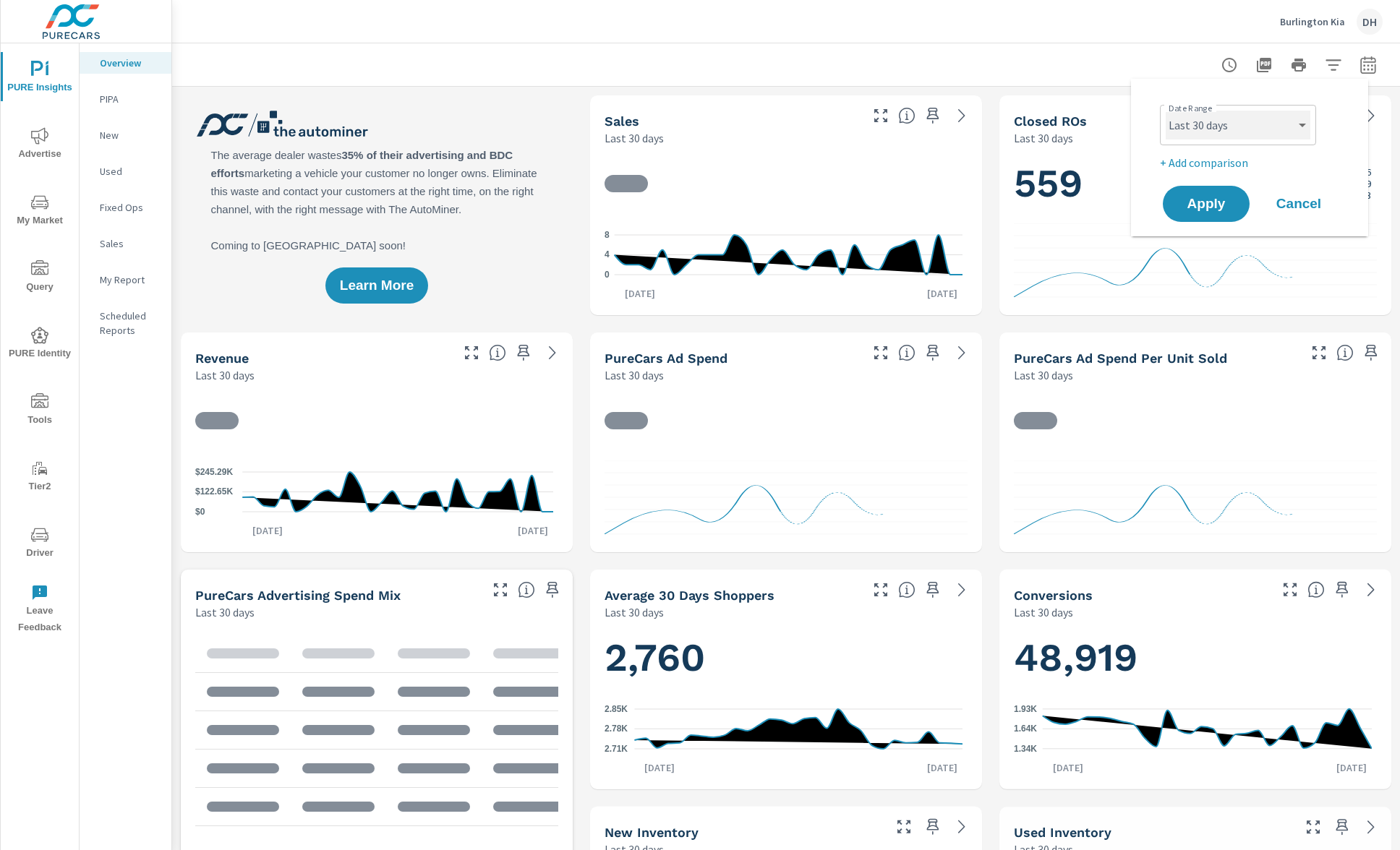
click at [1274, 118] on select "Custom [DATE] Last week Last 7 days Last 14 days Last 30 days Last 45 days Last…" at bounding box center [1237, 125] width 144 height 29
click at [1165, 111] on select "Custom [DATE] Last week Last 7 days Last 14 days Last 30 days Last 45 days Last…" at bounding box center [1237, 125] width 144 height 29
select select "Last month"
click at [1226, 205] on span "Apply" at bounding box center [1206, 205] width 59 height 14
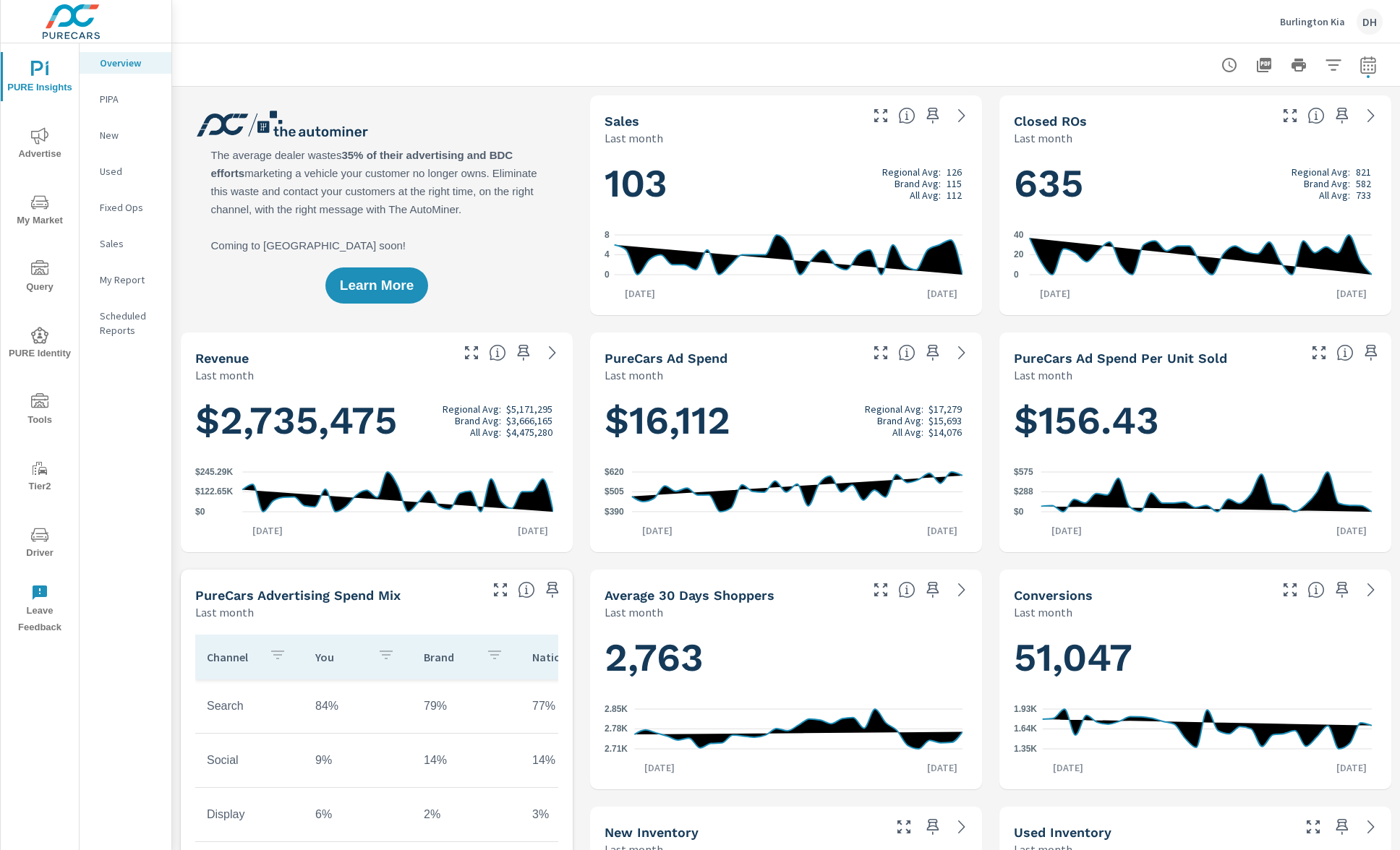
click at [1360, 69] on icon "button" at bounding box center [1367, 64] width 15 height 17
click at [1283, 131] on select "Custom [DATE] Last week Last 7 days Last 14 days Last 30 days Last 45 days Last…" at bounding box center [1237, 125] width 144 height 29
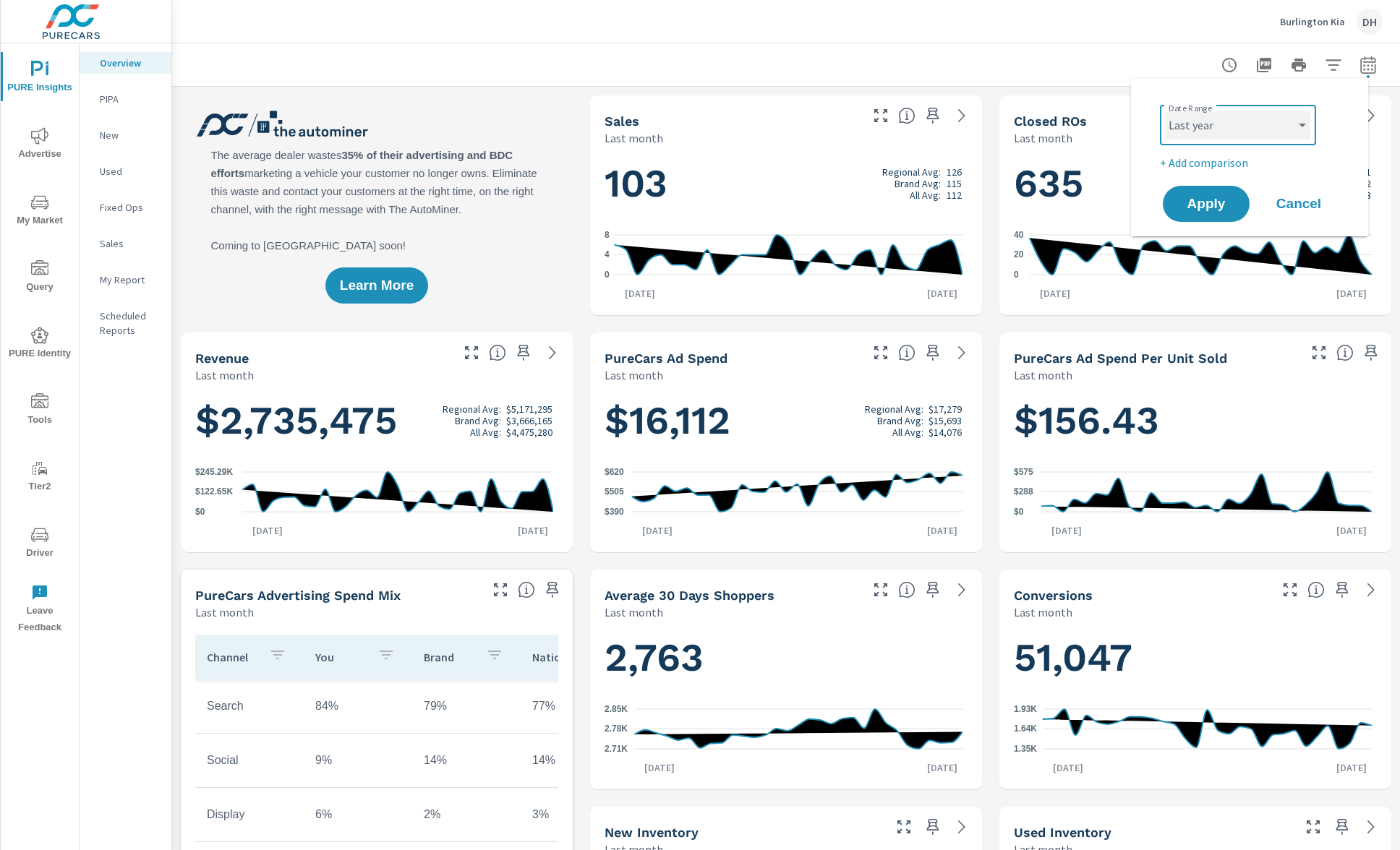
click at [1165, 111] on select "Custom [DATE] Last week Last 7 days Last 14 days Last 30 days Last 45 days Last…" at bounding box center [1237, 125] width 144 height 29
click at [1292, 112] on select "Custom [DATE] Last week Last 7 days Last 14 days Last 30 days Last 45 days Last…" at bounding box center [1237, 125] width 144 height 29
click at [1165, 111] on select "Custom [DATE] Last week Last 7 days Last 14 days Last 30 days Last 45 days Last…" at bounding box center [1237, 125] width 144 height 29
select select "Last month"
click at [1226, 165] on p "+ Add comparison" at bounding box center [1252, 162] width 185 height 17
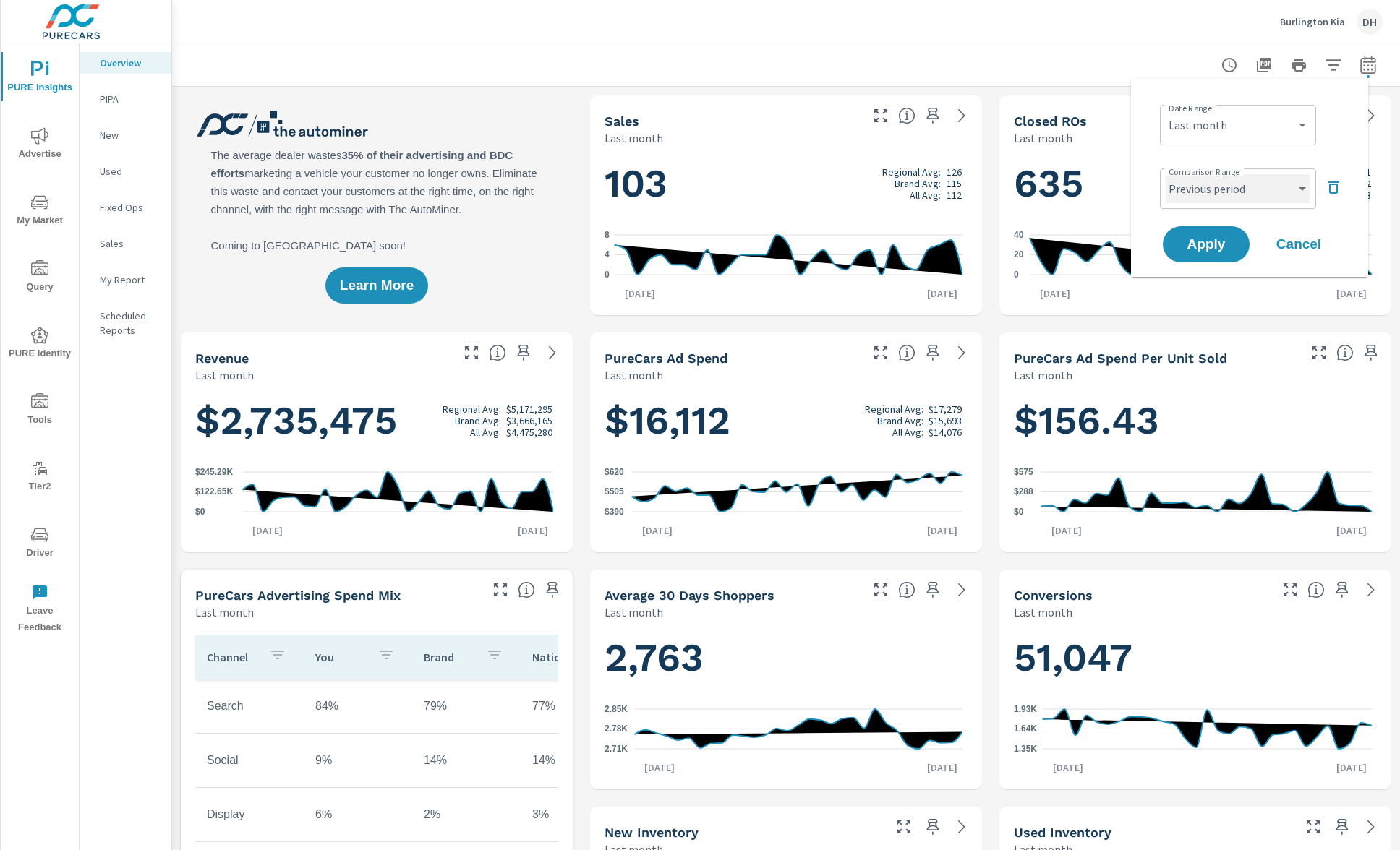
click at [1247, 192] on select "Custom Previous period Previous month Previous year" at bounding box center [1237, 189] width 144 height 29
click at [1165, 174] on select "Custom Previous period Previous month Previous year" at bounding box center [1237, 189] width 144 height 29
select select "Previous year"
click at [1221, 245] on span "Apply" at bounding box center [1206, 245] width 59 height 14
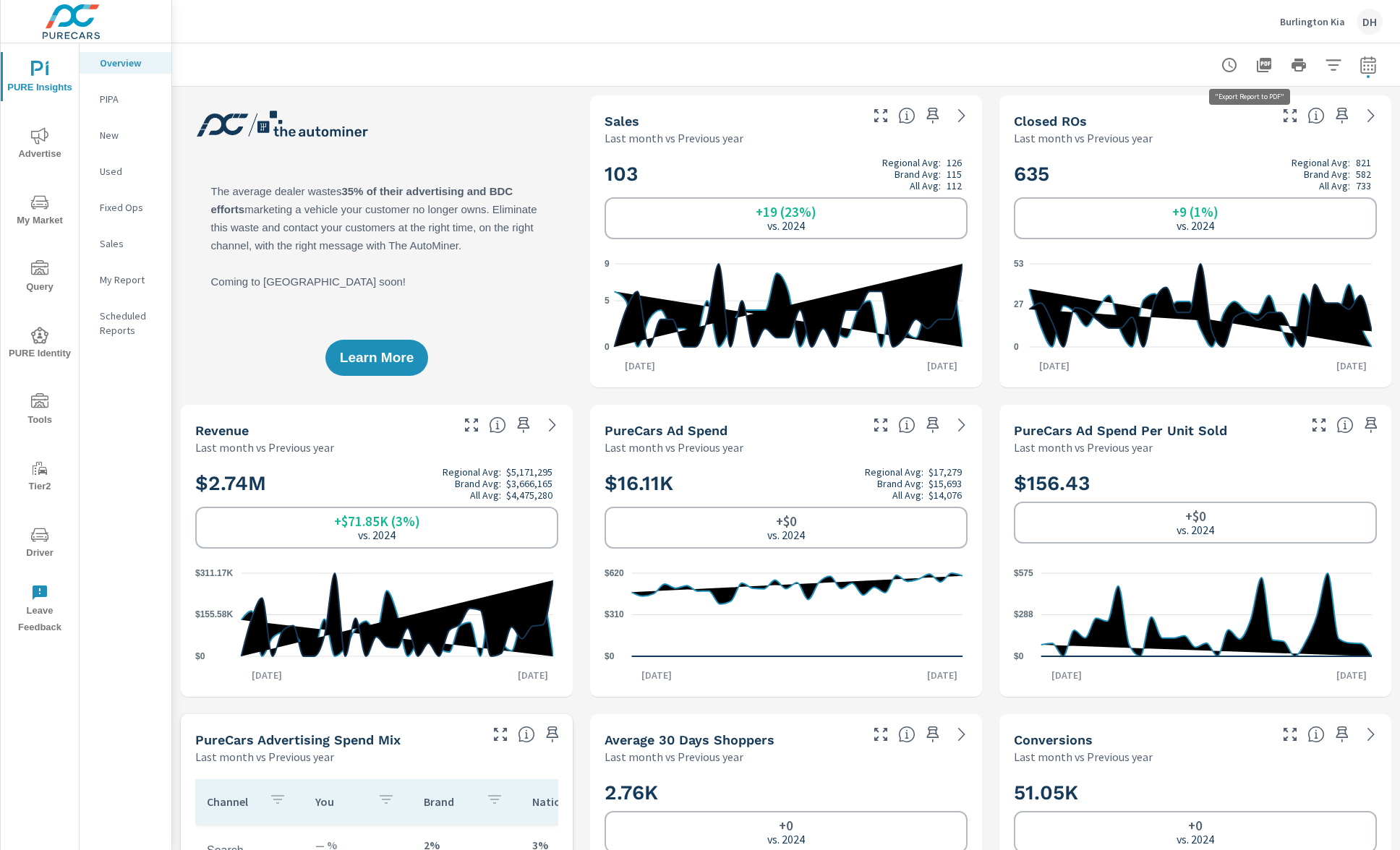
click at [1256, 58] on icon "button" at bounding box center [1264, 65] width 17 height 17
click at [1354, 75] on button "button" at bounding box center [1368, 65] width 29 height 29
select select "Last month"
select select "Previous year"
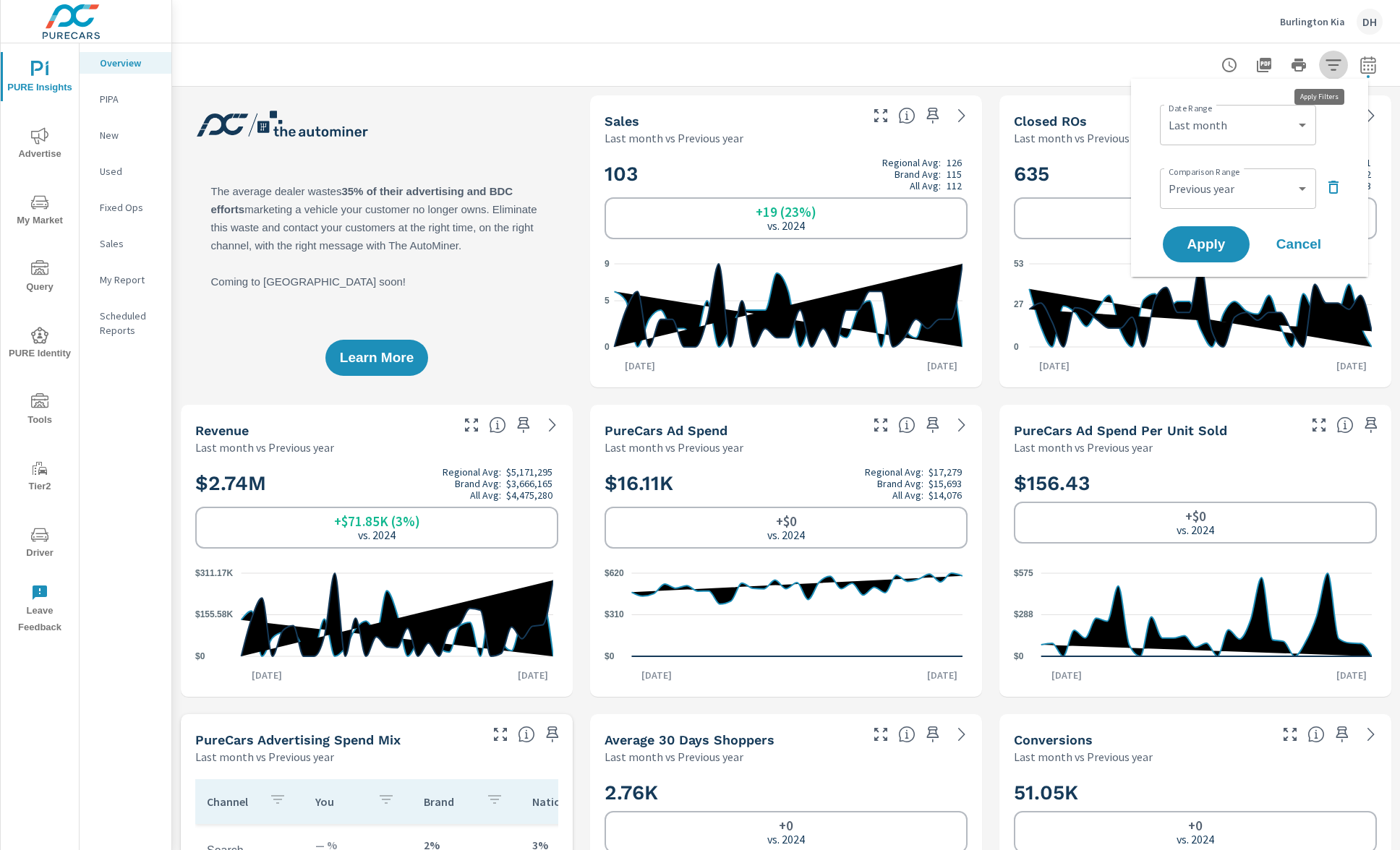
click at [1324, 65] on icon "button" at bounding box center [1333, 65] width 17 height 17
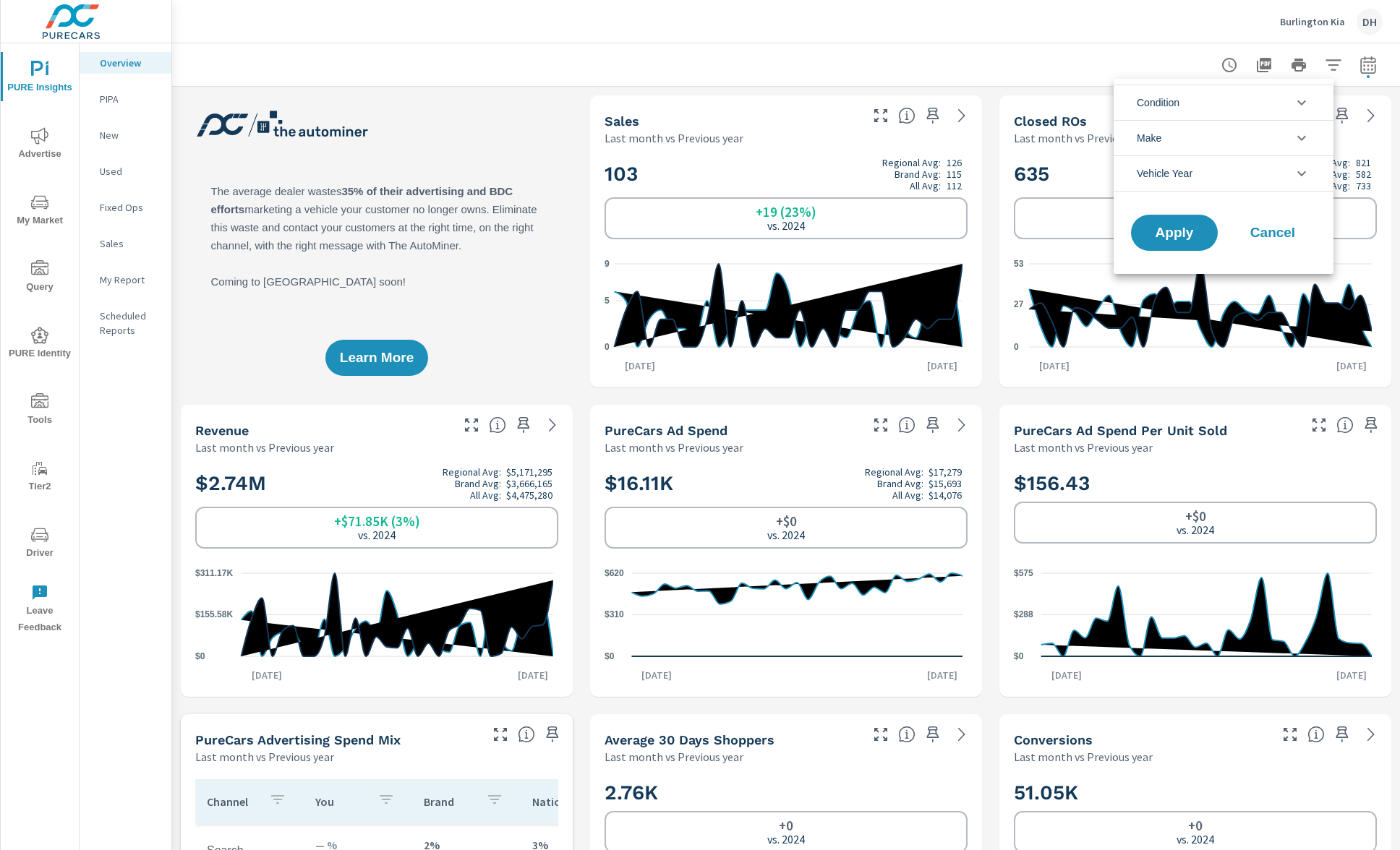
click at [1267, 89] on li "Condition" at bounding box center [1224, 101] width 220 height 35
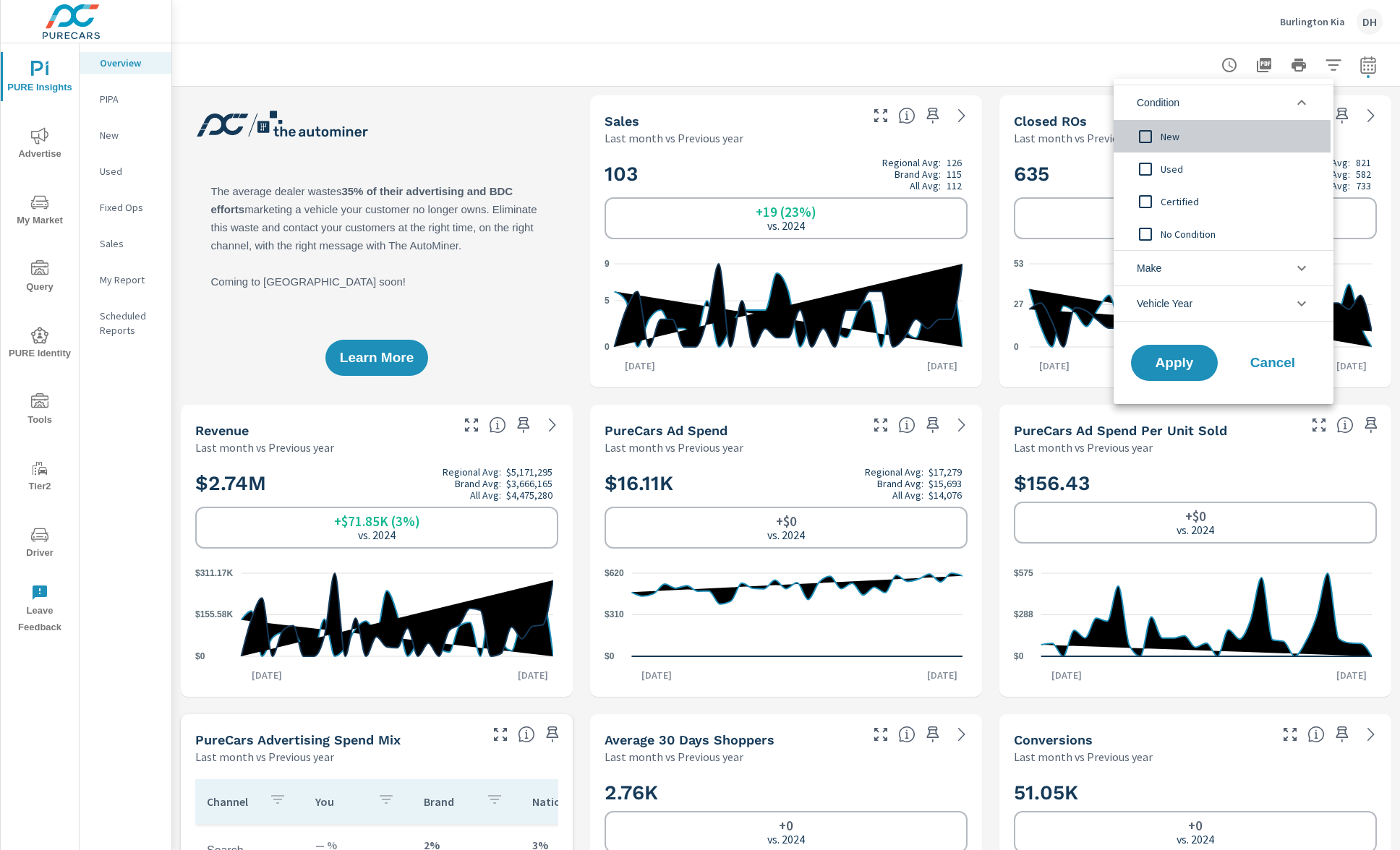
click at [1218, 130] on span "New" at bounding box center [1239, 137] width 158 height 17
click at [1167, 370] on span "Apply" at bounding box center [1174, 363] width 59 height 14
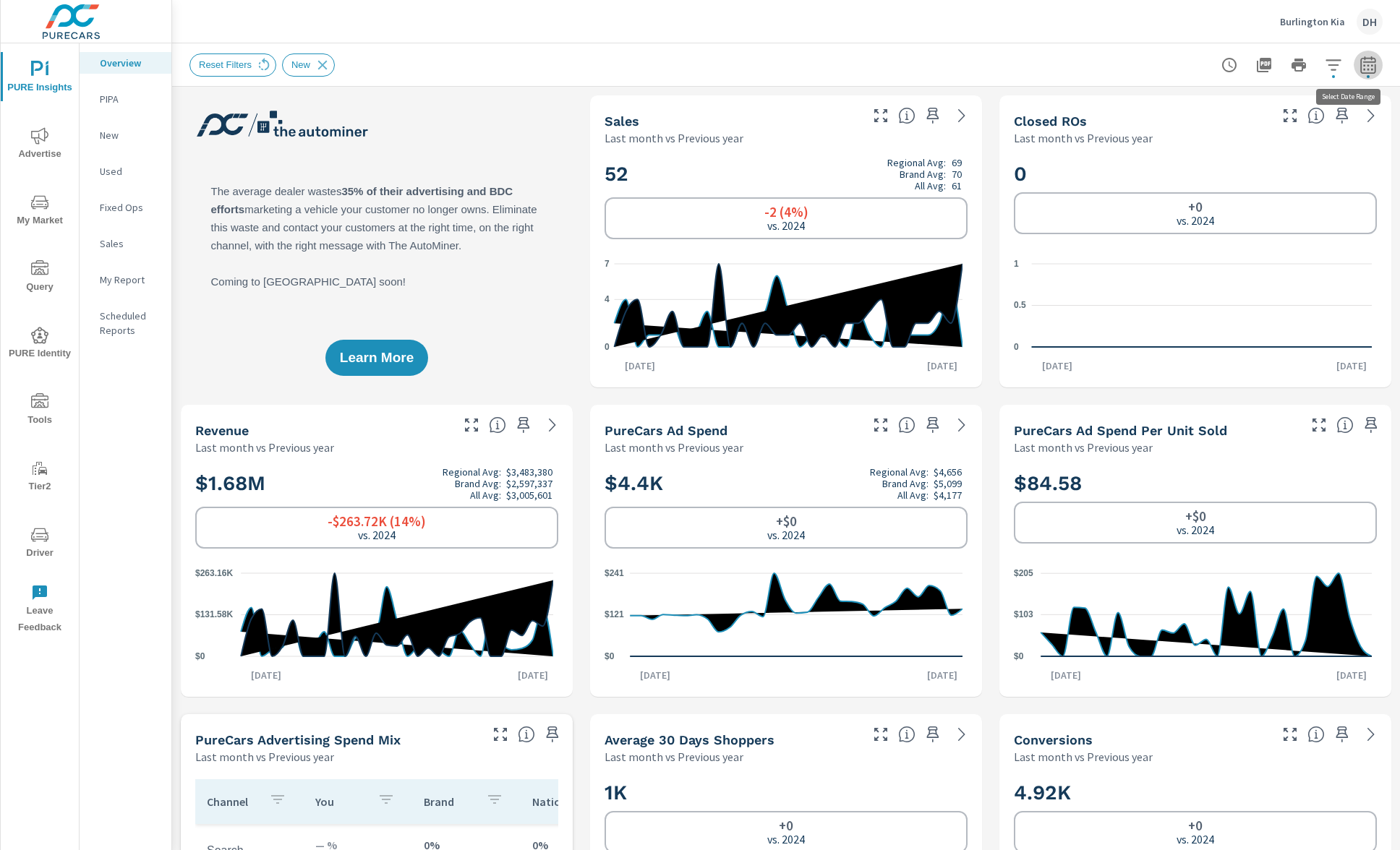
click at [1360, 57] on icon "button" at bounding box center [1368, 65] width 17 height 17
select select "Last month"
select select "Previous year"
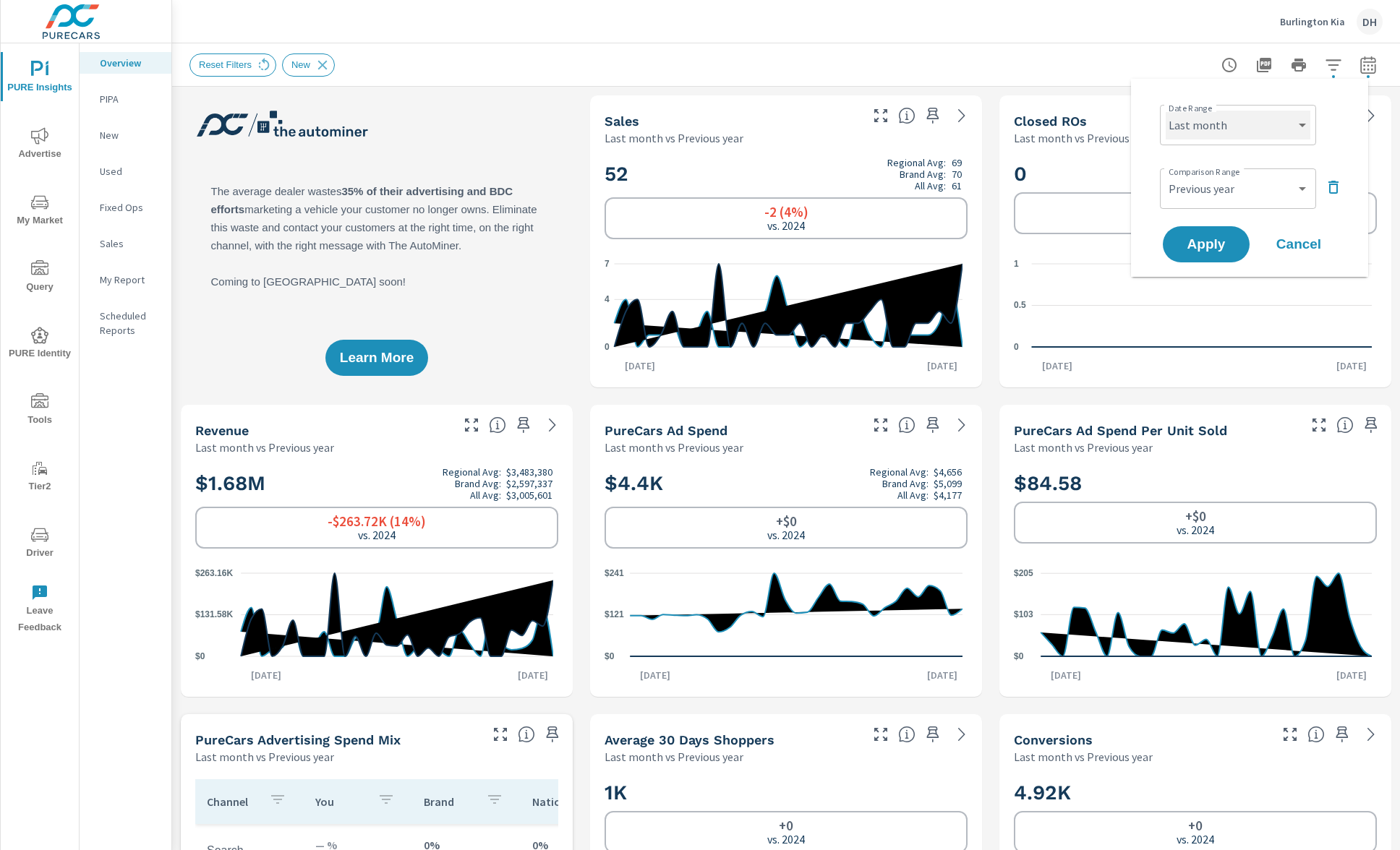
click at [1283, 113] on select "Custom [DATE] Last week Last 7 days Last 14 days Last 30 days Last 45 days Last…" at bounding box center [1237, 125] width 144 height 29
click at [1165, 111] on select "Custom [DATE] Last week Last 7 days Last 14 days Last 30 days Last 45 days Last…" at bounding box center [1237, 125] width 144 height 29
select select "custom"
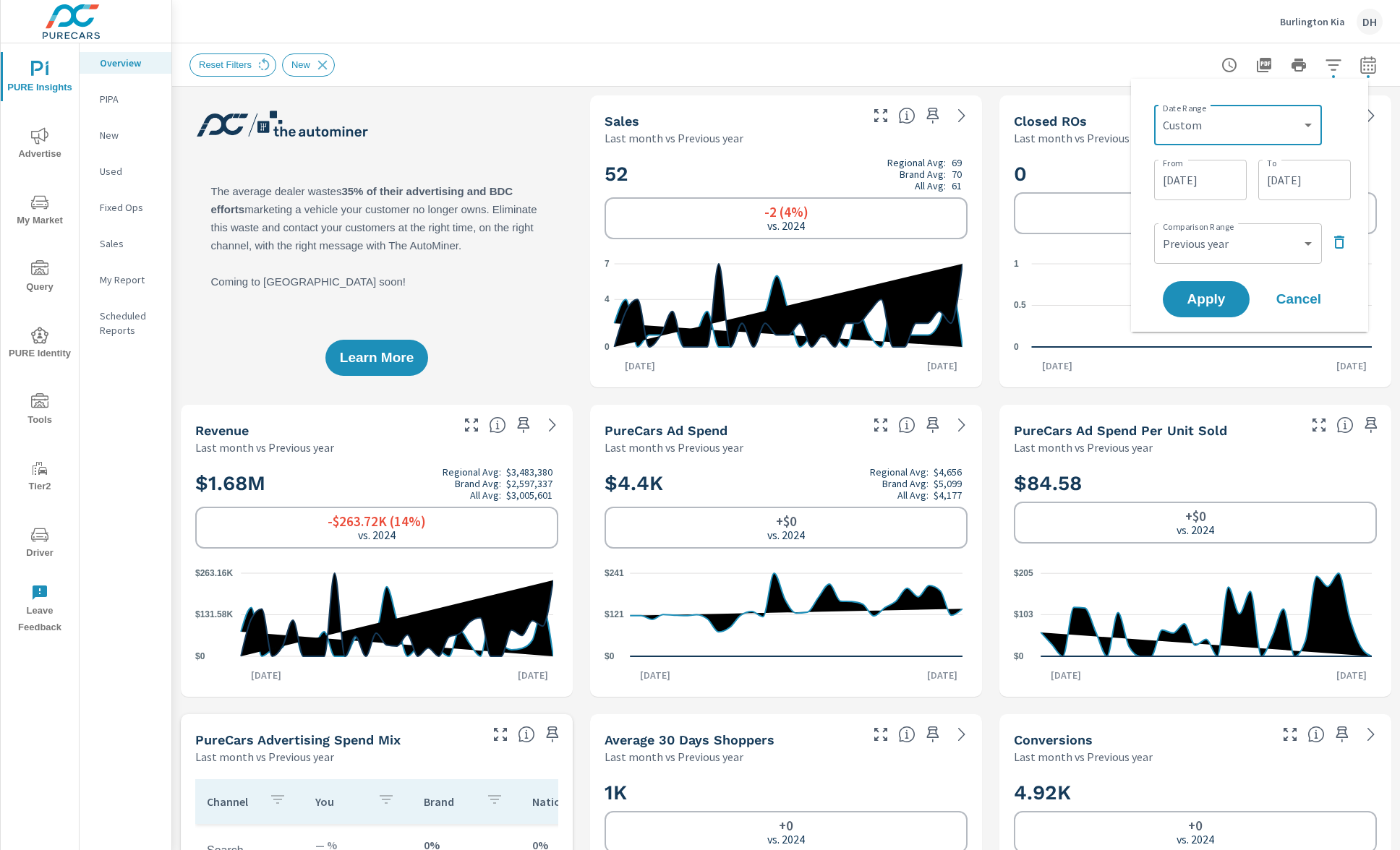
click at [1198, 190] on input "08/01/2025" at bounding box center [1200, 180] width 81 height 29
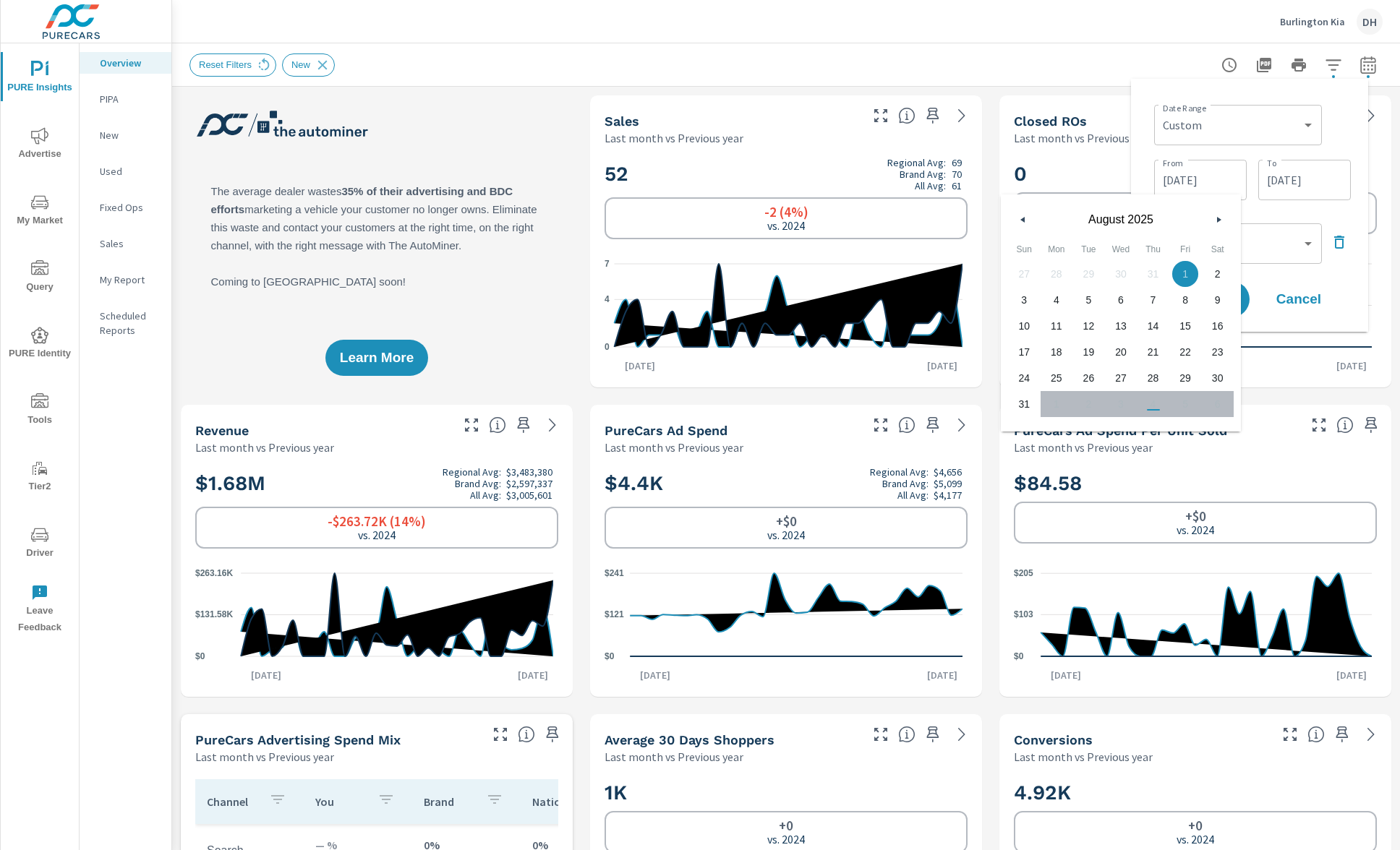
click at [1219, 223] on button "button" at bounding box center [1219, 219] width 17 height 17
click at [1219, 210] on div "August 2025" at bounding box center [1121, 216] width 240 height 43
click at [1219, 215] on button "button" at bounding box center [1219, 219] width 17 height 17
click at [1250, 143] on div "Custom Yesterday Last week Last 7 days Last 14 days Last 30 days Last 45 days L…" at bounding box center [1237, 125] width 168 height 40
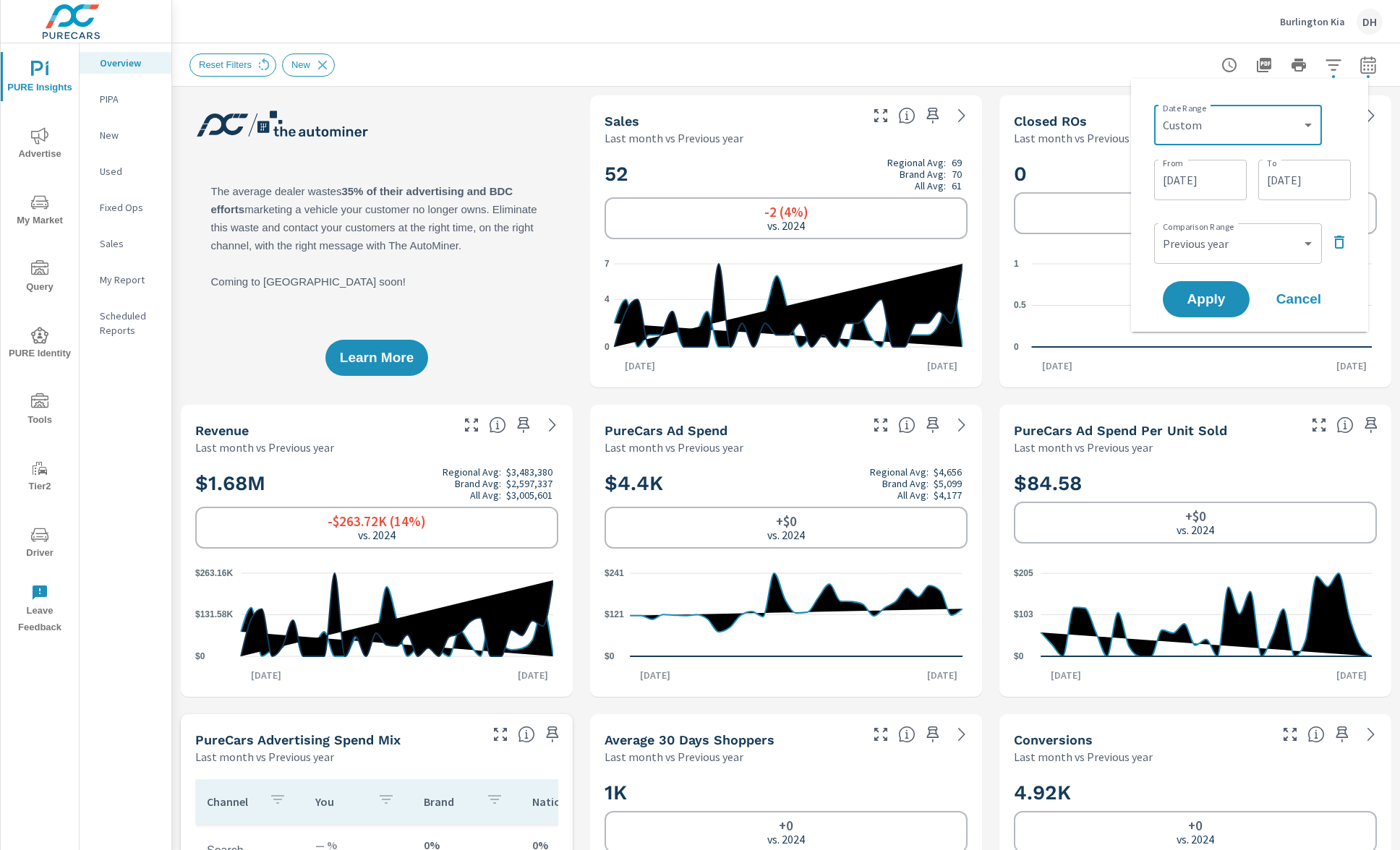
click at [1337, 180] on input "[DATE]" at bounding box center [1305, 180] width 81 height 29
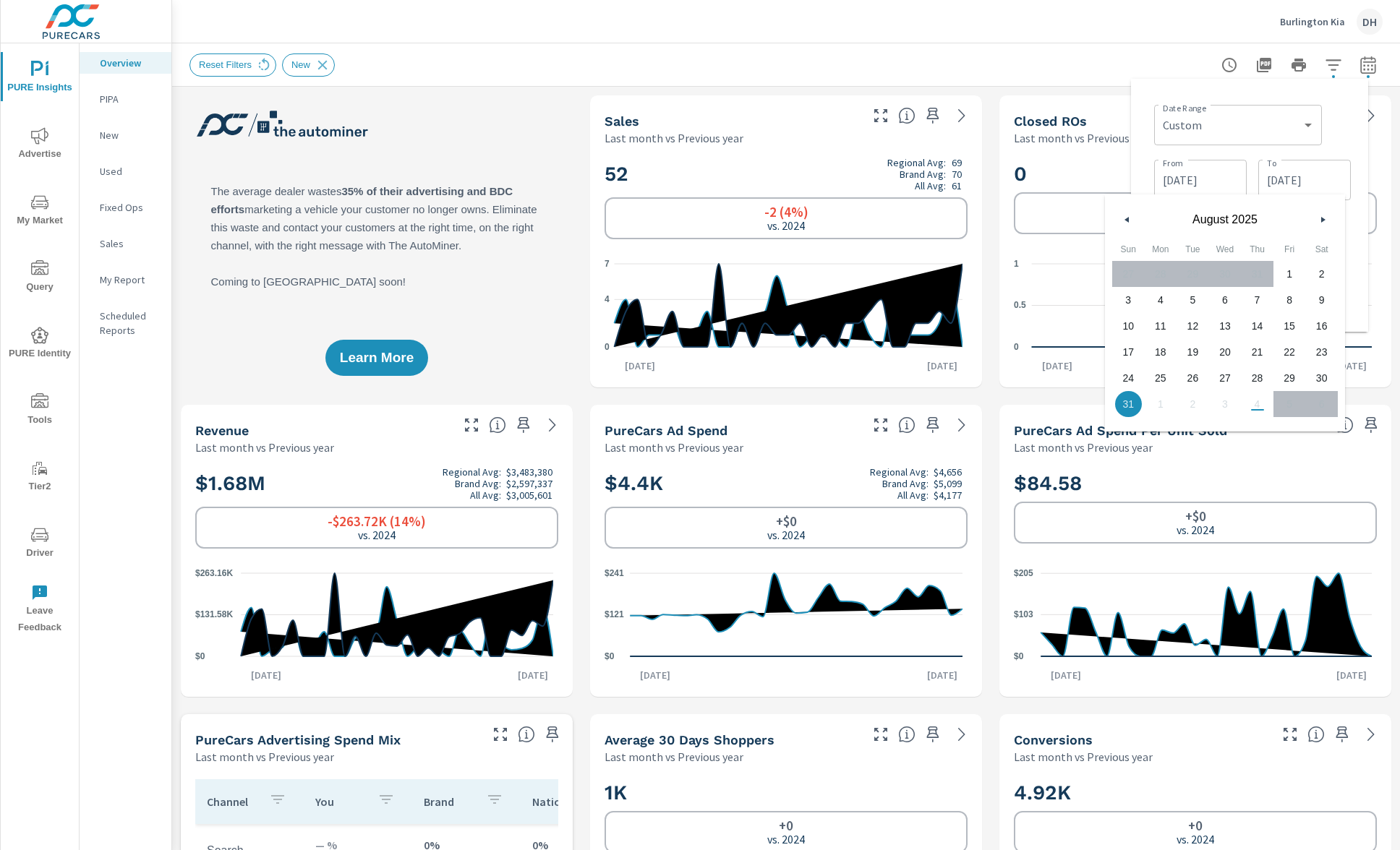
click at [1317, 221] on button "button" at bounding box center [1323, 219] width 17 height 17
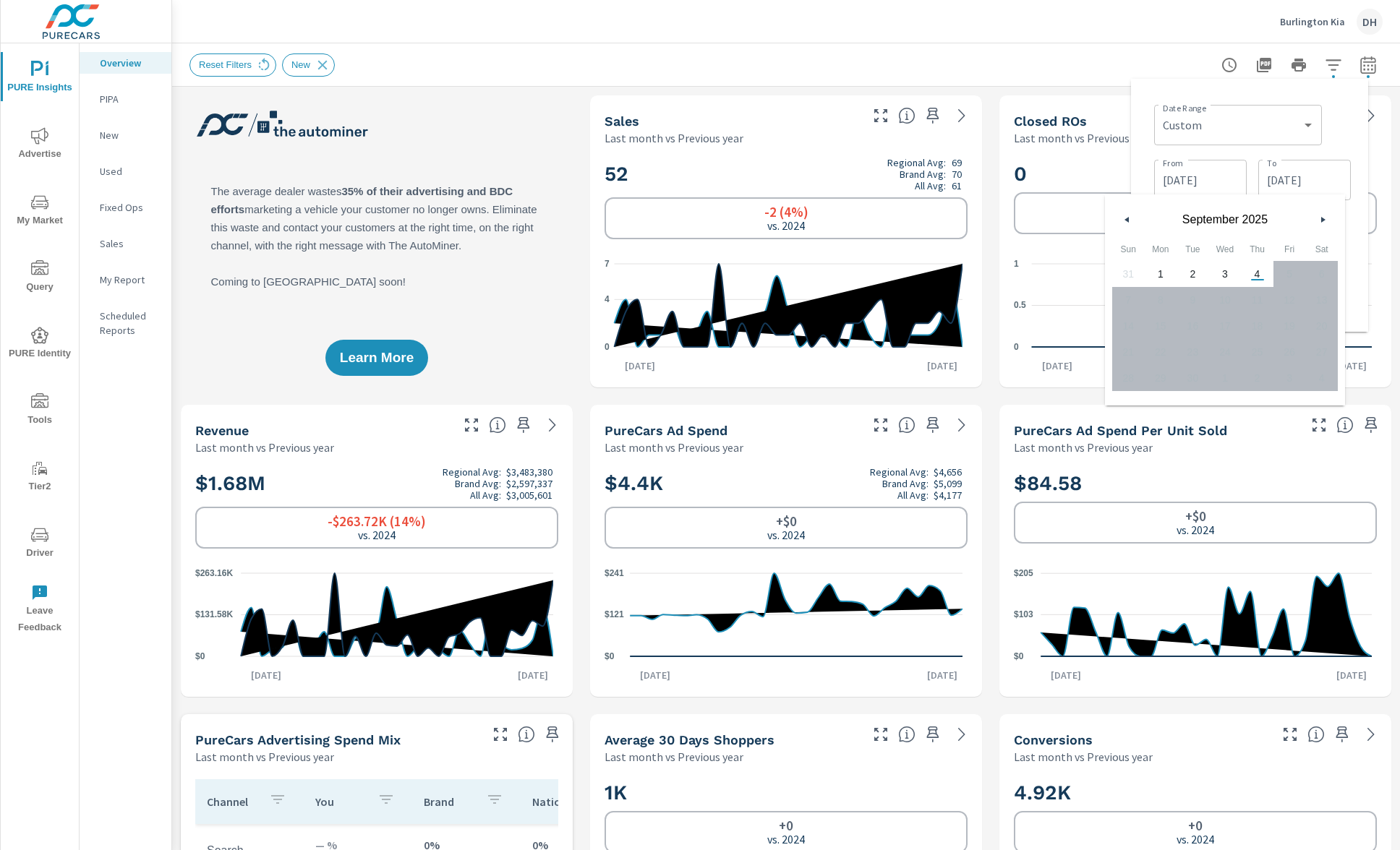
click at [1197, 276] on span "2" at bounding box center [1193, 274] width 33 height 19
type input "09/02/2025"
click at [1210, 179] on input "08/01/2025" at bounding box center [1200, 180] width 81 height 29
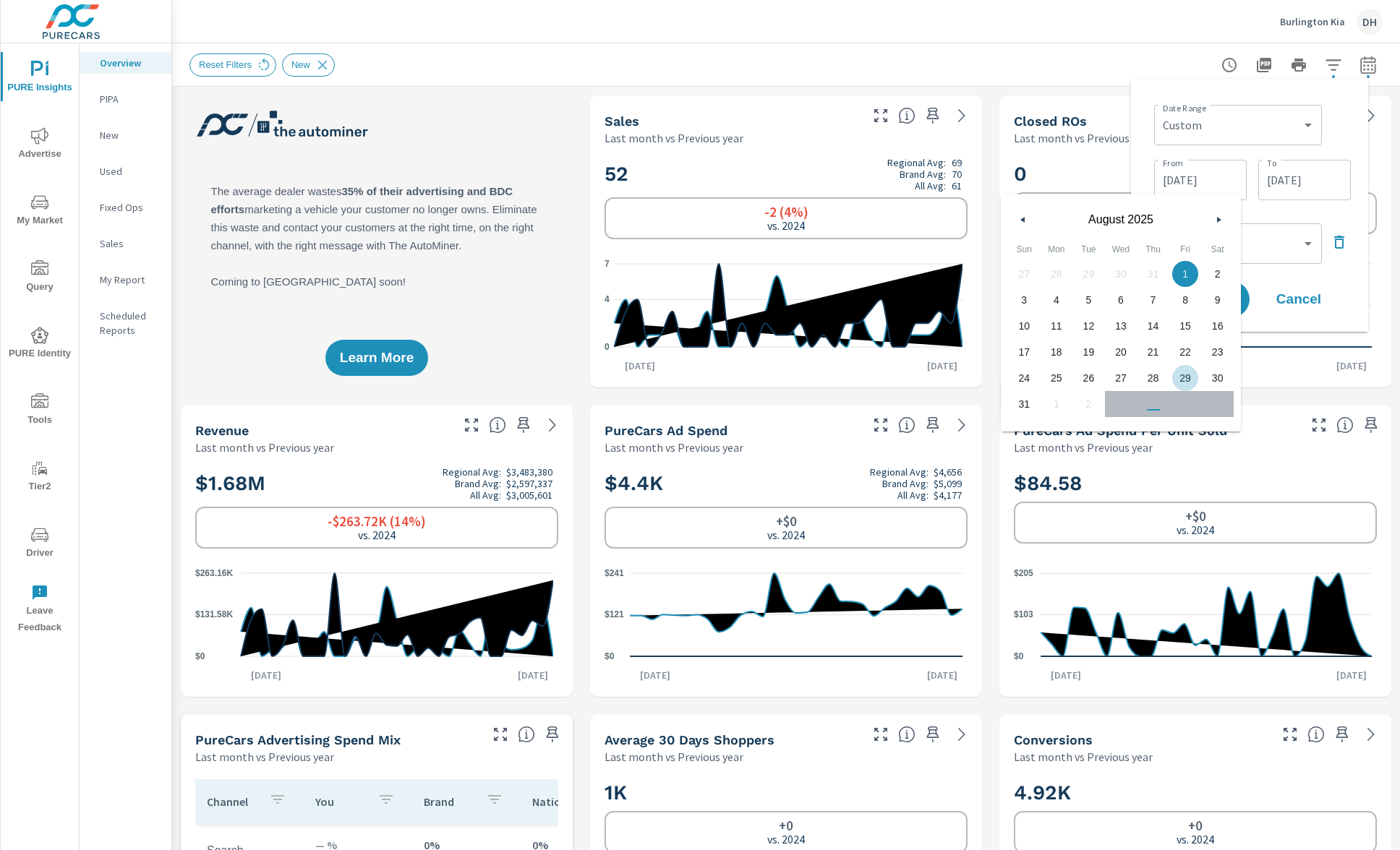
click at [1178, 377] on span "29" at bounding box center [1185, 378] width 33 height 19
type input "08/29/2025"
click at [1353, 278] on div "Date Range Custom Yesterday Last week Last 7 days Last 14 days Last 30 days Las…" at bounding box center [1249, 205] width 214 height 229
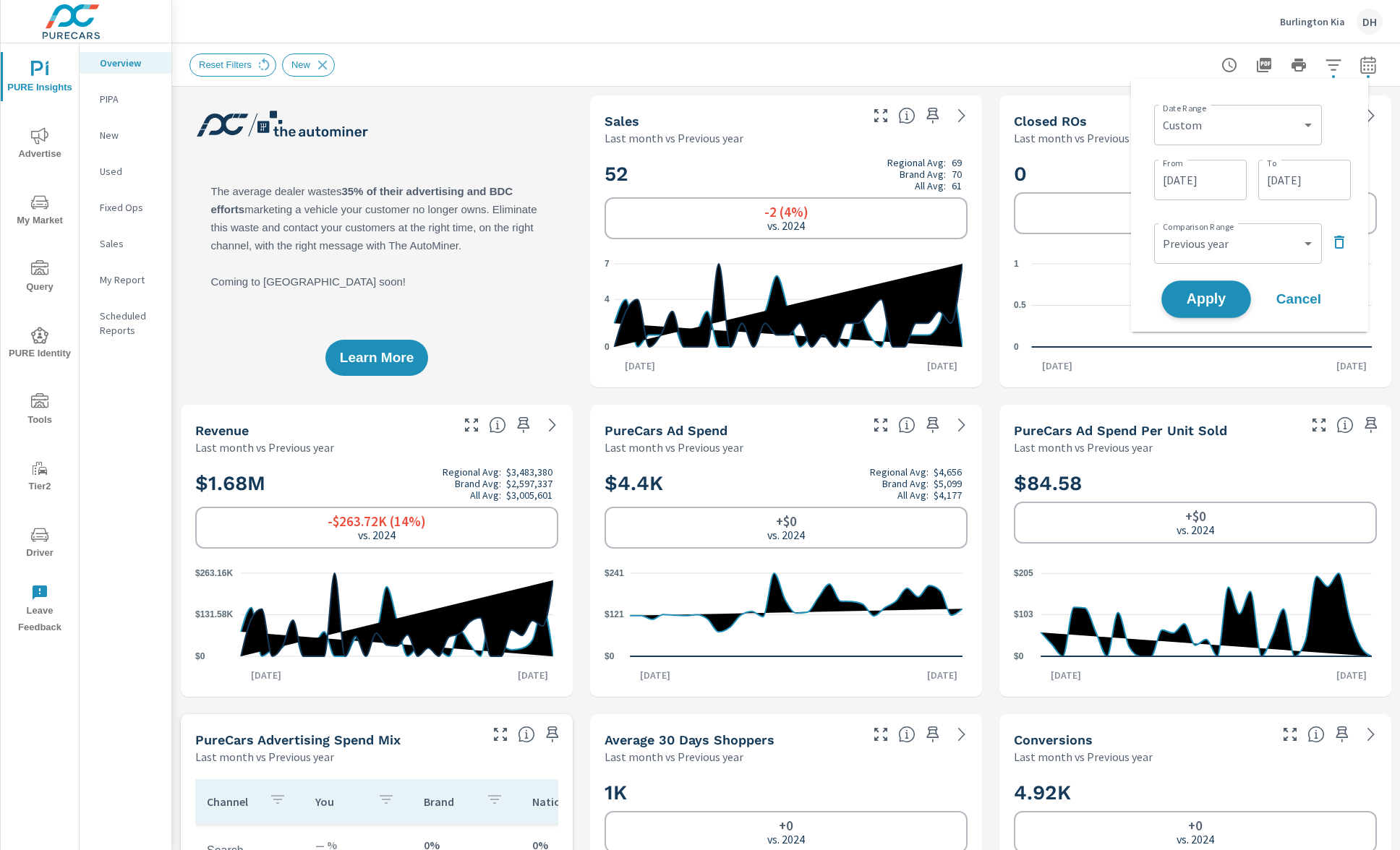
click at [1212, 298] on span "Apply" at bounding box center [1206, 299] width 59 height 14
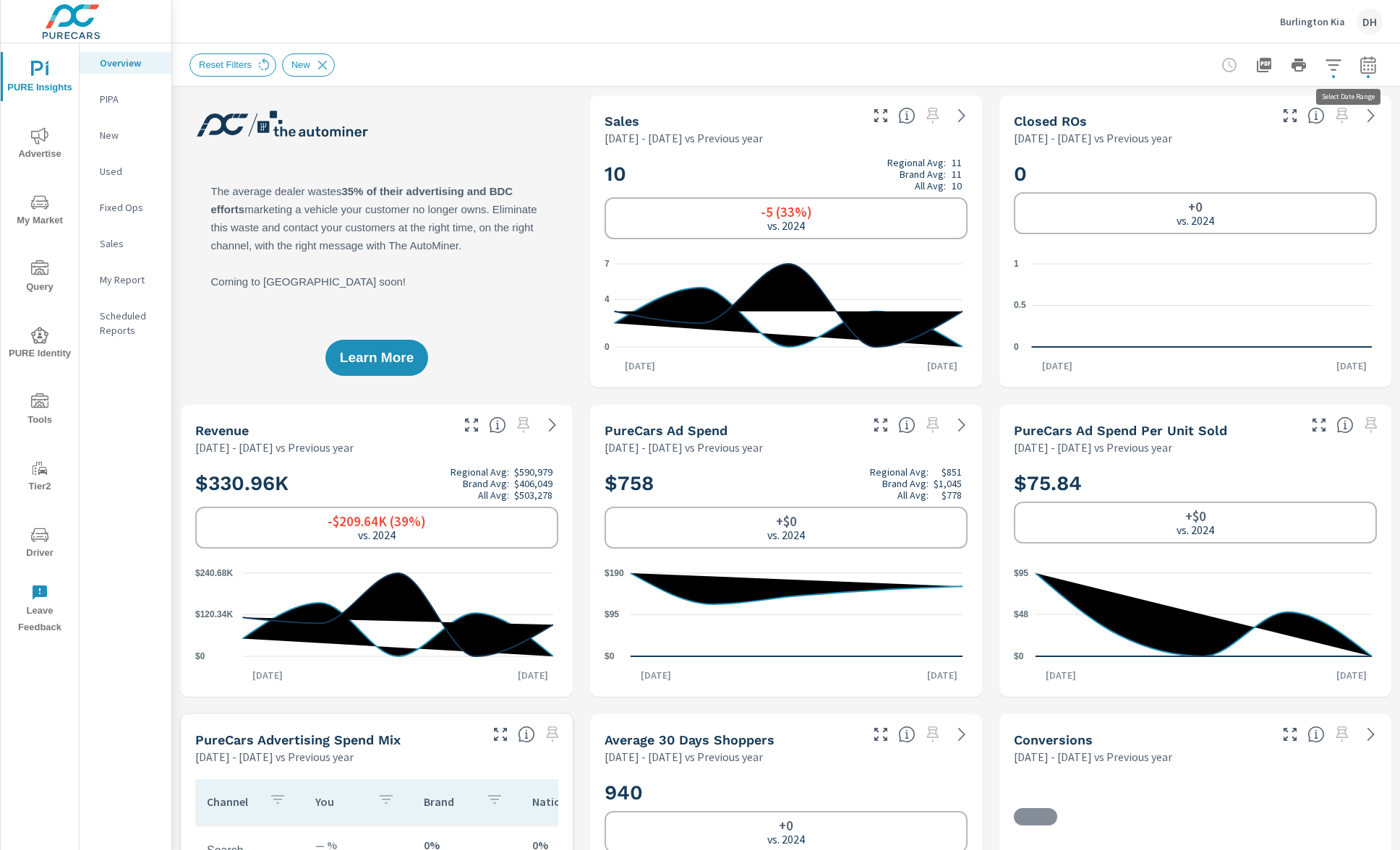
click at [1360, 67] on icon "button" at bounding box center [1368, 65] width 17 height 17
select select "Previous year"
click at [1213, 183] on input "08/29/2025" at bounding box center [1200, 180] width 81 height 29
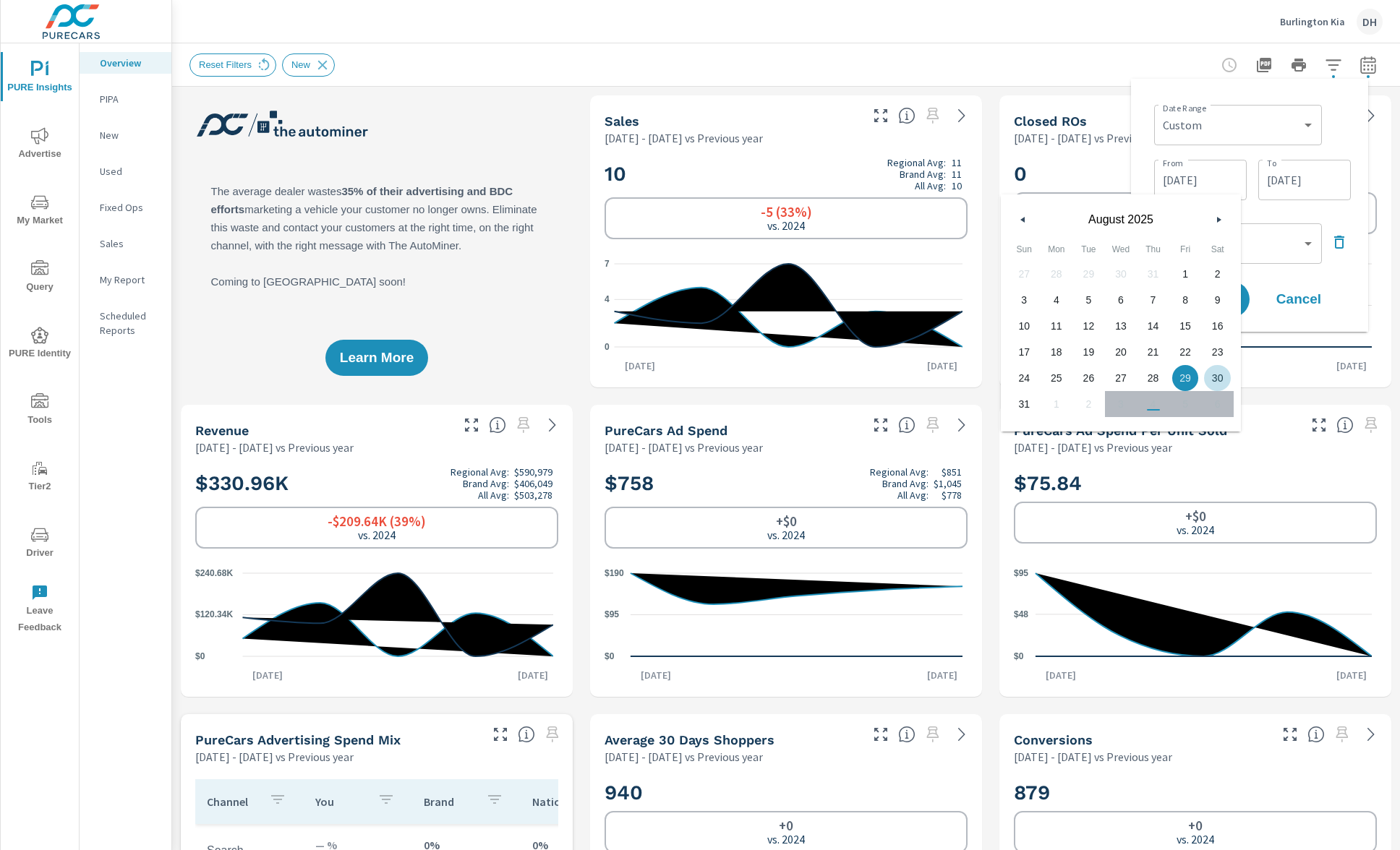
click at [1357, 215] on div "Date Range Custom Yesterday Last week Last 7 days Last 14 days Last 30 days Las…" at bounding box center [1250, 205] width 237 height 253
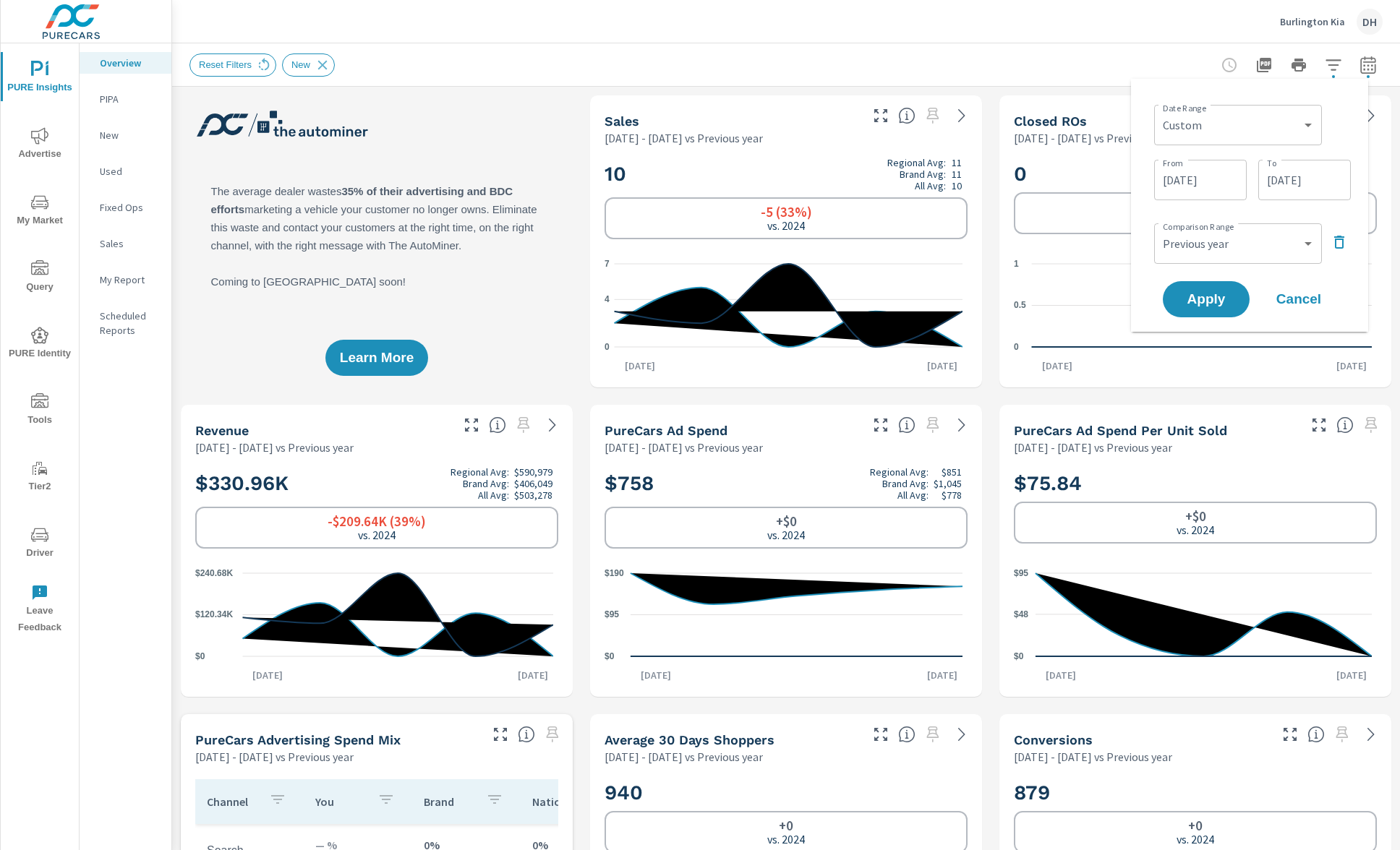
click at [993, 75] on div "Reset Filters New" at bounding box center [685, 64] width 991 height 23
click at [1360, 65] on icon "button" at bounding box center [1368, 65] width 17 height 17
click at [1215, 243] on select "Custom Previous period Previous month Previous year" at bounding box center [1238, 244] width 157 height 29
click at [1160, 229] on select "Custom Previous period Previous month Previous year" at bounding box center [1238, 244] width 157 height 29
select select "custom"
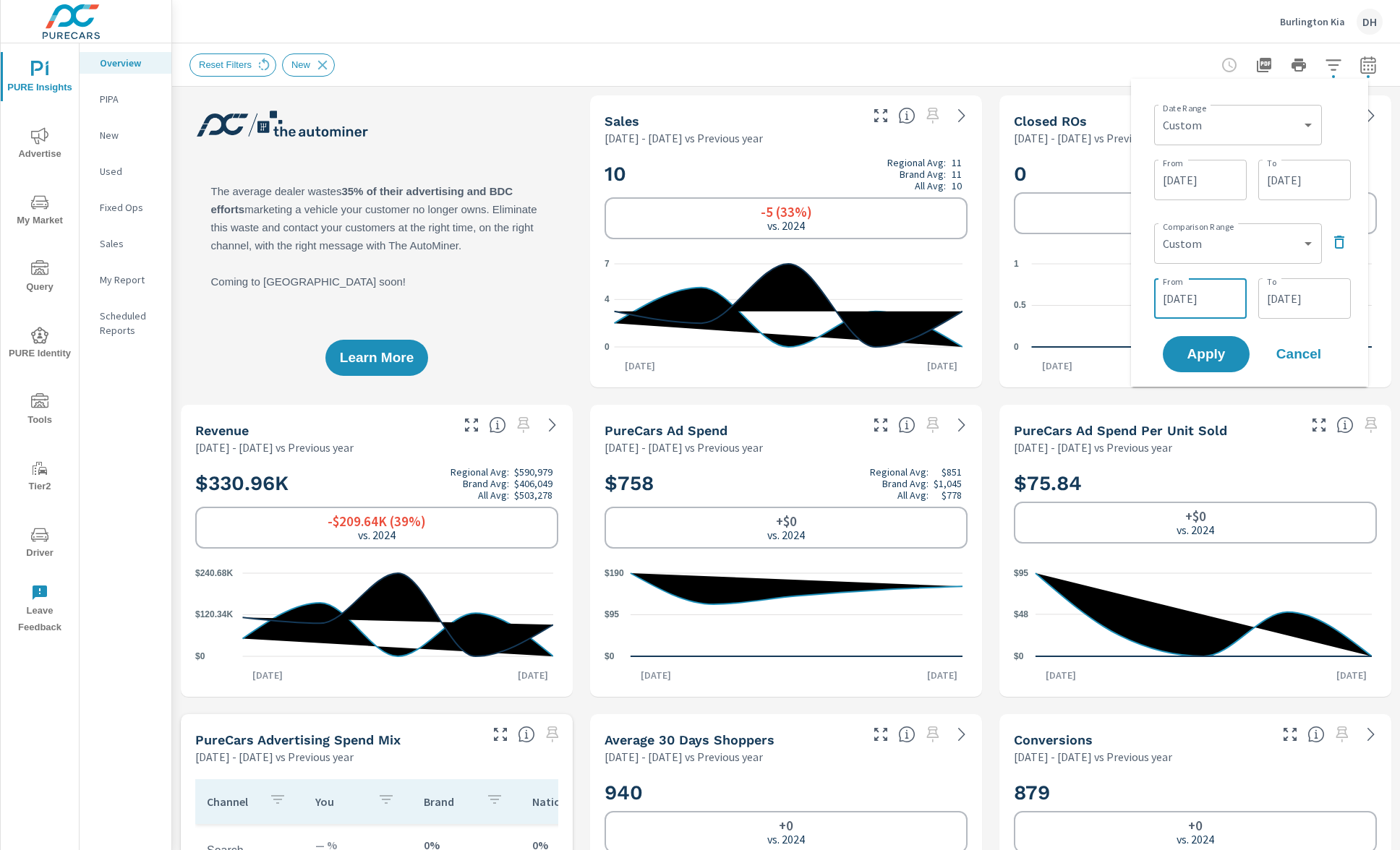
click at [1214, 303] on input "08/29/2024" at bounding box center [1200, 298] width 81 height 29
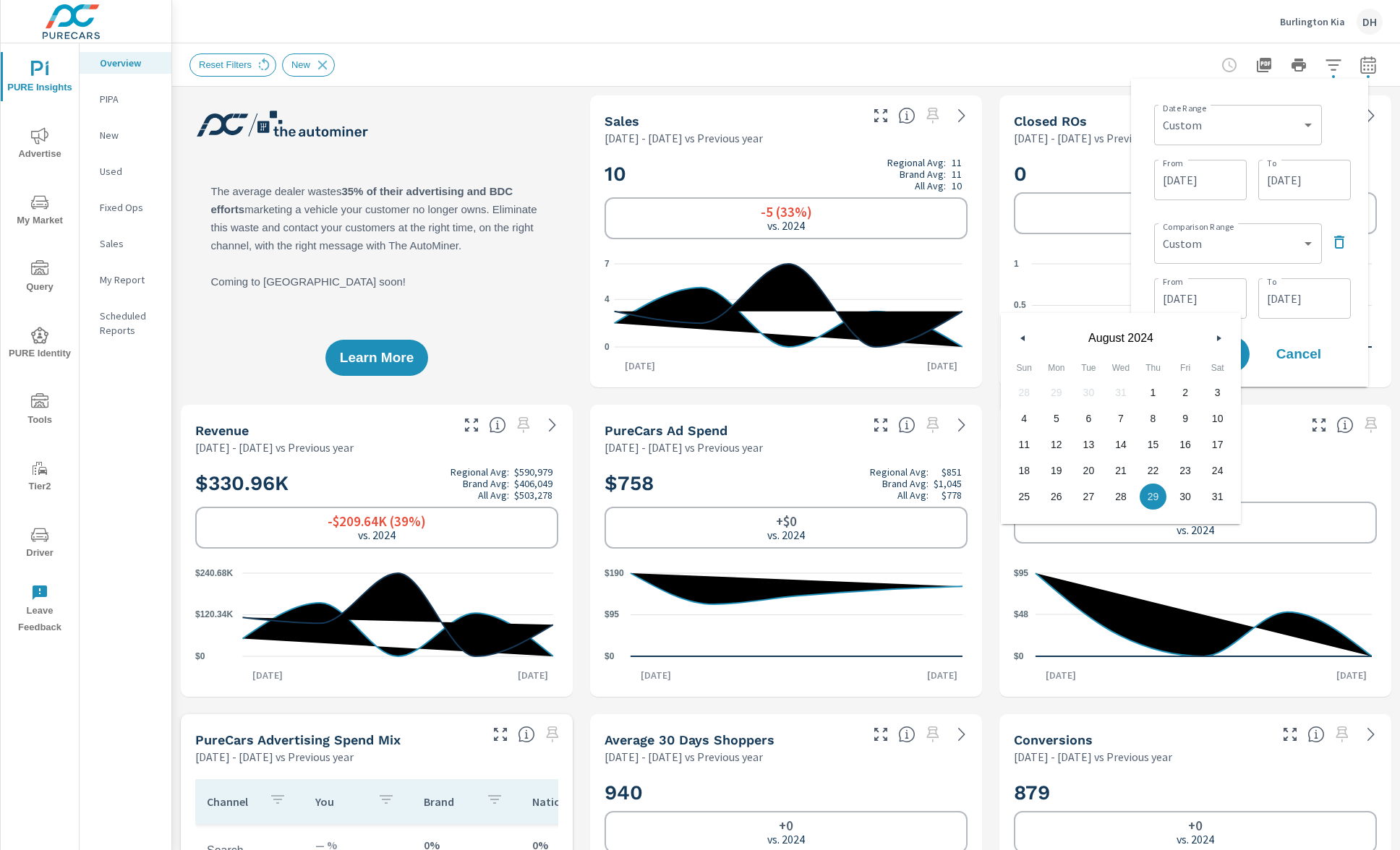
click at [1217, 180] on input "08/29/2025" at bounding box center [1200, 180] width 81 height 29
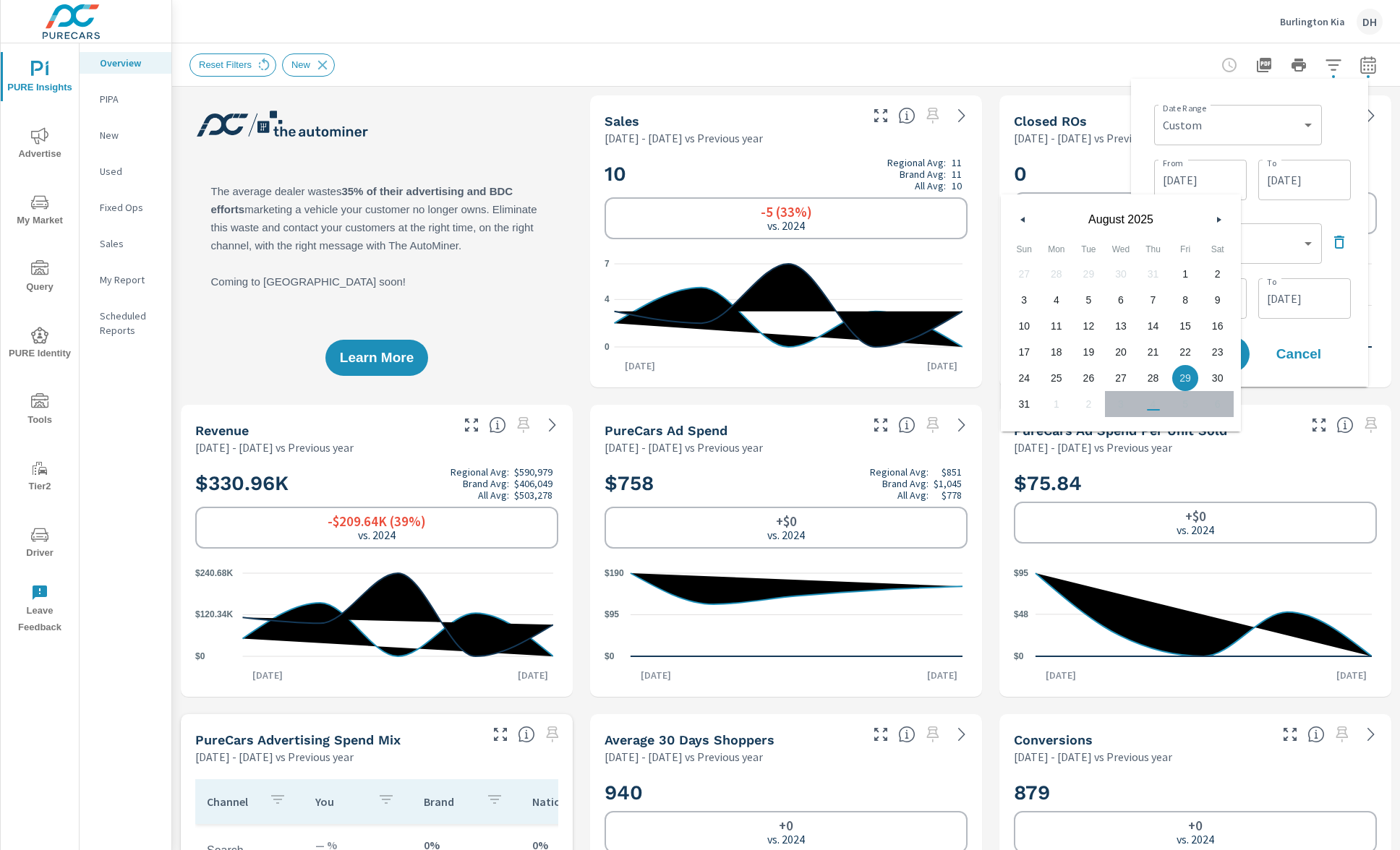
click at [1270, 203] on div "Date Range Custom Yesterday Last week Last 7 days Last 14 days Last 30 days Las…" at bounding box center [1249, 232] width 214 height 284
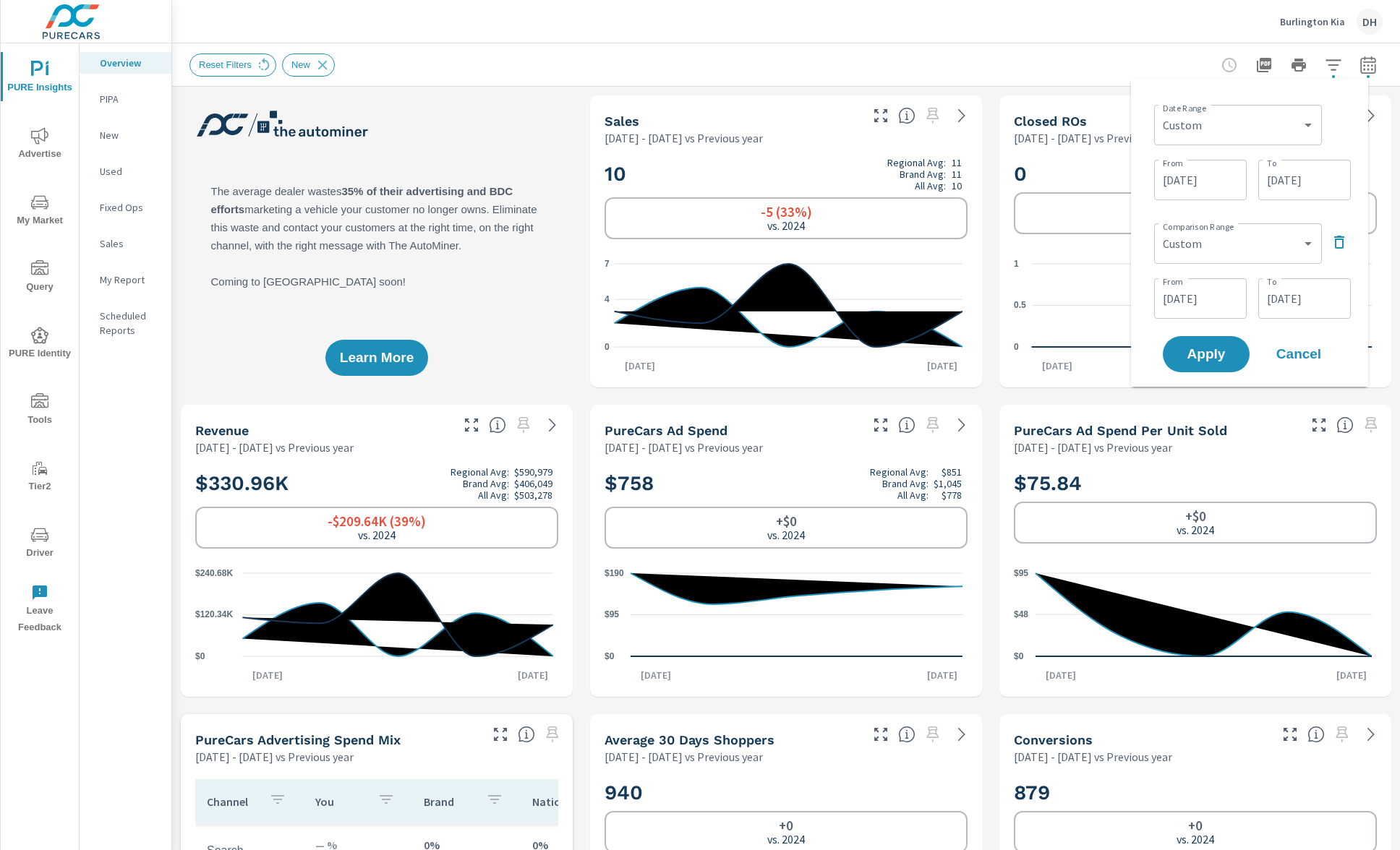
click at [1187, 311] on input "08/29/2024" at bounding box center [1200, 298] width 81 height 29
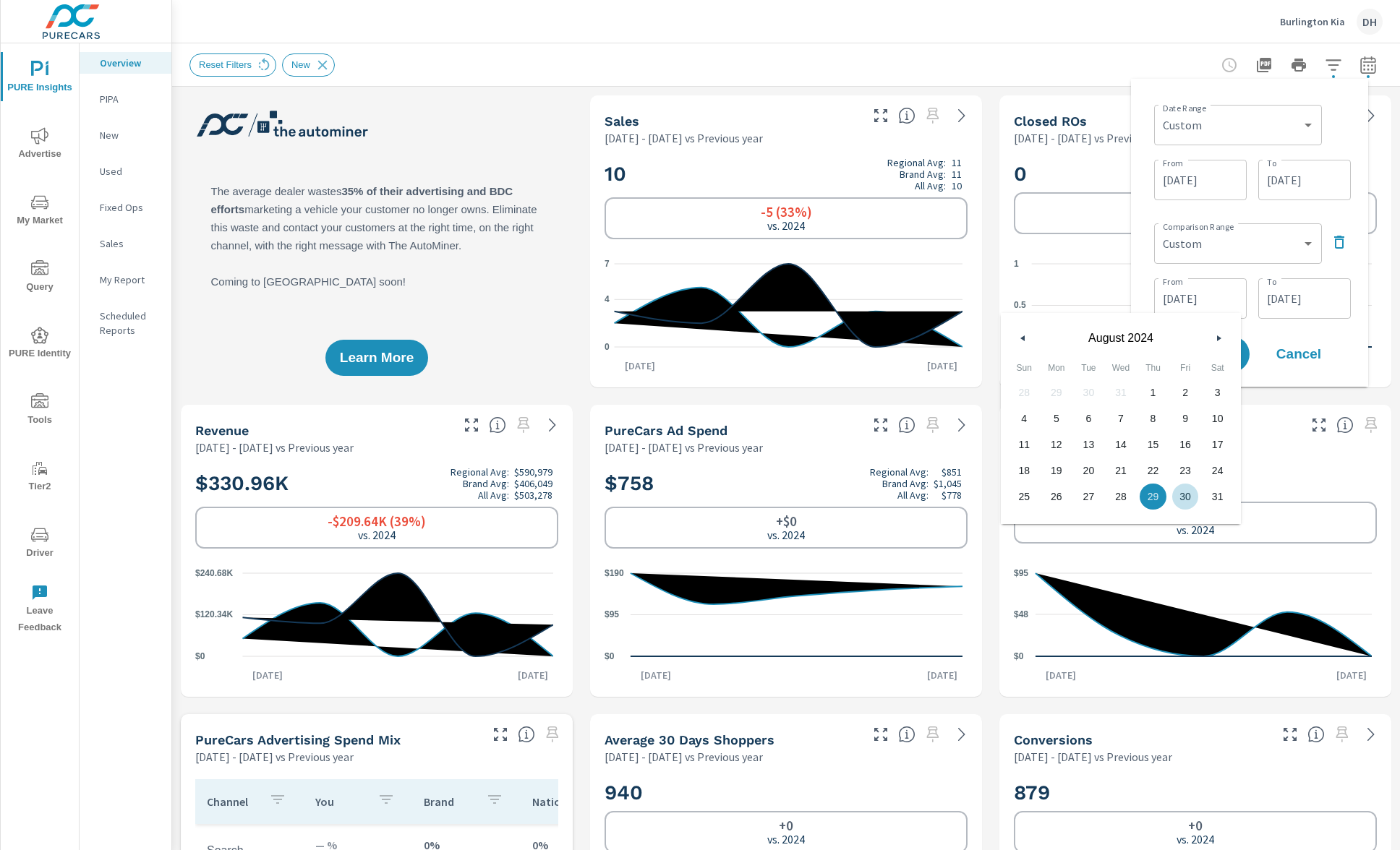
click at [1187, 502] on span "30" at bounding box center [1185, 497] width 33 height 19
type input "08/30/2024"
click at [1314, 306] on input "09/02/2024" at bounding box center [1305, 298] width 81 height 29
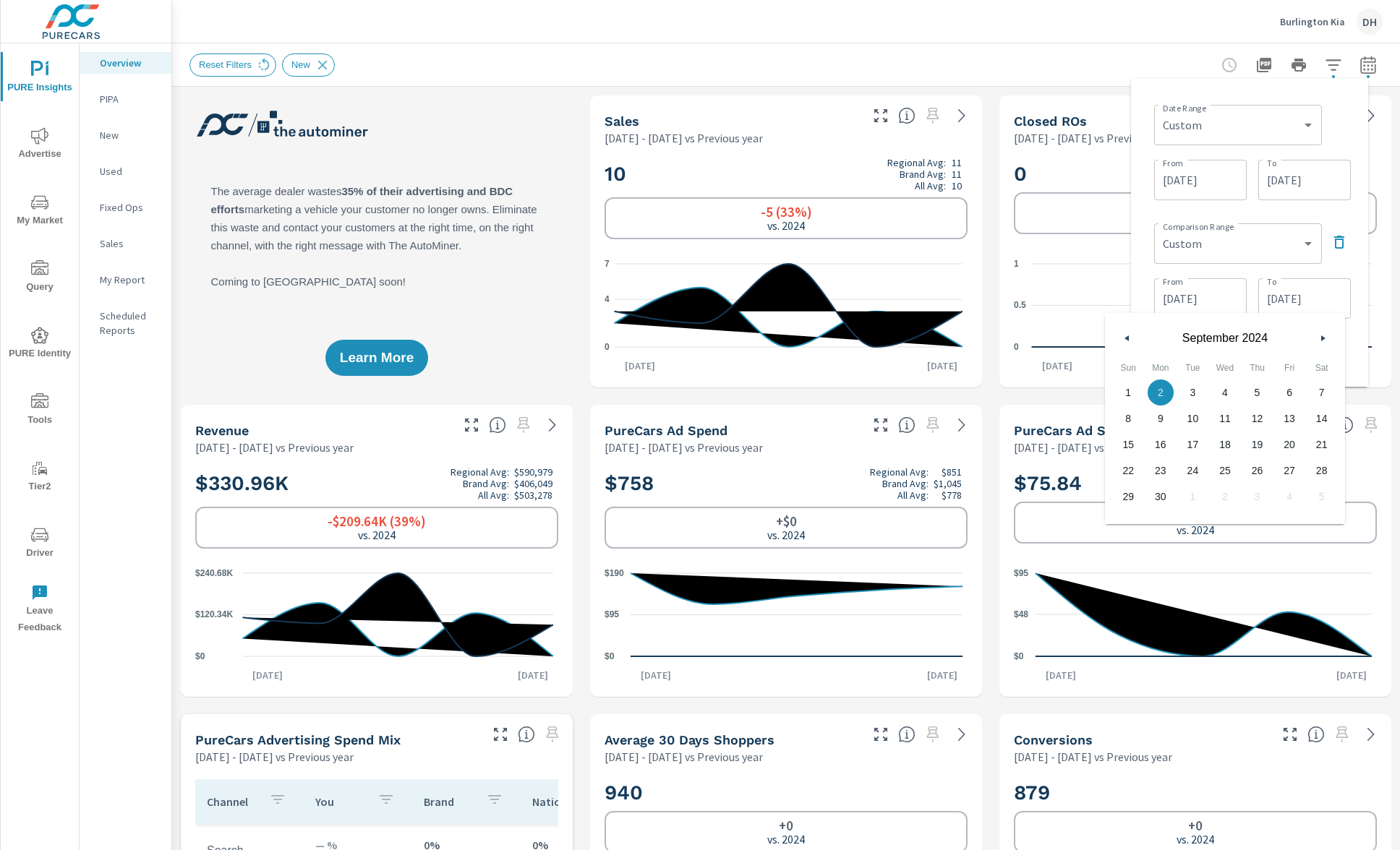
click at [1158, 389] on span "2" at bounding box center [1161, 393] width 33 height 19
click at [1354, 275] on div "Date Range Custom Yesterday Last week Last 7 days Last 14 days Last 30 days Las…" at bounding box center [1249, 232] width 214 height 284
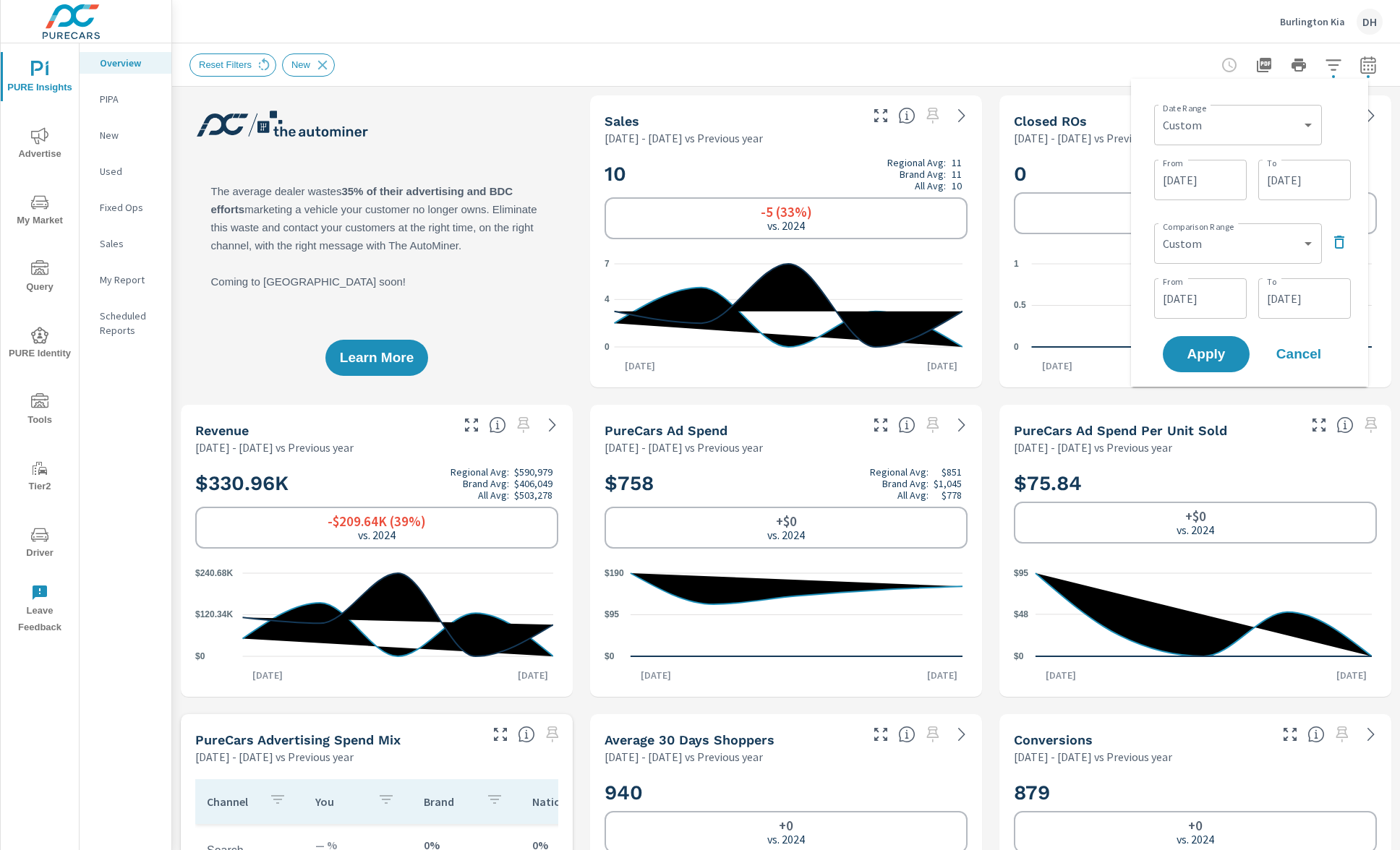
click at [1274, 189] on input "09/02/2025" at bounding box center [1305, 180] width 81 height 29
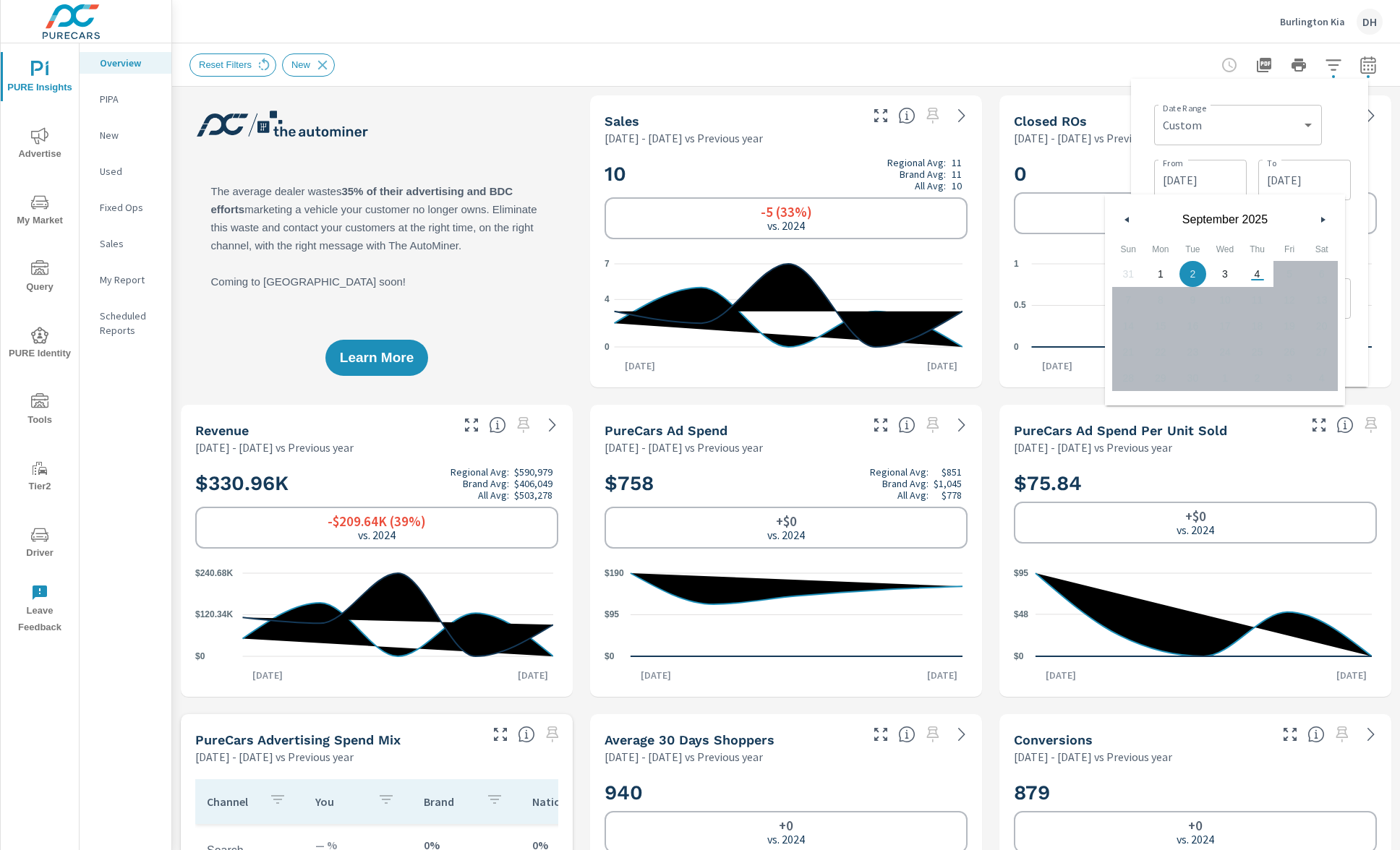
click at [1167, 272] on span "1" at bounding box center [1161, 274] width 33 height 19
type input "09/01/2025"
click at [1337, 143] on div "Date Range Custom Yesterday Last week Last 7 days Last 14 days Last 30 days Las…" at bounding box center [1252, 123] width 197 height 49
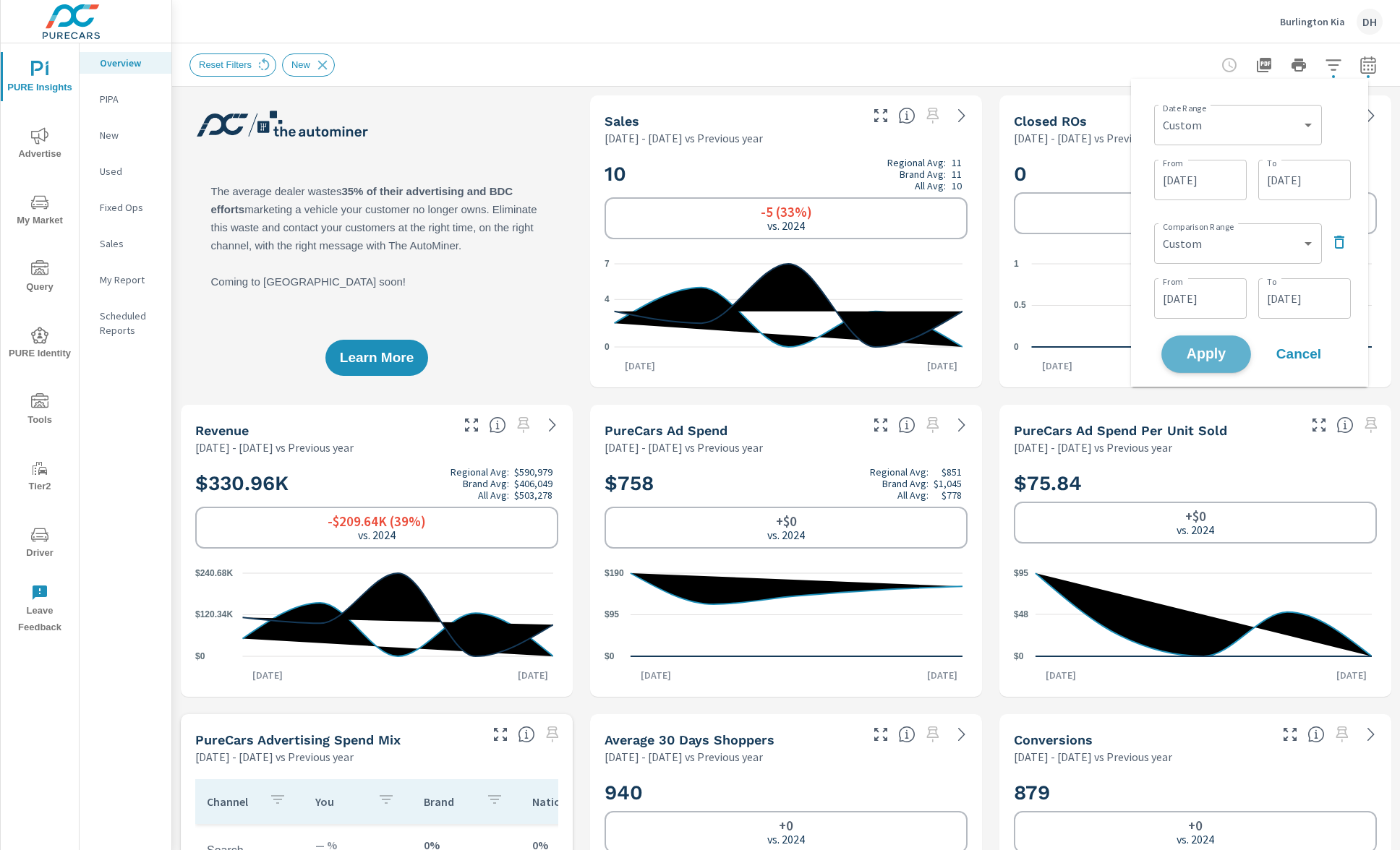
click at [1236, 353] on button "Apply" at bounding box center [1206, 354] width 89 height 38
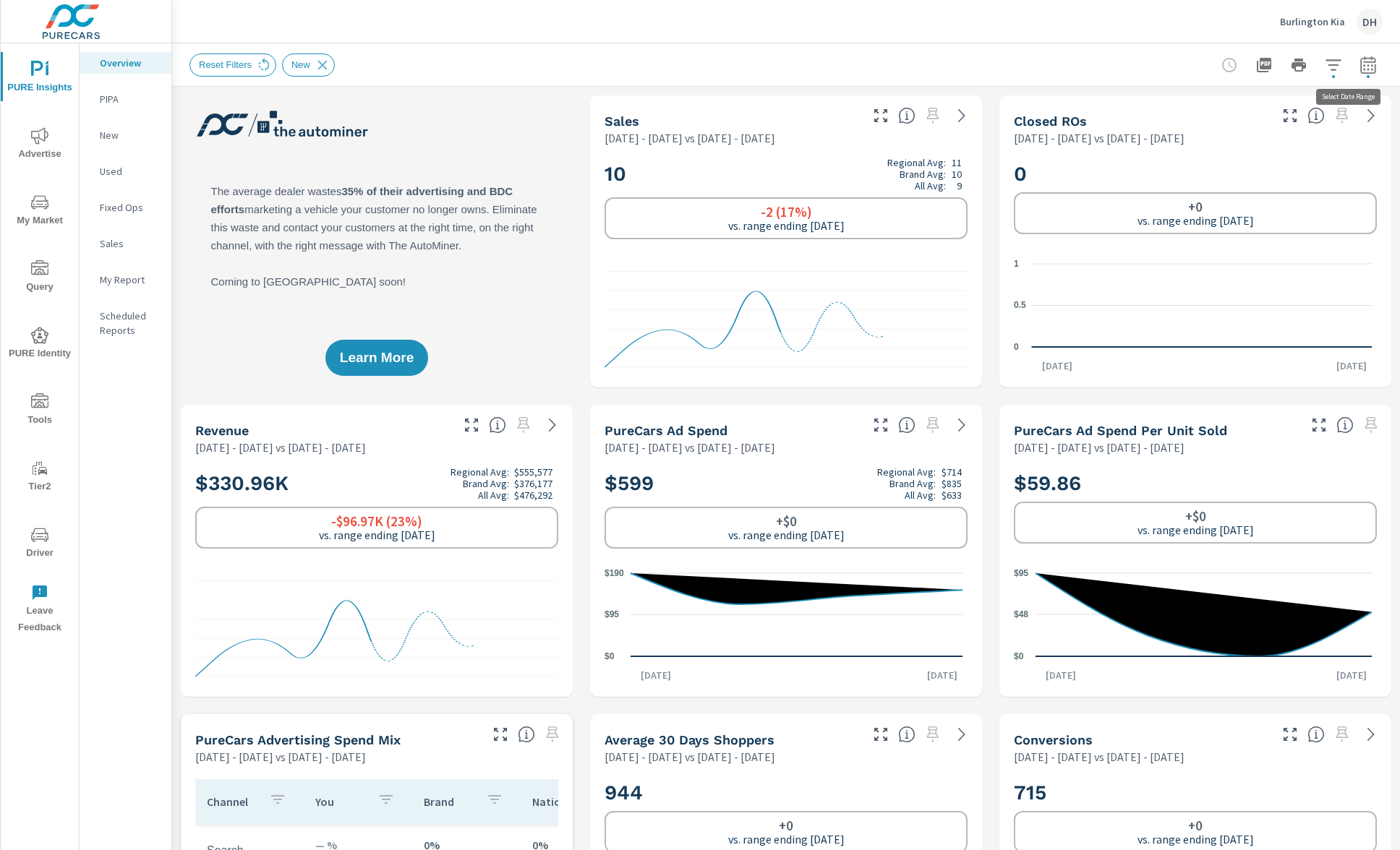
click at [1360, 57] on icon "button" at bounding box center [1368, 65] width 17 height 17
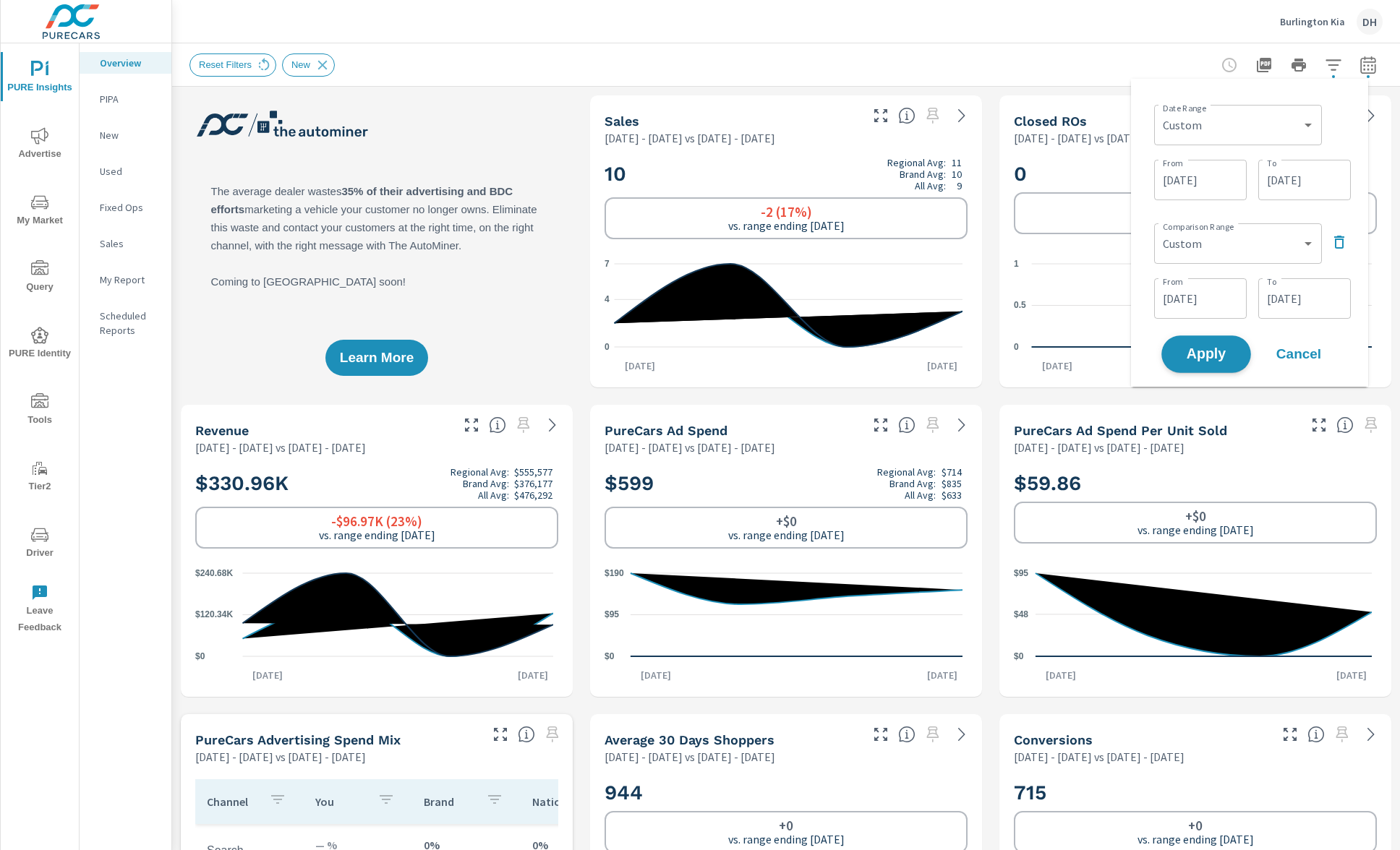
click at [1231, 356] on span "Apply" at bounding box center [1206, 354] width 59 height 14
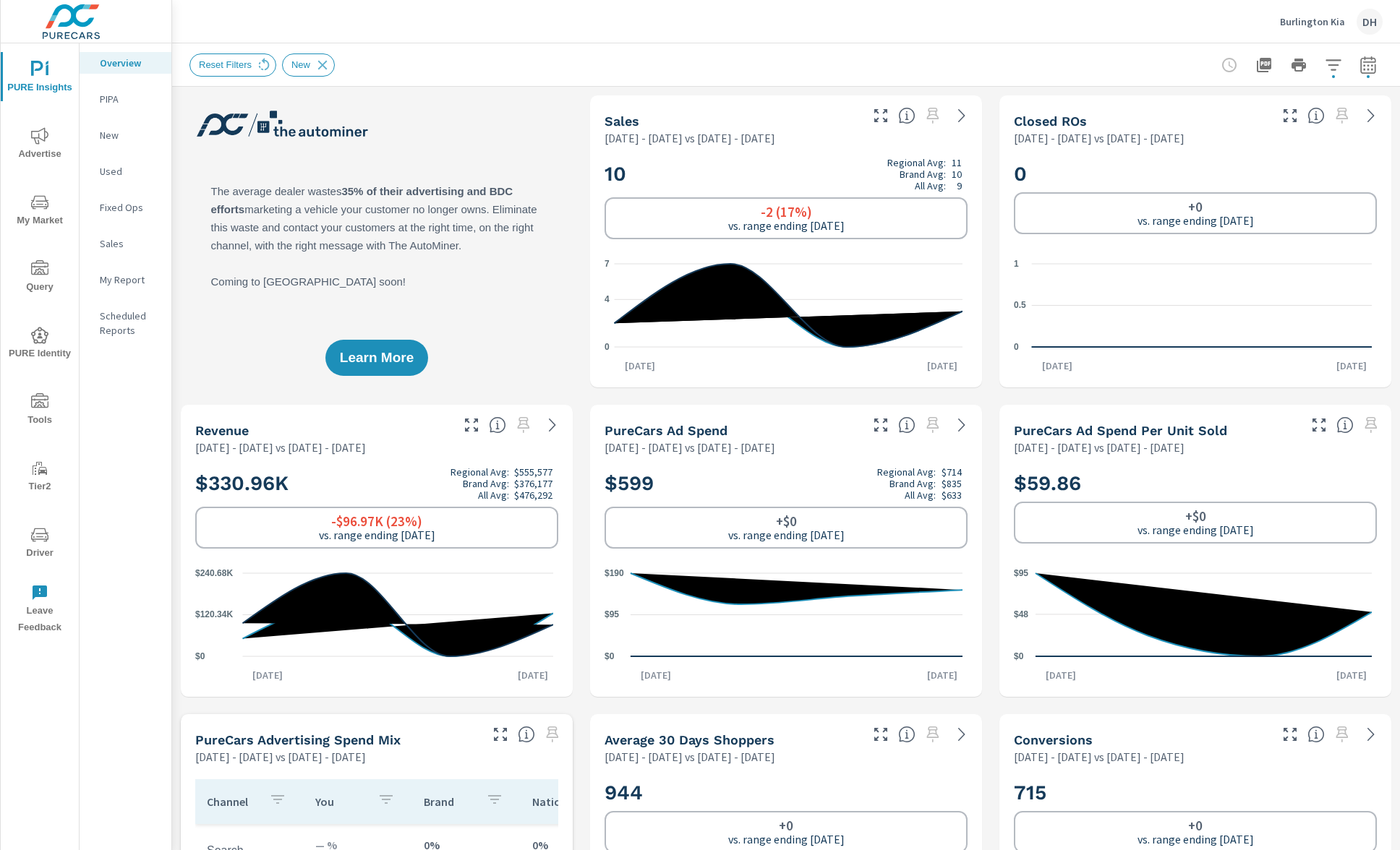
click at [1360, 68] on icon "button" at bounding box center [1368, 65] width 17 height 17
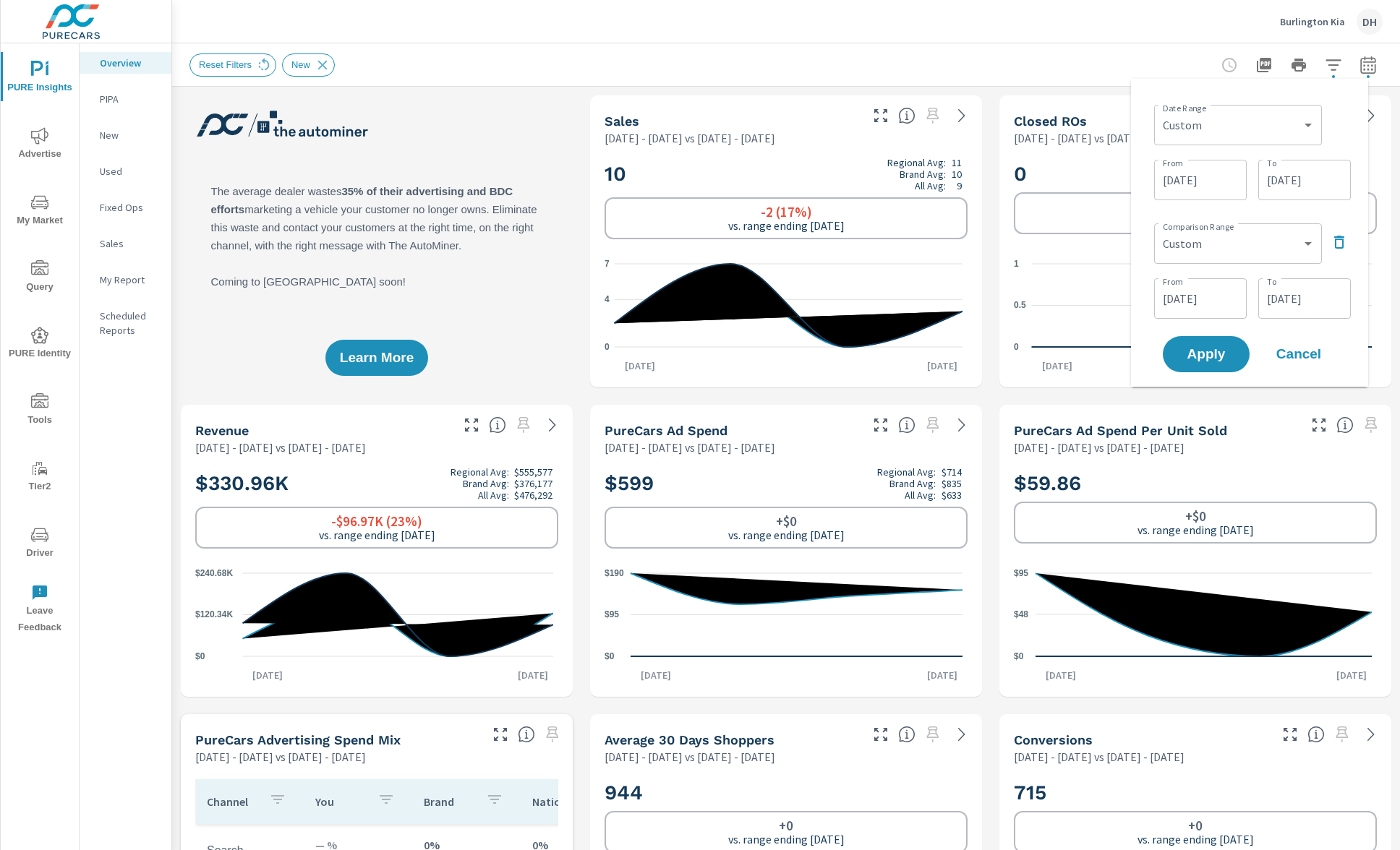
click at [1132, 56] on div "Reset Filters New" at bounding box center [685, 64] width 991 height 23
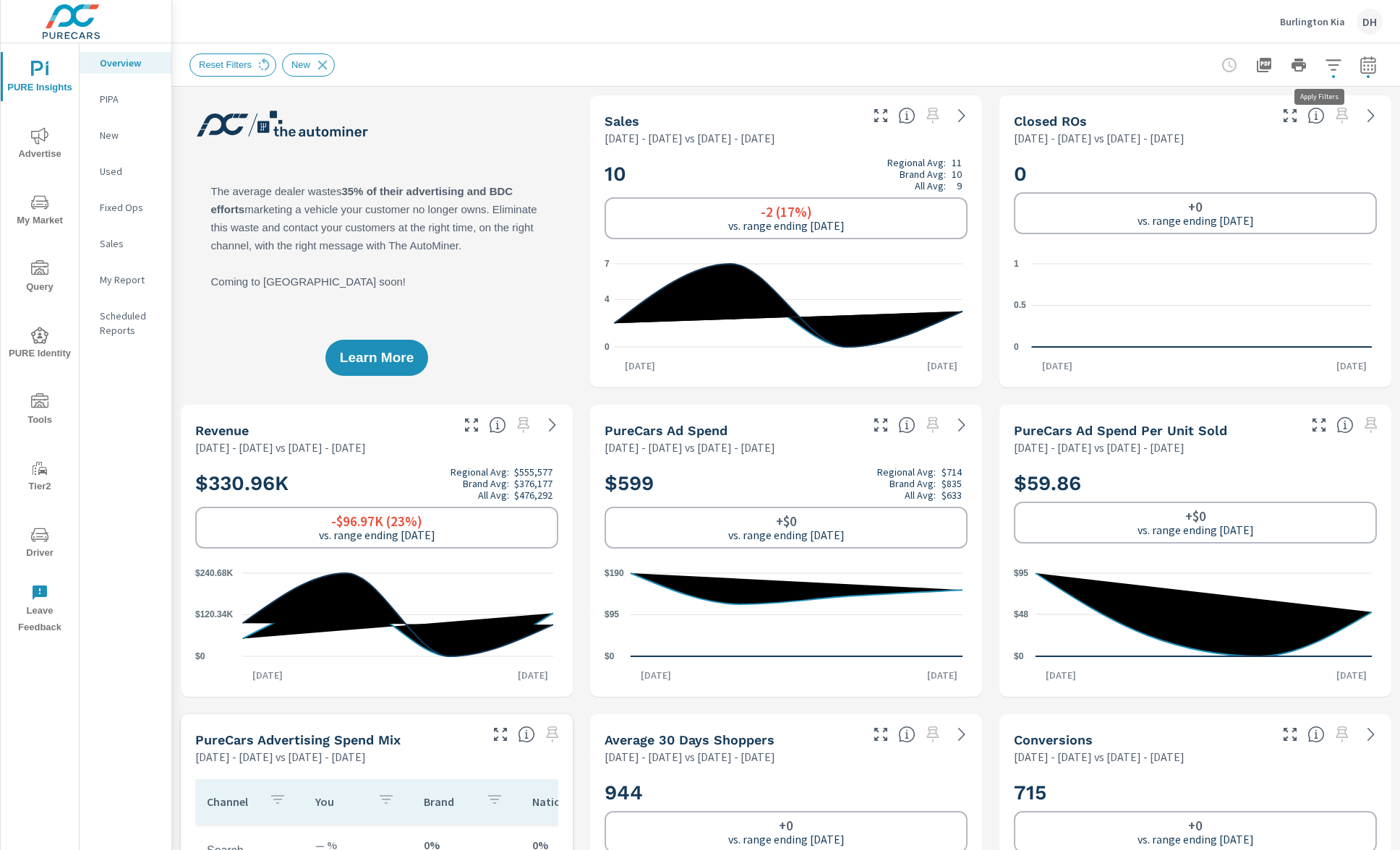
click at [1324, 71] on icon "button" at bounding box center [1333, 65] width 17 height 17
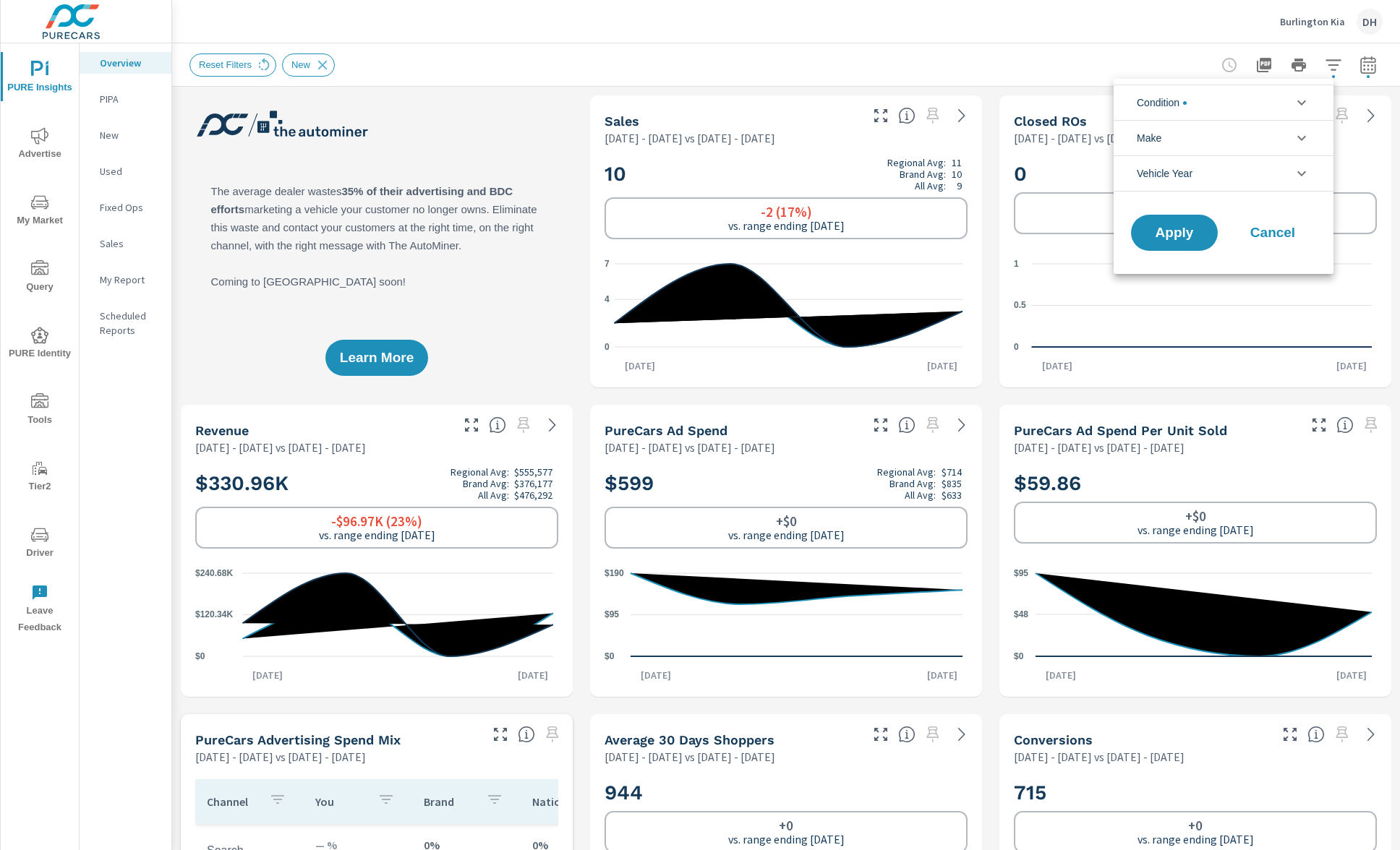
click at [1182, 97] on span "Condition" at bounding box center [1162, 102] width 50 height 34
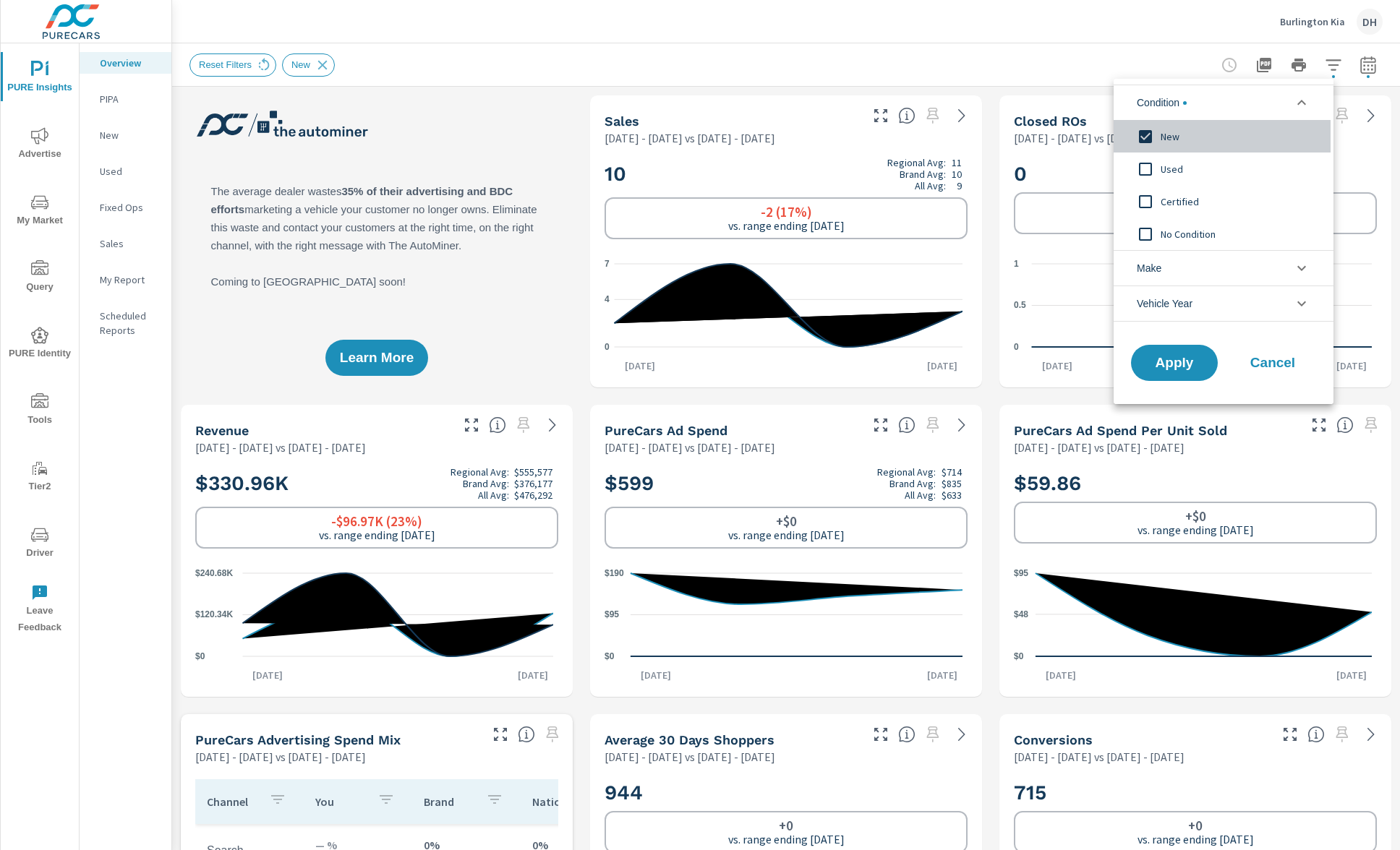
click at [1147, 136] on input "filter options" at bounding box center [1145, 136] width 30 height 30
drag, startPoint x: 1187, startPoint y: 353, endPoint x: 1174, endPoint y: 347, distance: 14.3
click at [1187, 353] on button "Apply" at bounding box center [1174, 363] width 89 height 38
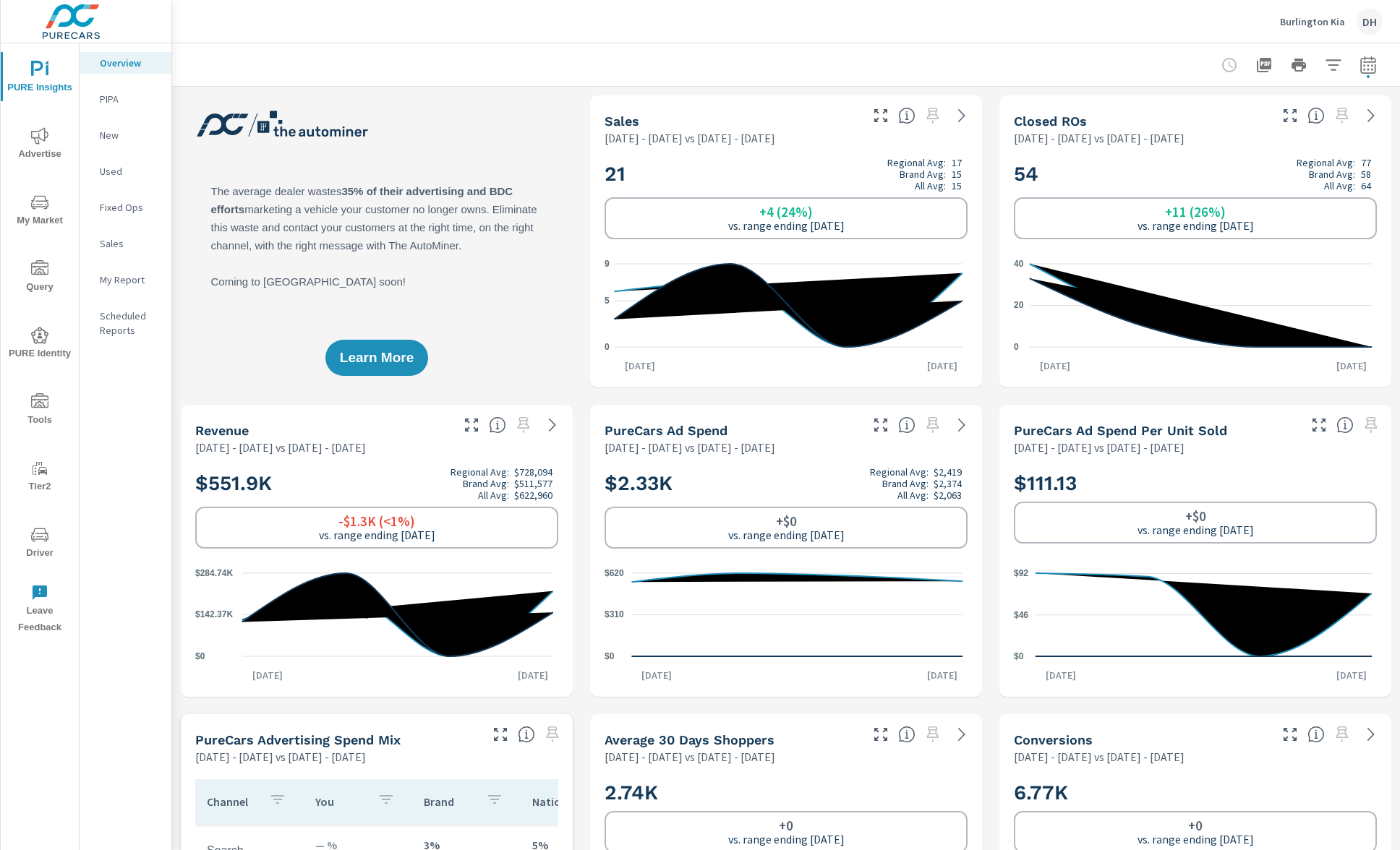
click at [50, 218] on span "My Market" at bounding box center [40, 211] width 70 height 35
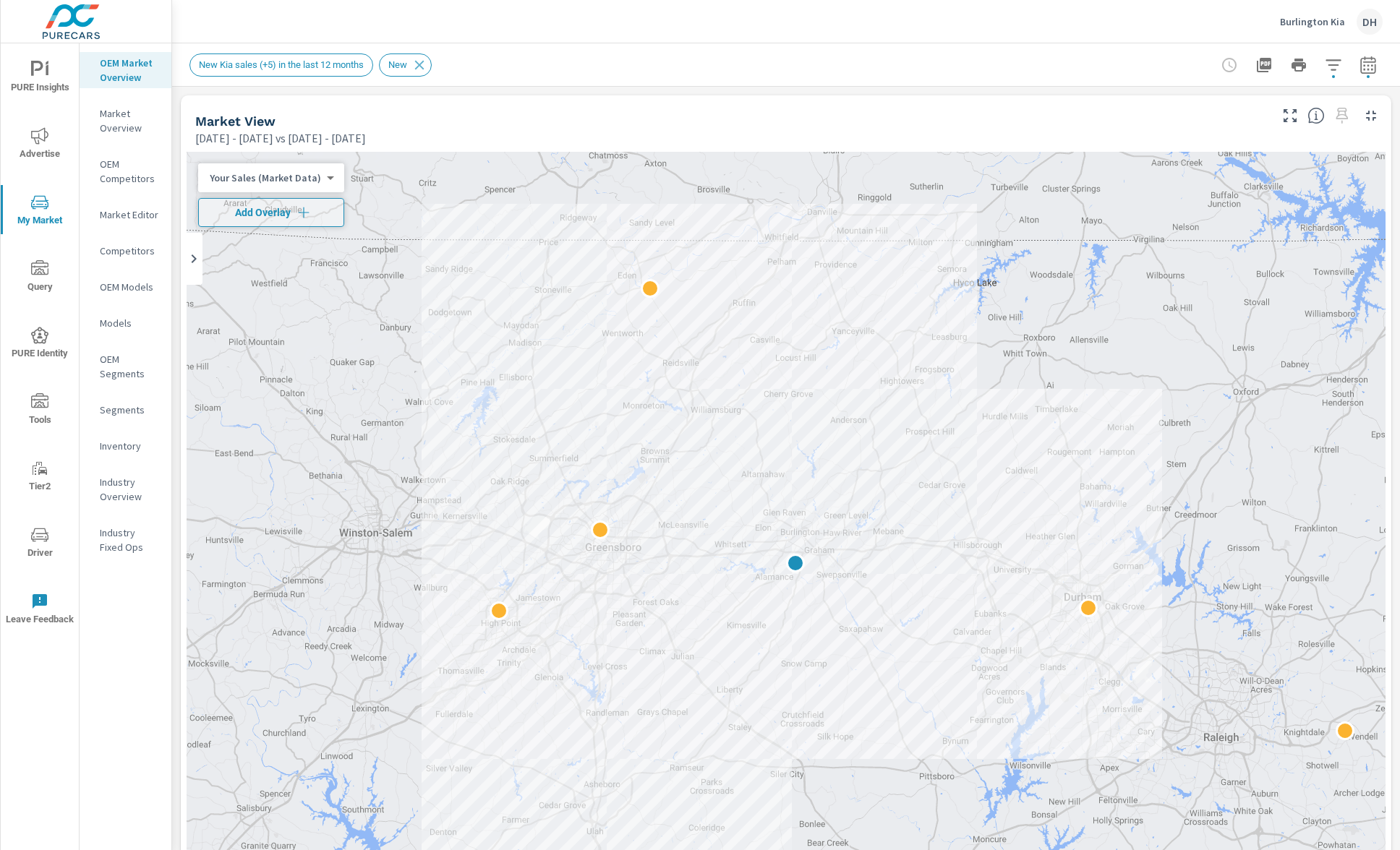
click at [1360, 61] on icon "button" at bounding box center [1368, 65] width 17 height 17
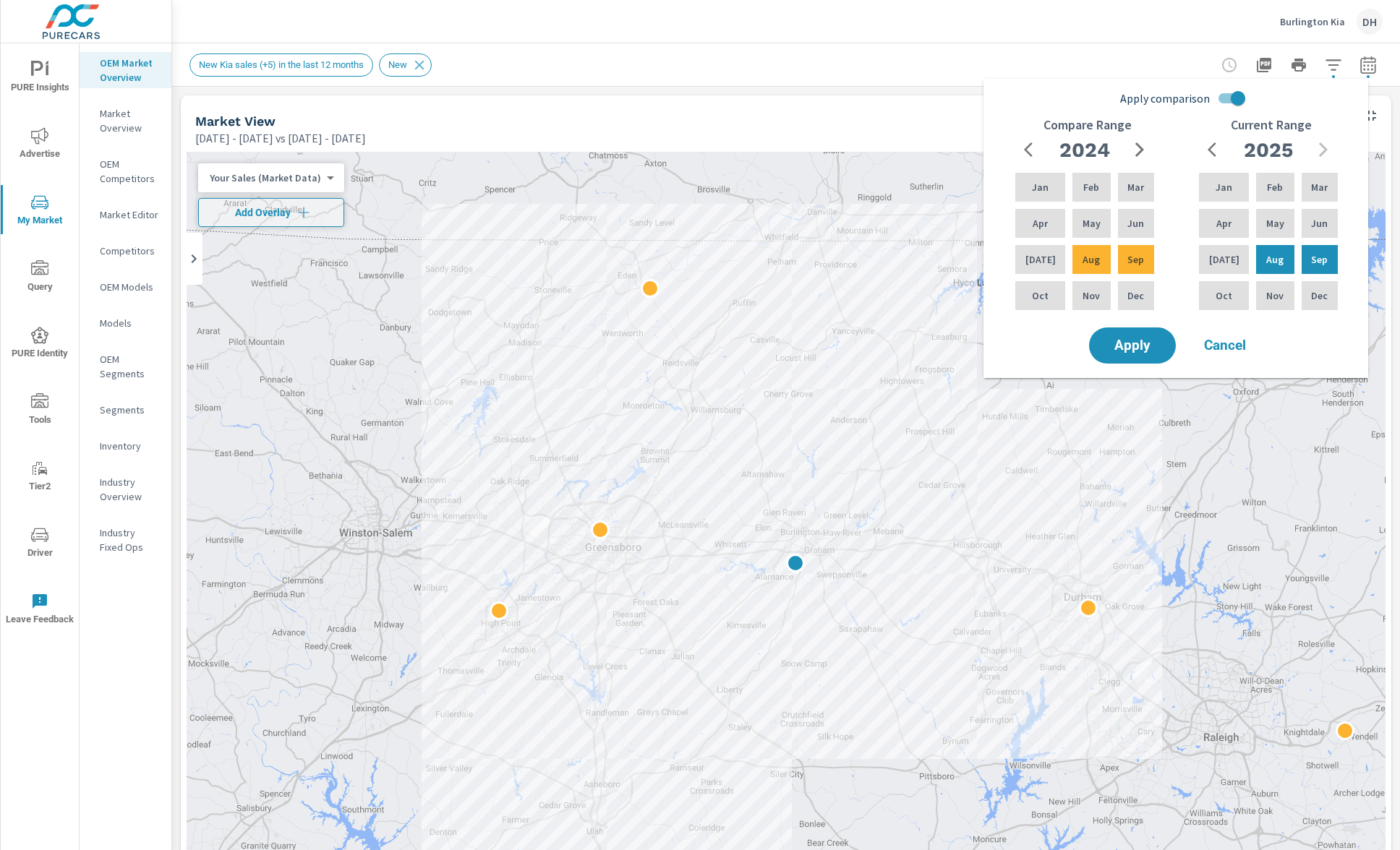
click at [1243, 103] on input "Apply comparison" at bounding box center [1237, 98] width 83 height 28
checkbox input "false"
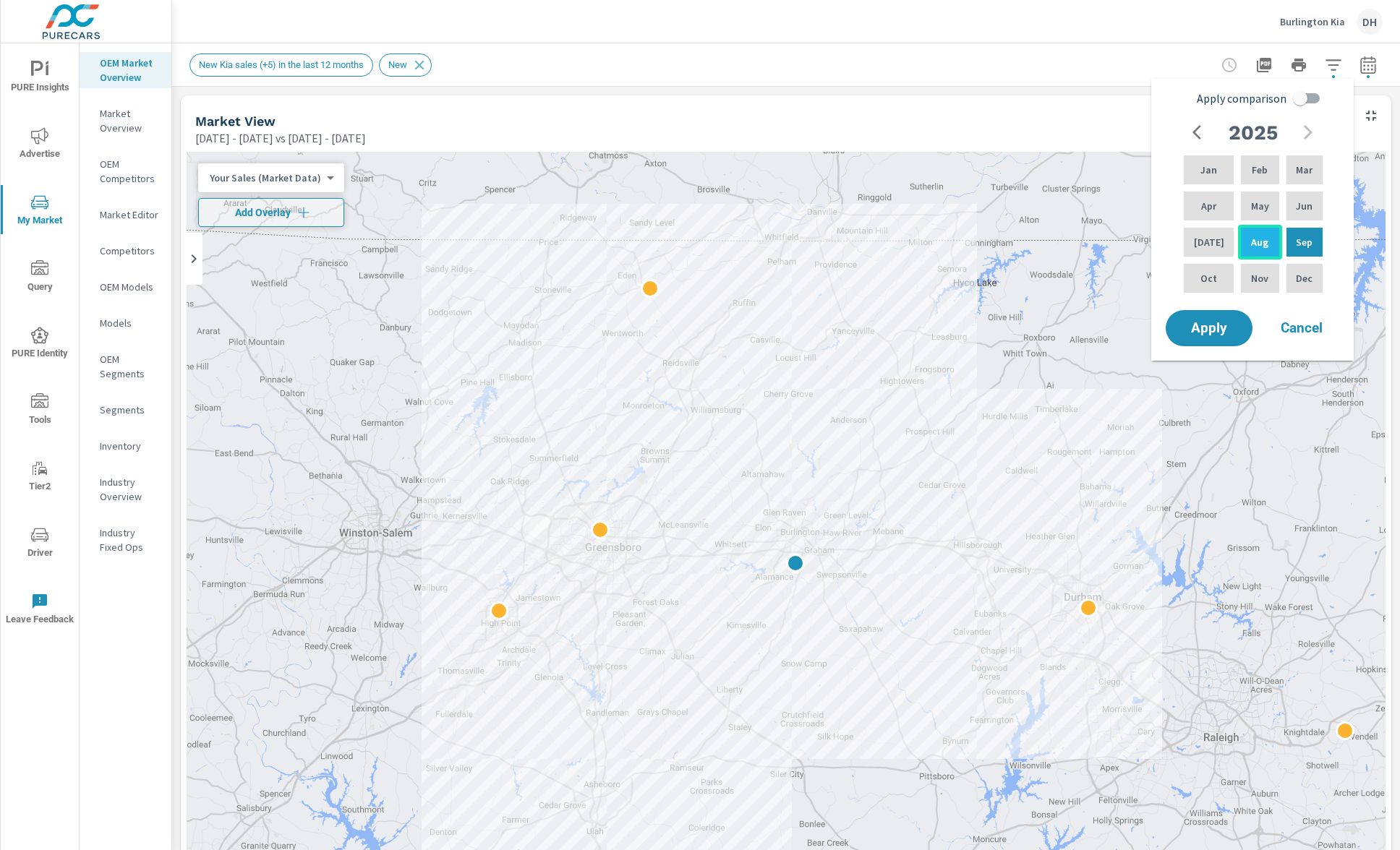
click at [1251, 242] on p "Aug" at bounding box center [1259, 242] width 17 height 15
click at [1210, 325] on span "Apply" at bounding box center [1208, 328] width 59 height 14
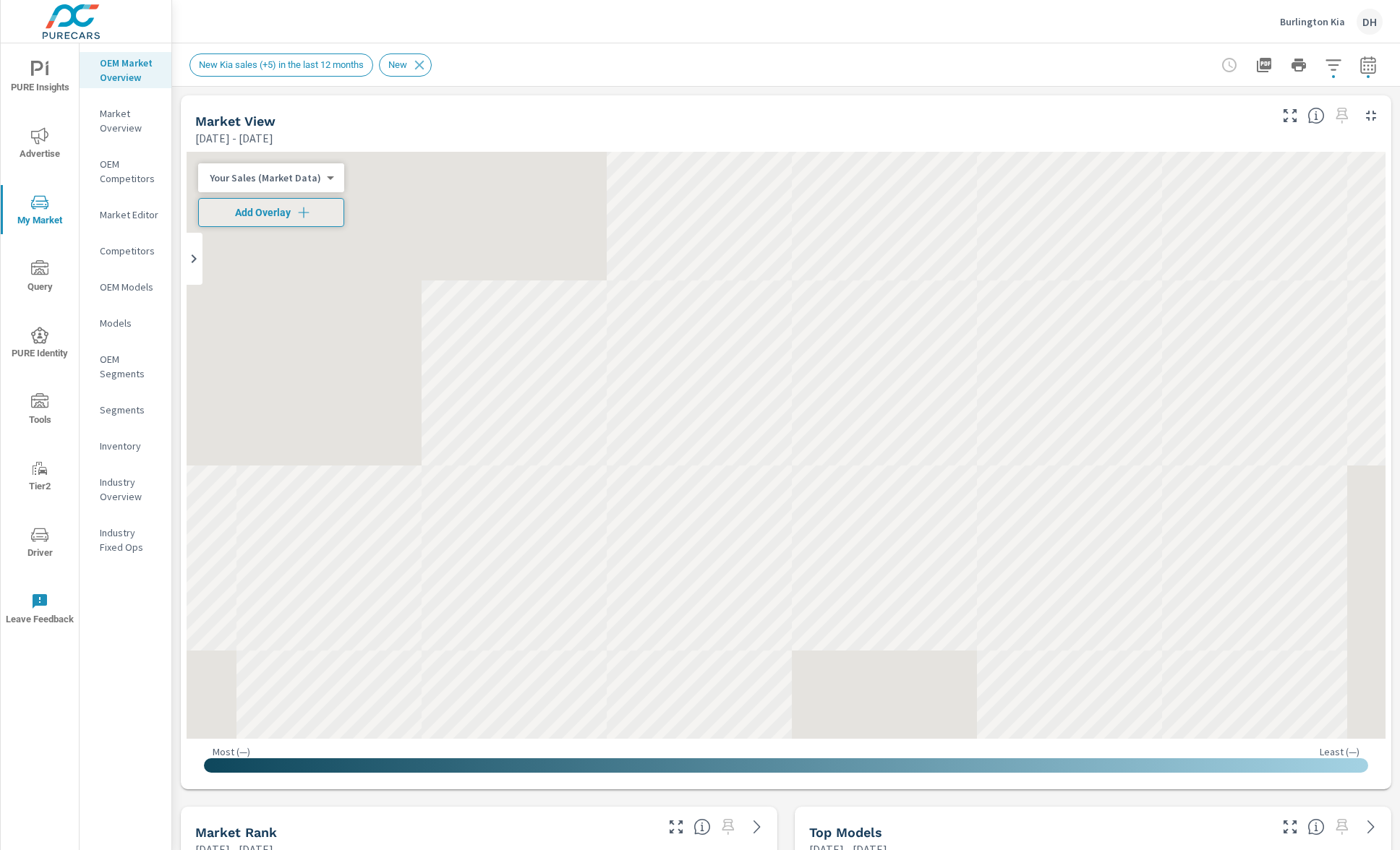
click at [35, 684] on div "PURE Insights Advertise My Market Query PURE Identity Tools Tier2 Driver Leave …" at bounding box center [40, 446] width 79 height 806
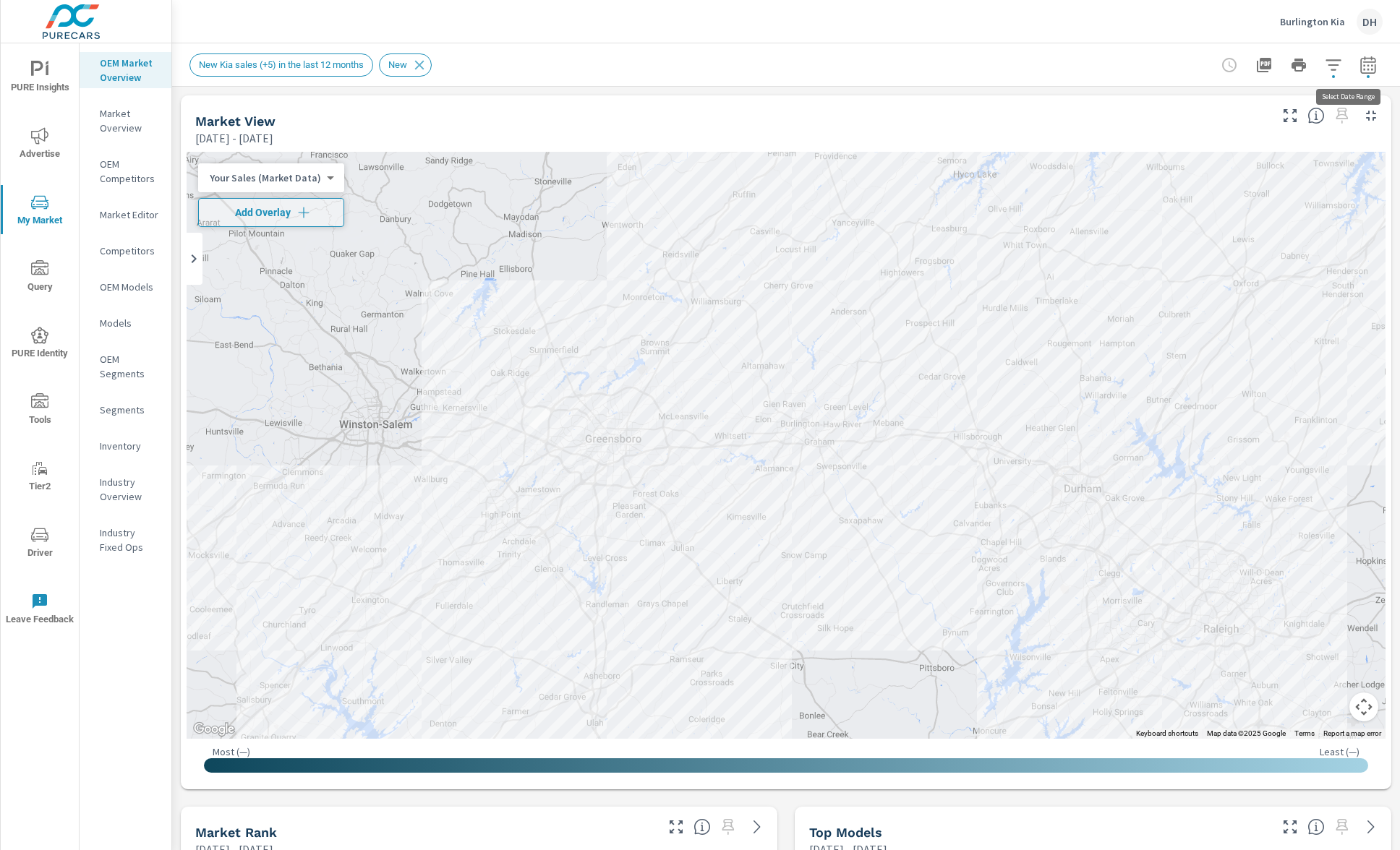
click at [1363, 59] on button "button" at bounding box center [1368, 65] width 29 height 29
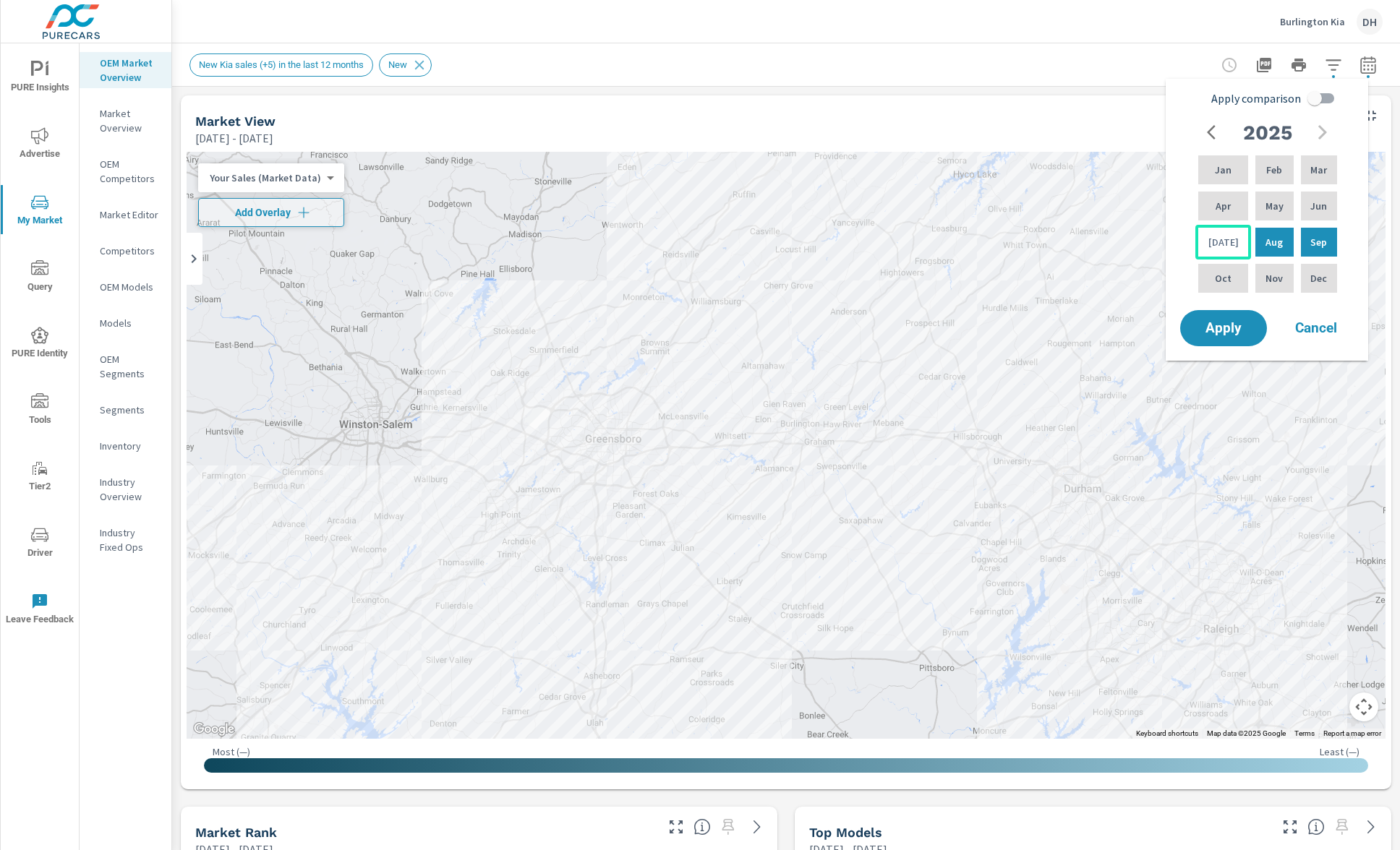
click at [1217, 238] on p "Jul" at bounding box center [1223, 242] width 30 height 15
click at [1226, 237] on div "Jul" at bounding box center [1223, 242] width 56 height 34
click at [1265, 248] on p "Aug" at bounding box center [1274, 242] width 17 height 15
click at [1225, 245] on div "Jul" at bounding box center [1223, 242] width 56 height 34
click at [1227, 240] on div "Jul" at bounding box center [1223, 242] width 56 height 34
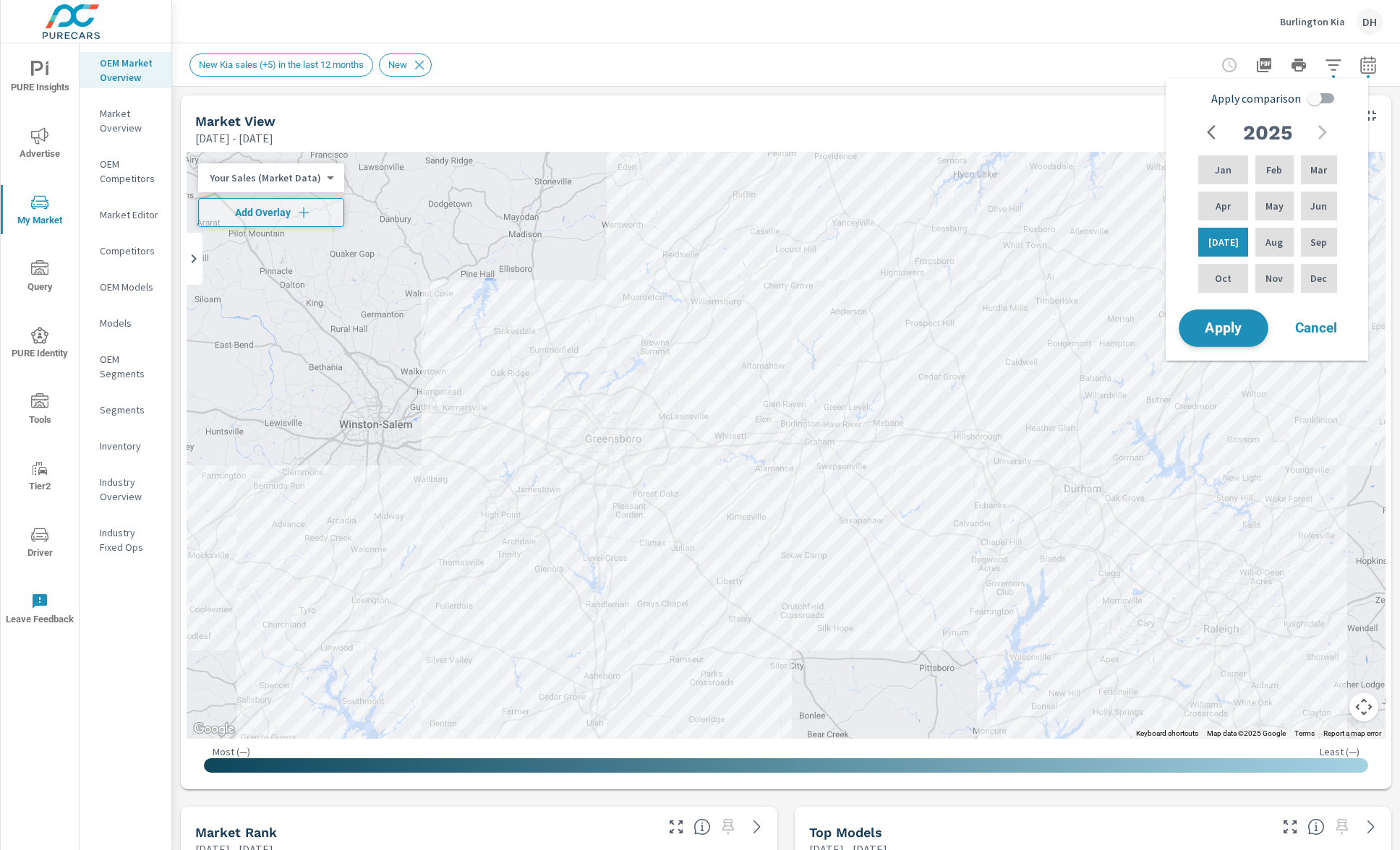
click at [1243, 323] on span "Apply" at bounding box center [1223, 328] width 59 height 14
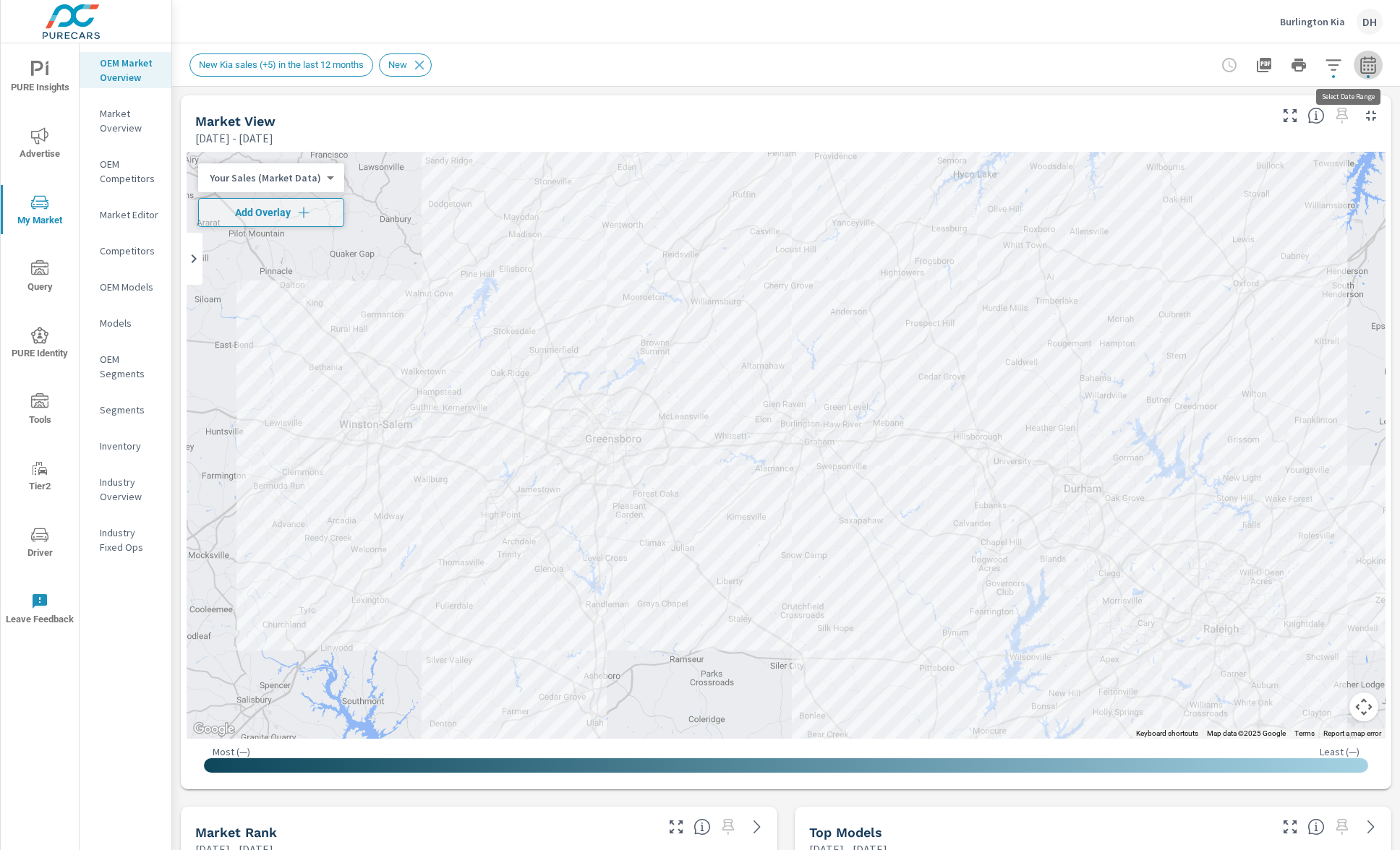
click at [1360, 74] on button "button" at bounding box center [1368, 65] width 29 height 29
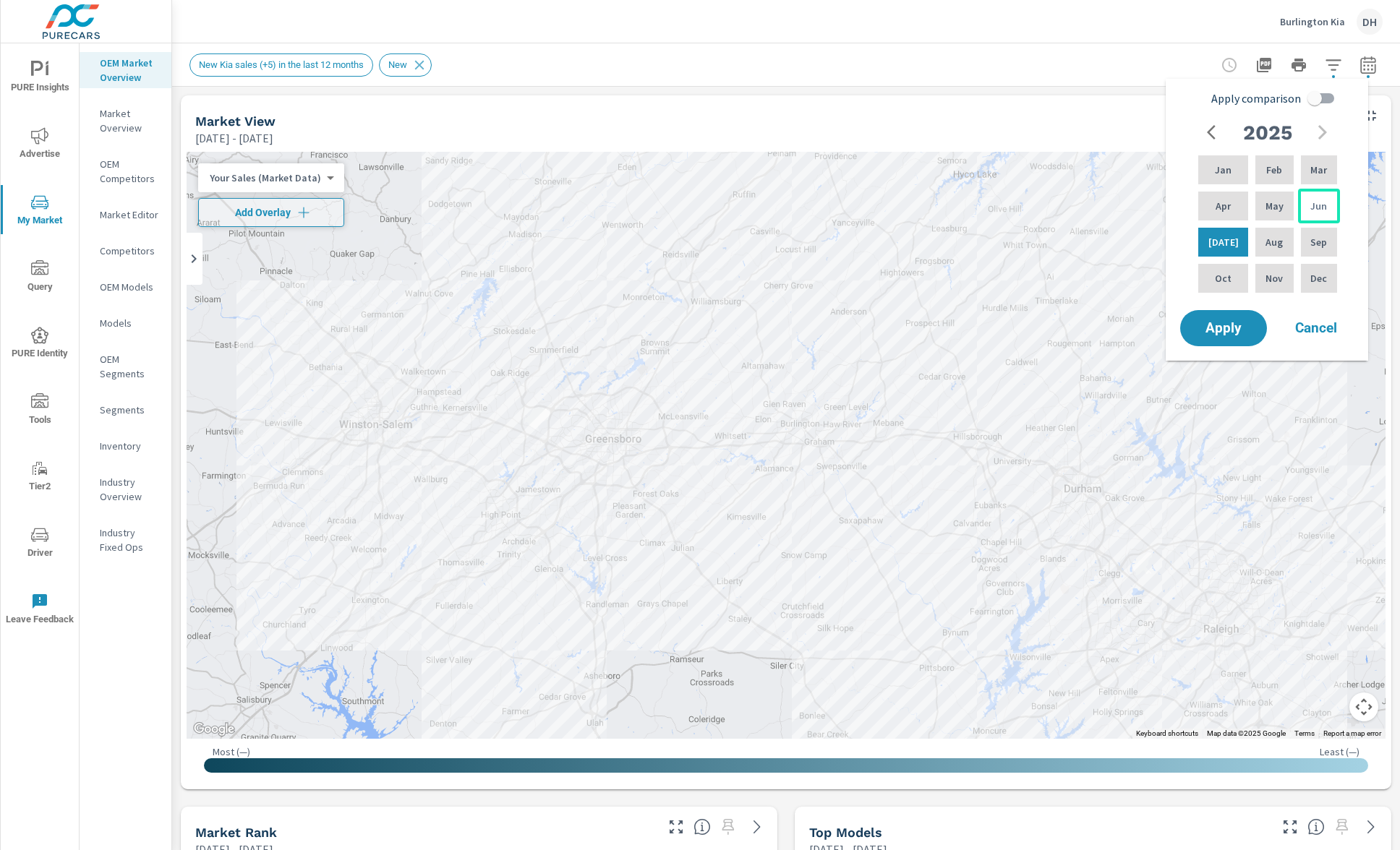
click at [1310, 217] on div "Jun" at bounding box center [1318, 205] width 42 height 34
click at [1310, 210] on p "Jun" at bounding box center [1317, 205] width 16 height 15
click at [1319, 202] on p "Jun" at bounding box center [1317, 205] width 16 height 15
click at [1246, 326] on span "Apply" at bounding box center [1223, 328] width 59 height 14
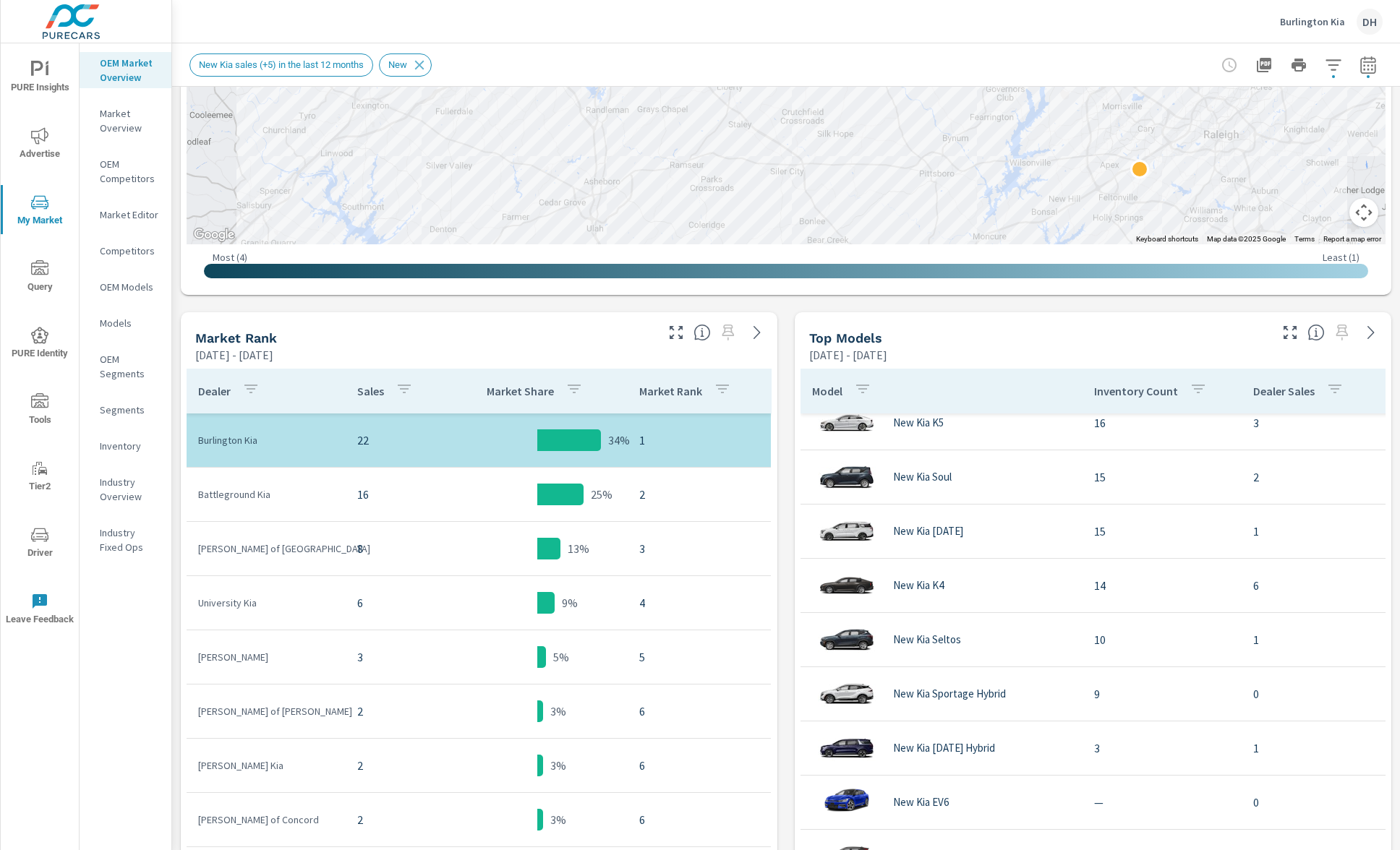
scroll to position [134, 0]
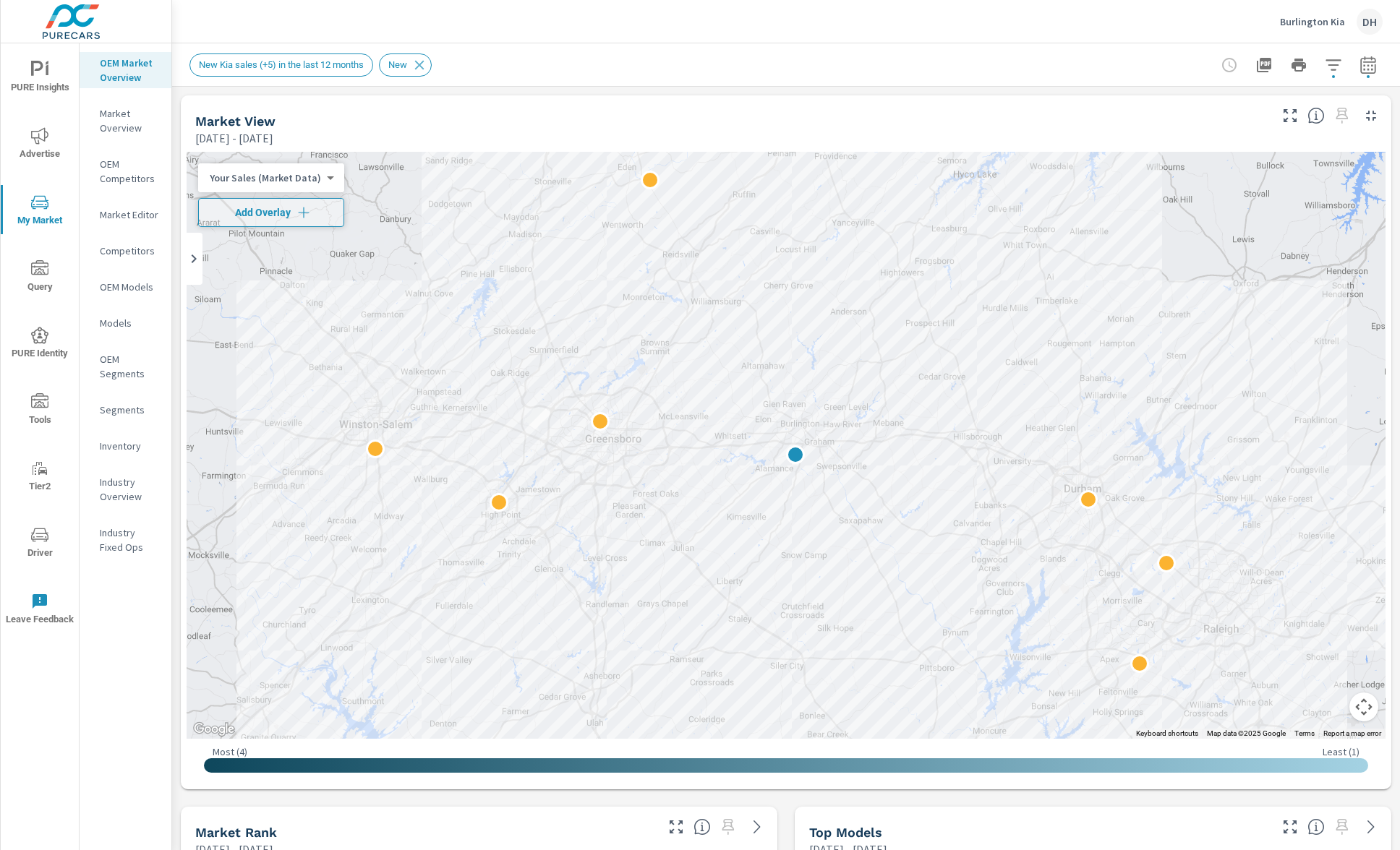
click at [1360, 70] on icon "button" at bounding box center [1368, 65] width 17 height 17
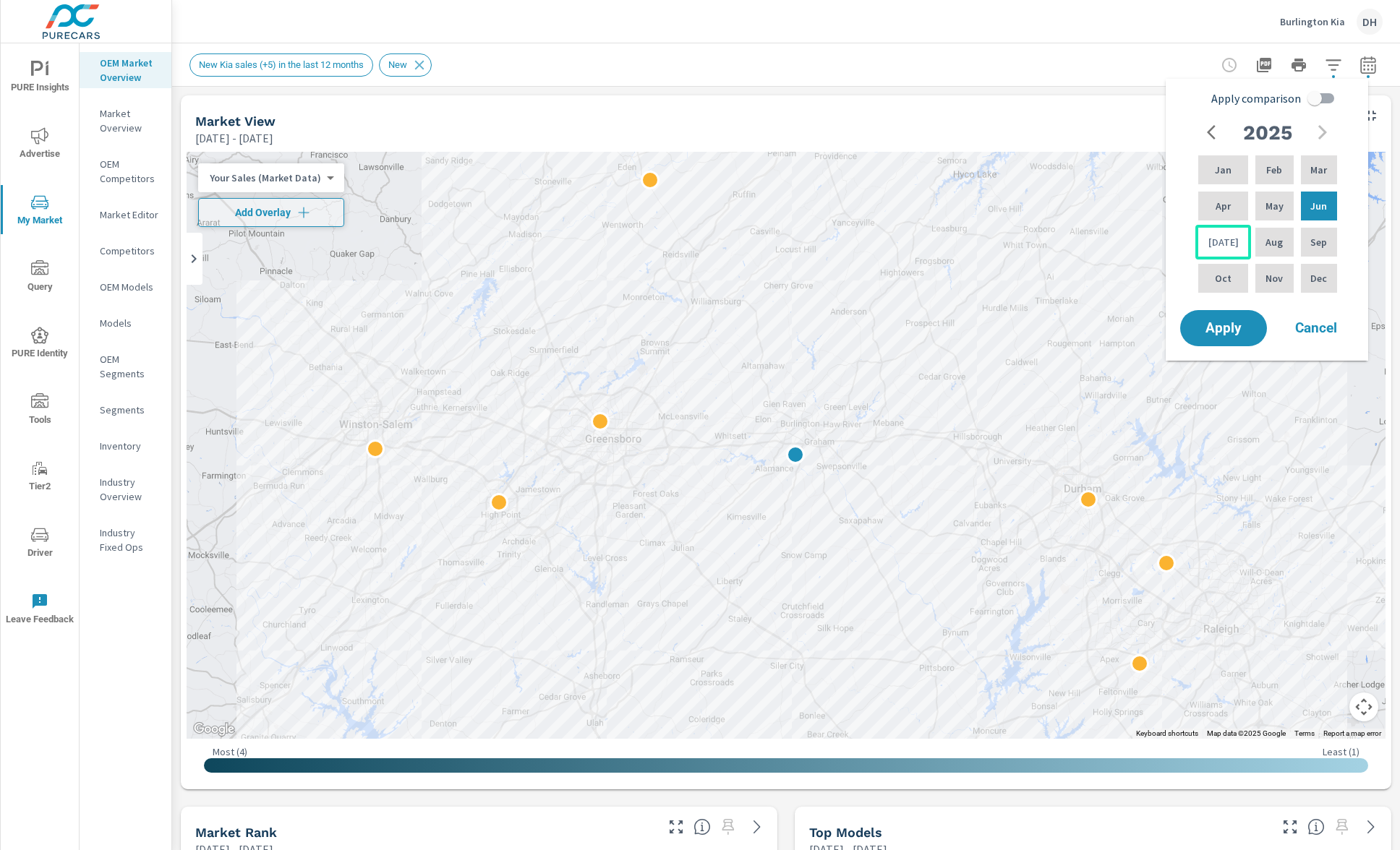
click at [1238, 242] on div "Jul" at bounding box center [1223, 242] width 56 height 34
click at [1224, 248] on p "Jul" at bounding box center [1223, 242] width 30 height 15
click at [1219, 315] on button "Apply" at bounding box center [1223, 328] width 89 height 38
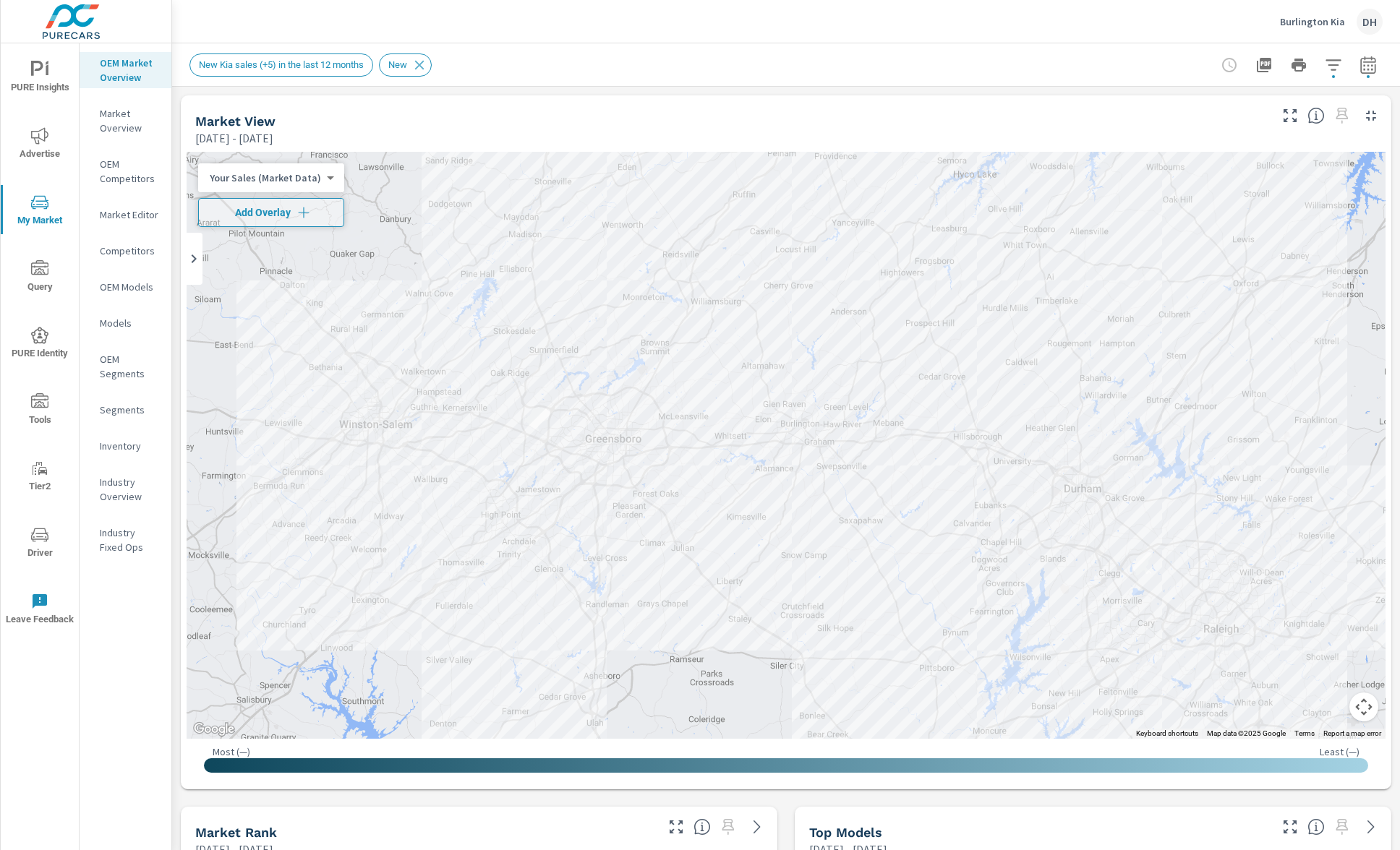
click at [1360, 74] on button "button" at bounding box center [1368, 65] width 29 height 29
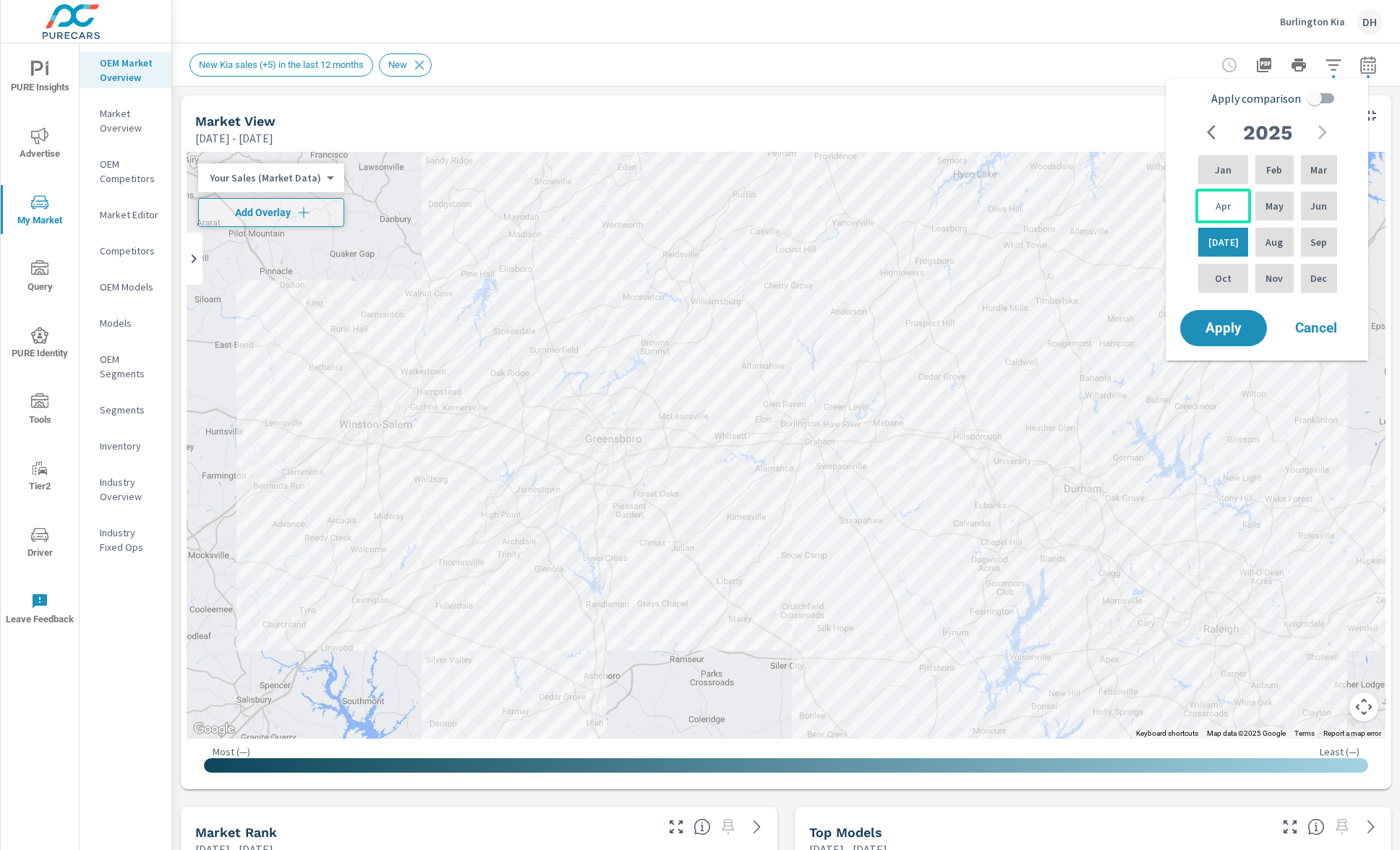
click at [1215, 208] on p "Apr" at bounding box center [1223, 205] width 15 height 15
click at [1303, 216] on div "Jun" at bounding box center [1318, 205] width 42 height 34
click at [1231, 331] on span "Apply" at bounding box center [1223, 328] width 59 height 14
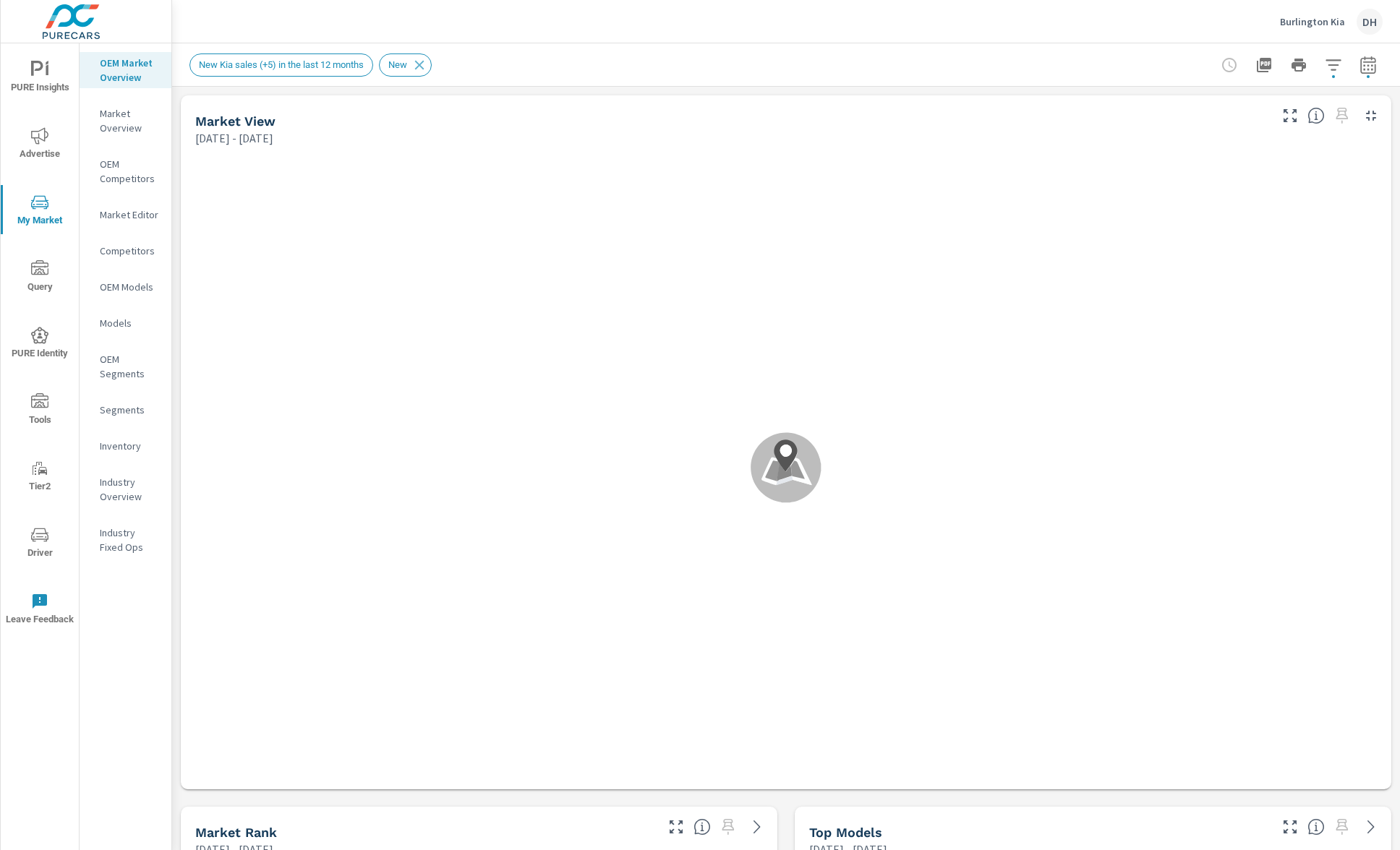
scroll to position [217, 0]
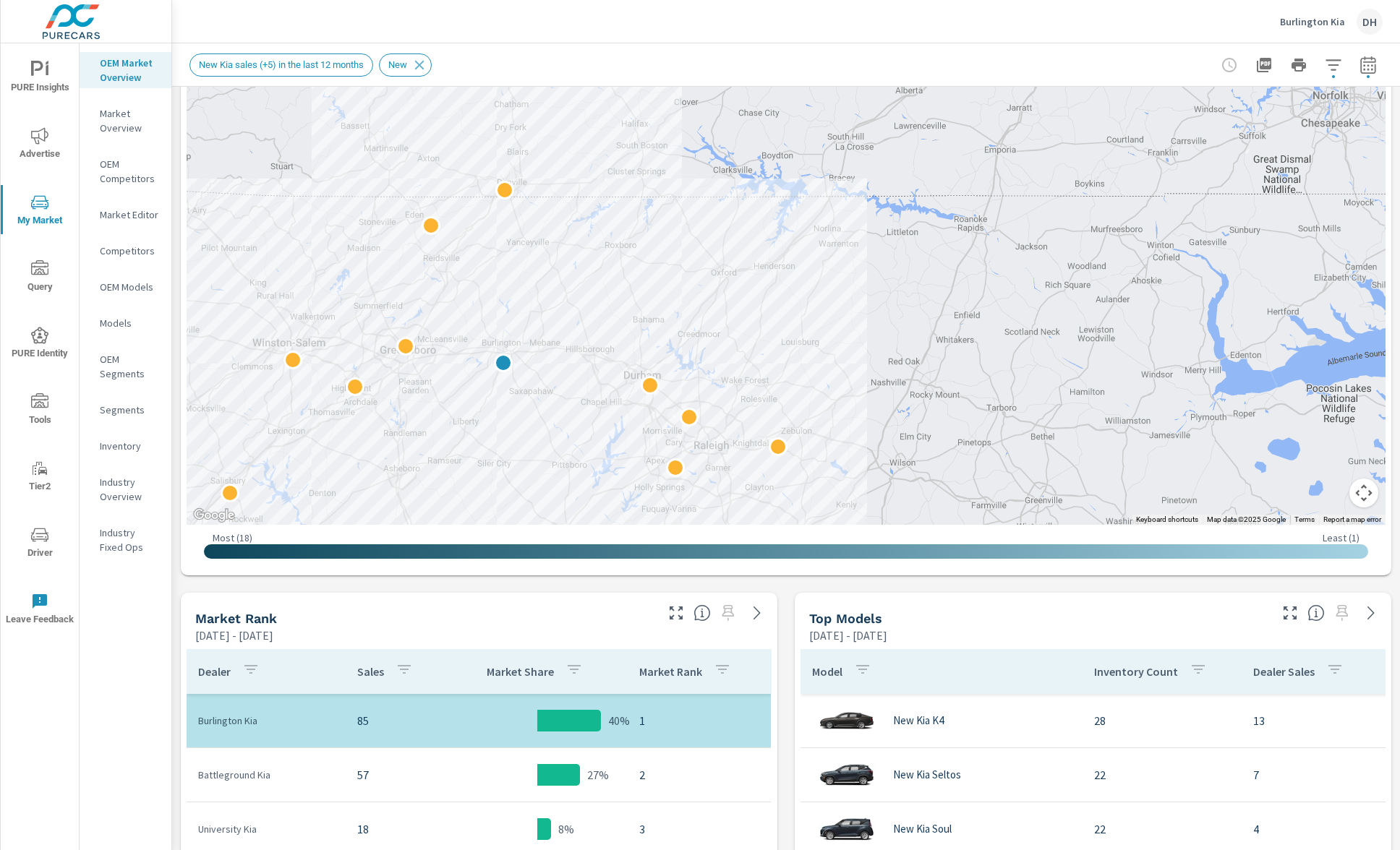
scroll to position [311, 0]
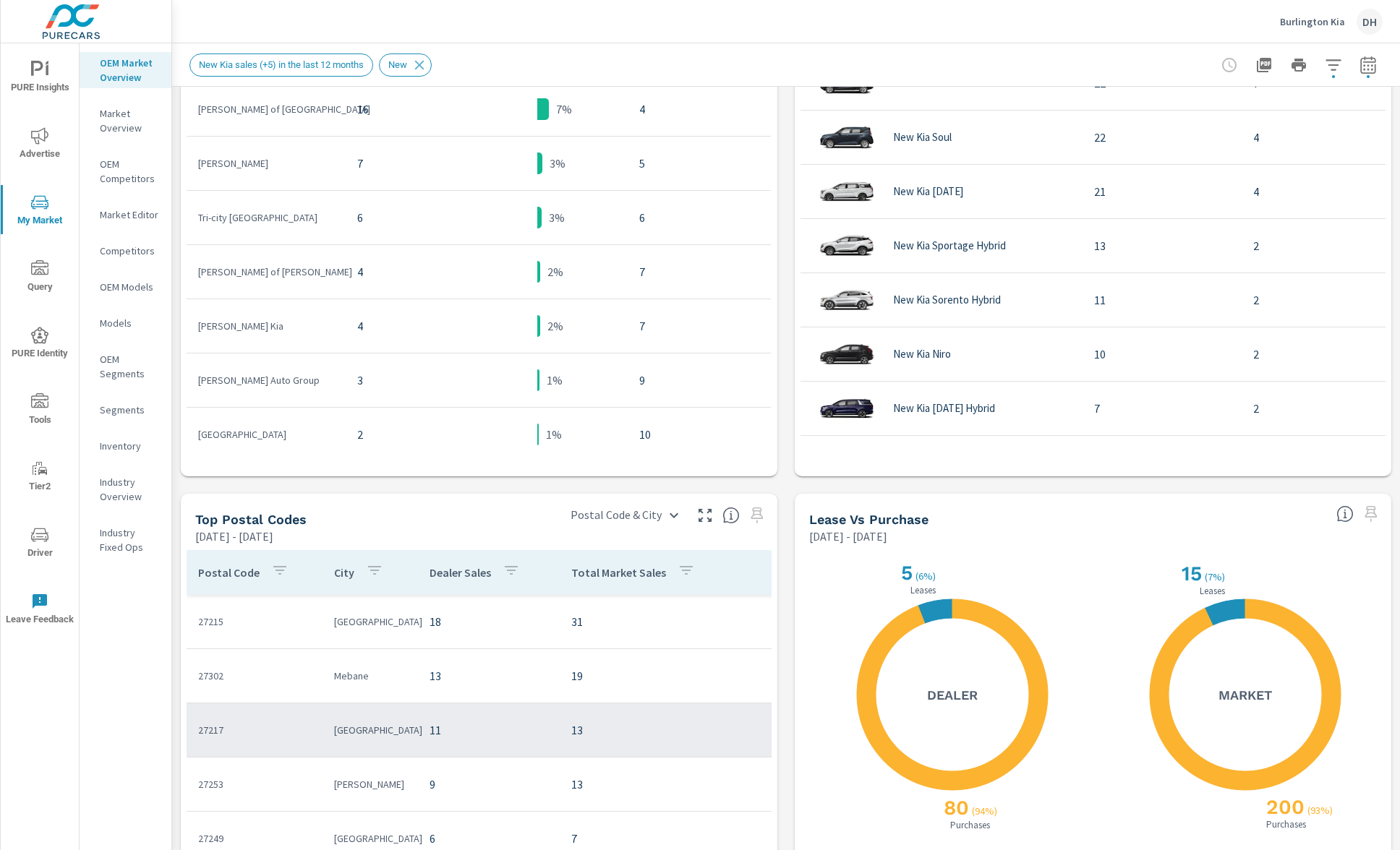
scroll to position [908, 0]
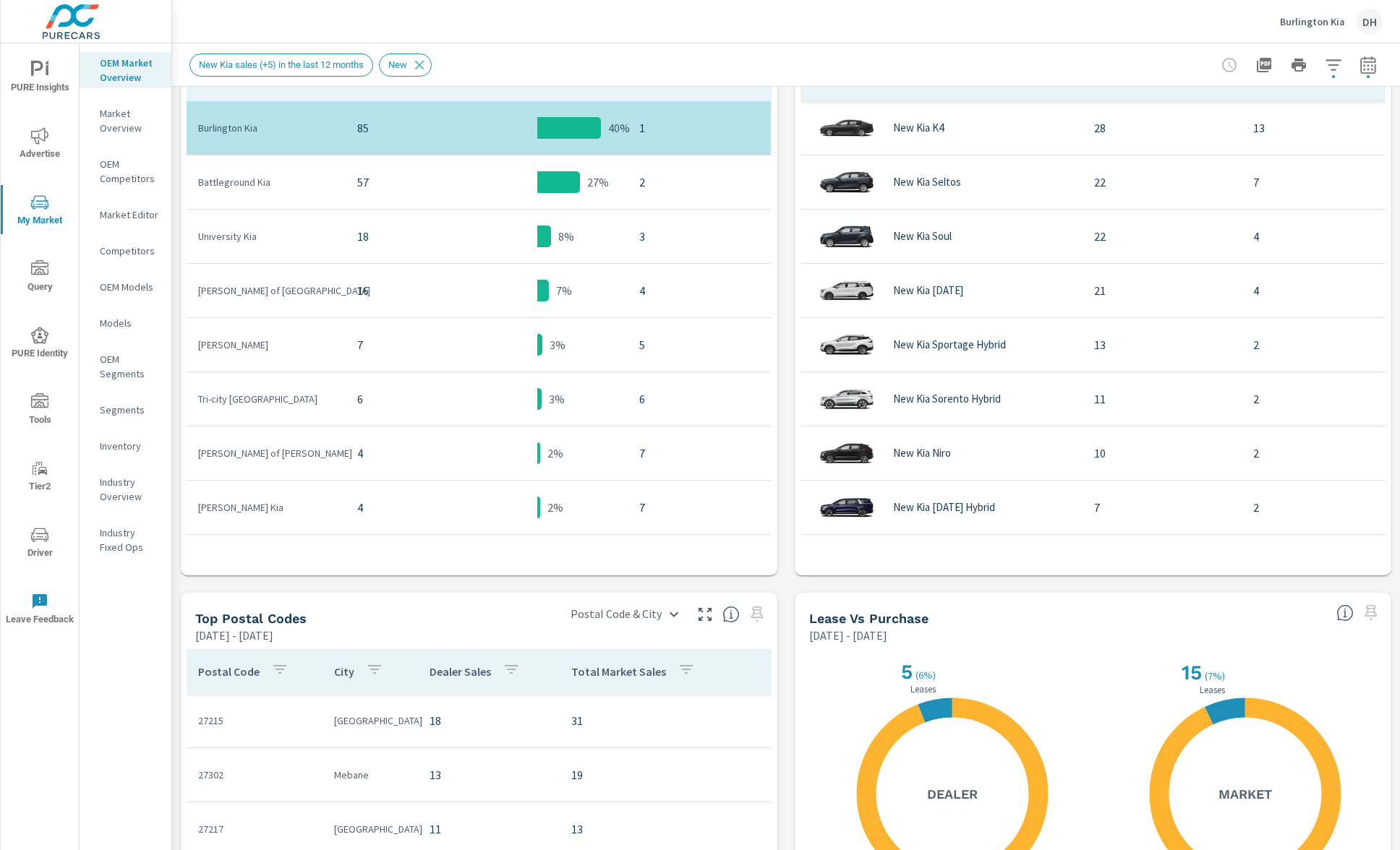
scroll to position [522, 0]
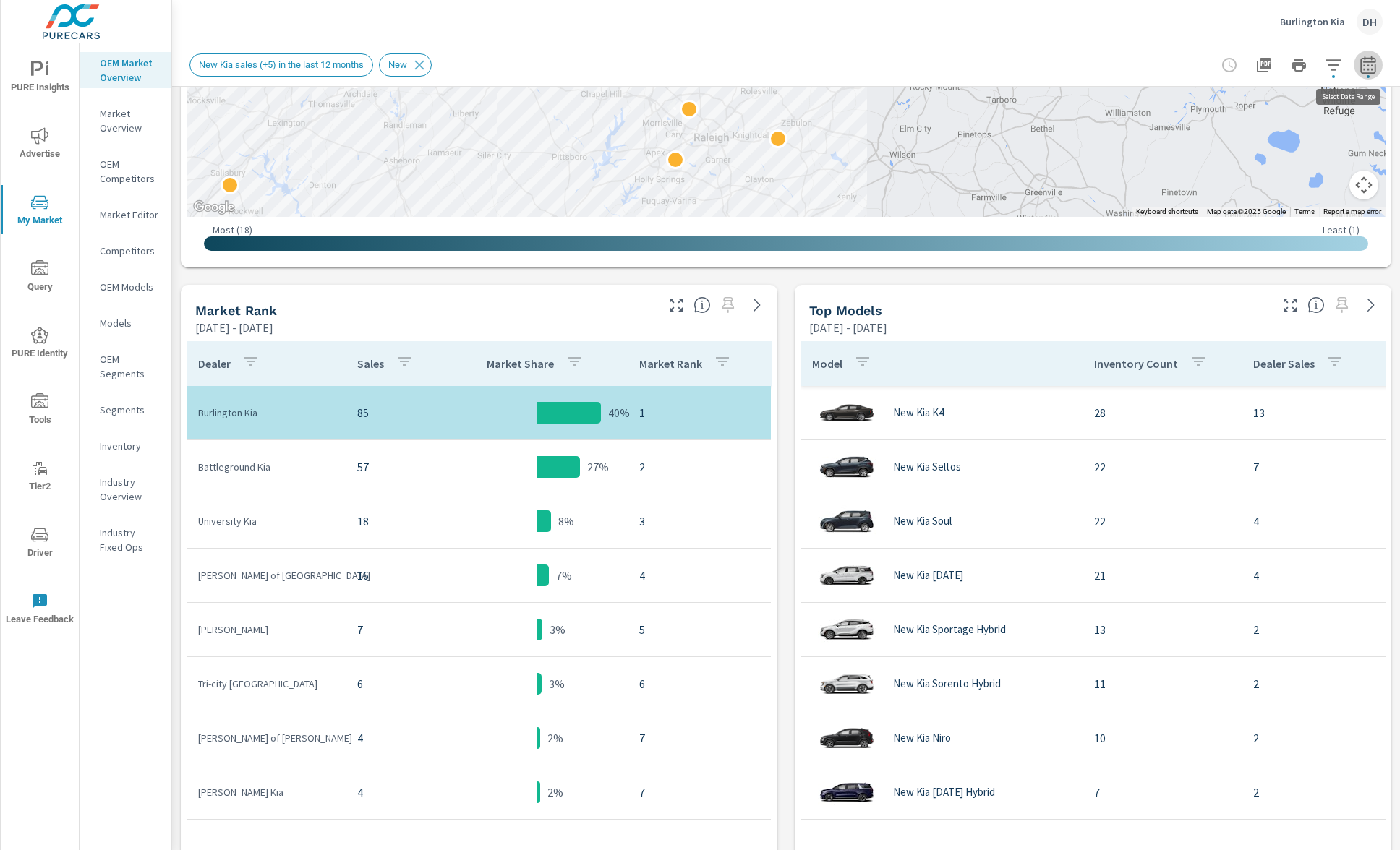
click at [1360, 61] on icon "button" at bounding box center [1367, 64] width 15 height 17
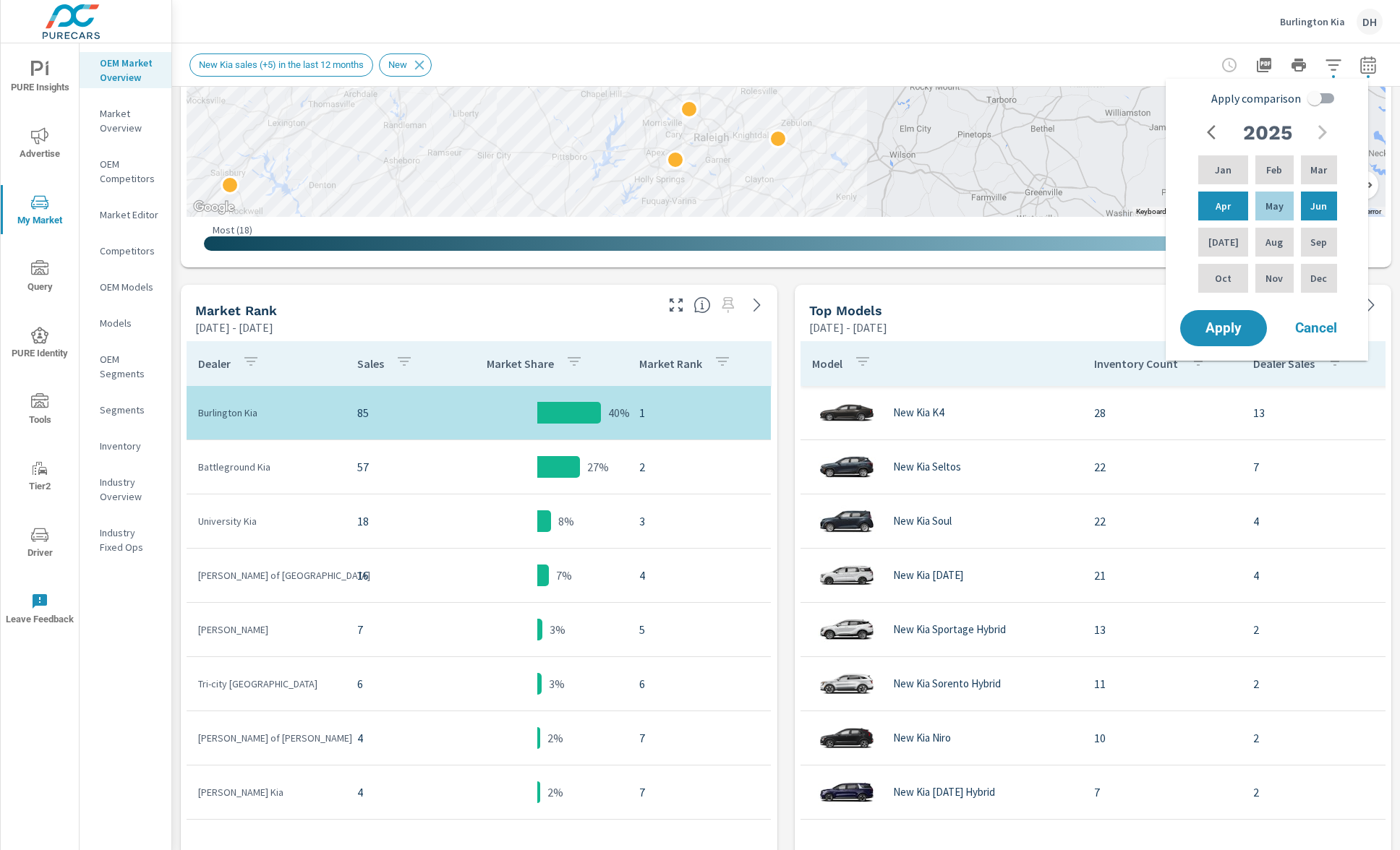
click at [1323, 102] on input "Apply comparison" at bounding box center [1315, 98] width 83 height 28
checkbox input "true"
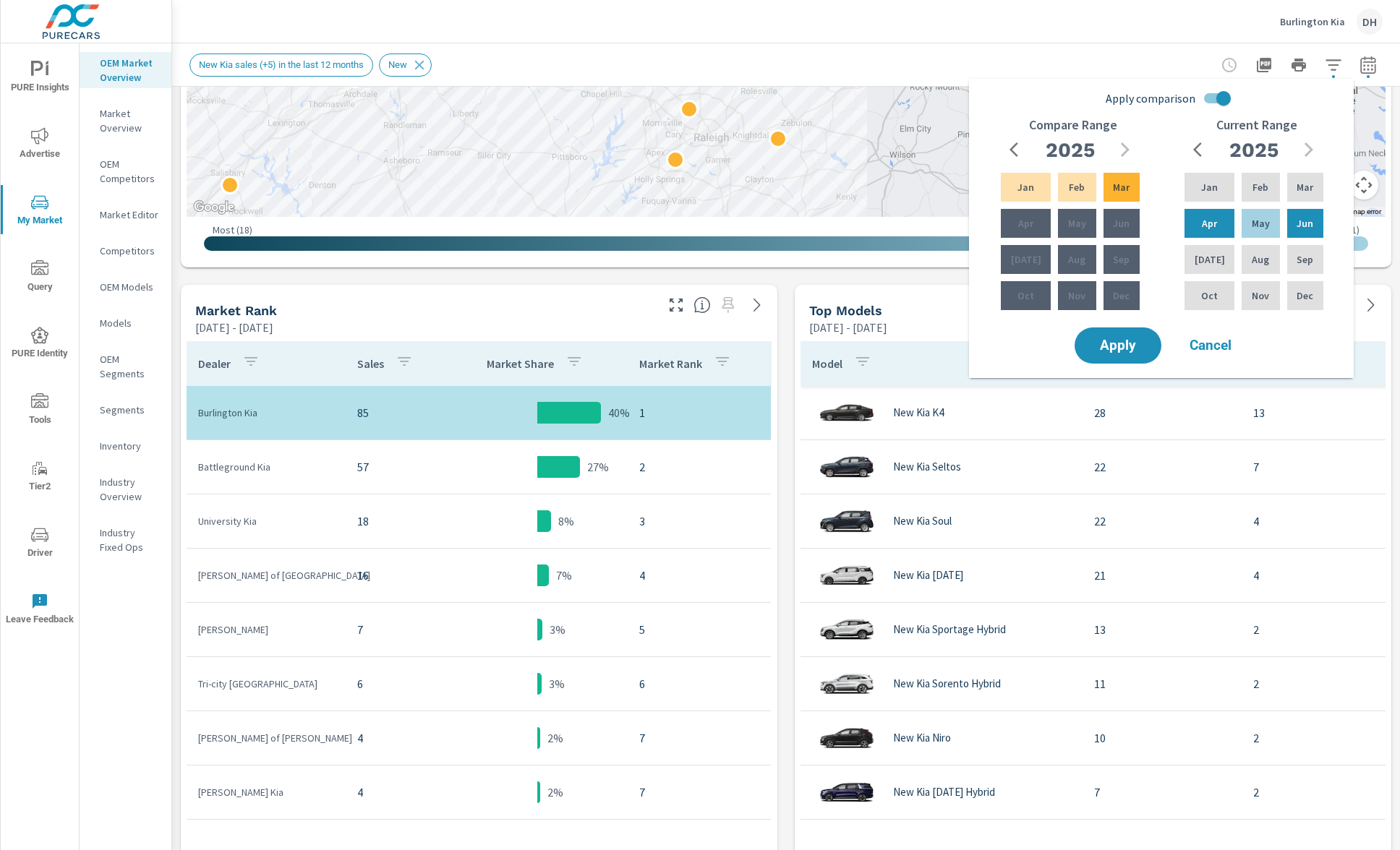
click at [1019, 147] on icon "button" at bounding box center [1018, 150] width 17 height 17
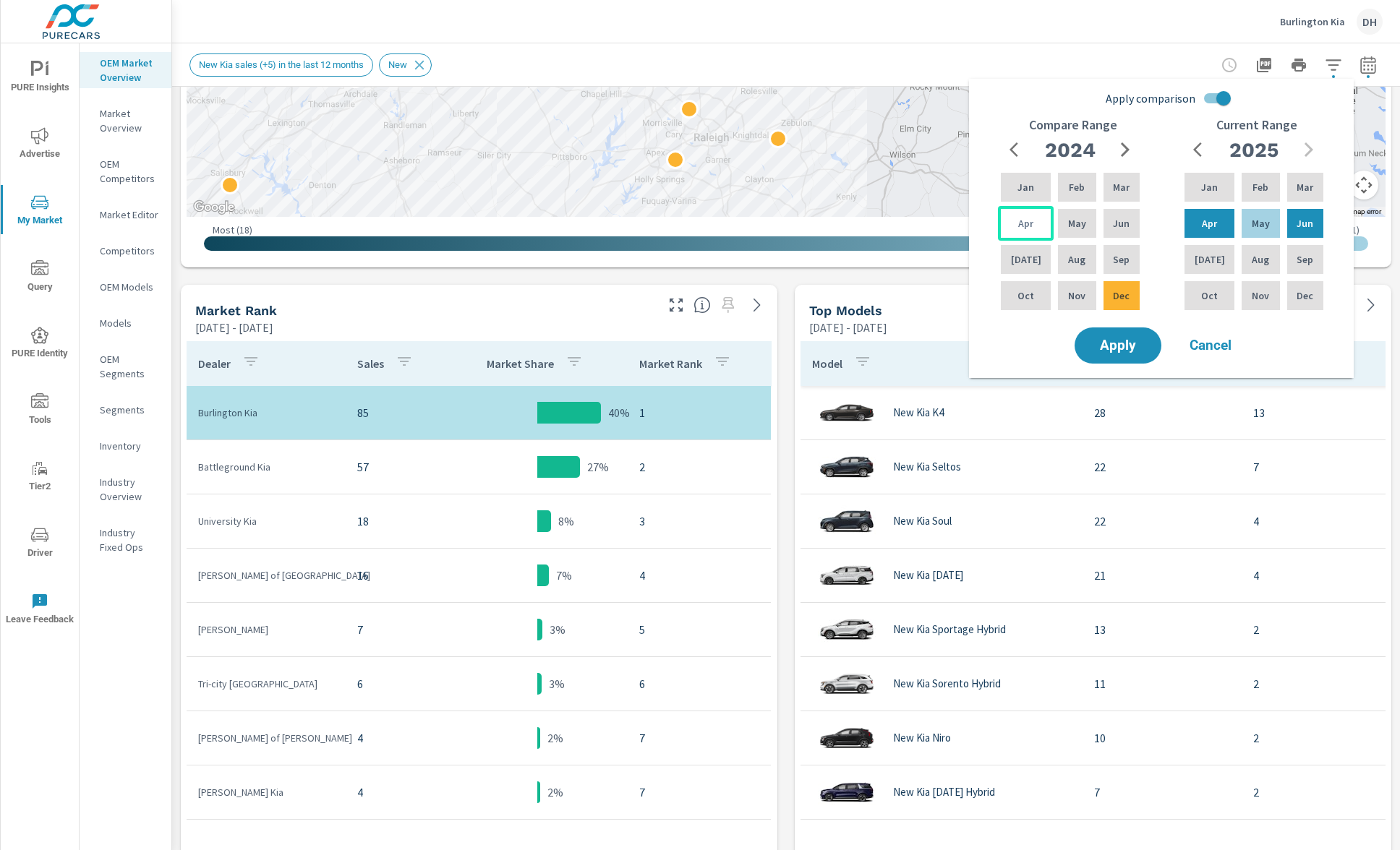
click at [1021, 229] on p "Apr" at bounding box center [1026, 223] width 15 height 15
click at [1121, 227] on p "Jun" at bounding box center [1121, 223] width 16 height 15
click at [1132, 341] on span "Apply" at bounding box center [1117, 346] width 59 height 14
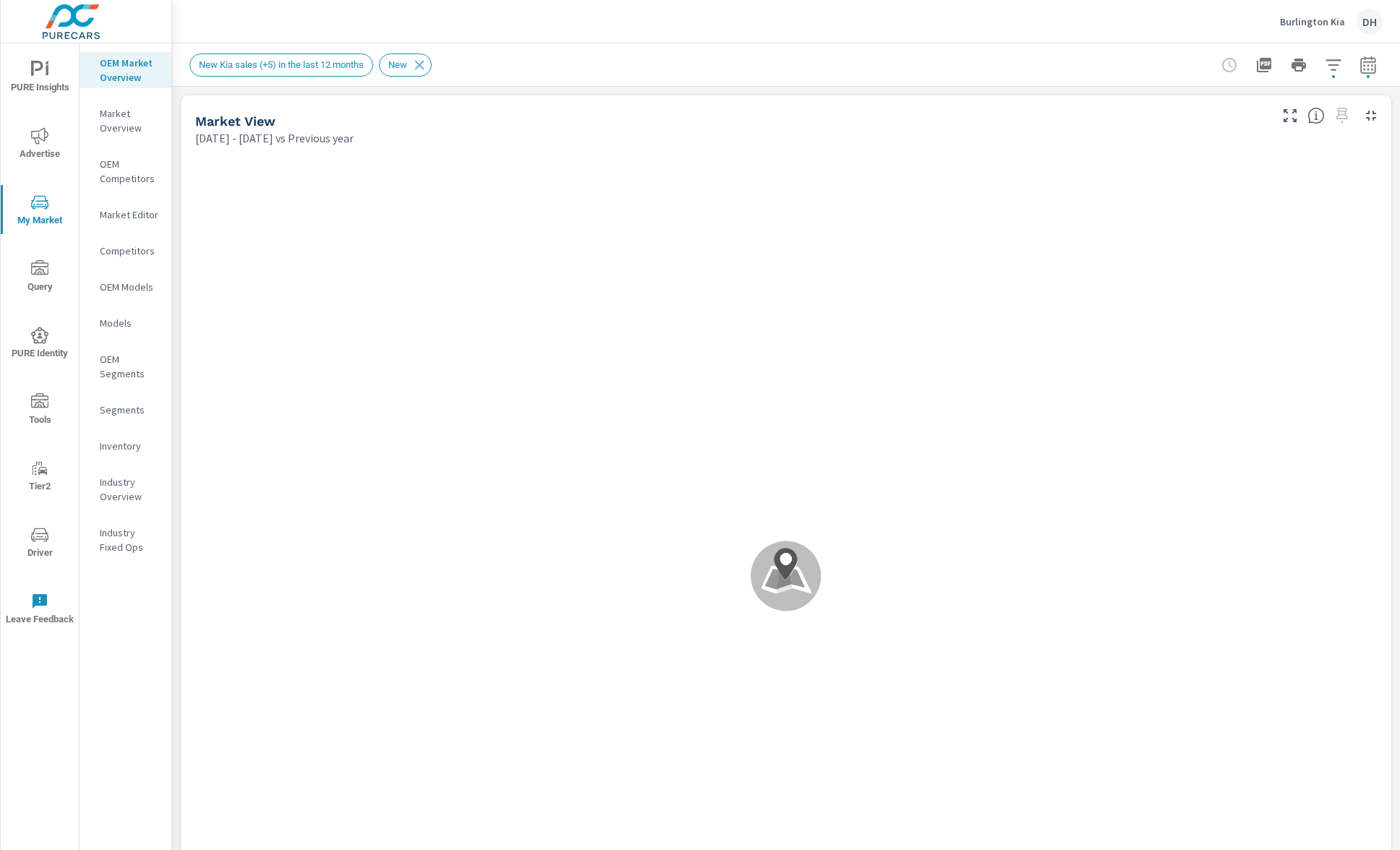
scroll to position [217, 0]
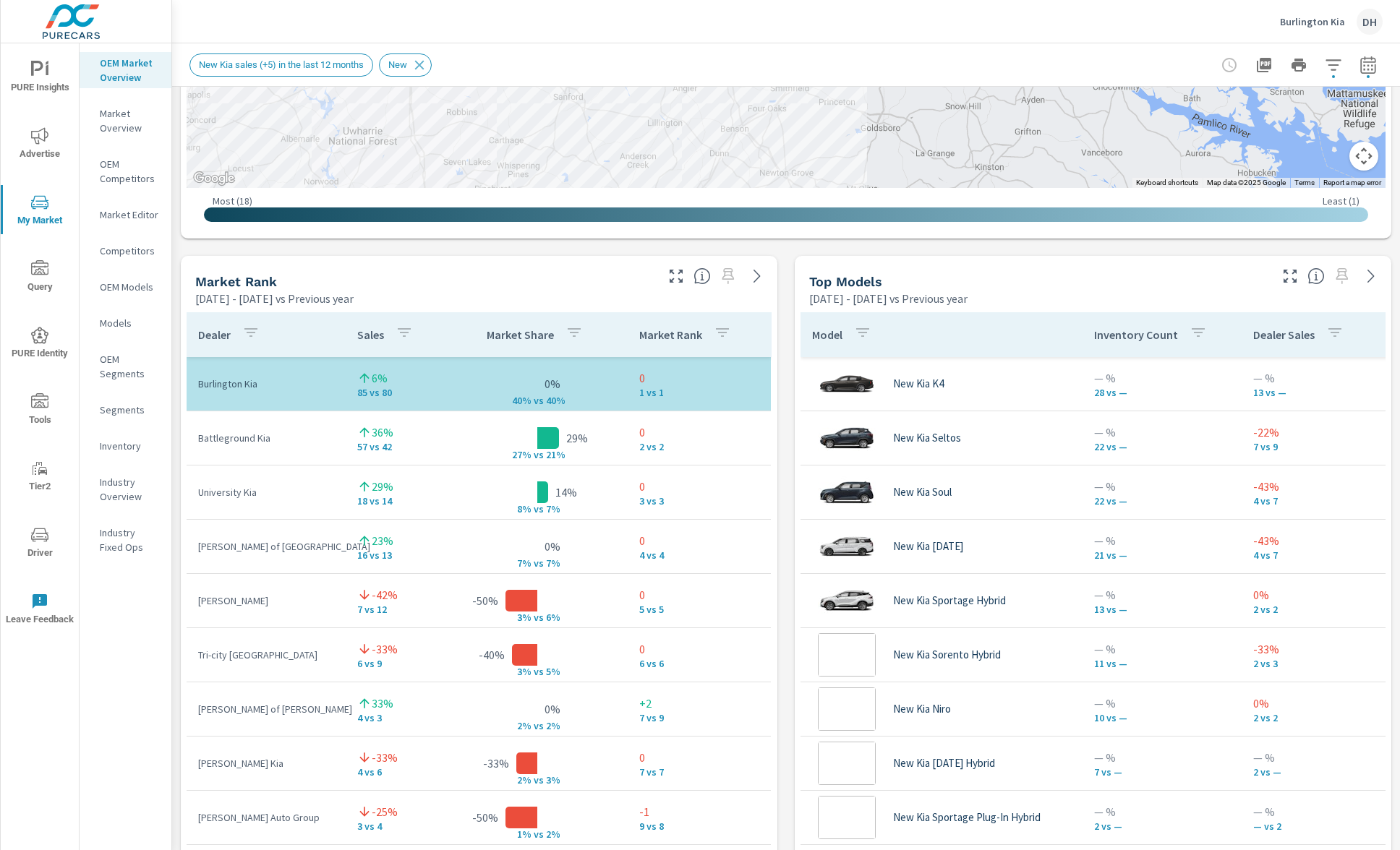
scroll to position [815, 0]
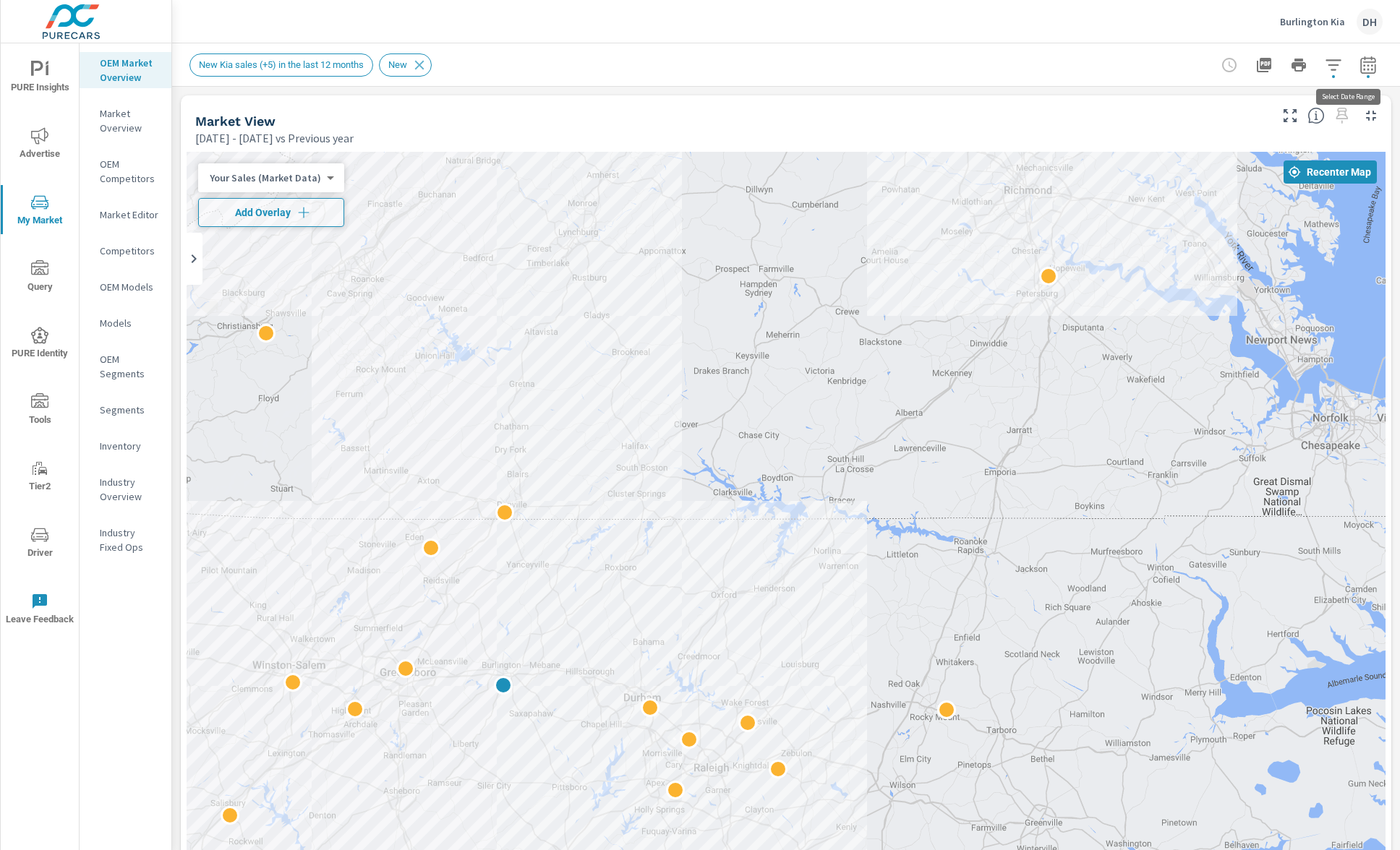
click at [1360, 61] on icon "button" at bounding box center [1367, 64] width 15 height 17
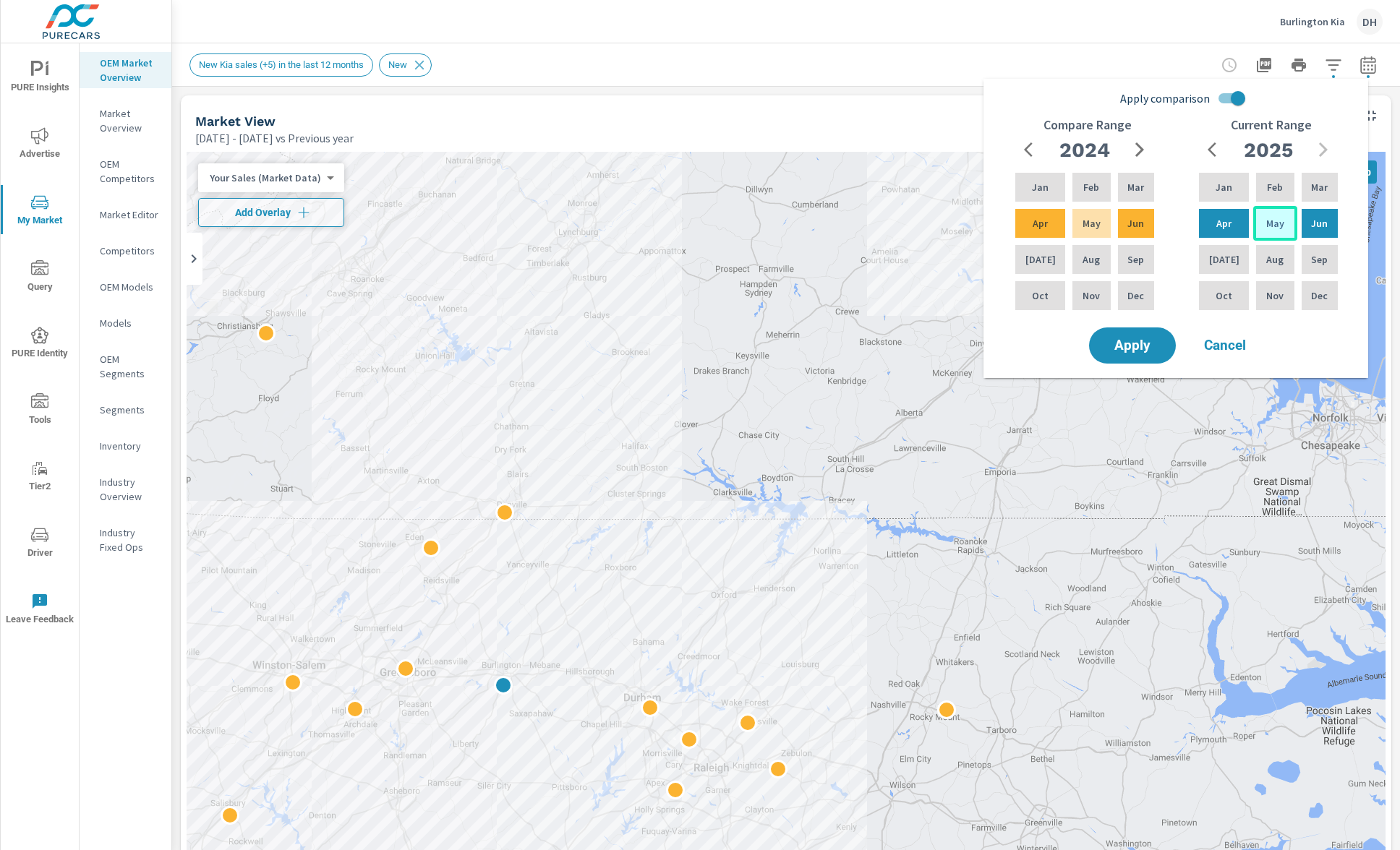
click at [1253, 227] on div "May" at bounding box center [1274, 223] width 43 height 34
click at [1268, 269] on div "Aug" at bounding box center [1274, 260] width 43 height 34
click at [1242, 93] on input "Apply comparison" at bounding box center [1237, 98] width 83 height 28
checkbox input "false"
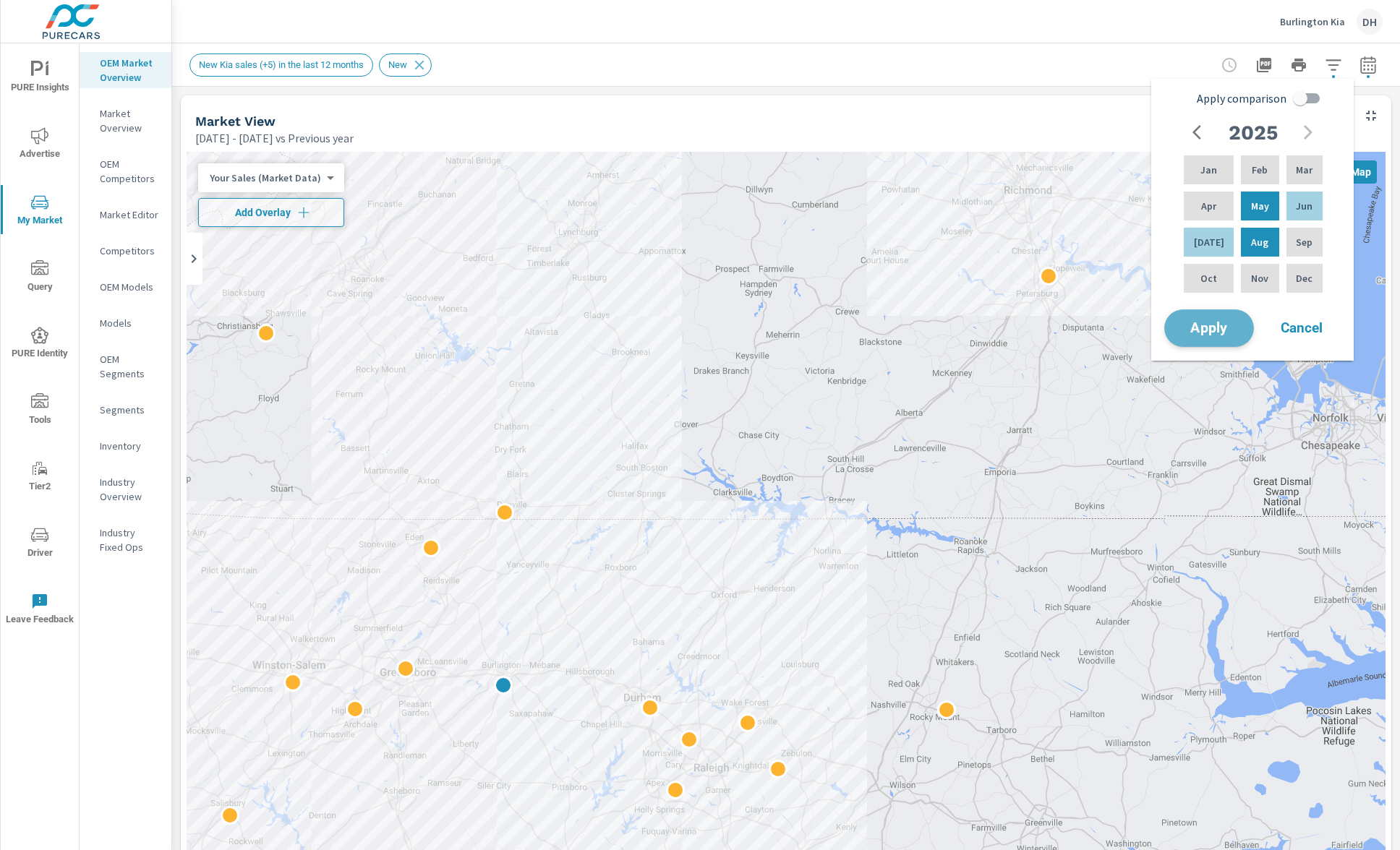
click at [1233, 324] on span "Apply" at bounding box center [1208, 328] width 59 height 14
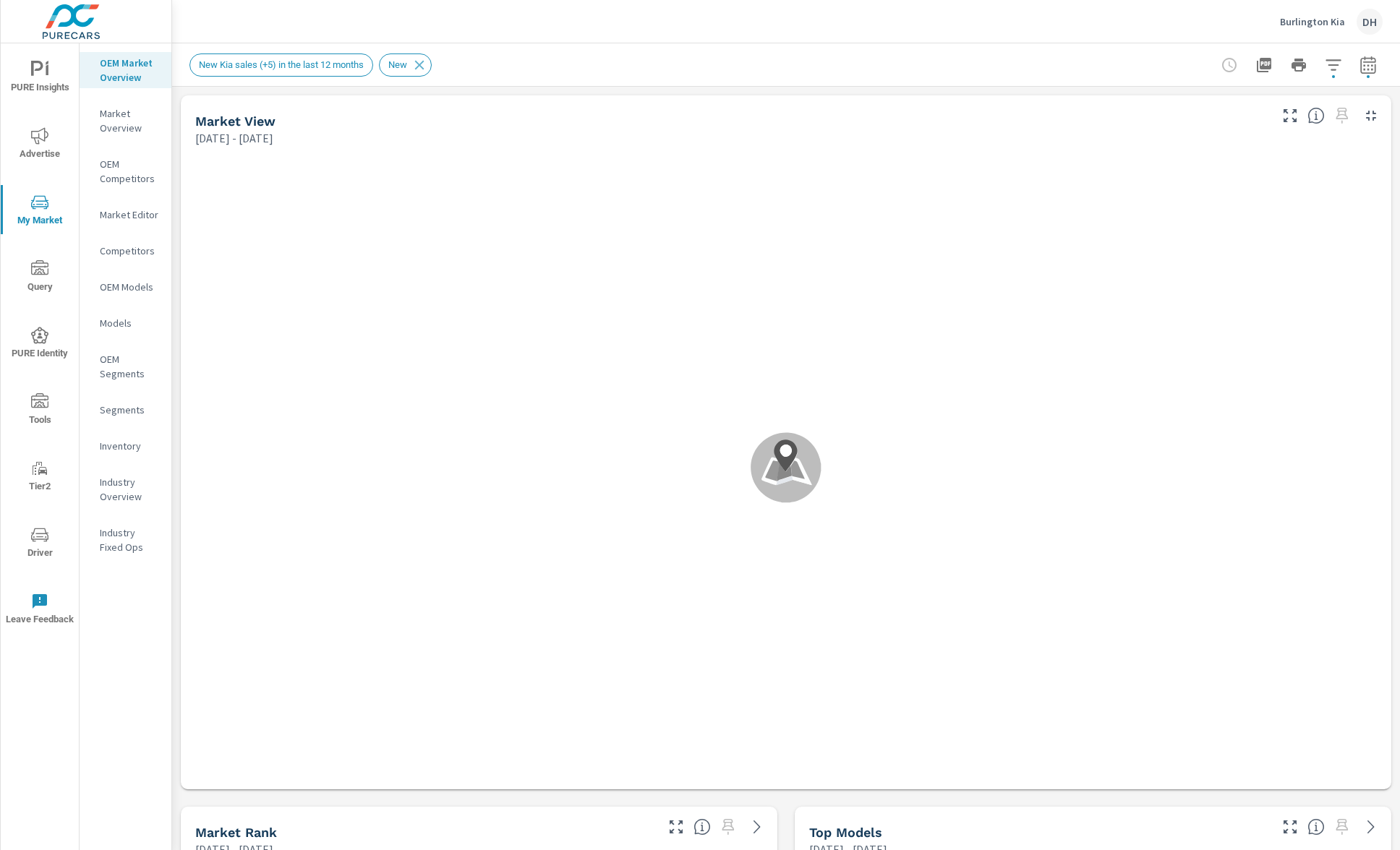
click at [58, 159] on span "Advertise" at bounding box center [40, 144] width 70 height 35
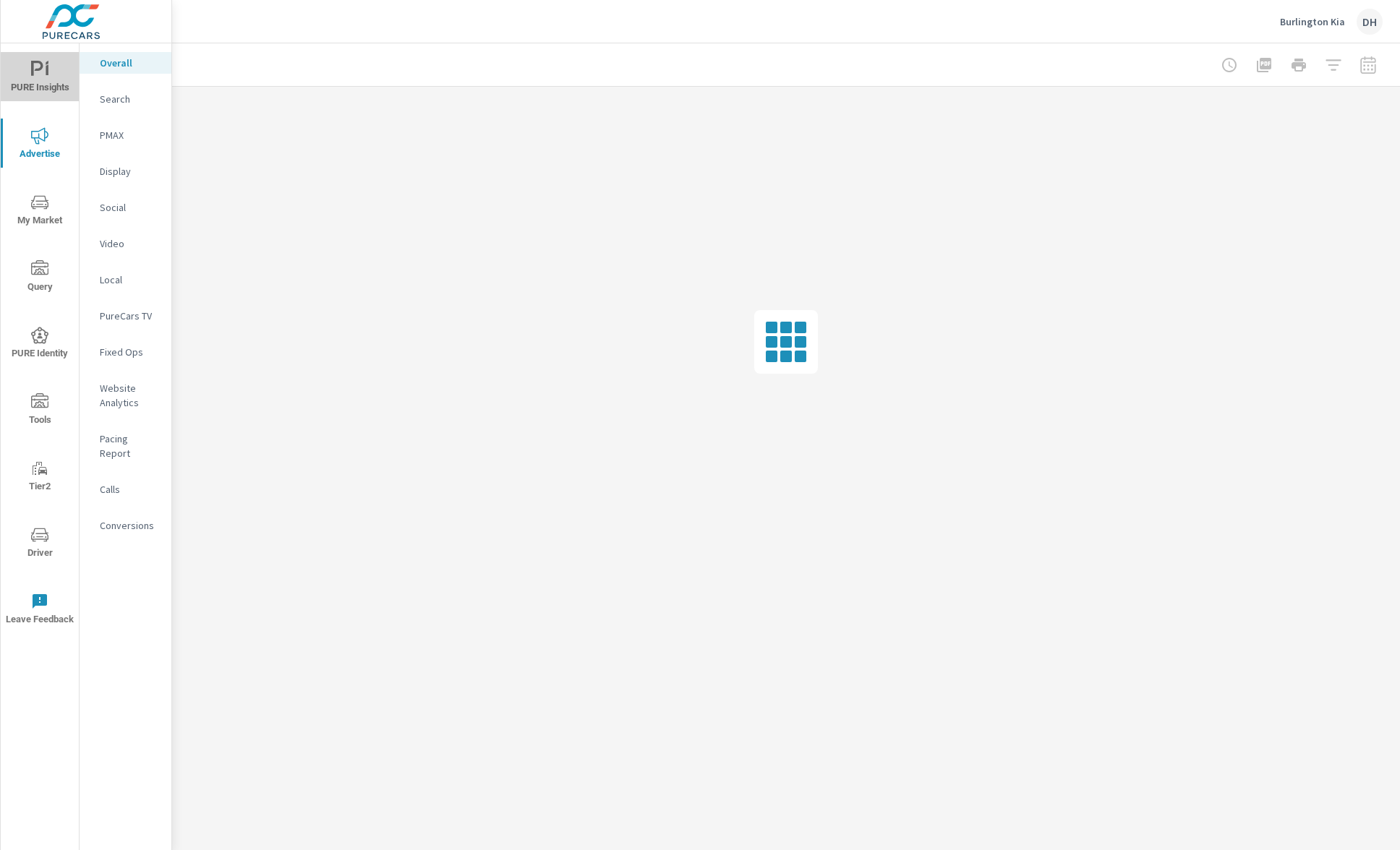
click at [51, 84] on span "PURE Insights" at bounding box center [40, 78] width 70 height 35
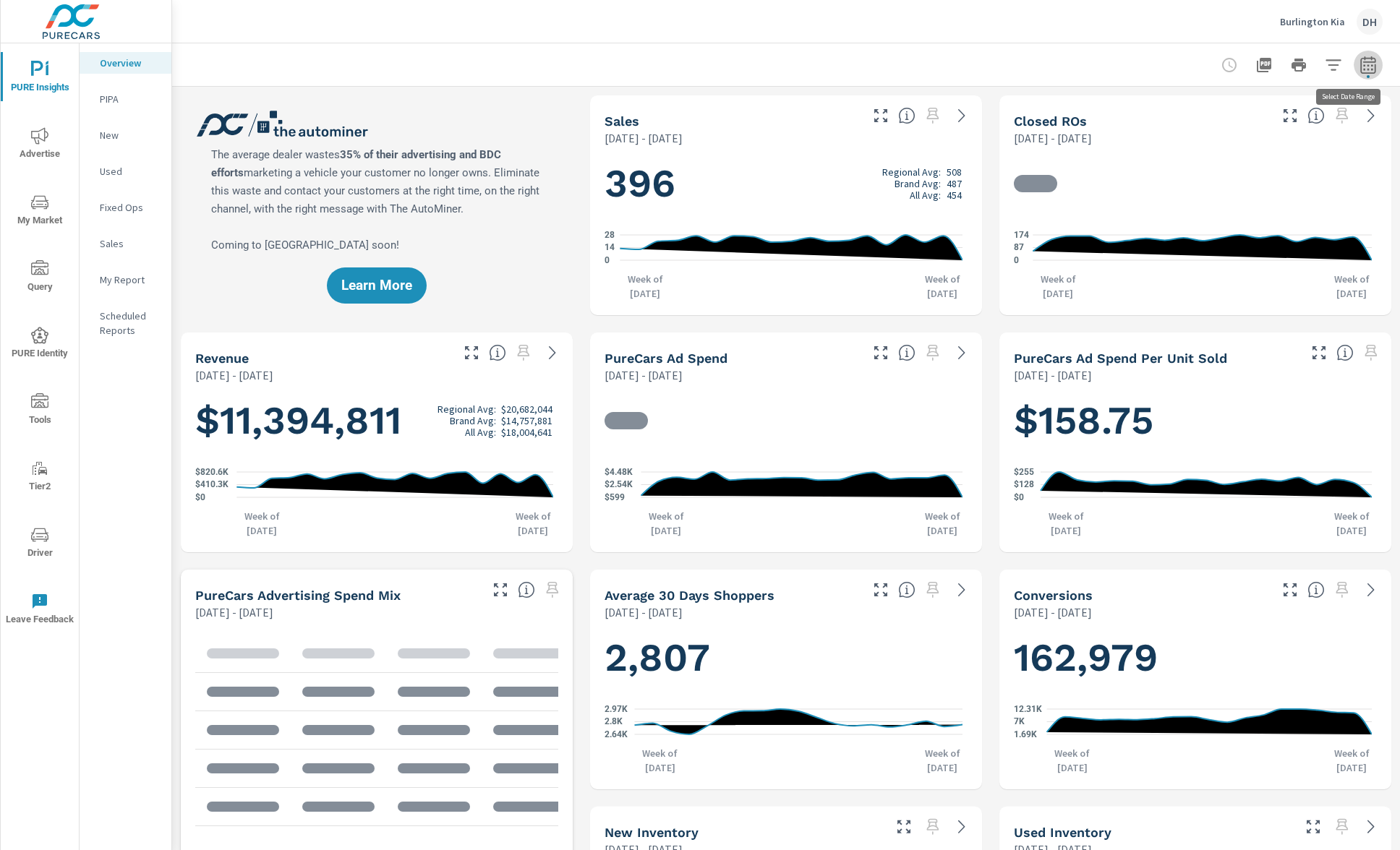
click at [1360, 69] on icon "button" at bounding box center [1368, 65] width 17 height 17
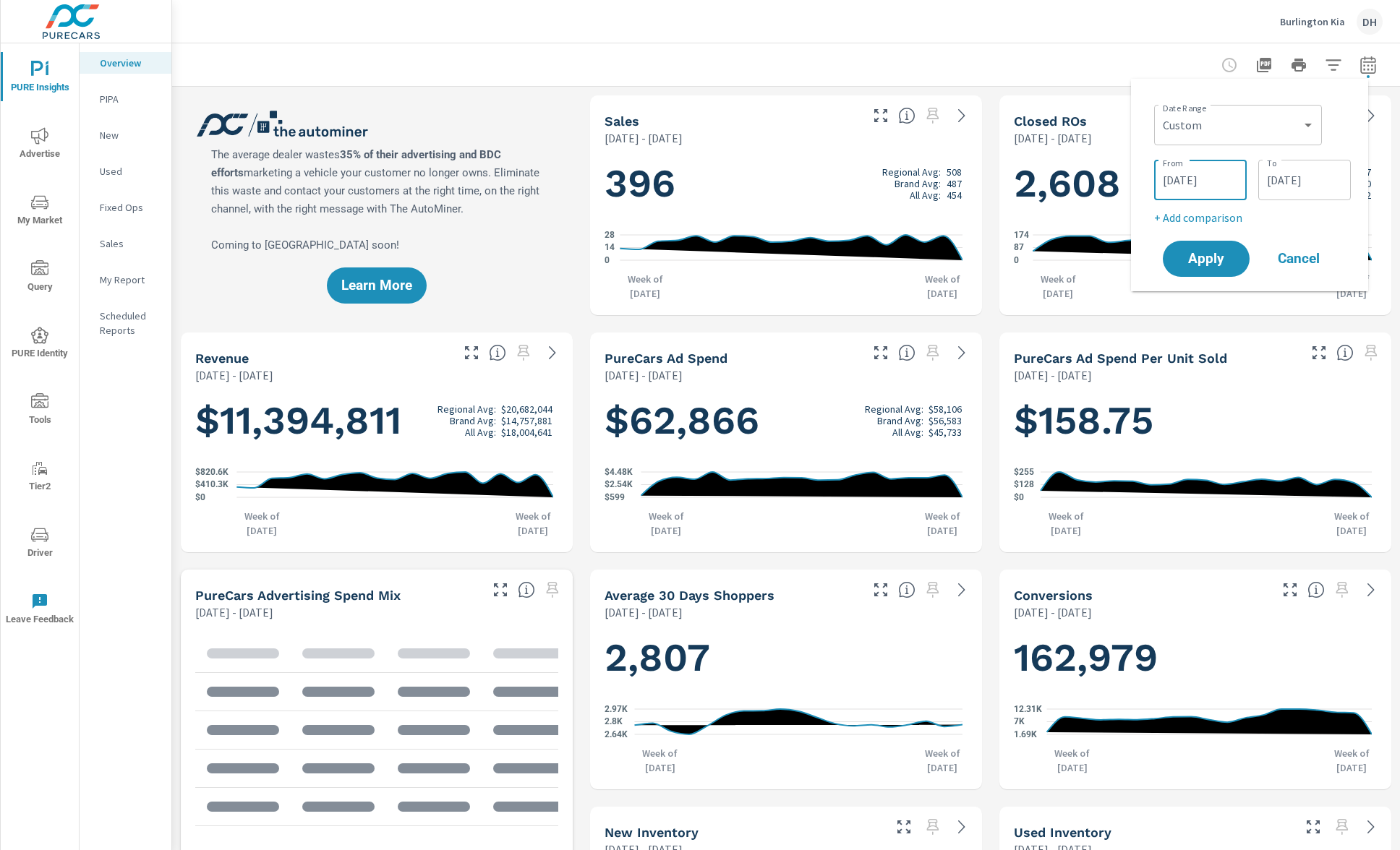
click at [1199, 183] on input "[DATE]" at bounding box center [1200, 180] width 81 height 29
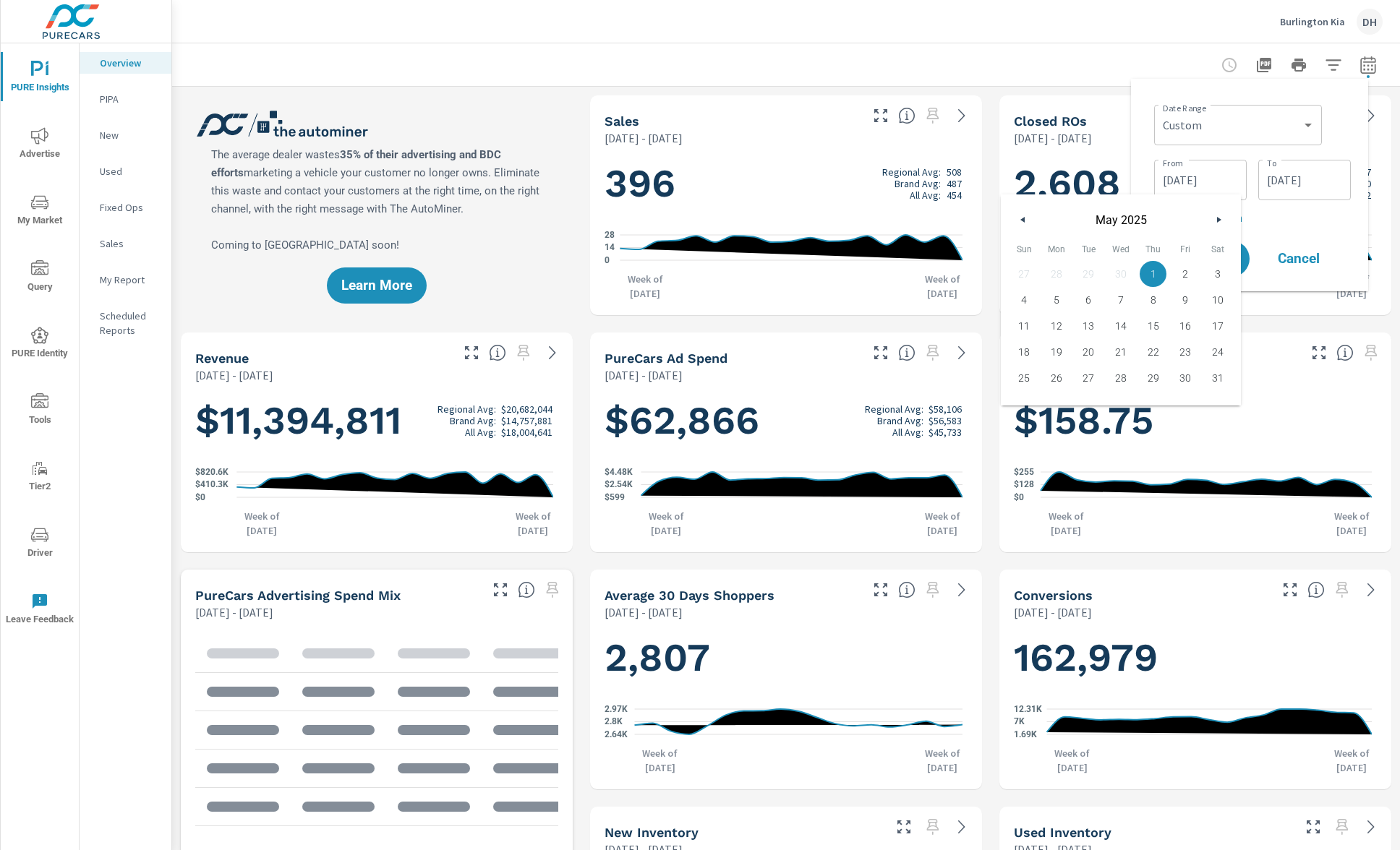
click at [1259, 32] on div "Burlington Kia DH" at bounding box center [785, 21] width 1193 height 43
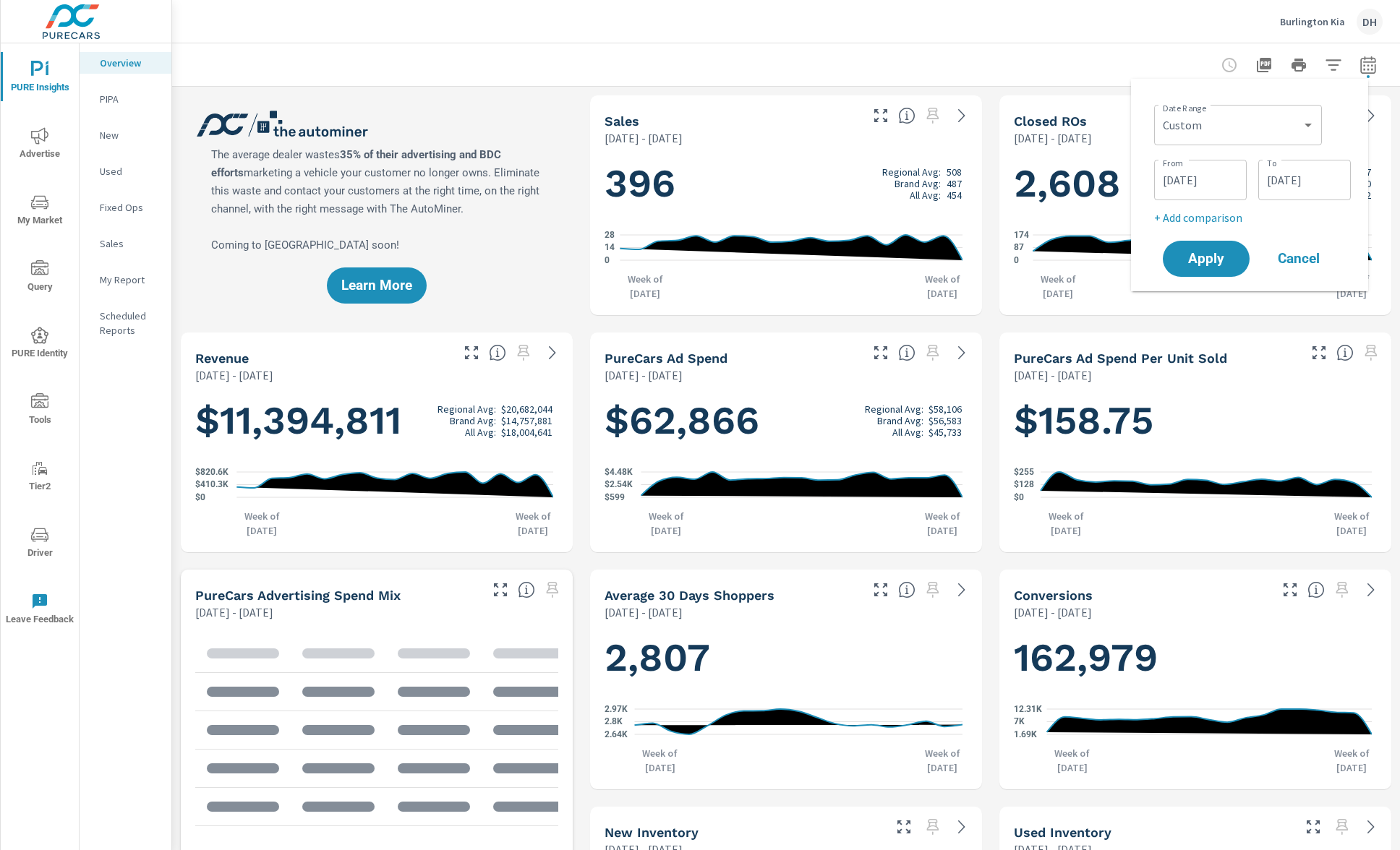
click at [1213, 221] on p "+ Add comparison" at bounding box center [1252, 217] width 197 height 17
click at [1237, 233] on select "Custom Previous period Previous month Previous year" at bounding box center [1238, 244] width 157 height 29
click at [1160, 229] on select "Custom Previous period Previous month Previous year" at bounding box center [1238, 244] width 157 height 29
select select "Previous year"
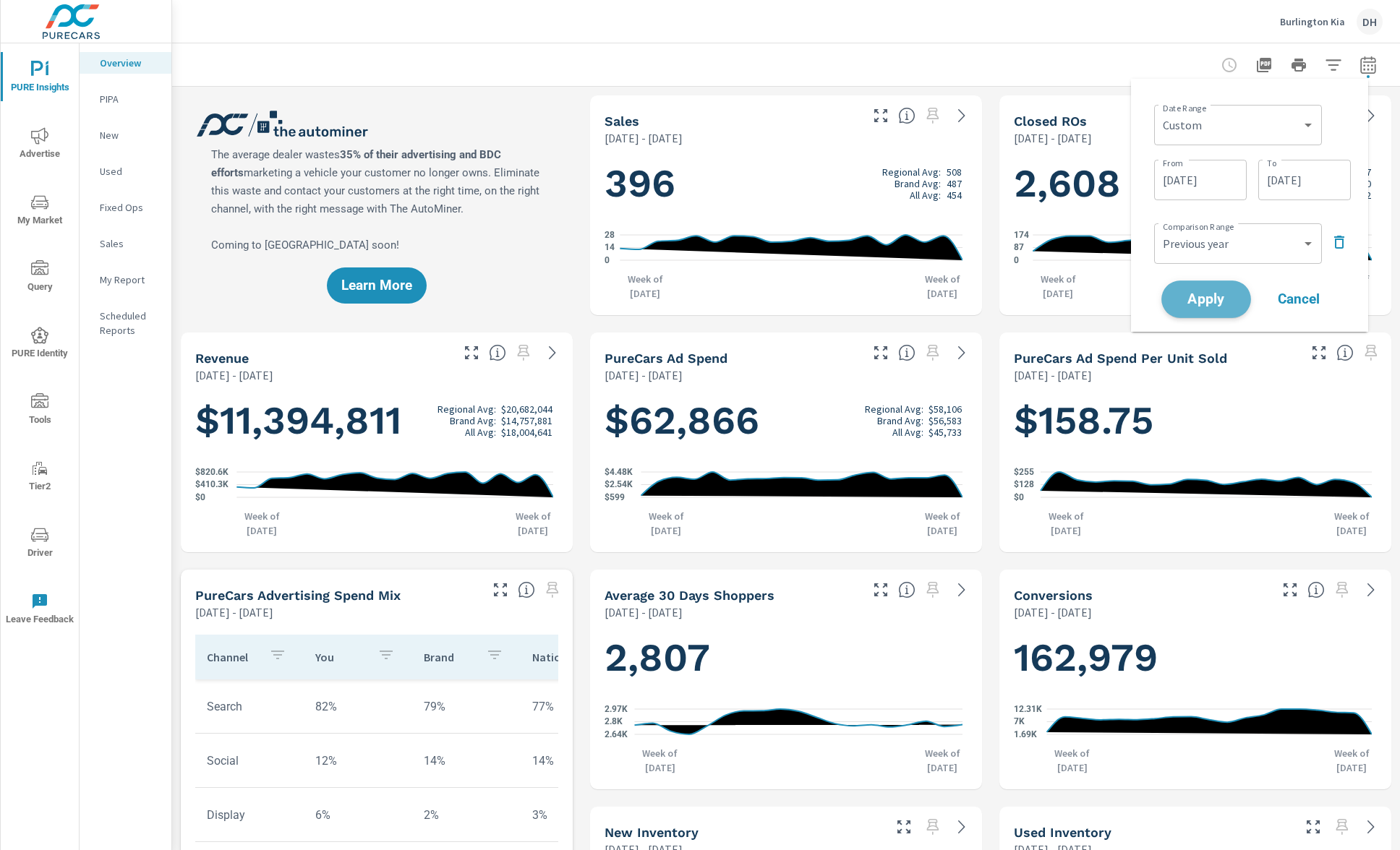
click at [1211, 302] on span "Apply" at bounding box center [1206, 299] width 59 height 14
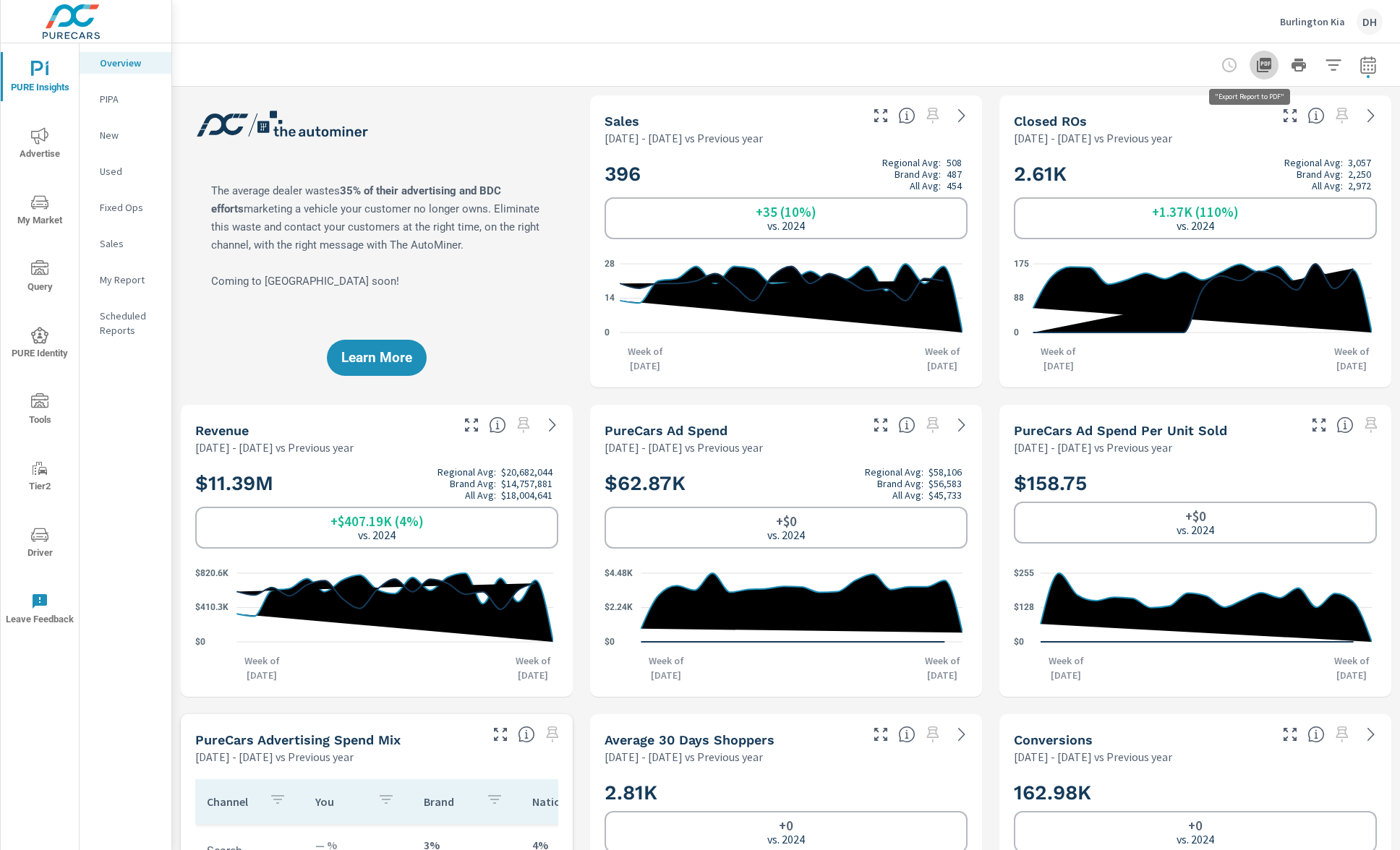
click at [1256, 63] on icon "button" at bounding box center [1264, 65] width 17 height 17
click at [1363, 54] on button "button" at bounding box center [1368, 65] width 29 height 29
select select "Previous year"
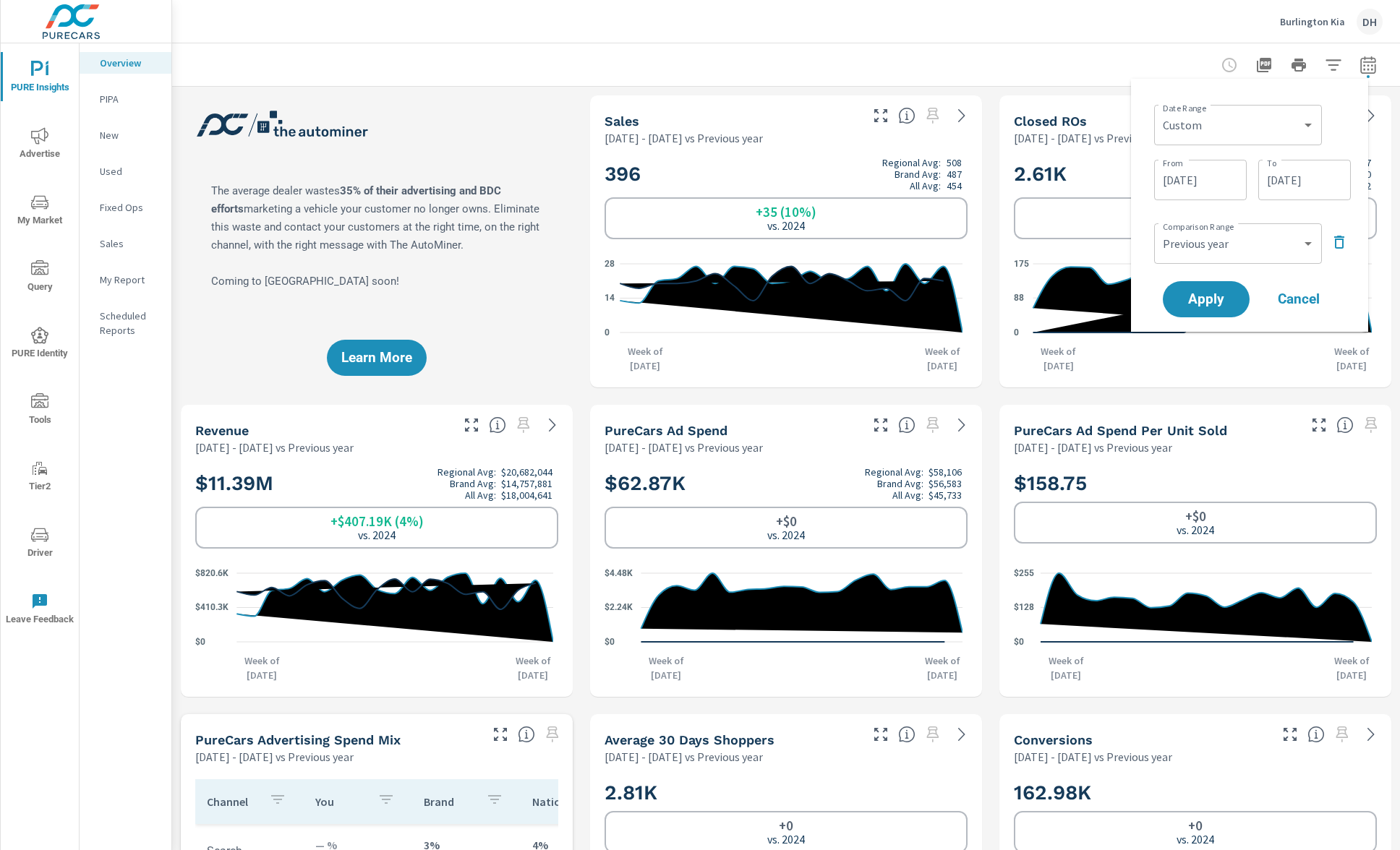
click at [1208, 184] on input "[DATE]" at bounding box center [1200, 180] width 81 height 29
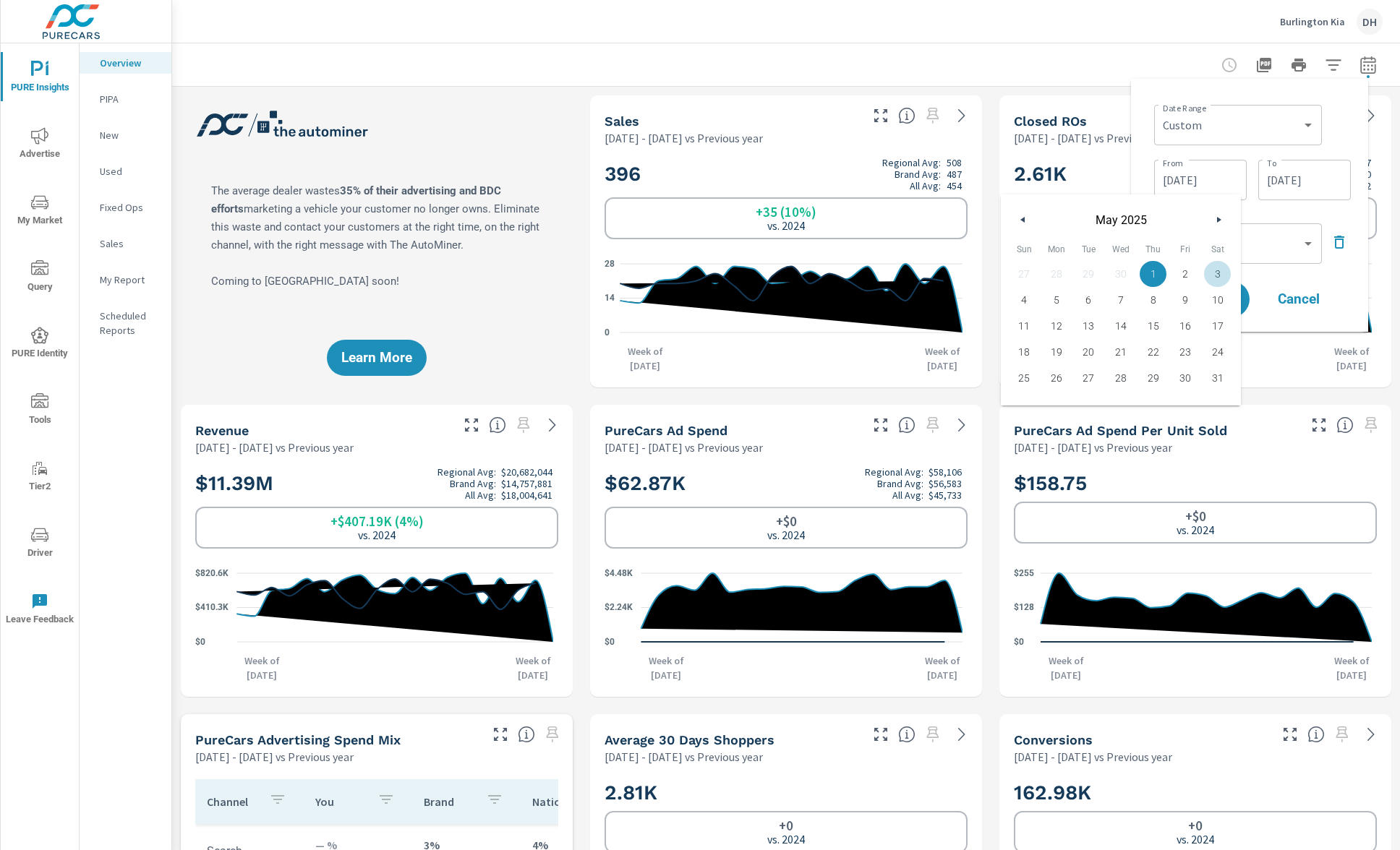
click at [1220, 222] on icon "button" at bounding box center [1220, 219] width 7 height 6
click at [1090, 270] on span "1" at bounding box center [1089, 274] width 33 height 19
type input "[DATE]"
click at [1305, 324] on div "Date Range Custom Yesterday Last week Last 7 days Last 14 days Last 30 days Las…" at bounding box center [1250, 205] width 237 height 253
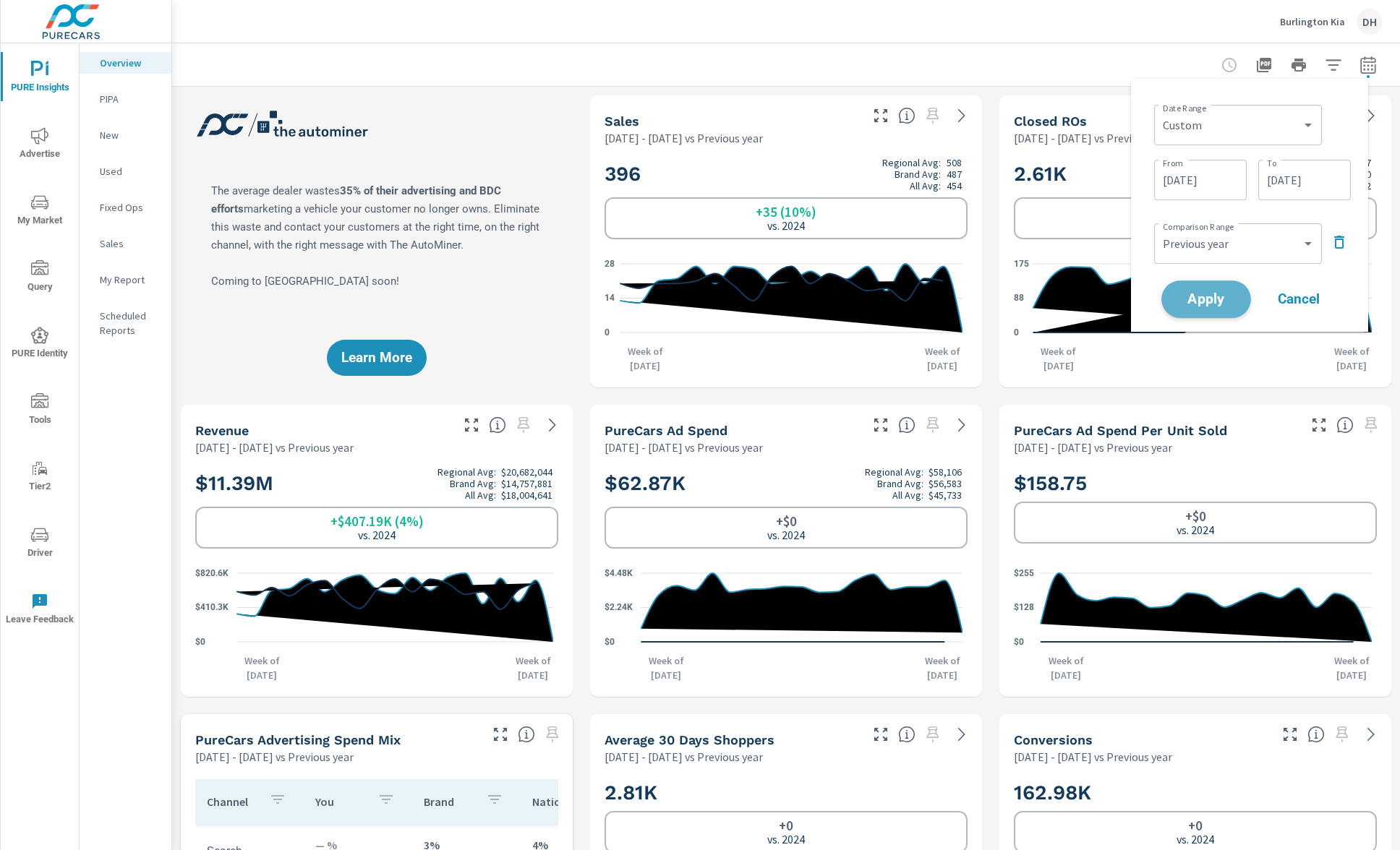
click at [1230, 297] on span "Apply" at bounding box center [1206, 299] width 59 height 14
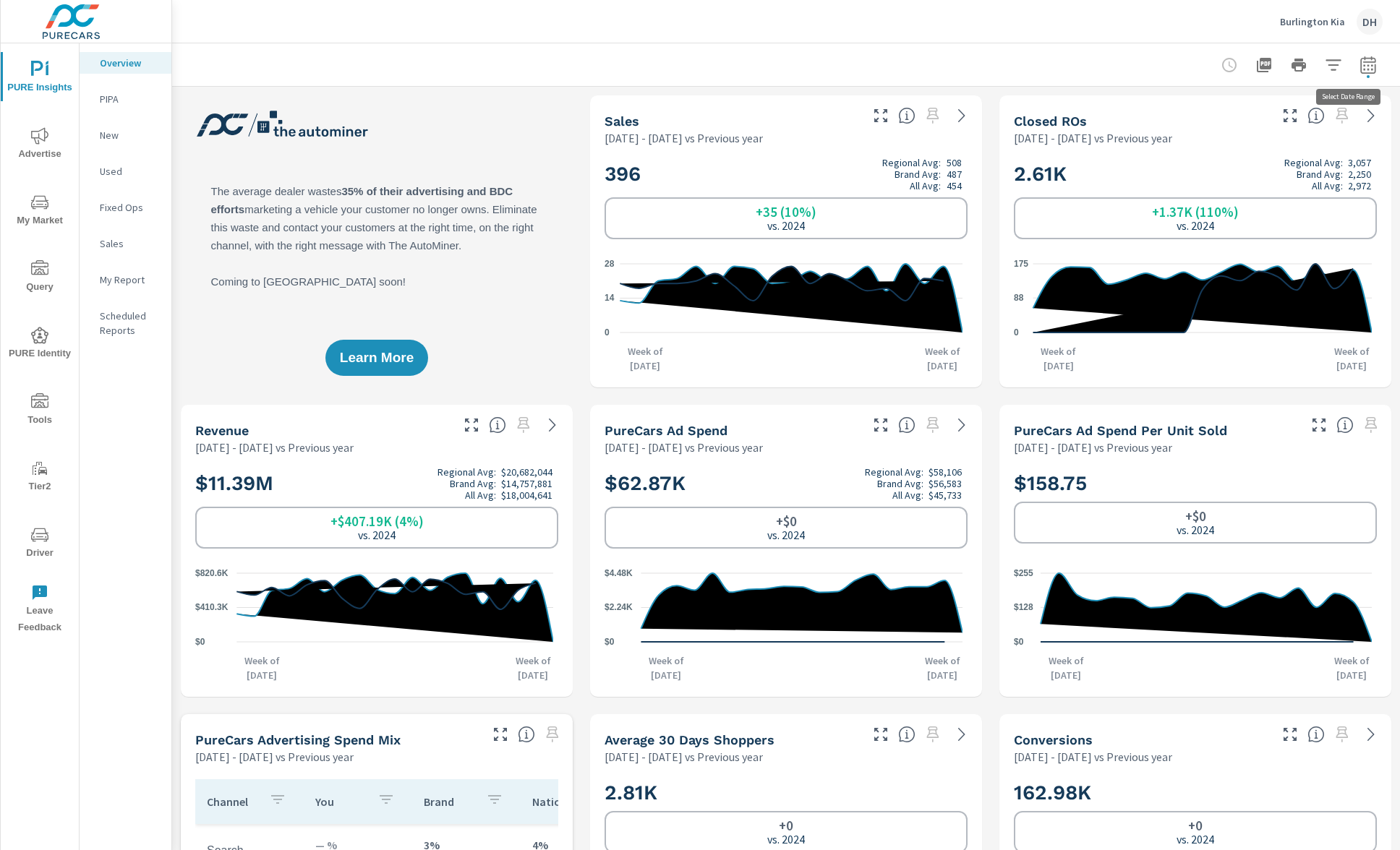
click at [1360, 66] on icon "button" at bounding box center [1367, 64] width 15 height 17
select select "Previous year"
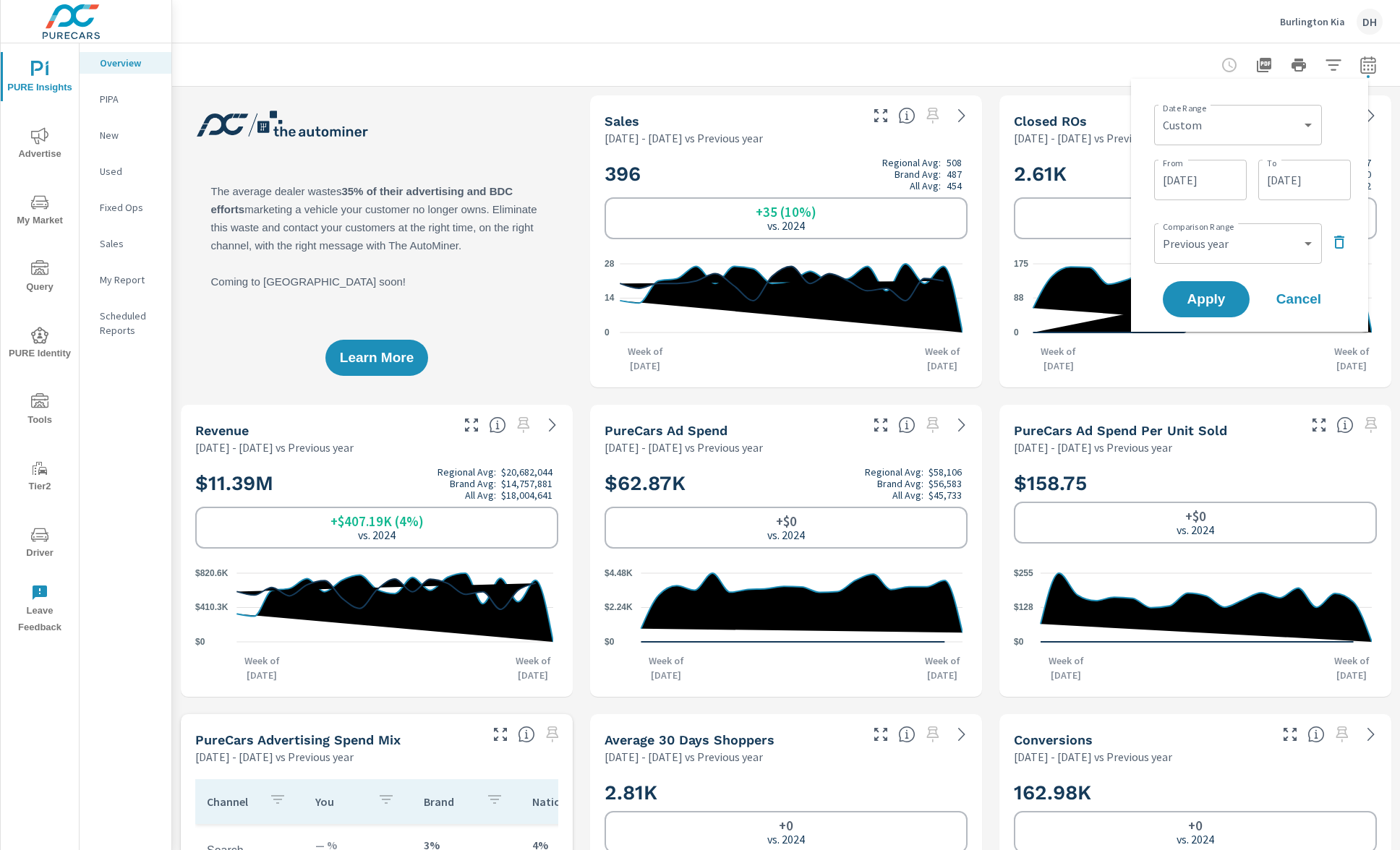
click at [1203, 180] on input "[DATE]" at bounding box center [1200, 180] width 81 height 29
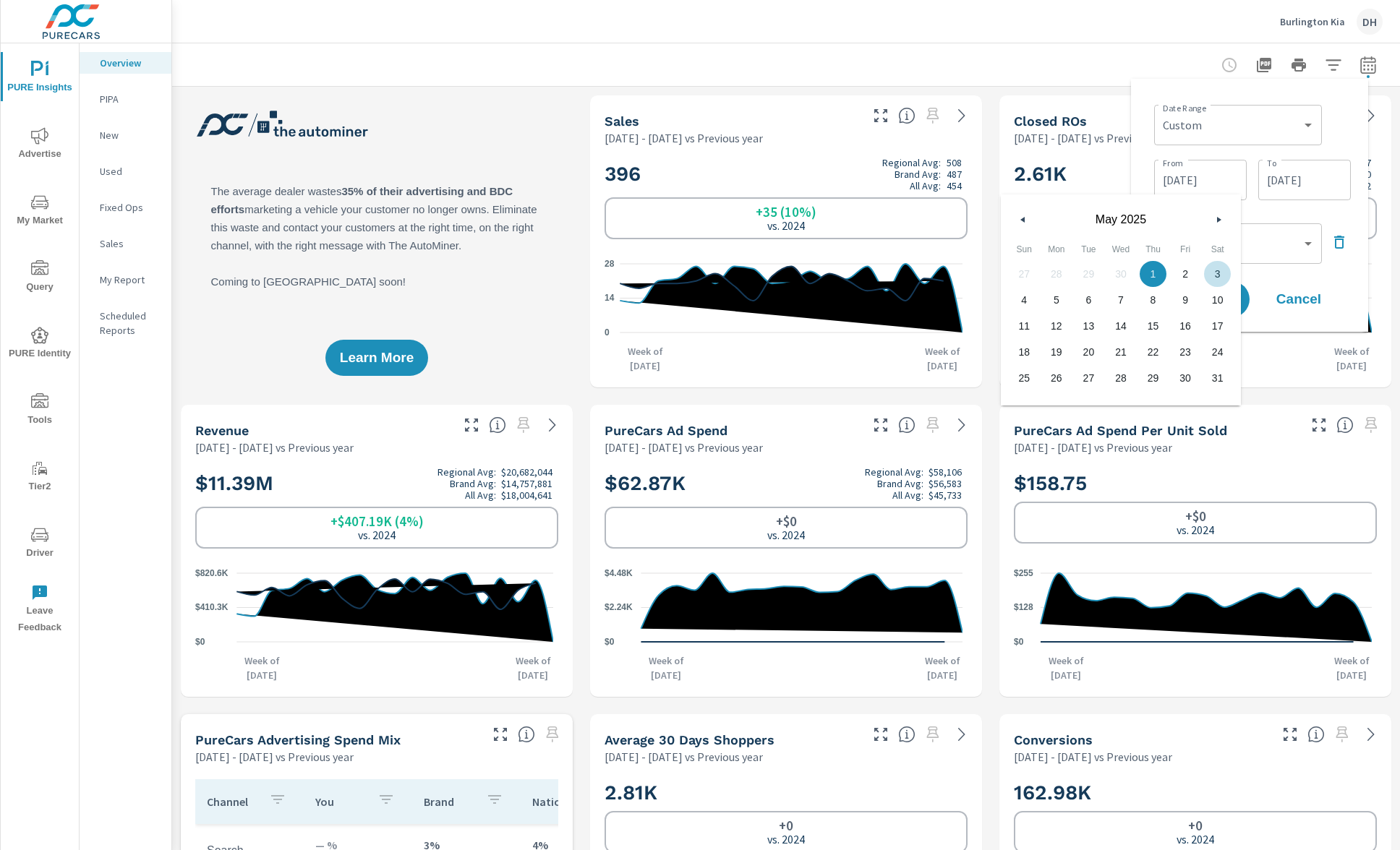
click at [1217, 217] on icon "button" at bounding box center [1220, 219] width 7 height 6
click at [1219, 217] on icon "button" at bounding box center [1220, 219] width 7 height 6
click at [1088, 268] on span "1" at bounding box center [1089, 274] width 33 height 19
type input "[DATE]"
click at [1278, 217] on div "Comparison Range Custom Previous period Previous month Previous year ​" at bounding box center [1252, 242] width 197 height 49
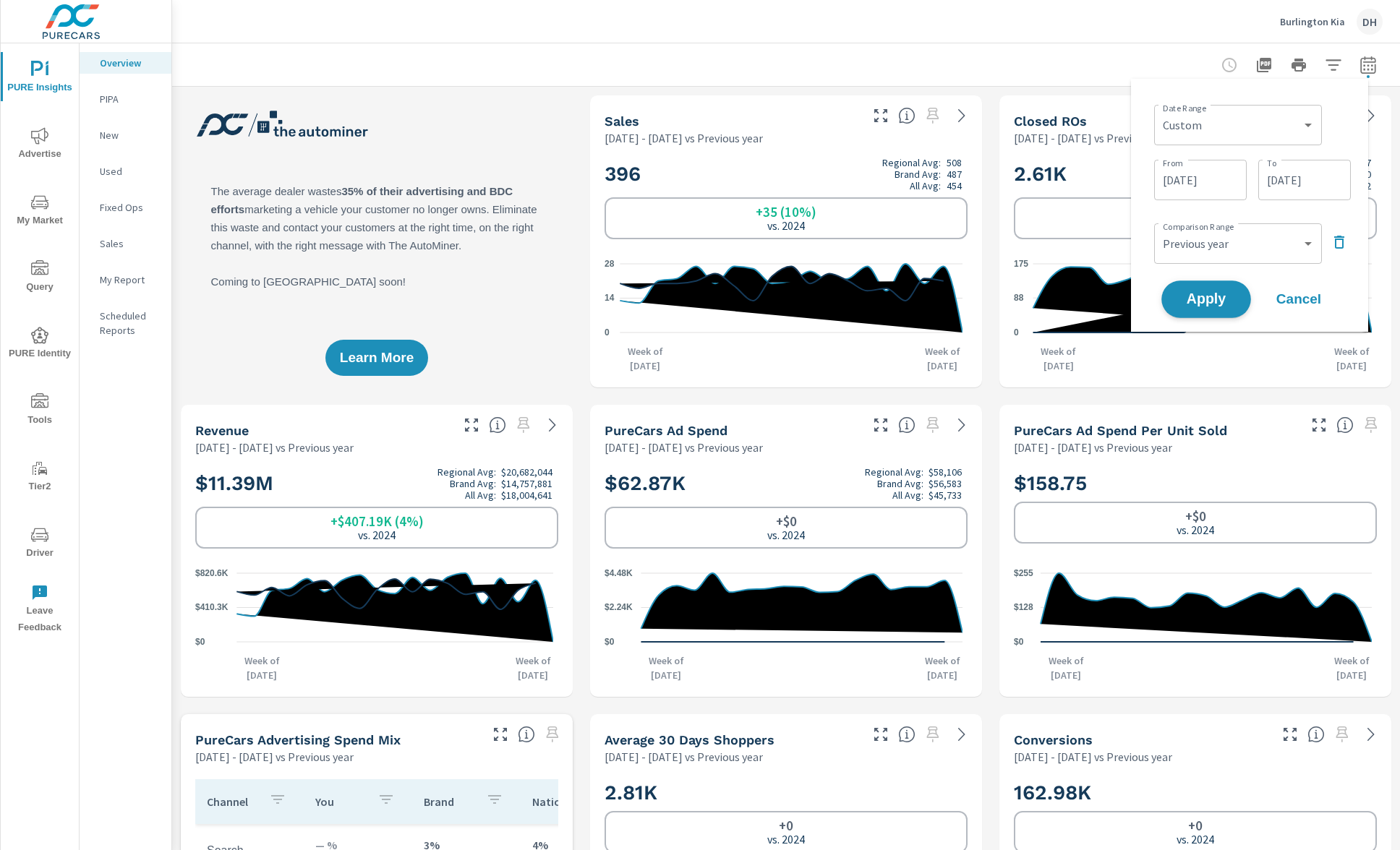
click at [1223, 292] on span "Apply" at bounding box center [1206, 299] width 59 height 14
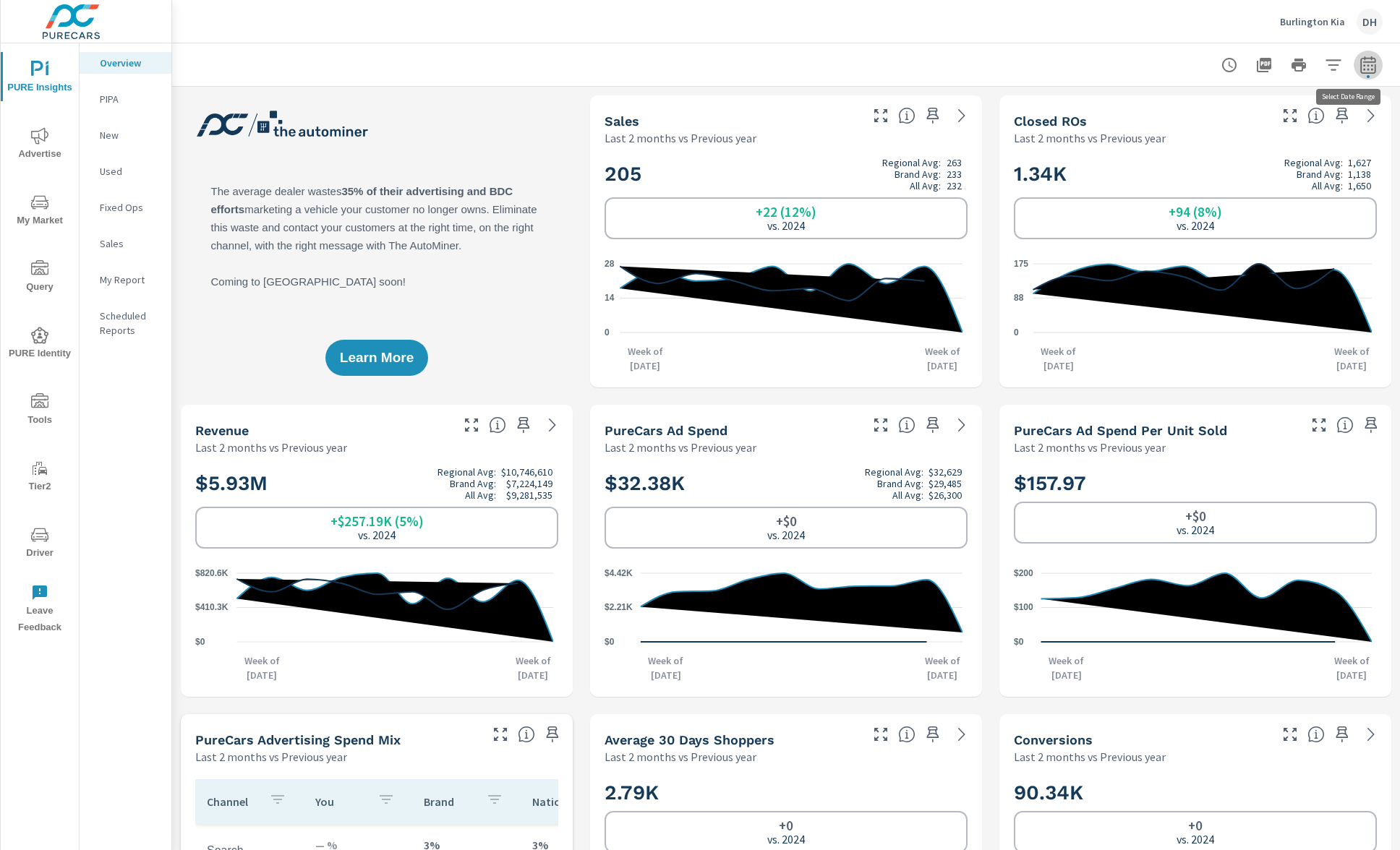
click at [1360, 66] on icon "button" at bounding box center [1368, 65] width 17 height 17
select select "Last 2 months"
select select "Previous year"
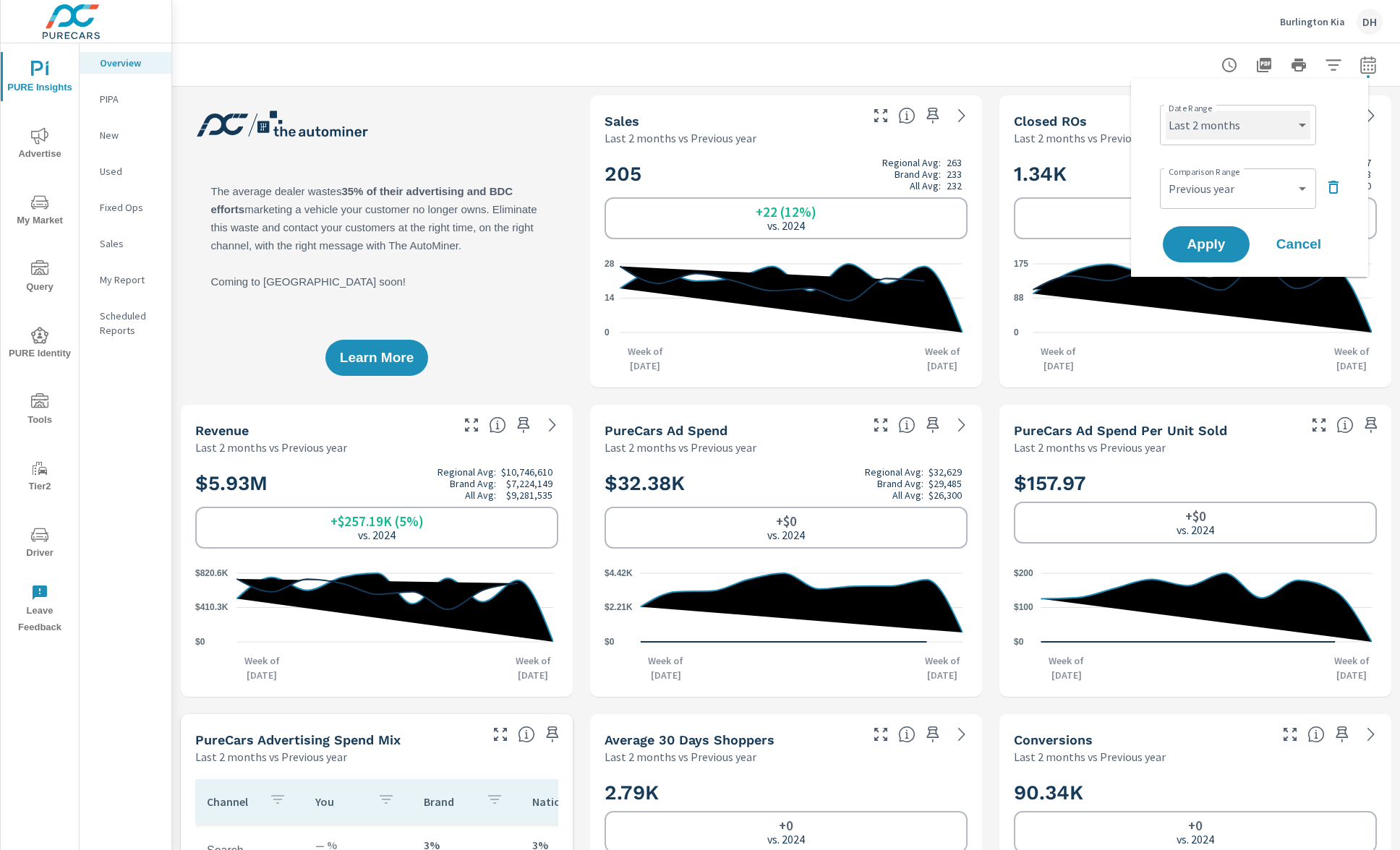
click at [1256, 126] on select "Custom [DATE] Last week Last 7 days Last 14 days Last 30 days Last 45 days Last…" at bounding box center [1237, 125] width 144 height 29
click at [1165, 111] on select "Custom [DATE] Last week Last 7 days Last 14 days Last 30 days Last 45 days Last…" at bounding box center [1237, 125] width 144 height 29
select select "Last month"
click at [1262, 193] on select "Custom Previous period Previous month Previous year" at bounding box center [1237, 189] width 144 height 29
click at [1165, 174] on select "Custom Previous period Previous month Previous year" at bounding box center [1237, 189] width 144 height 29
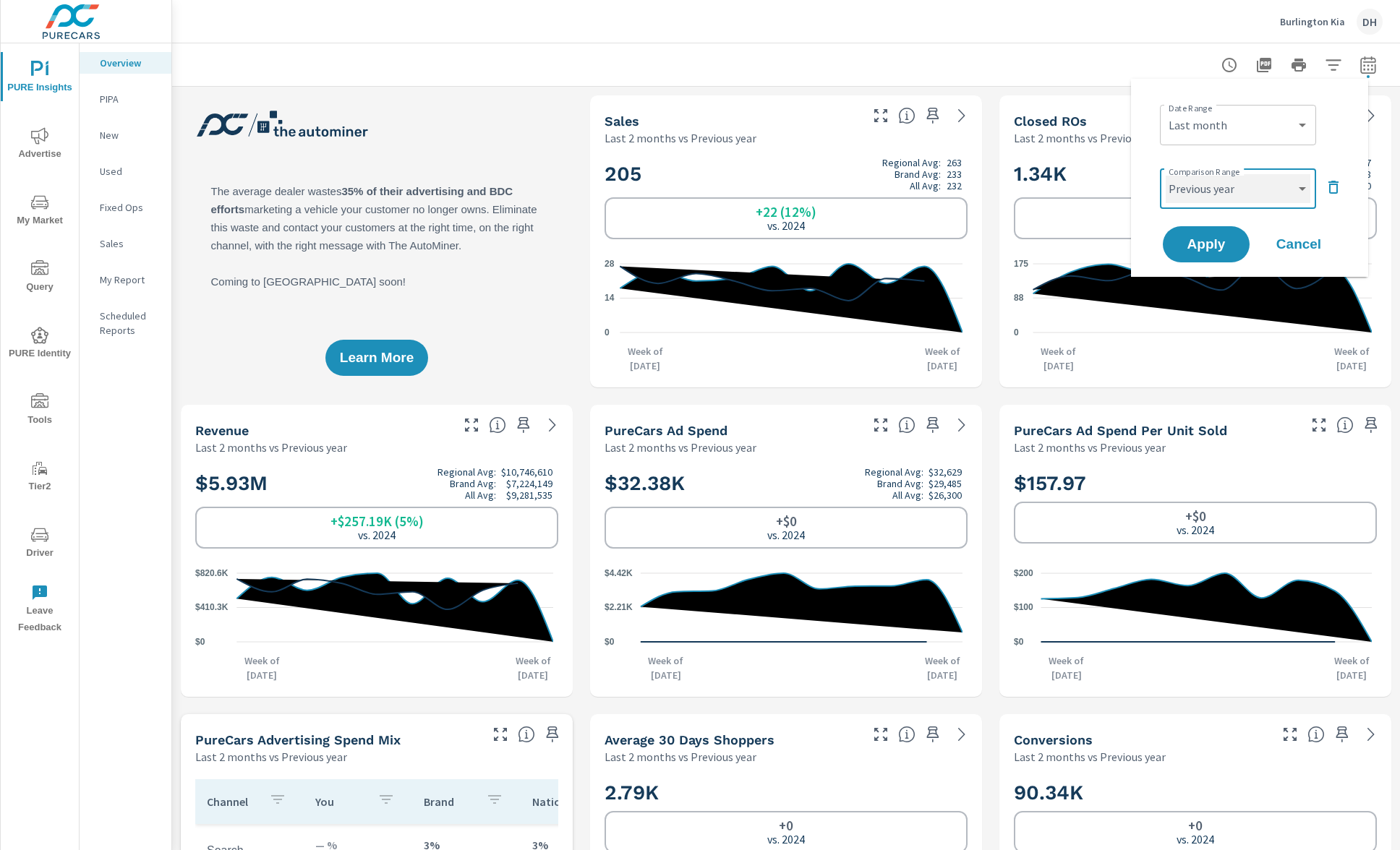
select select "Previous month"
click at [1188, 255] on button "Apply" at bounding box center [1206, 244] width 89 height 38
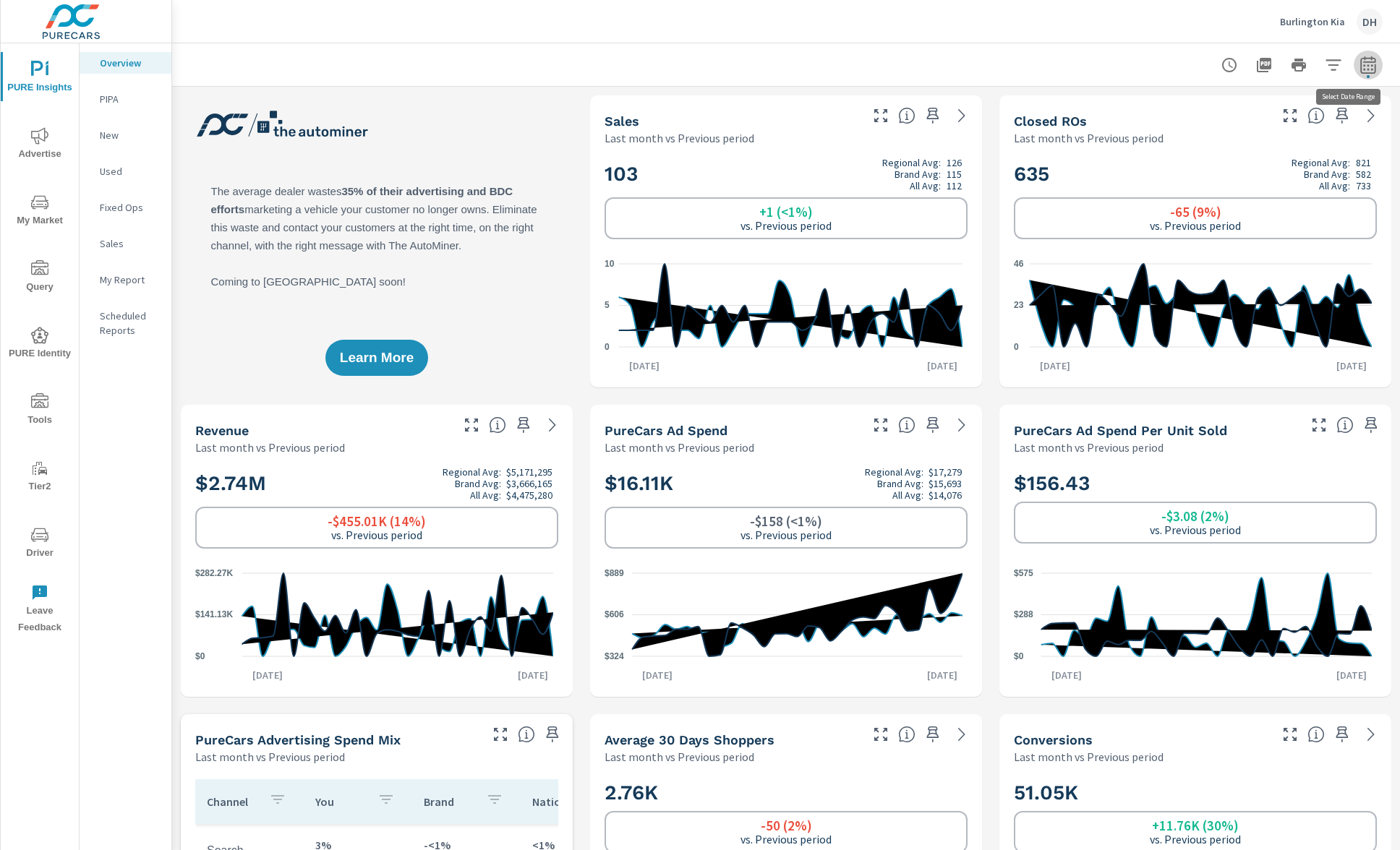
click at [1356, 75] on button "button" at bounding box center [1368, 65] width 29 height 29
select select "Last month"
select select "Previous period"
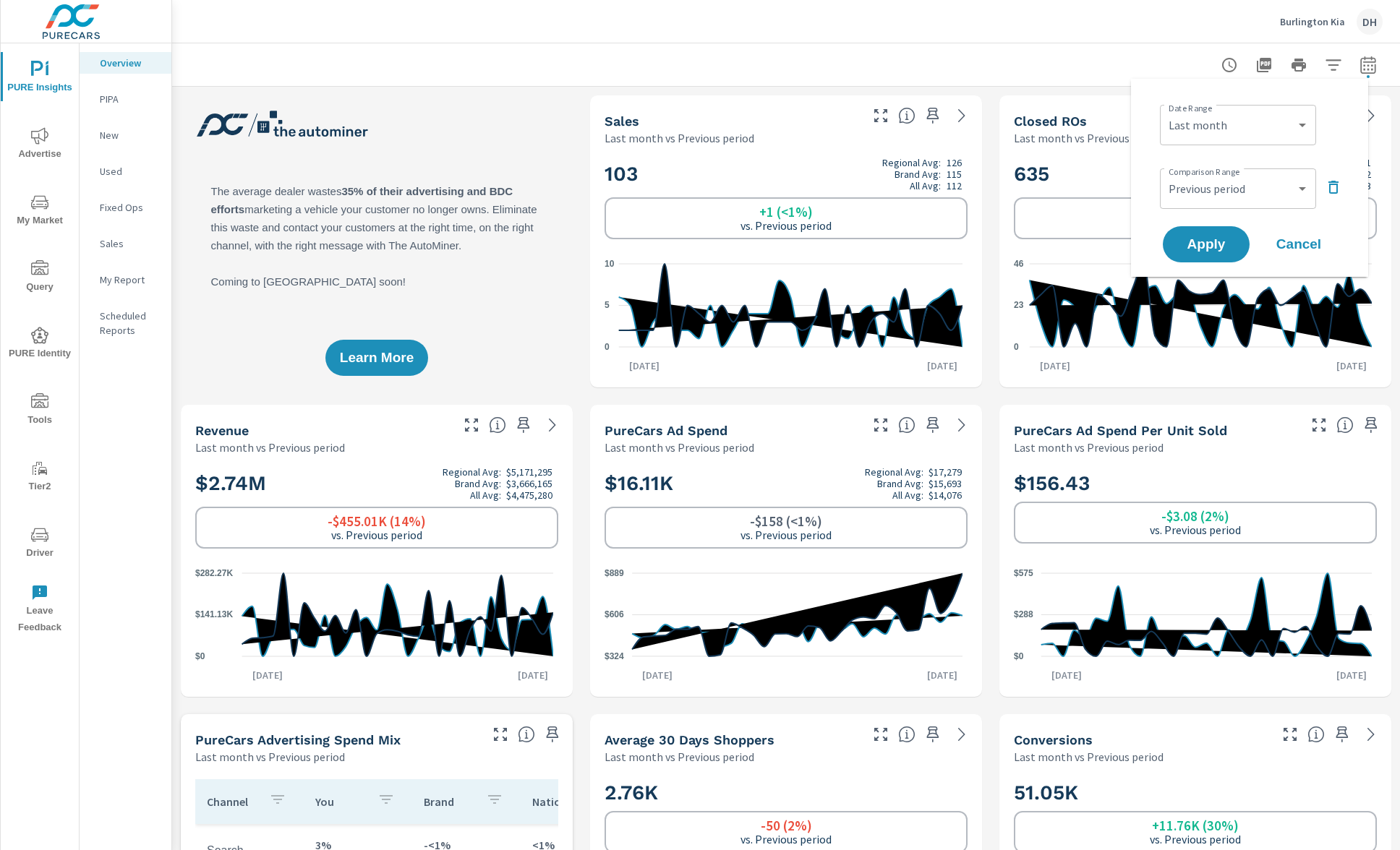
click at [1112, 113] on div "Closed ROs" at bounding box center [1140, 120] width 253 height 16
